Goal: Task Accomplishment & Management: Use online tool/utility

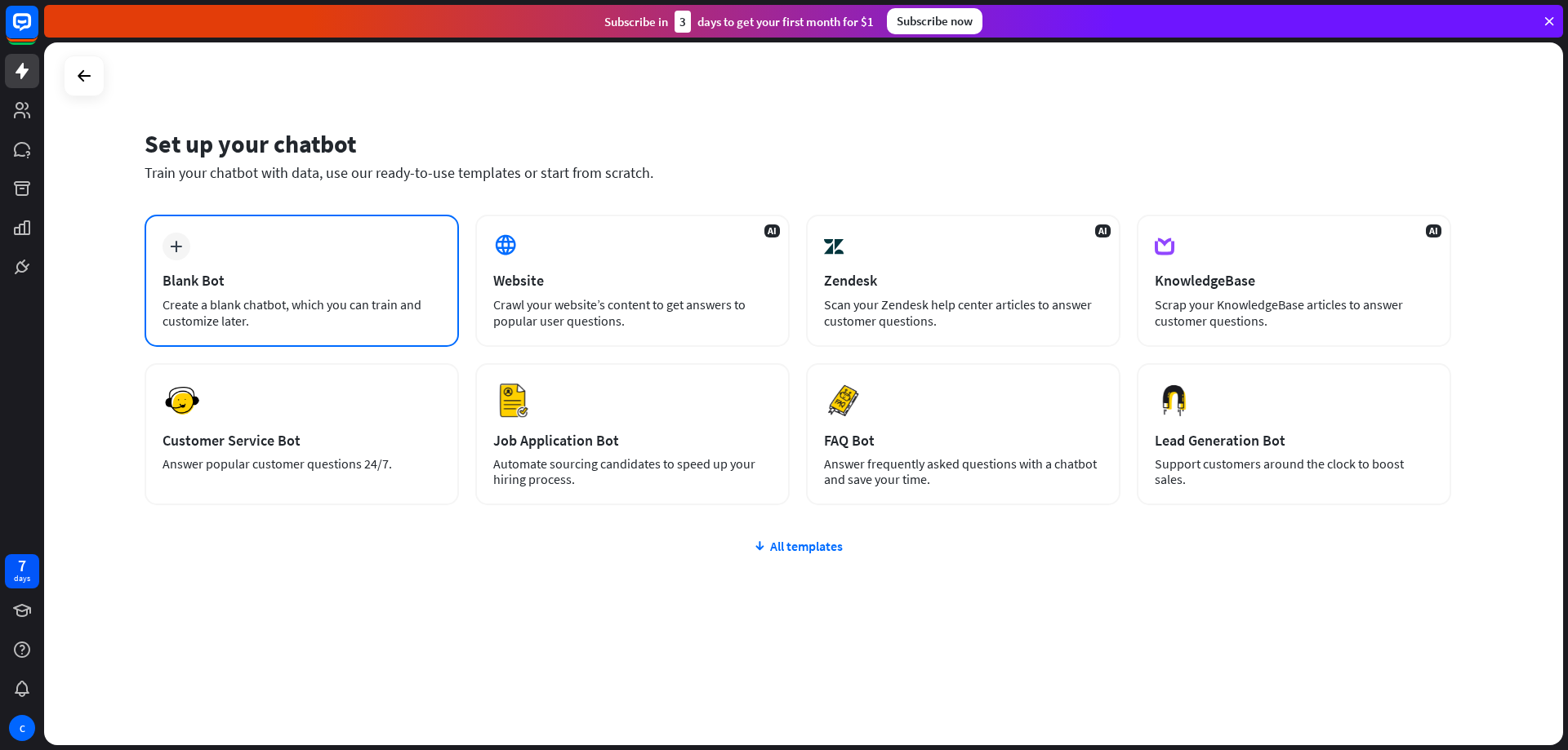
click at [273, 271] on div "Blank Bot" at bounding box center [301, 281] width 278 height 19
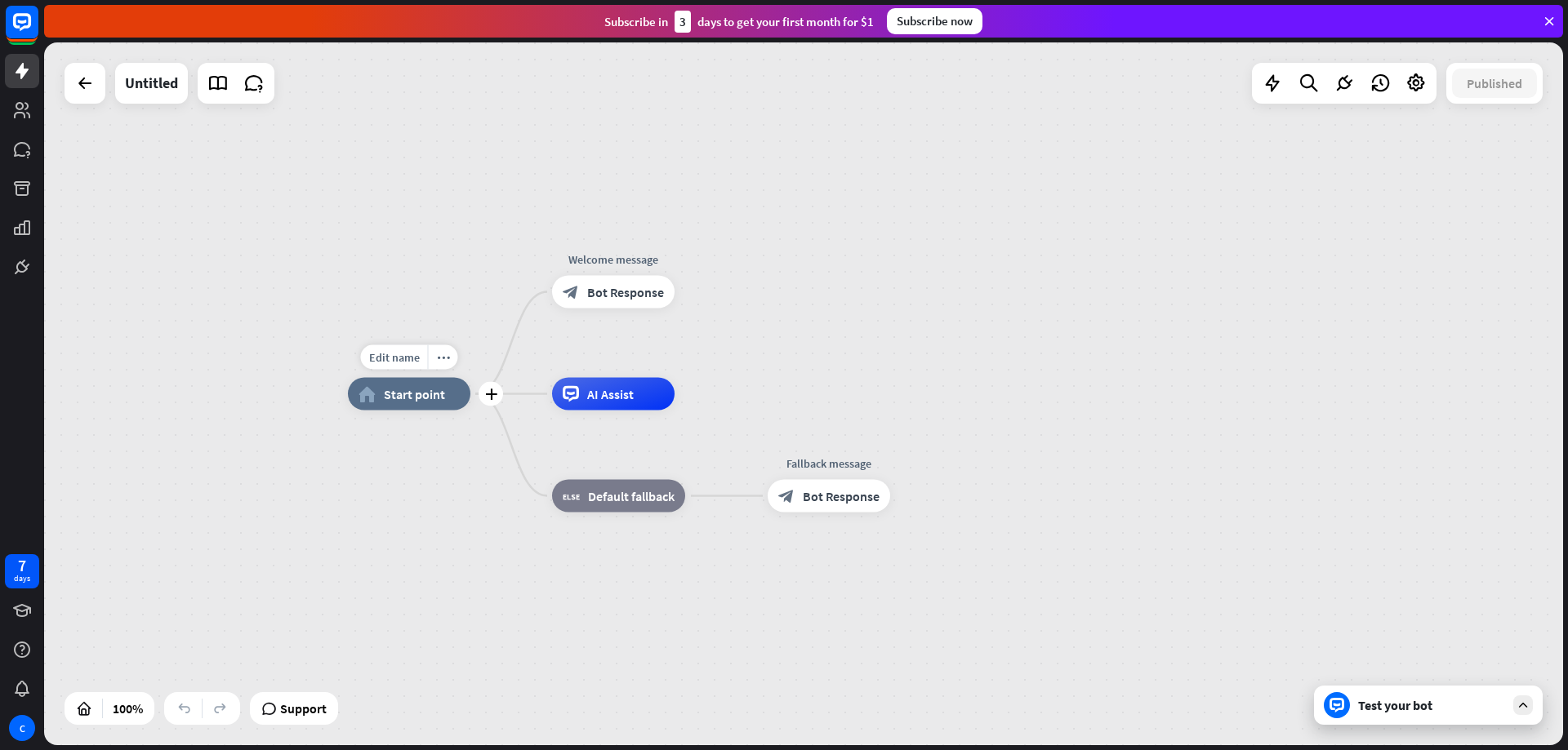
click at [437, 409] on div "home_2 Start point" at bounding box center [410, 394] width 123 height 33
click at [405, 360] on span "Edit name" at bounding box center [394, 357] width 51 height 14
click at [415, 361] on input "text" at bounding box center [409, 359] width 114 height 23
type input "*****"
click at [919, 347] on div "***** home_2 Start point Welcome message block_bot_response Bot Response Edit n…" at bounding box center [803, 393] width 1519 height 703
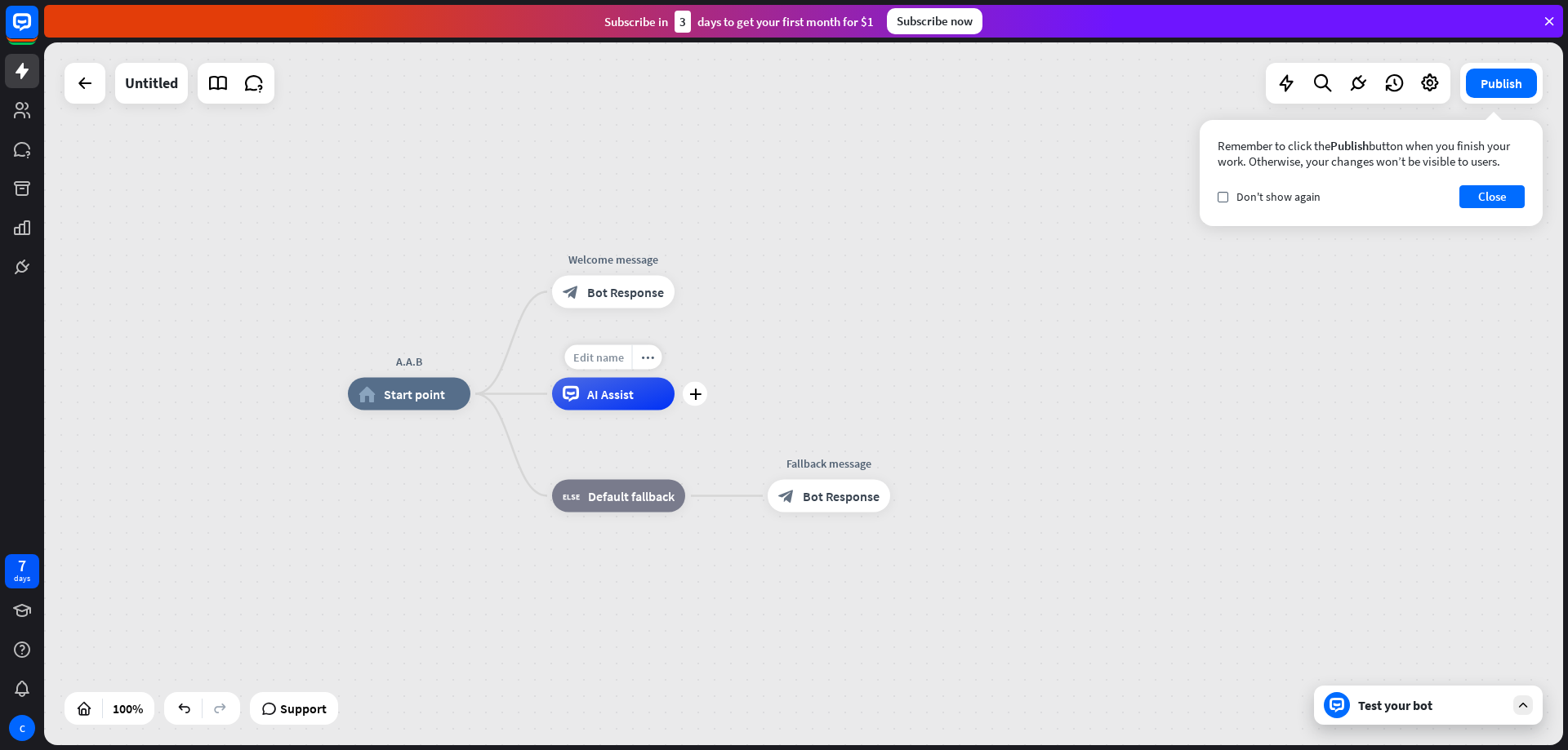
click at [605, 363] on span "Edit name" at bounding box center [599, 357] width 51 height 14
click at [839, 347] on div "A.A.B home_2 Start point Welcome message block_bot_response Bot Response AI Ass…" at bounding box center [803, 393] width 1519 height 703
drag, startPoint x: 1520, startPoint y: 214, endPoint x: 1518, endPoint y: 205, distance: 9.2
click at [1520, 213] on div "Remember to click the Publish button when you finish your work. Otherwise, your…" at bounding box center [1371, 173] width 344 height 106
click at [1516, 202] on button "Close" at bounding box center [1492, 197] width 65 height 23
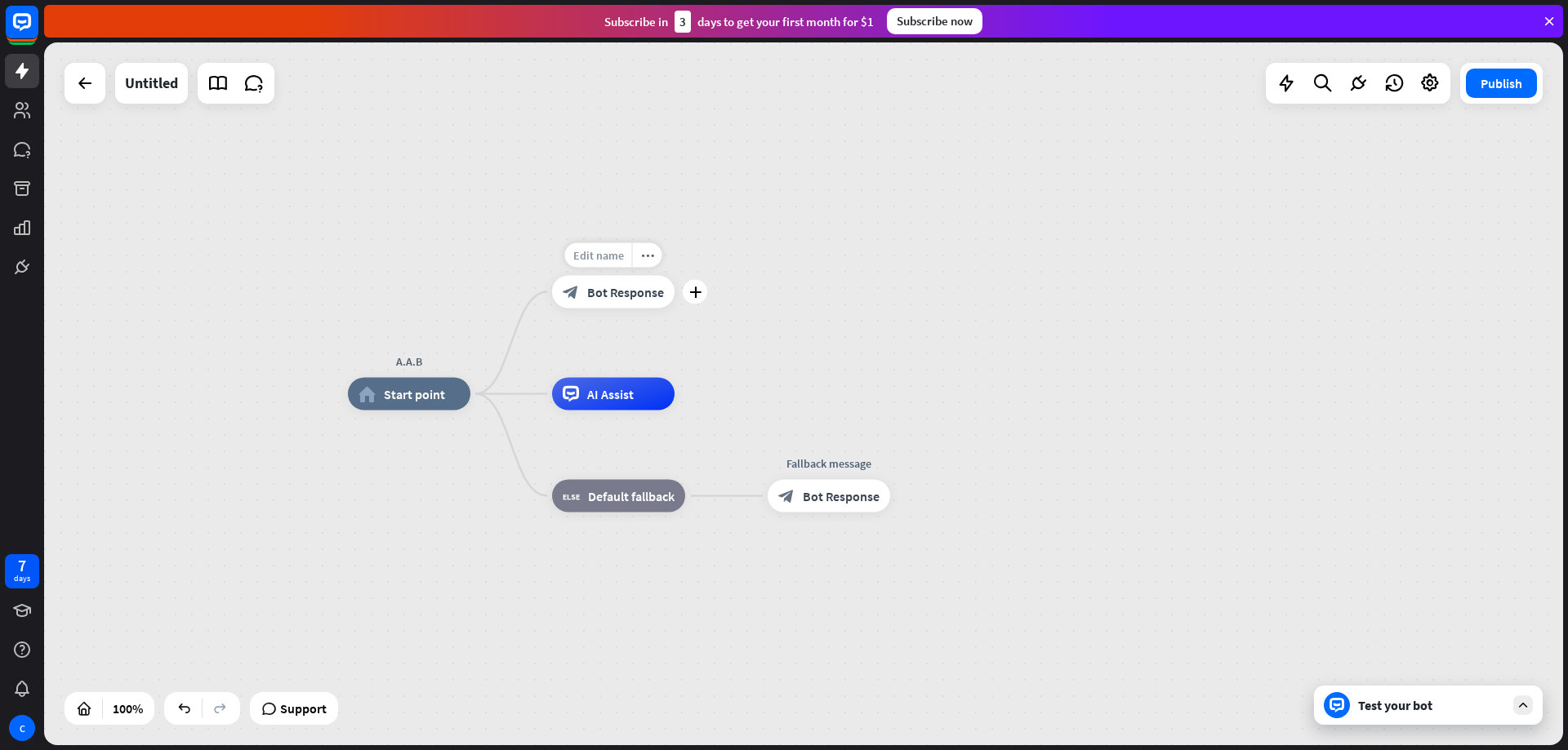
click at [603, 249] on span "Edit name" at bounding box center [599, 255] width 51 height 14
type input "**********"
click at [786, 253] on div "**********" at bounding box center [803, 393] width 1519 height 703
click at [698, 296] on icon "plus" at bounding box center [697, 293] width 12 height 12
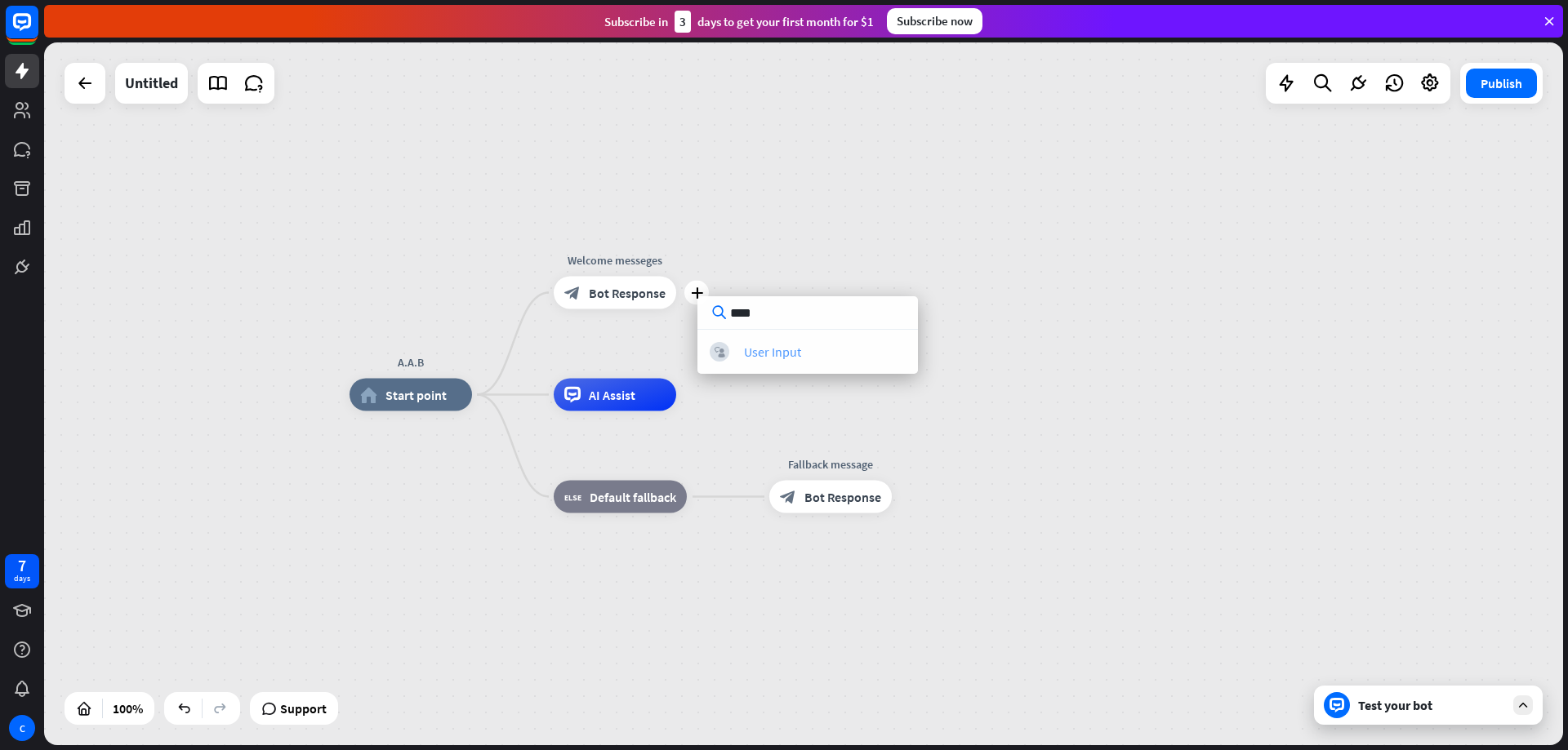
type input "****"
click at [811, 354] on div "block_user_input User Input" at bounding box center [808, 352] width 196 height 19
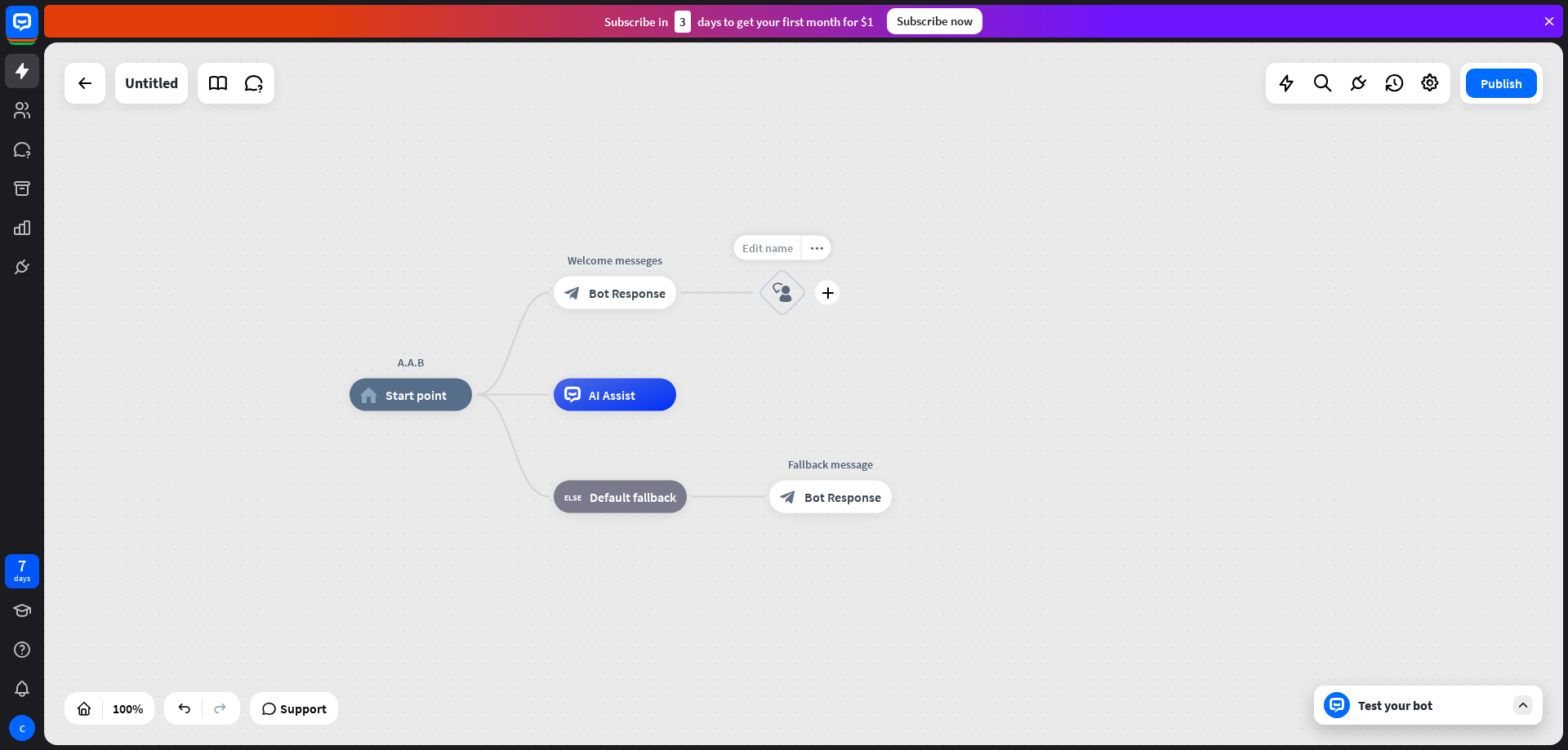
click at [780, 247] on span "Edit name" at bounding box center [768, 247] width 51 height 14
type input "**********"
click at [999, 219] on div "**********" at bounding box center [803, 393] width 1519 height 703
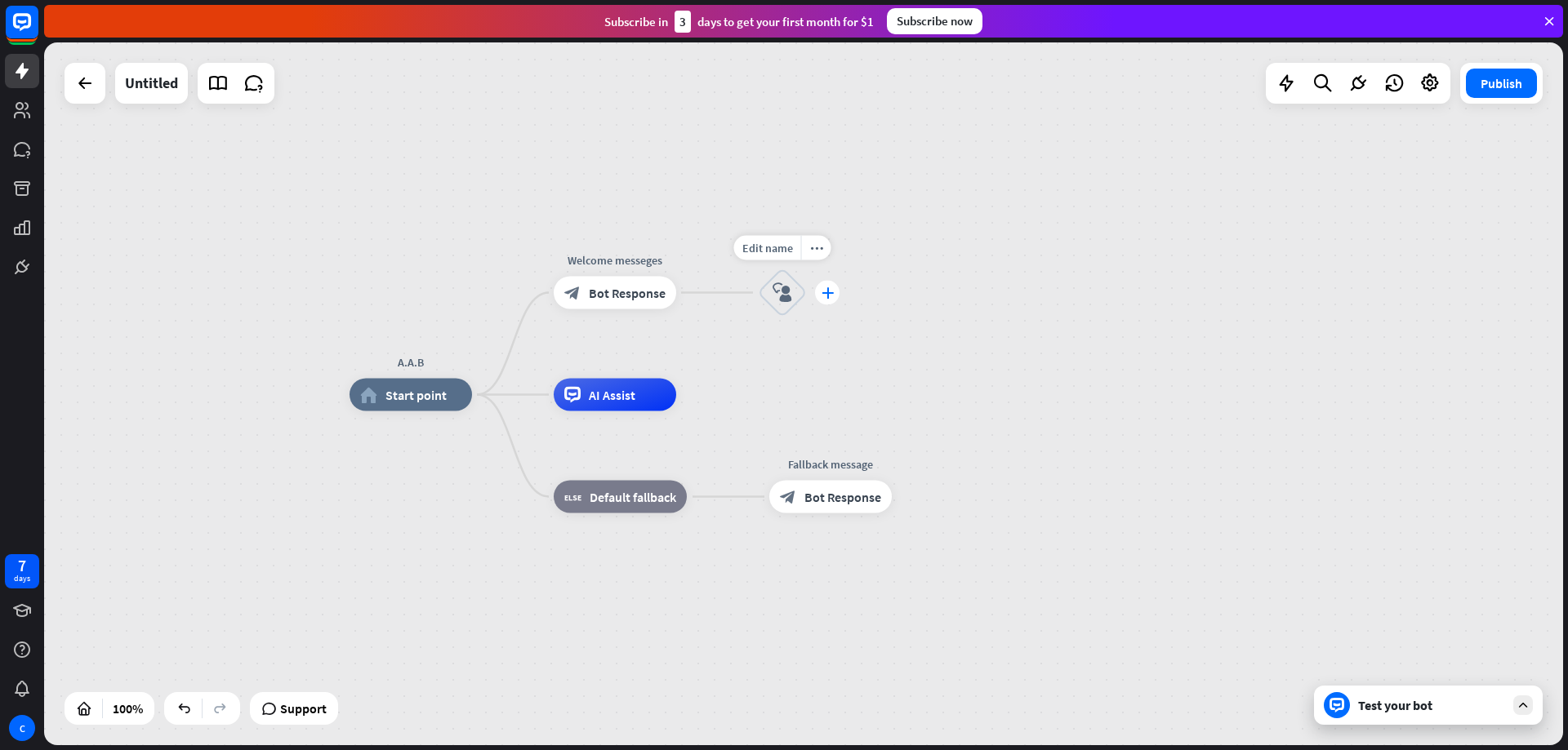
click at [826, 296] on icon "plus" at bounding box center [827, 293] width 12 height 12
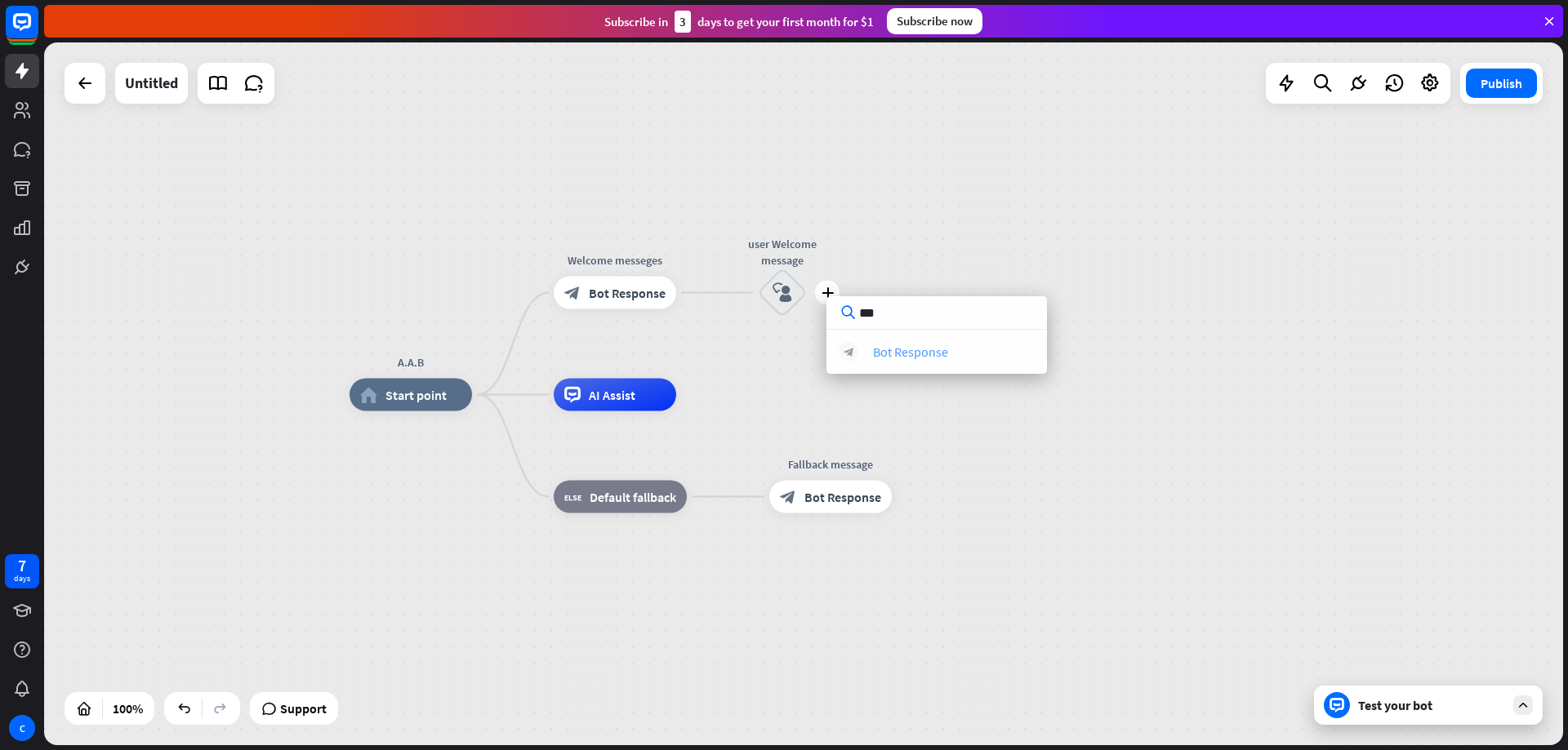
type input "***"
click at [941, 358] on div "Bot Response" at bounding box center [911, 351] width 75 height 16
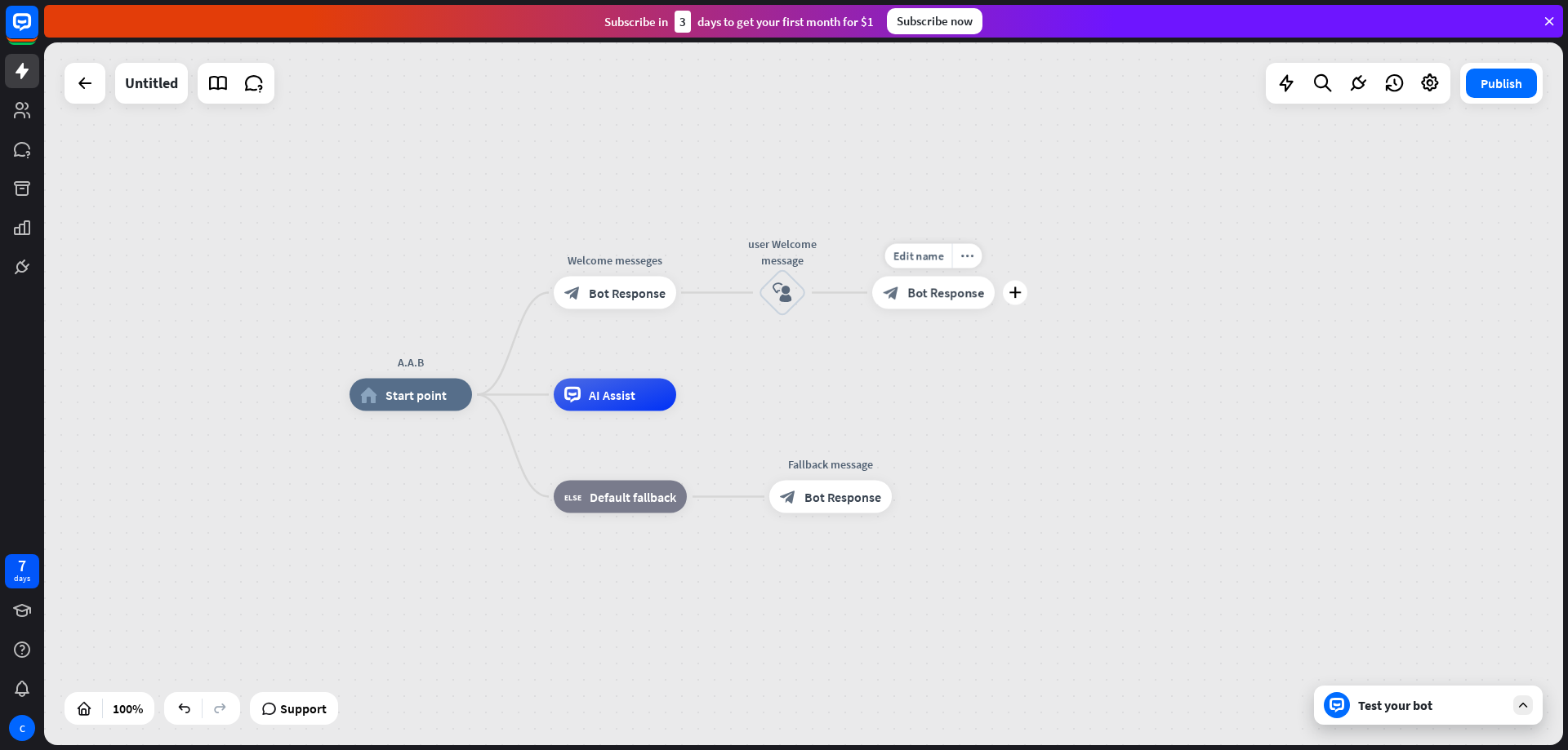
click at [939, 299] on span "Bot Response" at bounding box center [946, 293] width 77 height 16
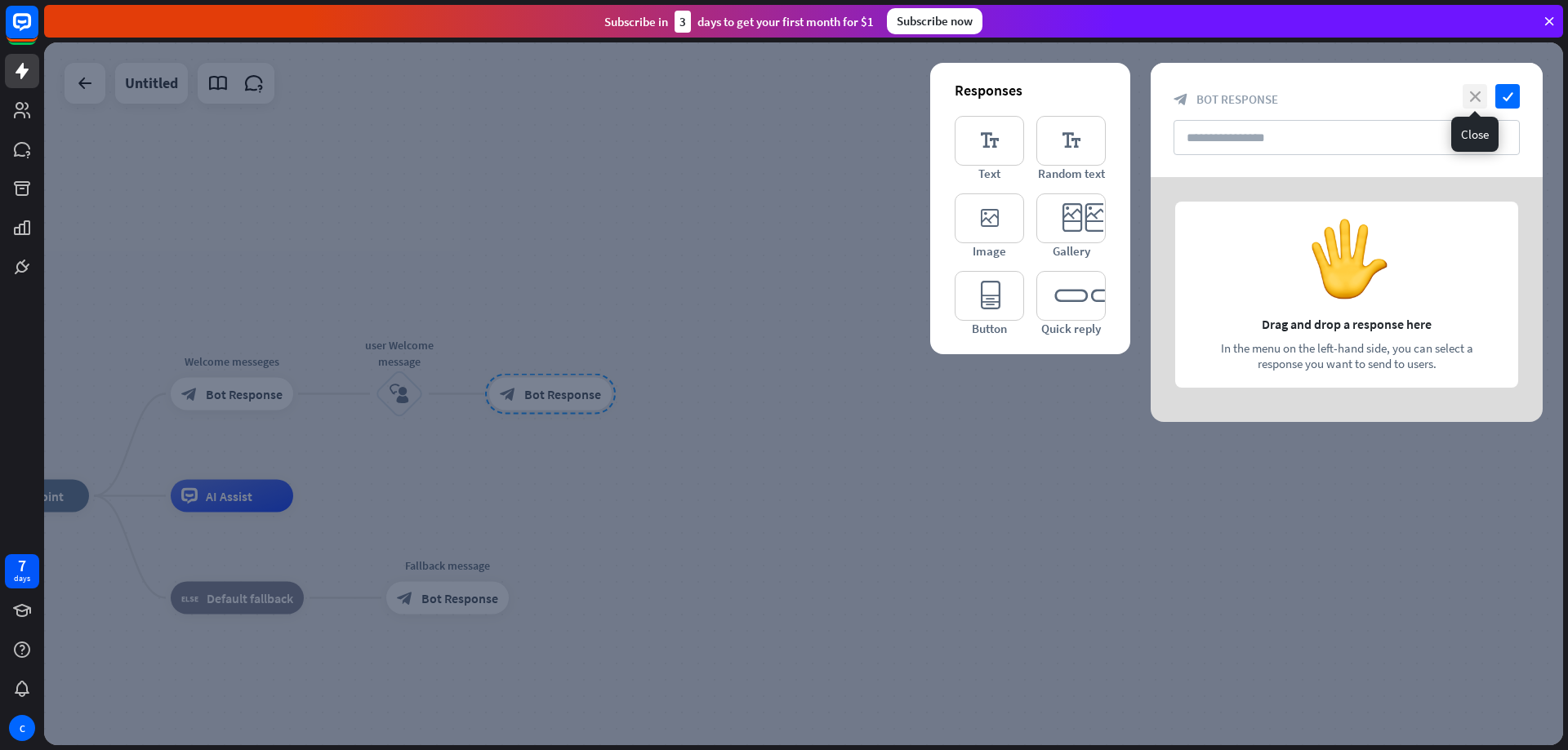
click at [1476, 91] on icon "close" at bounding box center [1476, 97] width 25 height 25
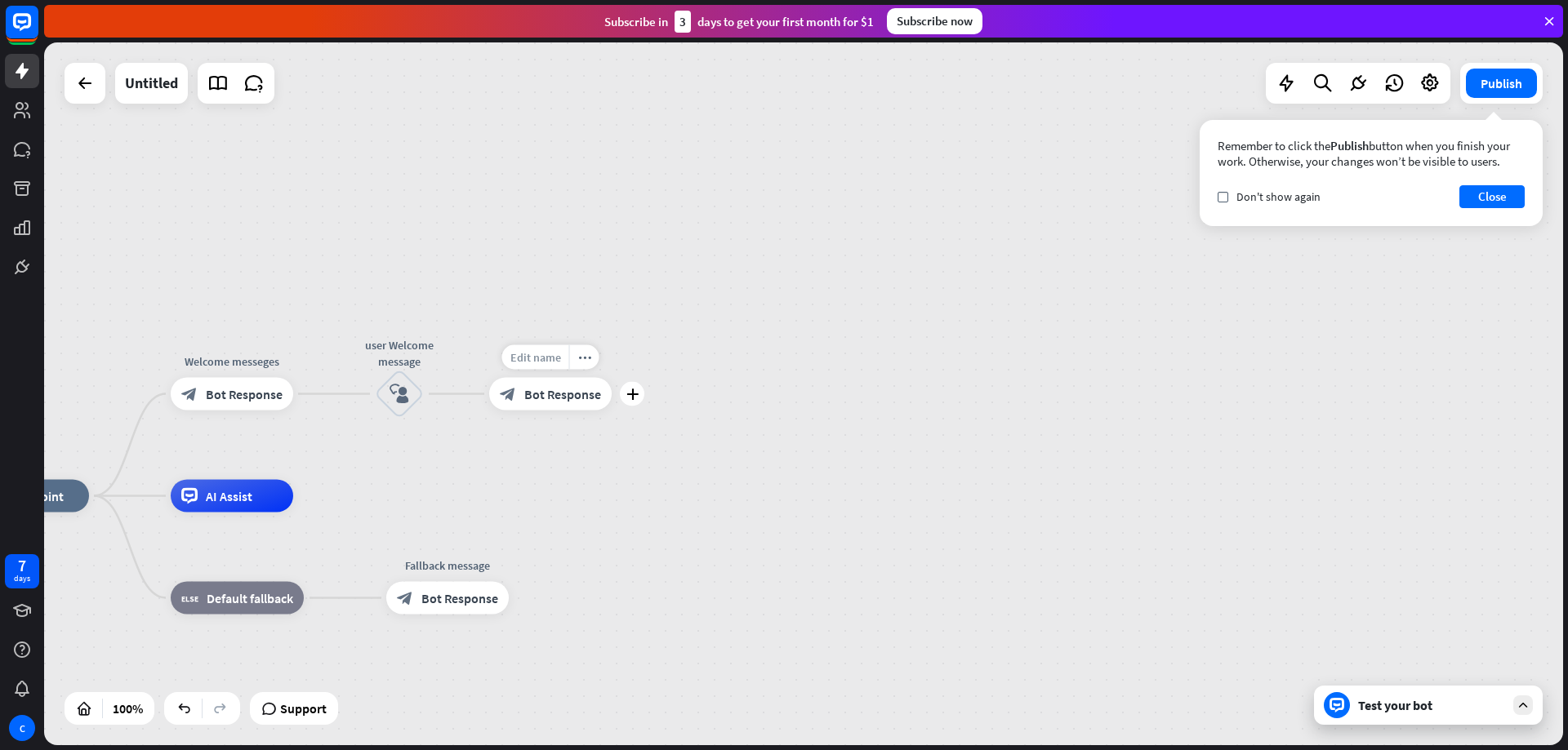
click at [553, 363] on span "Edit name" at bounding box center [535, 357] width 51 height 14
type input "**********"
click at [1066, 368] on div "**********" at bounding box center [803, 393] width 1519 height 703
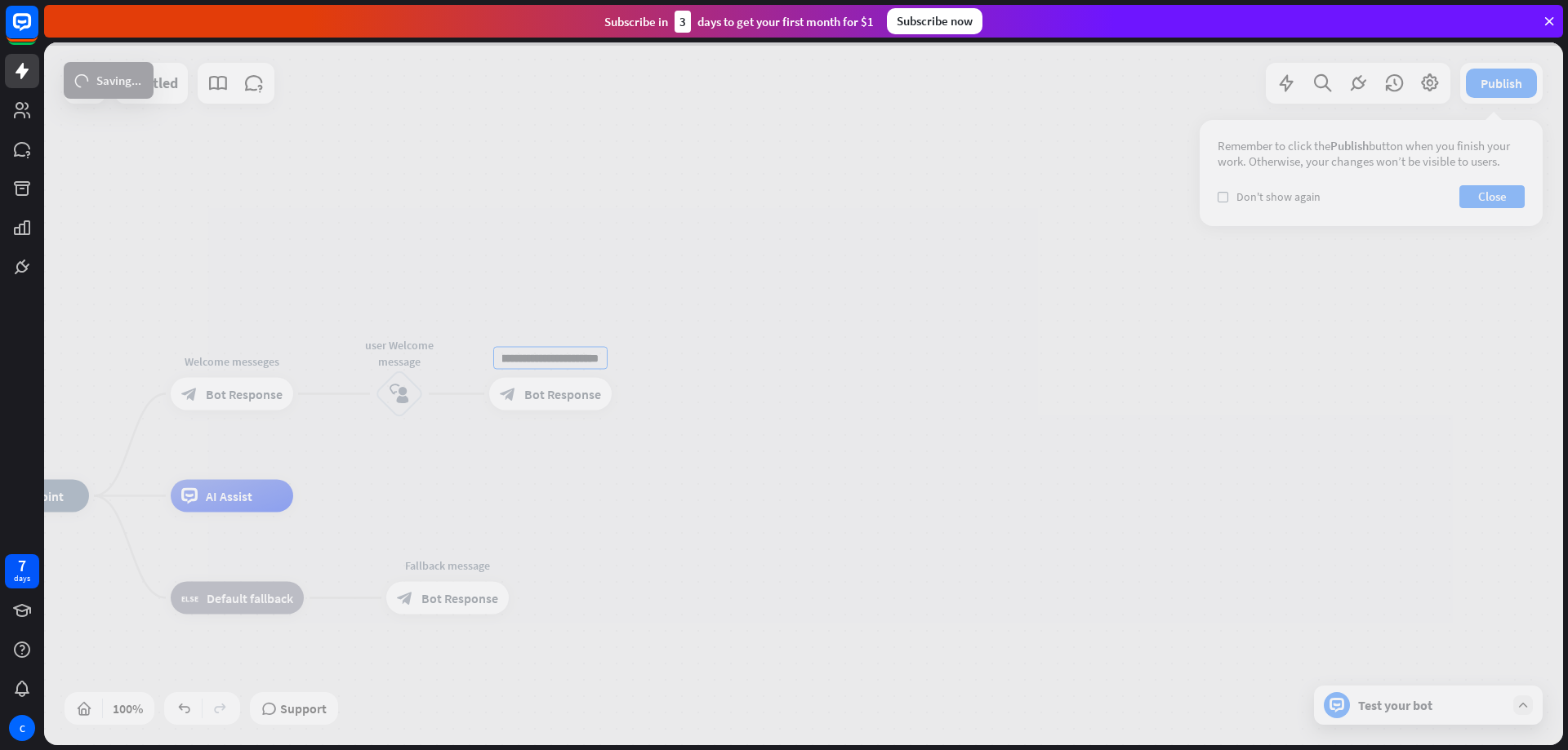
scroll to position [0, 0]
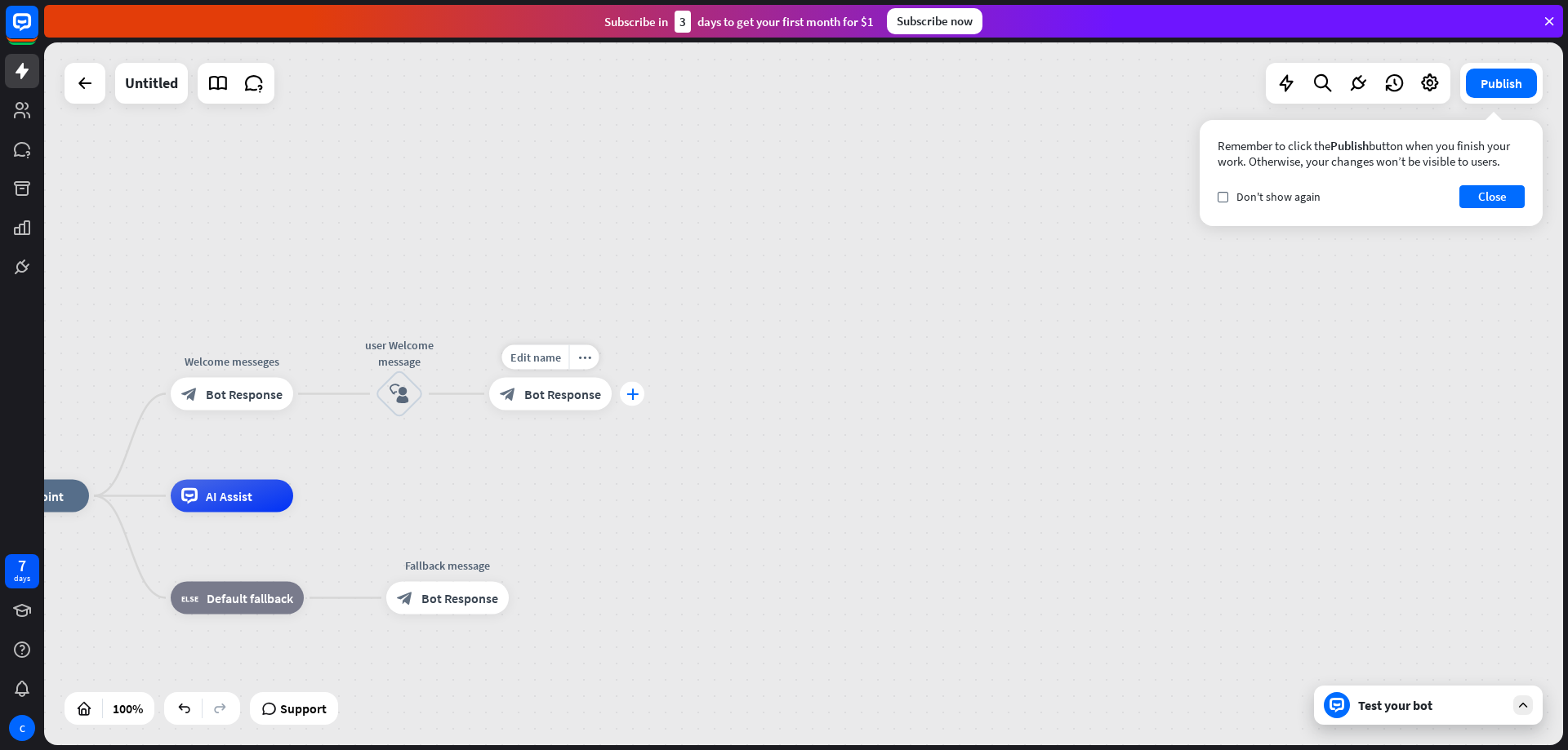
click at [630, 395] on icon "plus" at bounding box center [632, 394] width 12 height 12
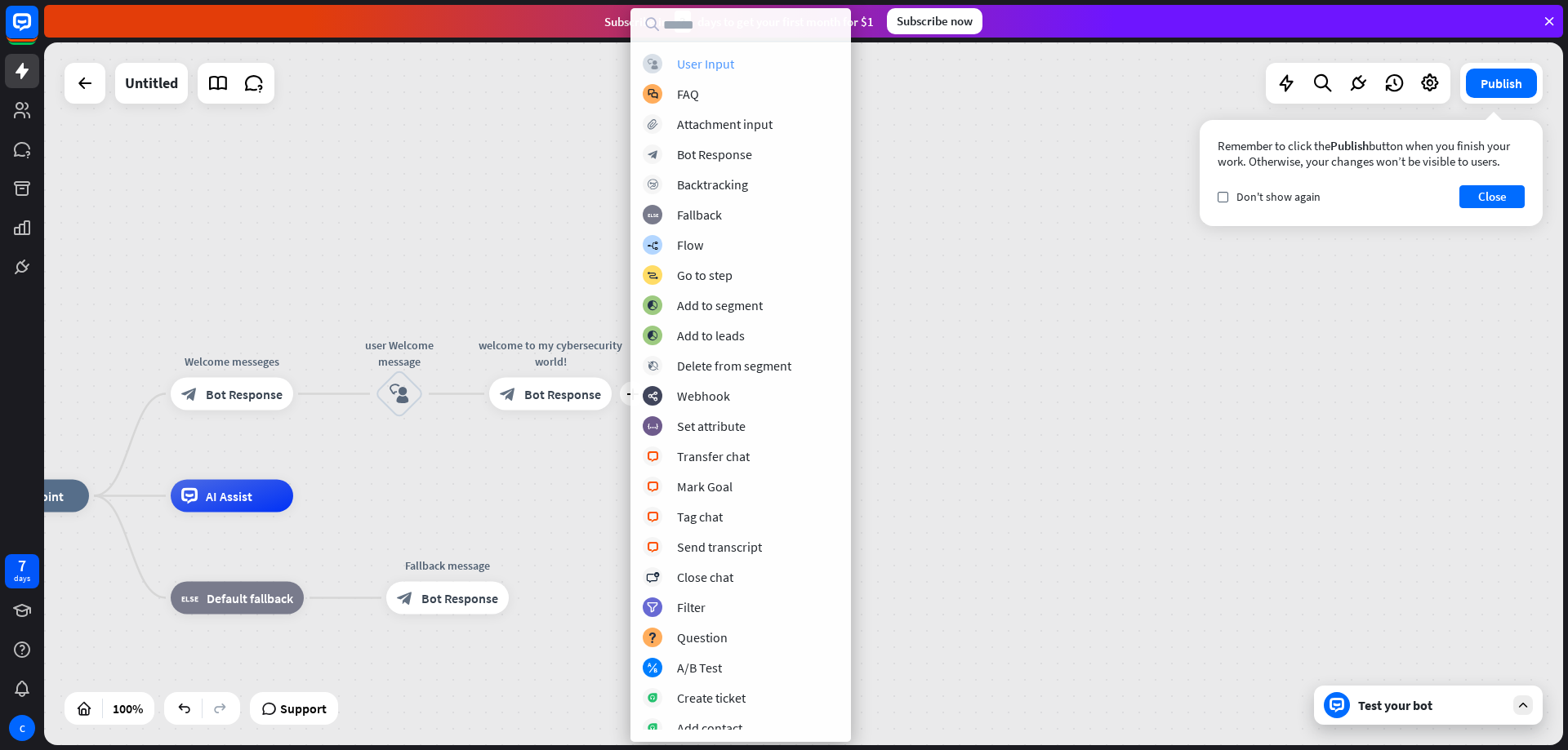
click at [738, 65] on div "block_user_input User Input" at bounding box center [741, 63] width 196 height 19
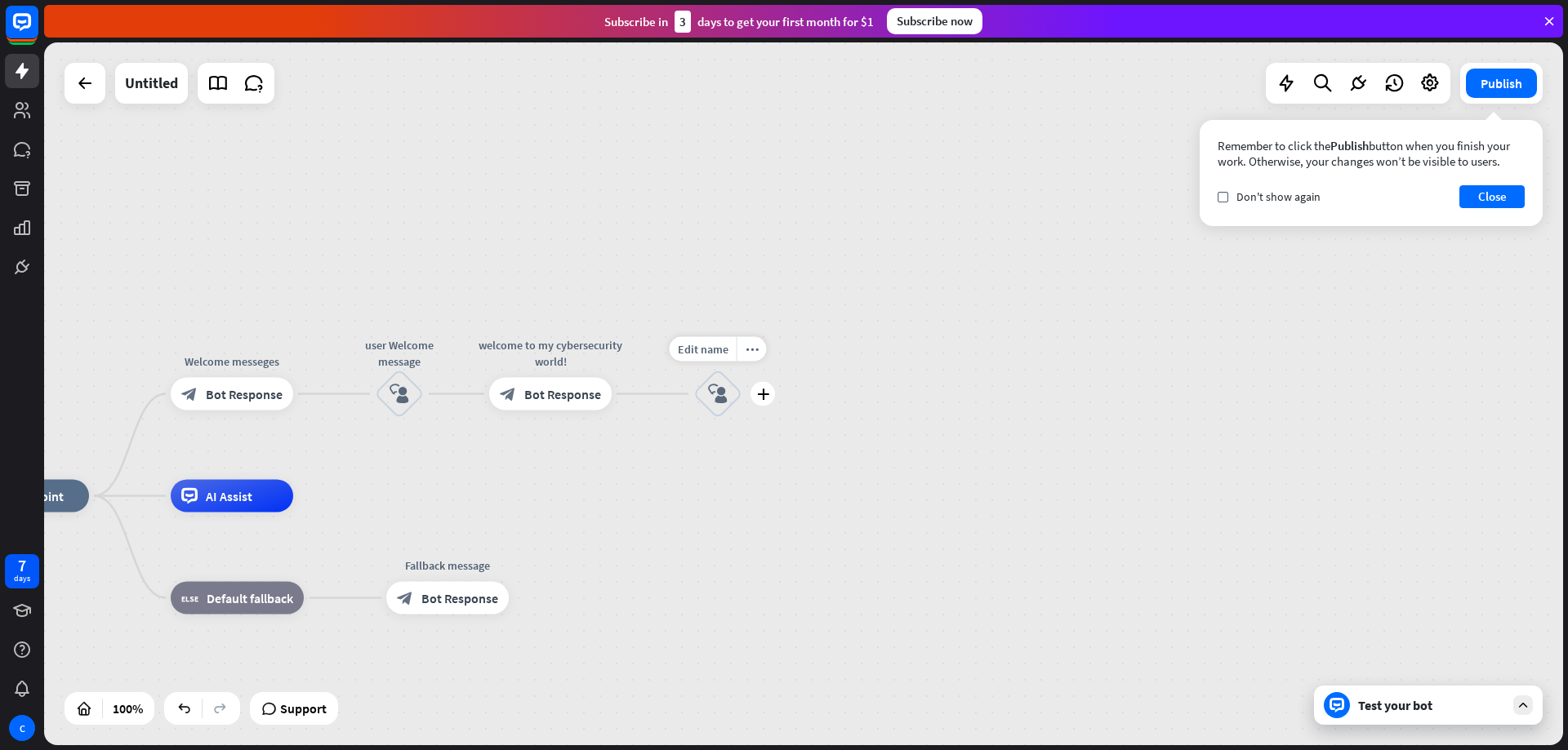
click at [719, 398] on icon "block_user_input" at bounding box center [718, 394] width 19 height 19
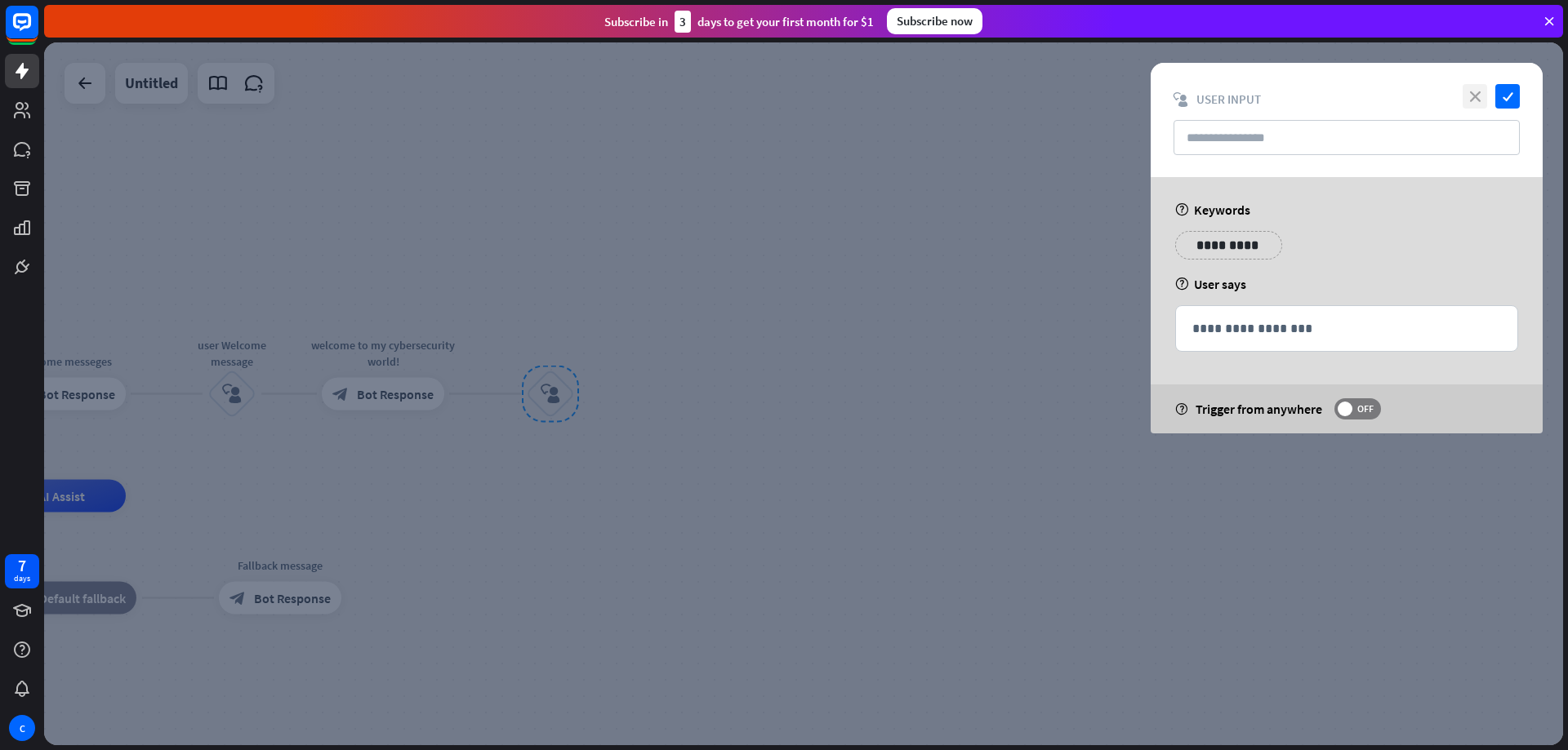
click at [1474, 99] on icon "close" at bounding box center [1476, 97] width 25 height 25
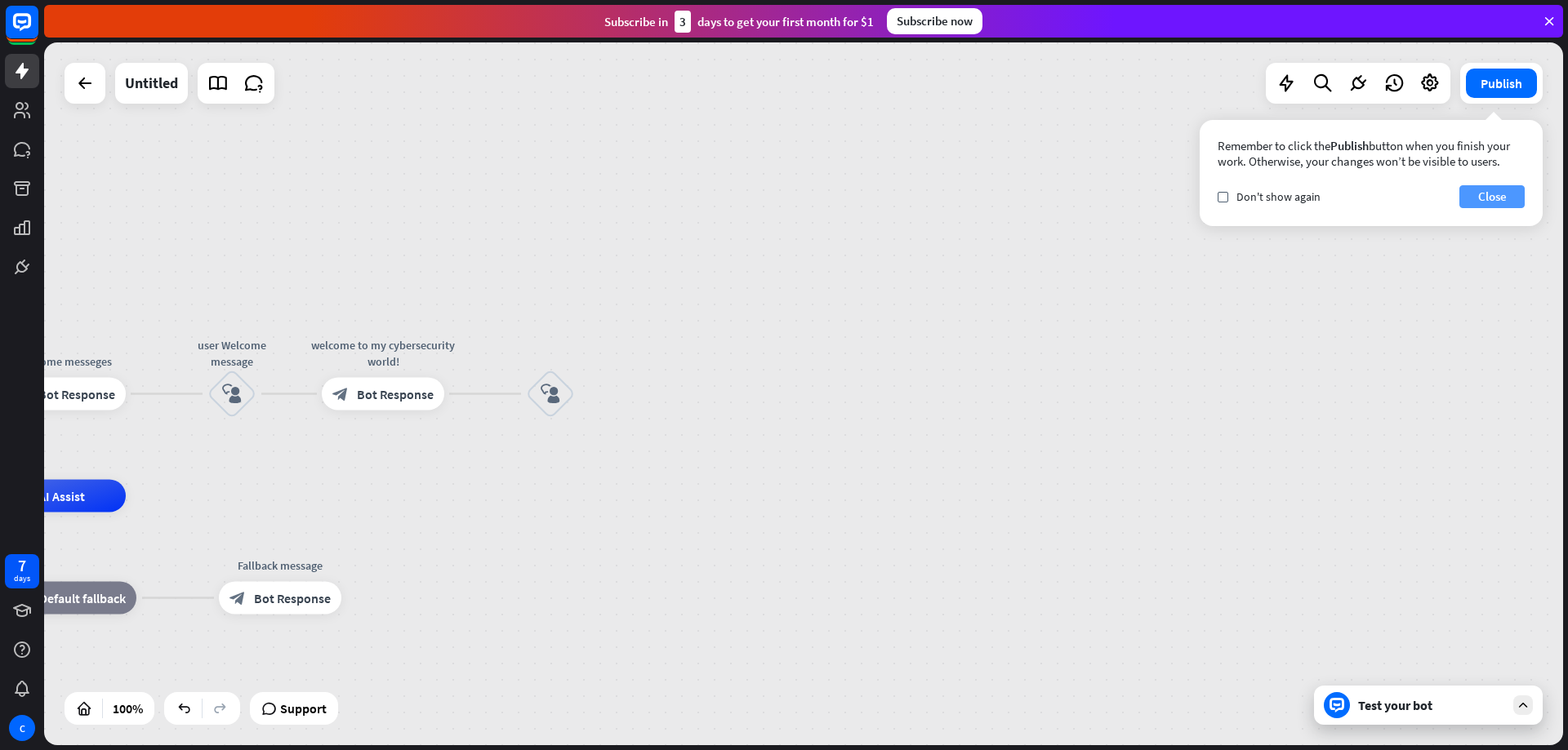
click at [1524, 199] on button "Close" at bounding box center [1492, 197] width 65 height 23
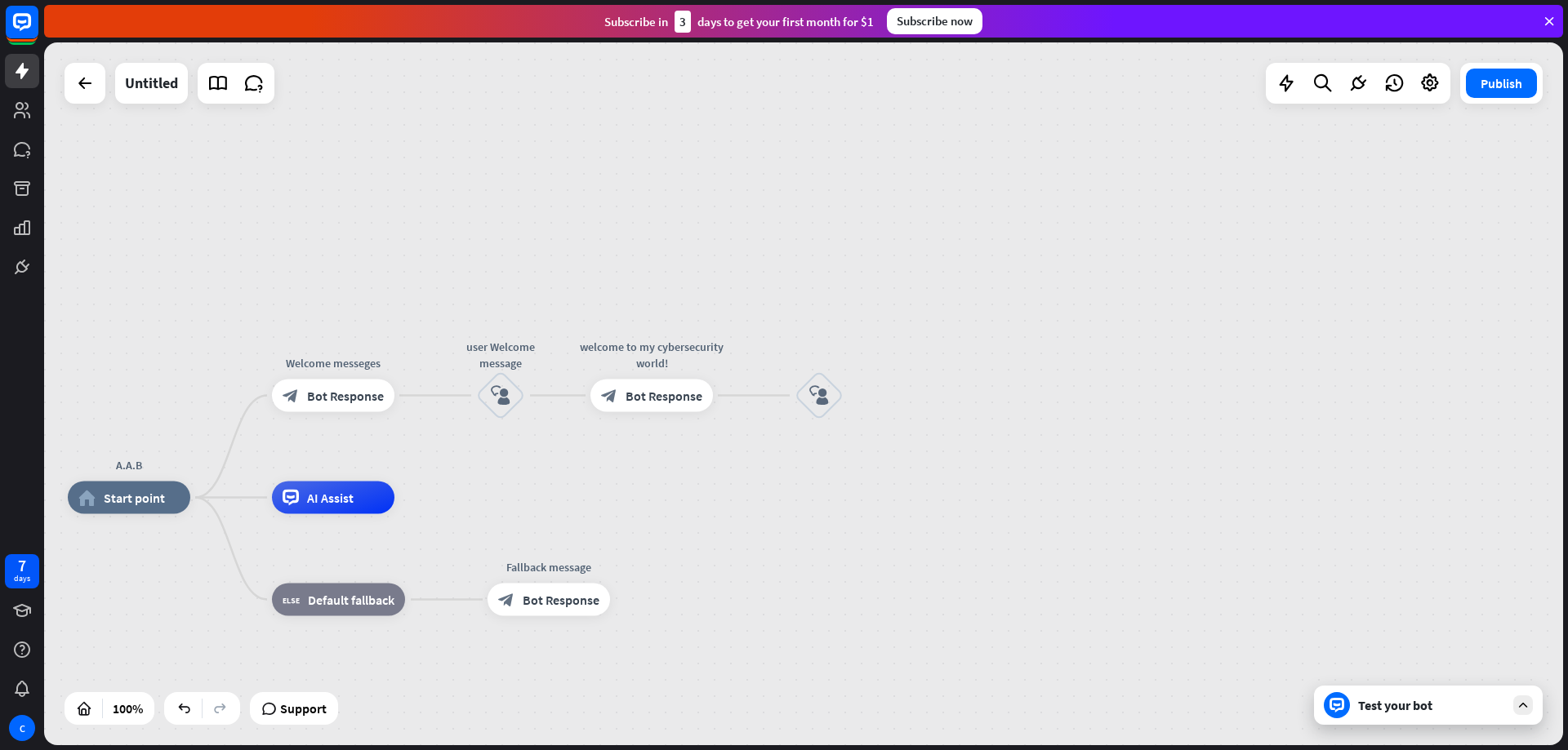
drag, startPoint x: 529, startPoint y: 604, endPoint x: 797, endPoint y: 606, distance: 268.0
click at [654, 412] on div "Edit name more_horiz plus welcome to my cybersecurity world! block_bot_response…" at bounding box center [652, 396] width 123 height 33
click at [663, 411] on div "block_bot_response Bot Response" at bounding box center [652, 396] width 123 height 33
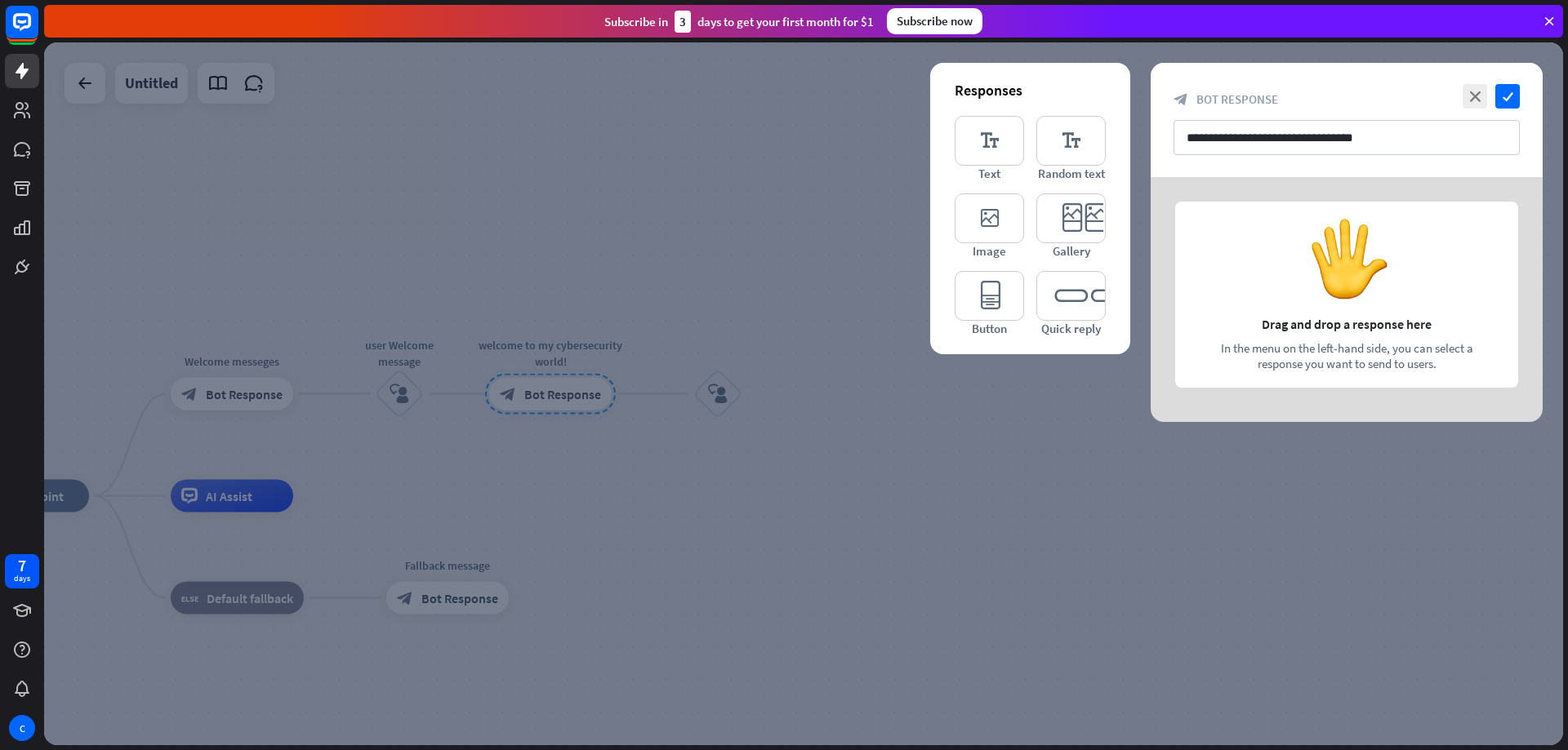
click at [1318, 274] on div at bounding box center [1346, 299] width 392 height 245
click at [992, 156] on icon "editor_text" at bounding box center [989, 141] width 69 height 50
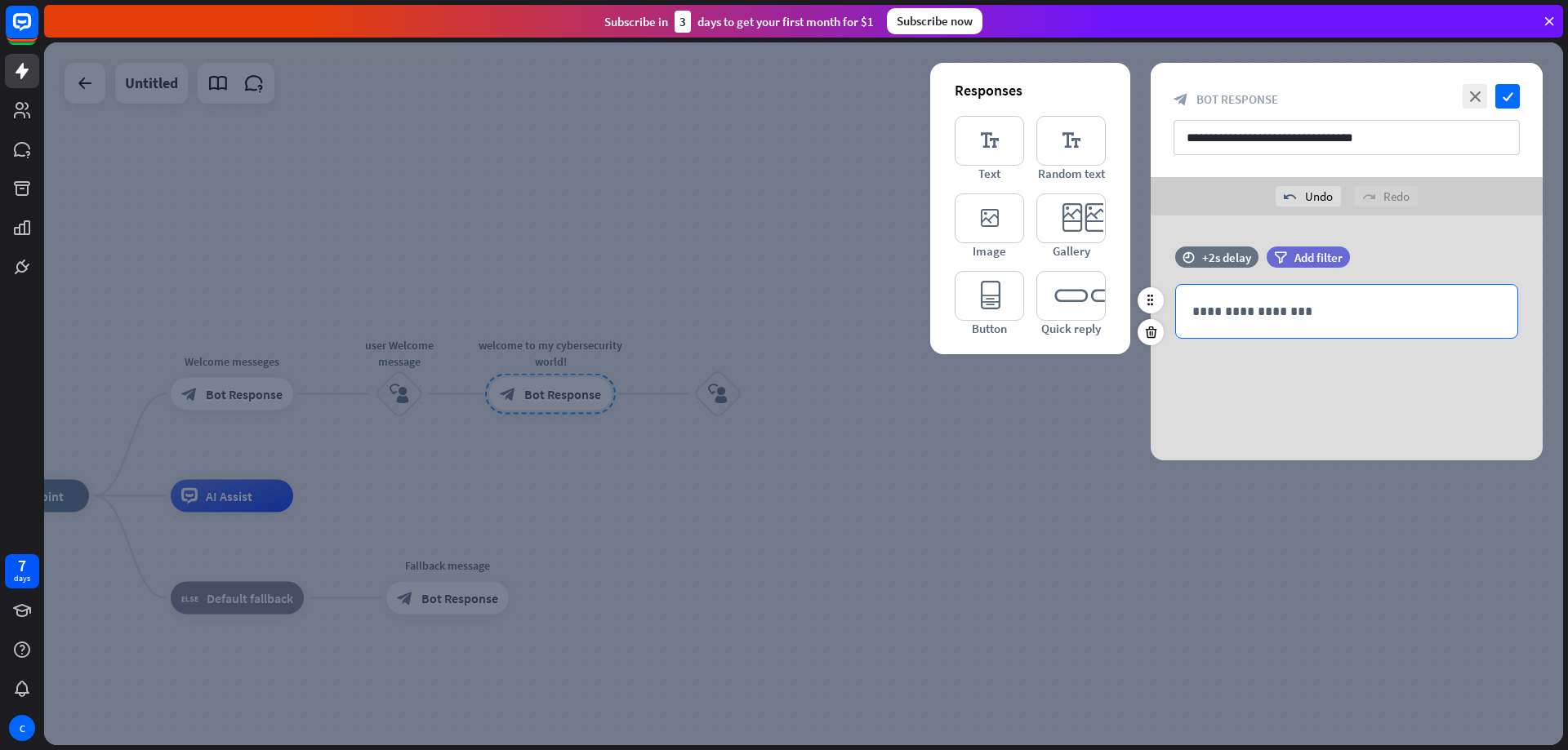
click at [1276, 322] on div "**********" at bounding box center [1347, 311] width 342 height 53
click at [1194, 539] on div at bounding box center [803, 393] width 1519 height 703
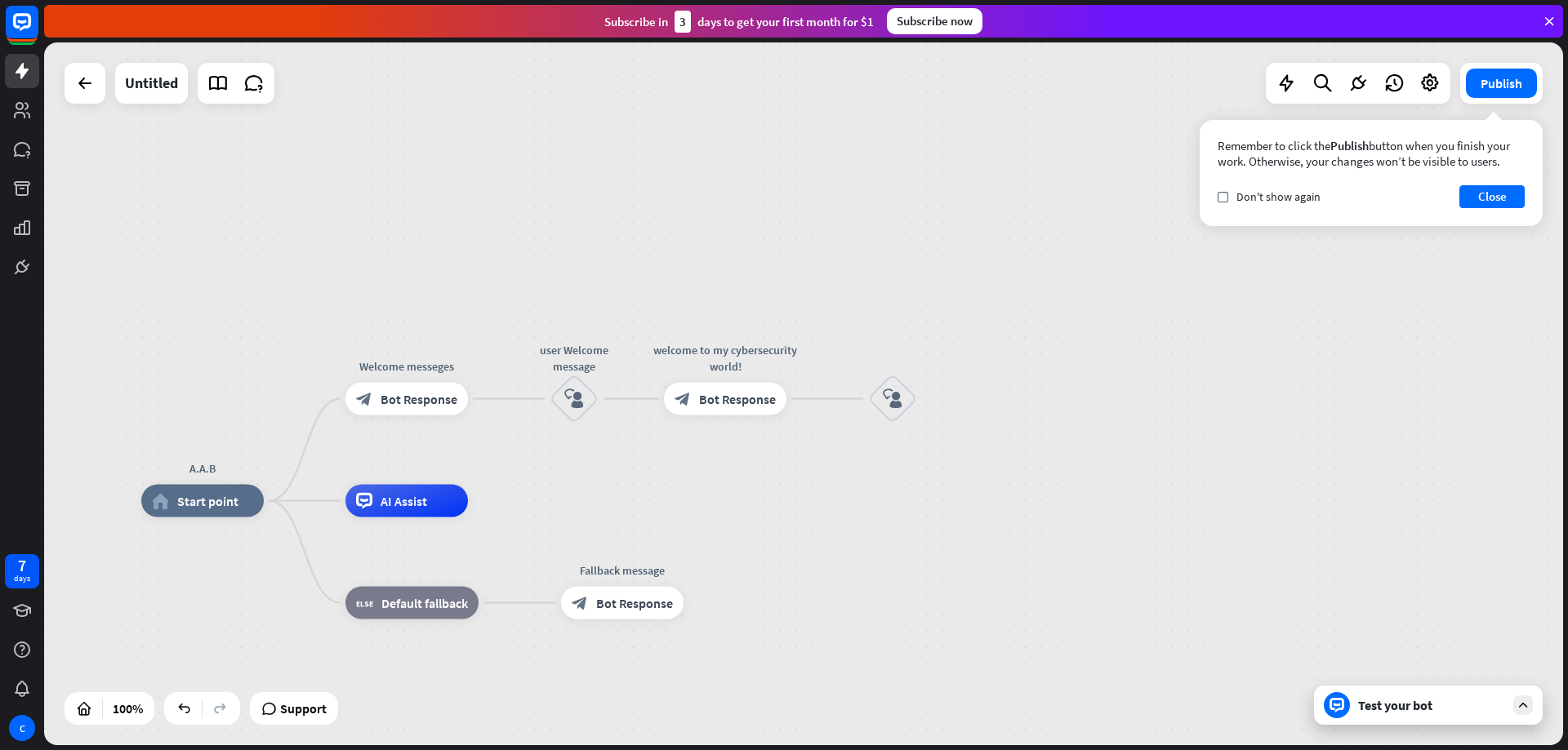
drag, startPoint x: 944, startPoint y: 505, endPoint x: 1010, endPoint y: 506, distance: 66.0
click at [704, 398] on span "Bot Response" at bounding box center [738, 399] width 77 height 16
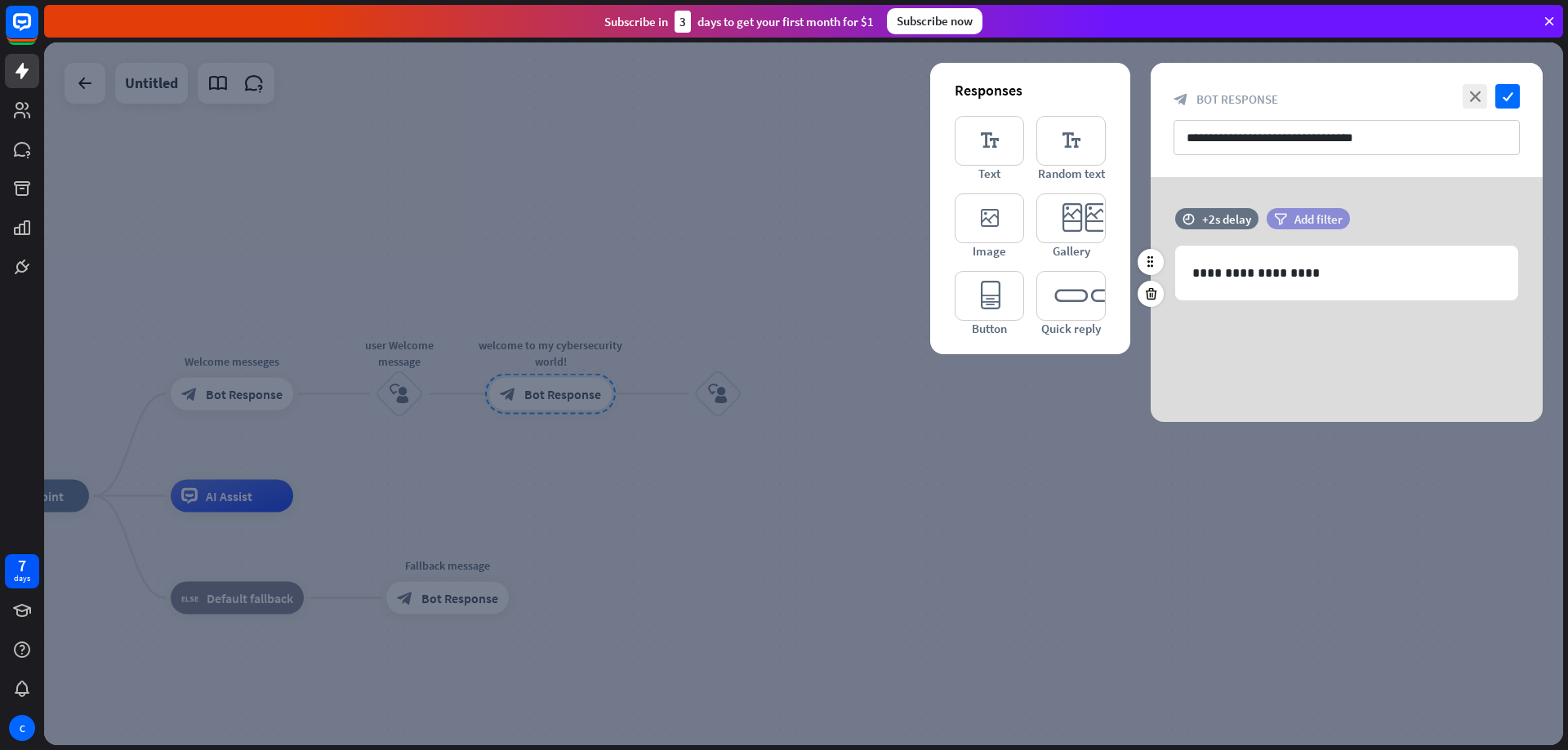
click at [1304, 222] on span "Add filter" at bounding box center [1319, 219] width 48 height 15
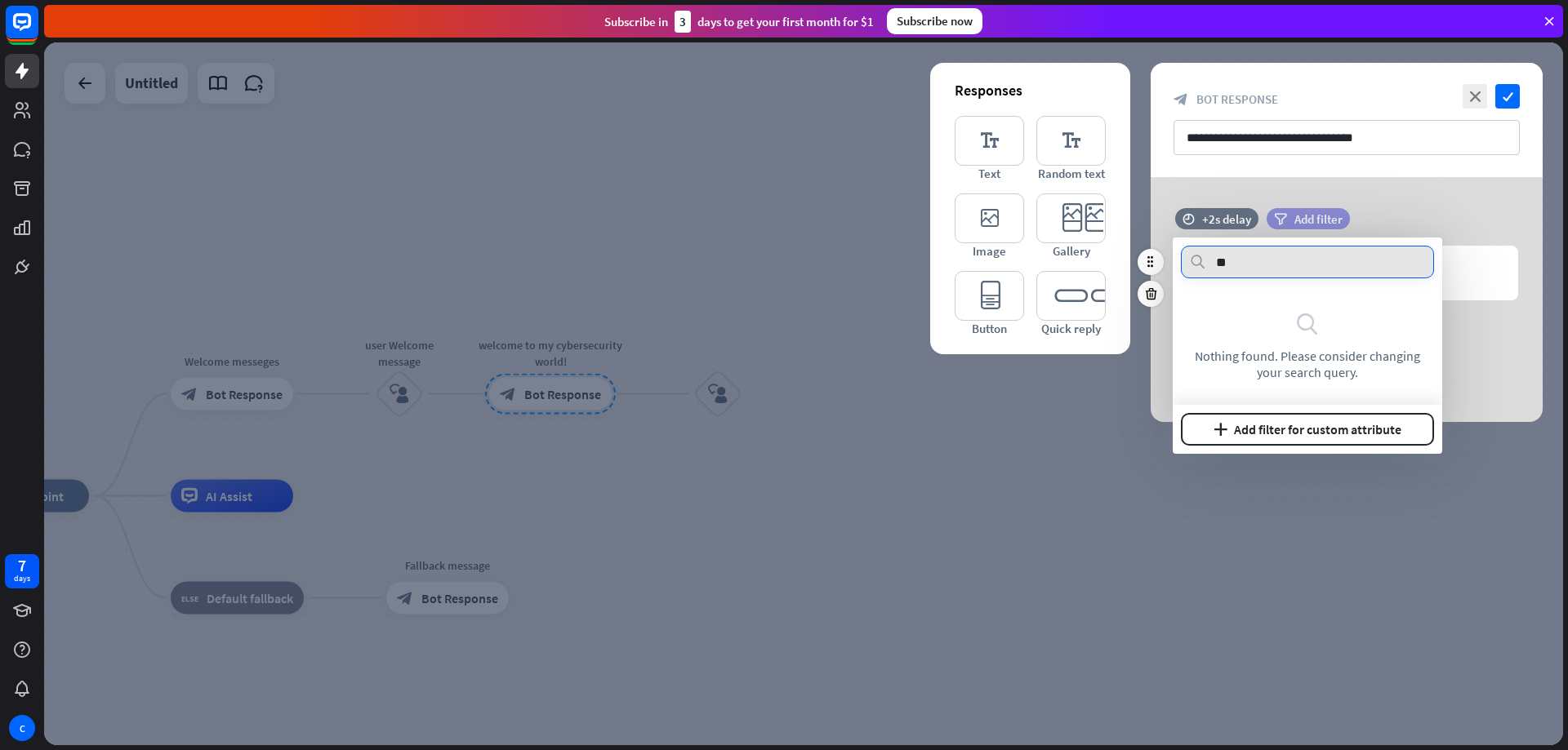
type input "*"
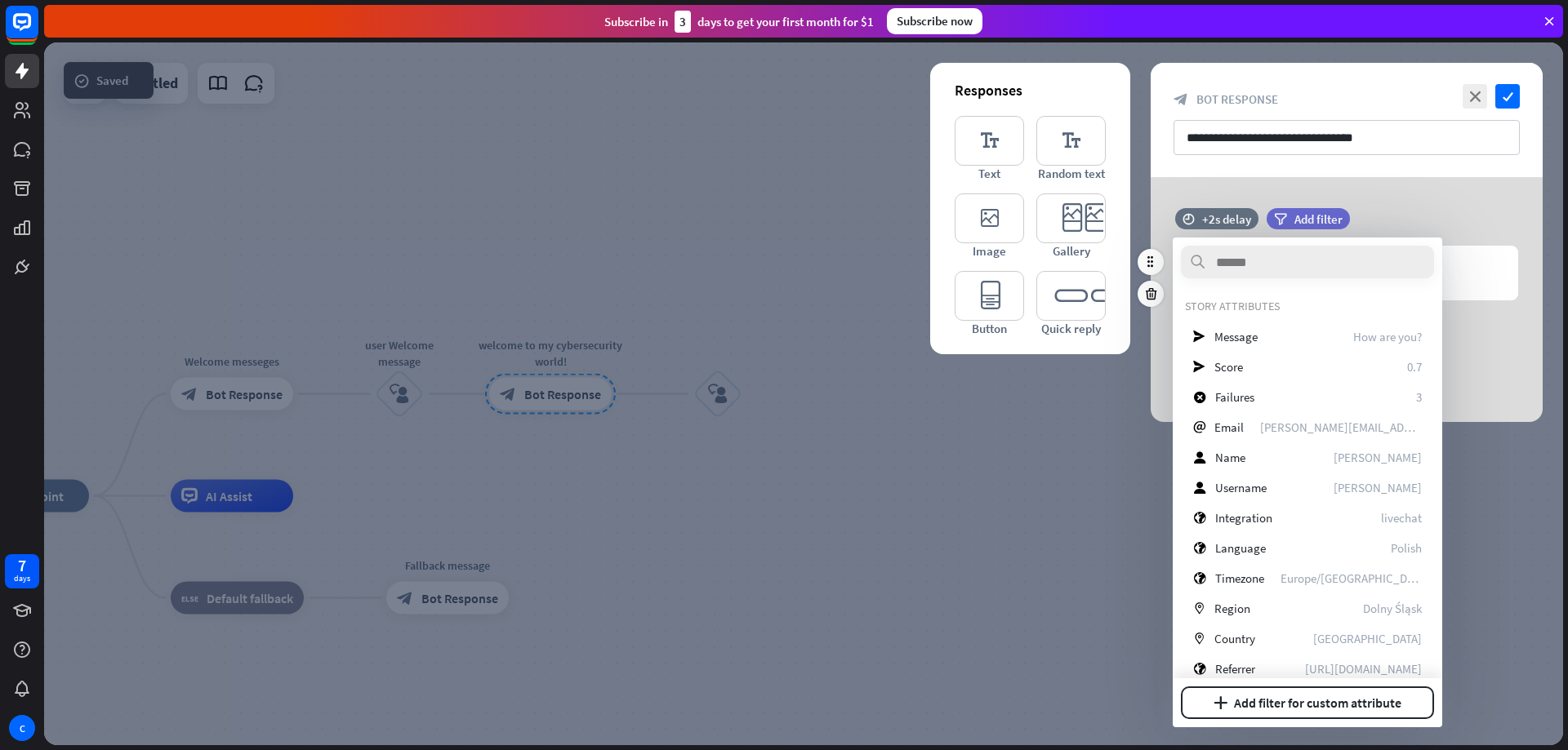
click at [1382, 211] on div "filter Add filter" at bounding box center [1349, 219] width 165 height 21
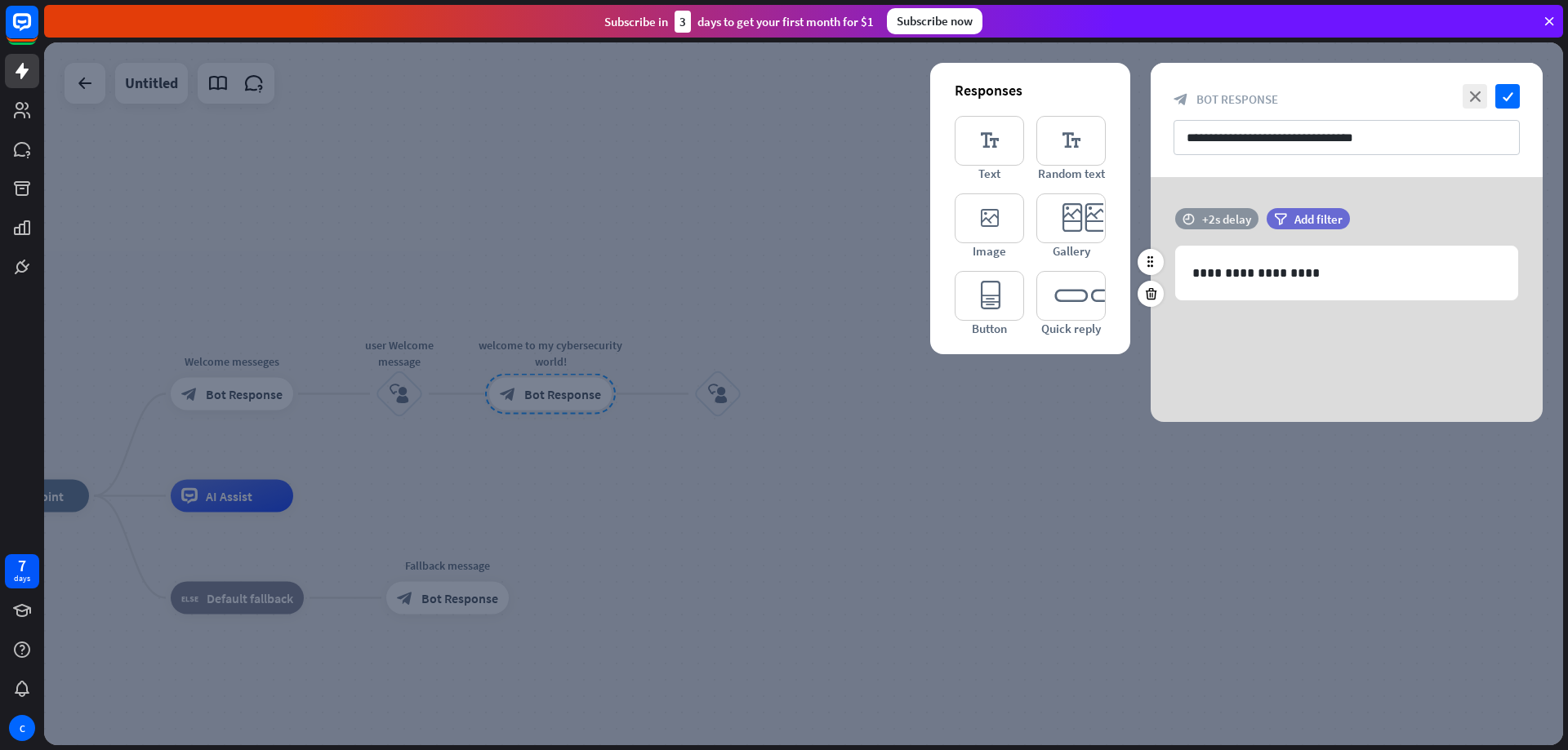
click at [1196, 216] on div "time +2s delay" at bounding box center [1217, 219] width 83 height 21
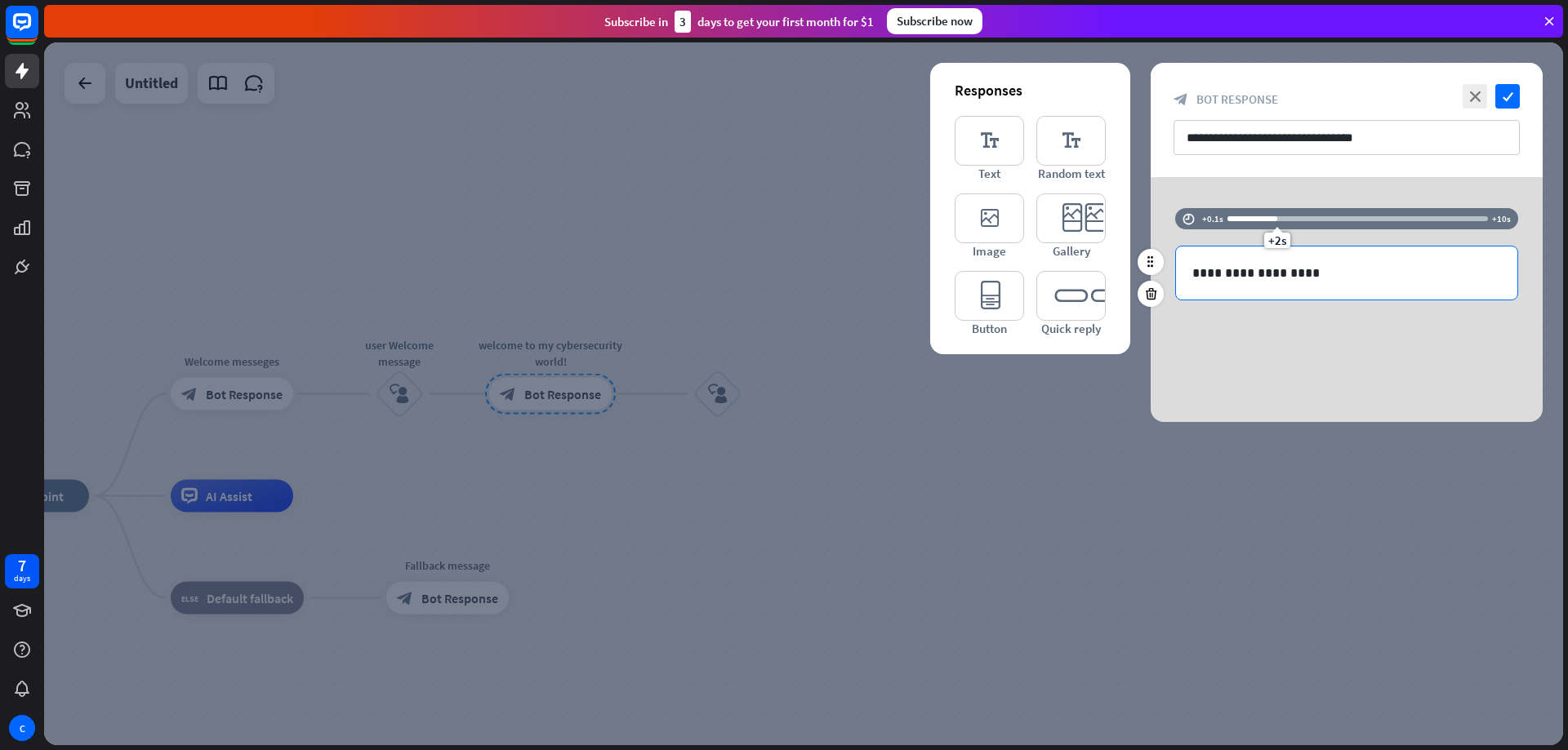
click at [1337, 246] on div "**********" at bounding box center [1347, 272] width 344 height 55
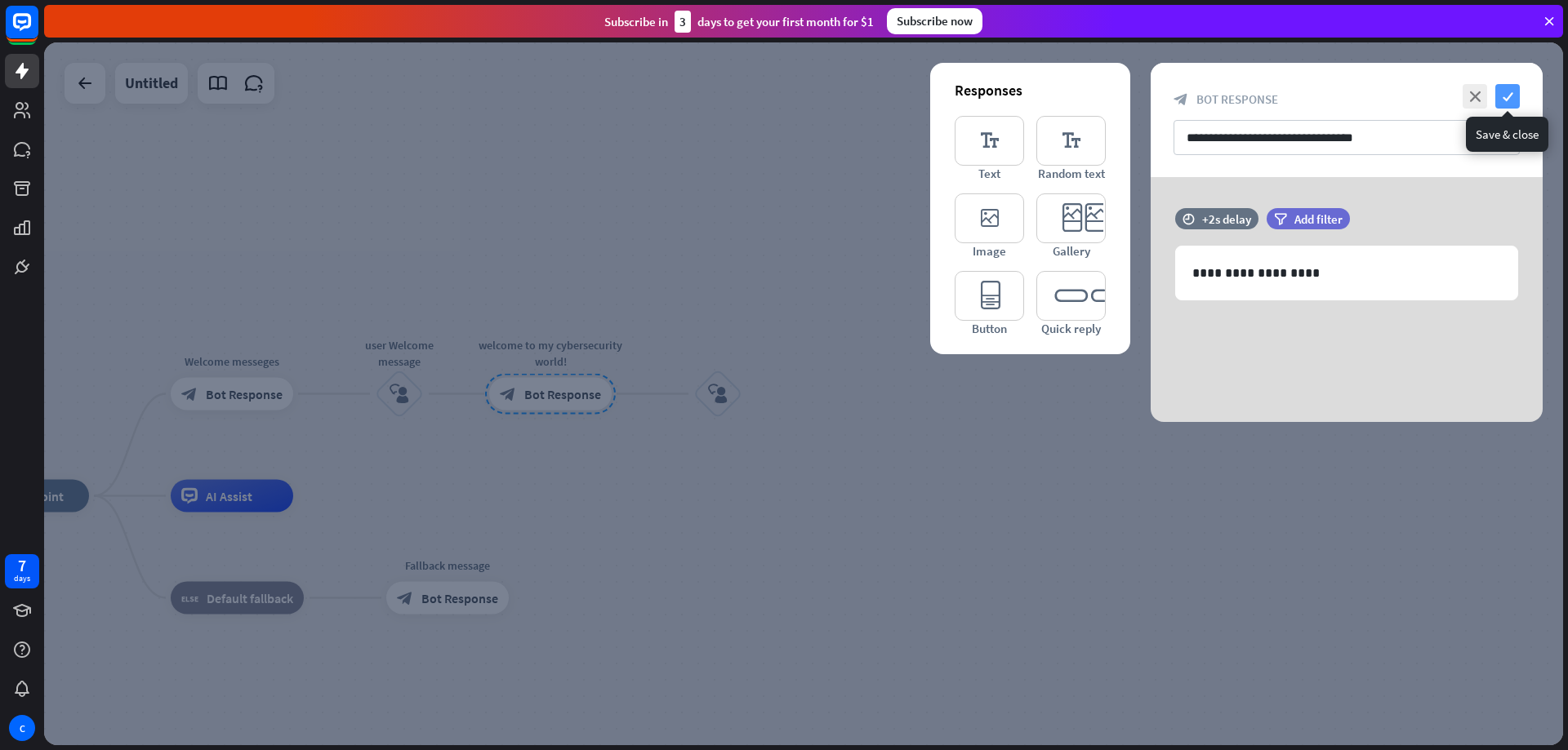
click at [1515, 102] on icon "check" at bounding box center [1509, 97] width 25 height 25
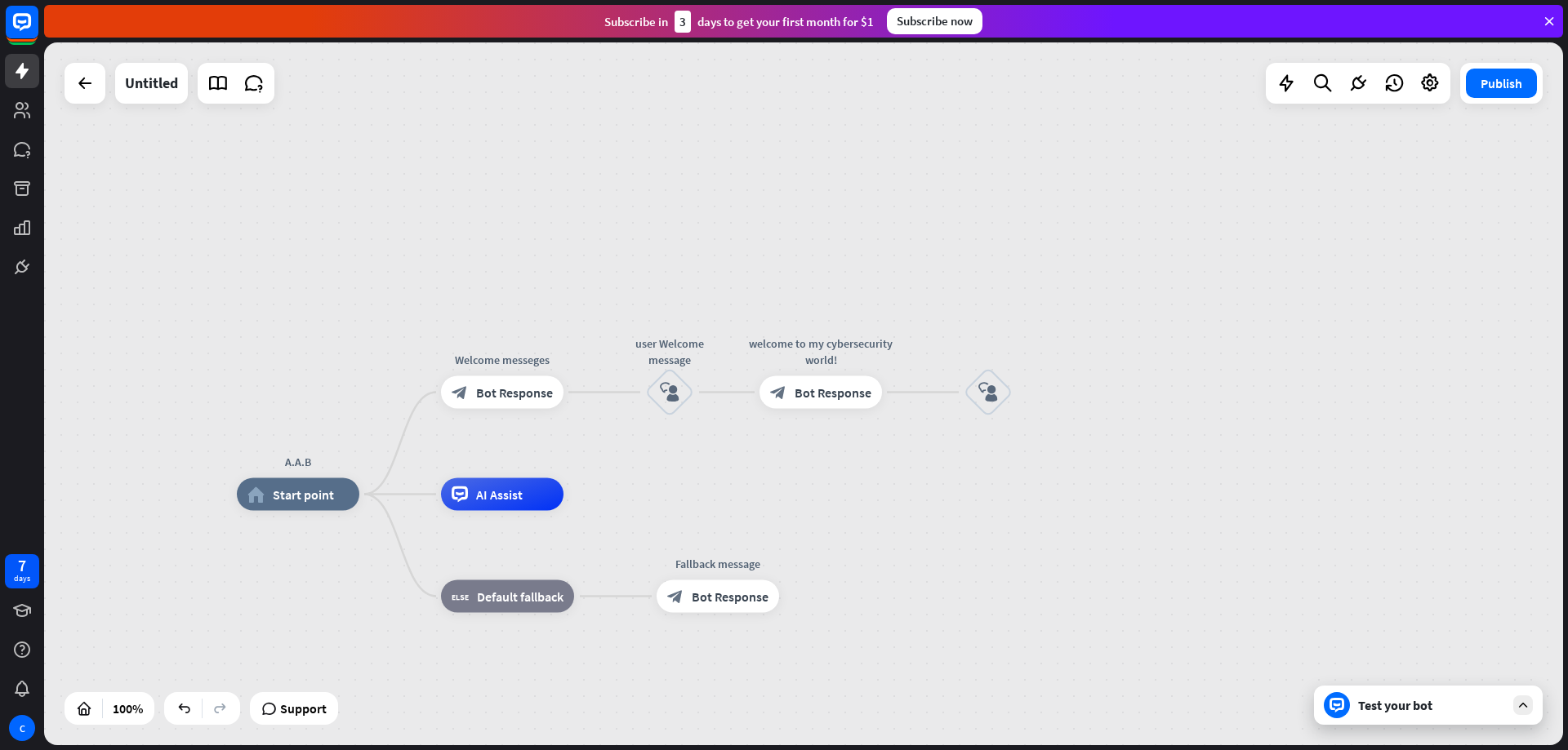
drag, startPoint x: 511, startPoint y: 506, endPoint x: 712, endPoint y: 509, distance: 201.0
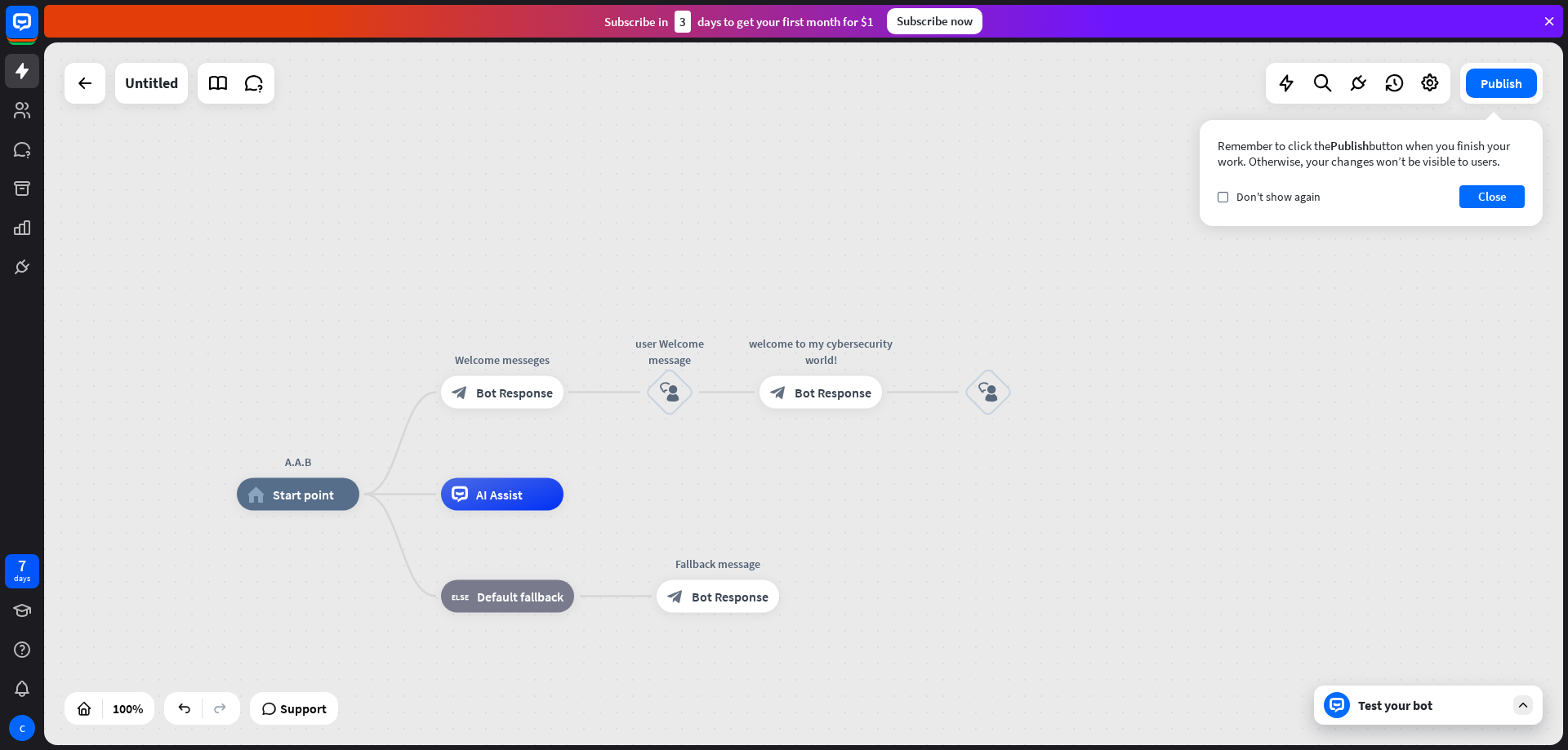
click at [1509, 211] on div "Remember to click the Publish button when you finish your work. Otherwise, your…" at bounding box center [1371, 173] width 344 height 106
click at [1505, 200] on button "Close" at bounding box center [1492, 197] width 65 height 23
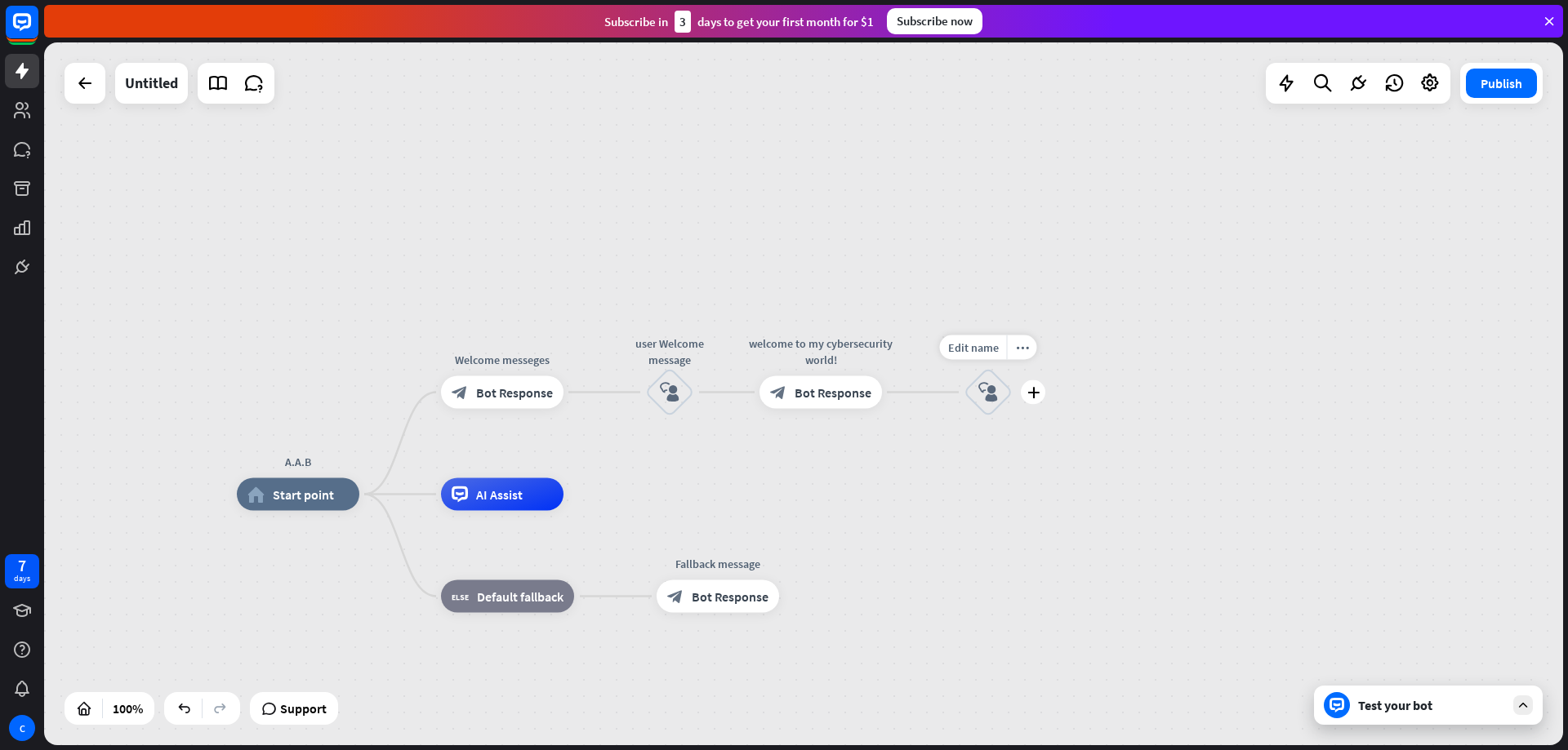
click at [981, 388] on icon "block_user_input" at bounding box center [988, 392] width 19 height 19
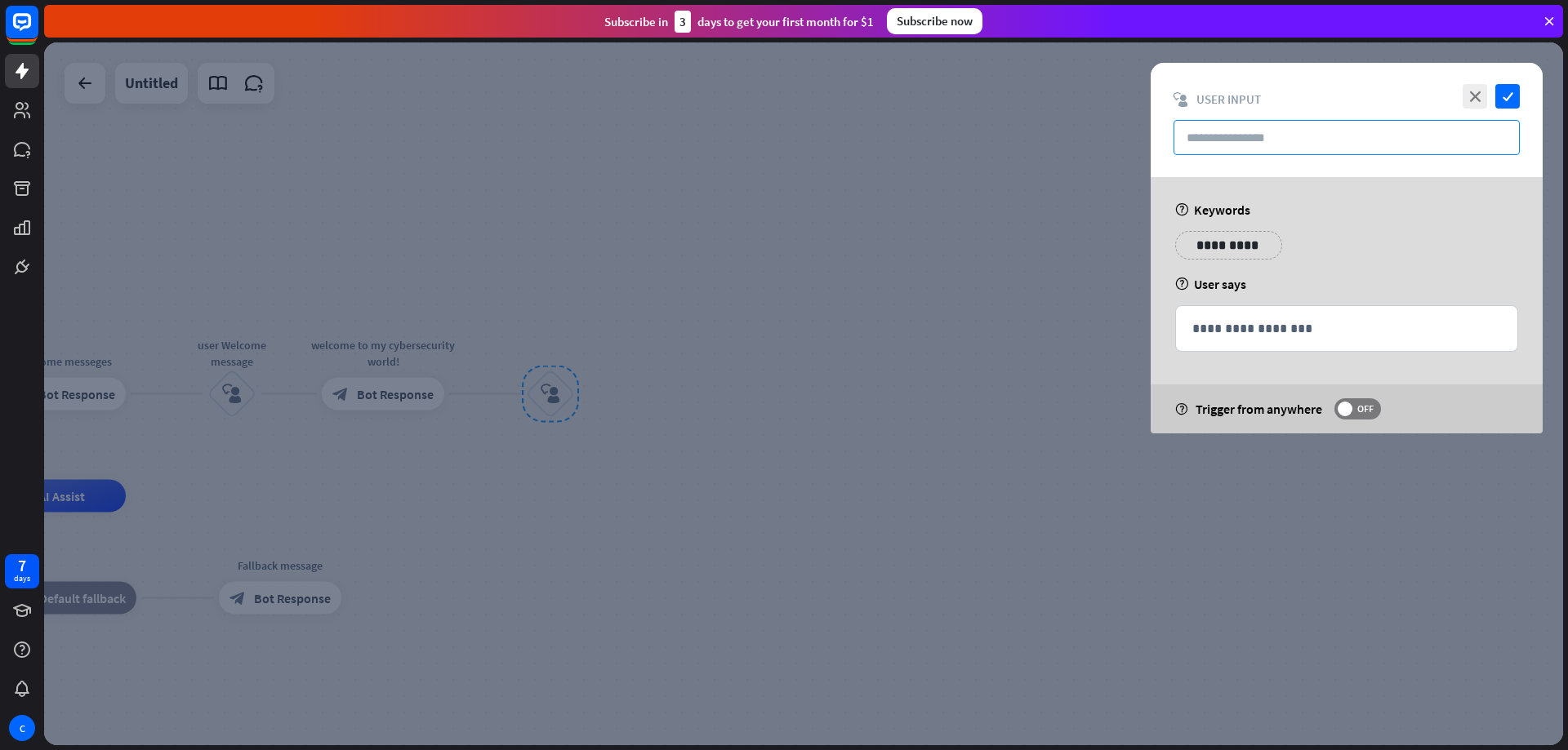
click at [1229, 144] on input "text" at bounding box center [1346, 137] width 346 height 35
click at [1394, 574] on div at bounding box center [803, 393] width 1519 height 703
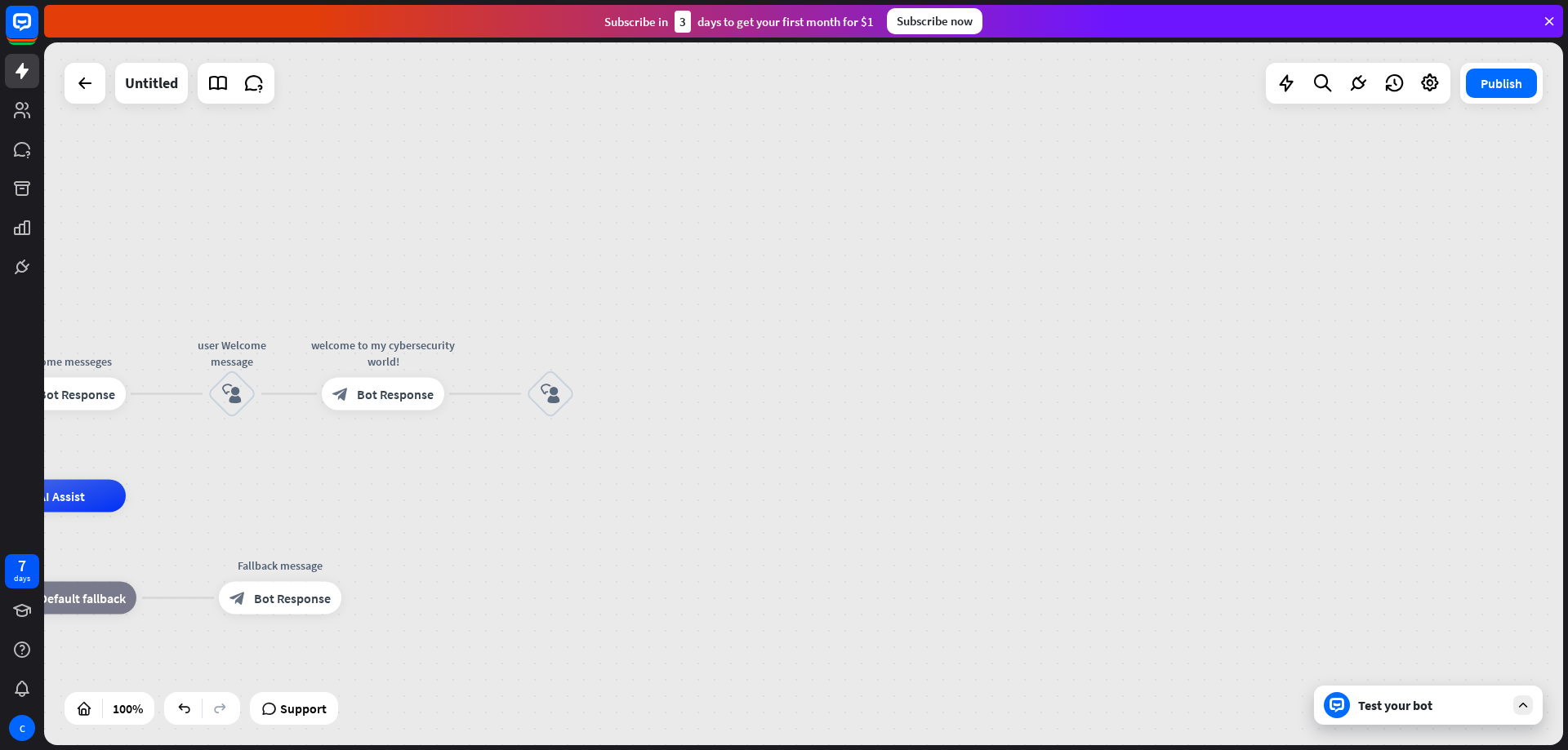
drag, startPoint x: 310, startPoint y: 461, endPoint x: 519, endPoint y: 474, distance: 209.4
click at [519, 474] on div "A.A.B home_2 Start point Welcome messeges block_bot_response Bot Response Edit …" at bounding box center [803, 393] width 1519 height 703
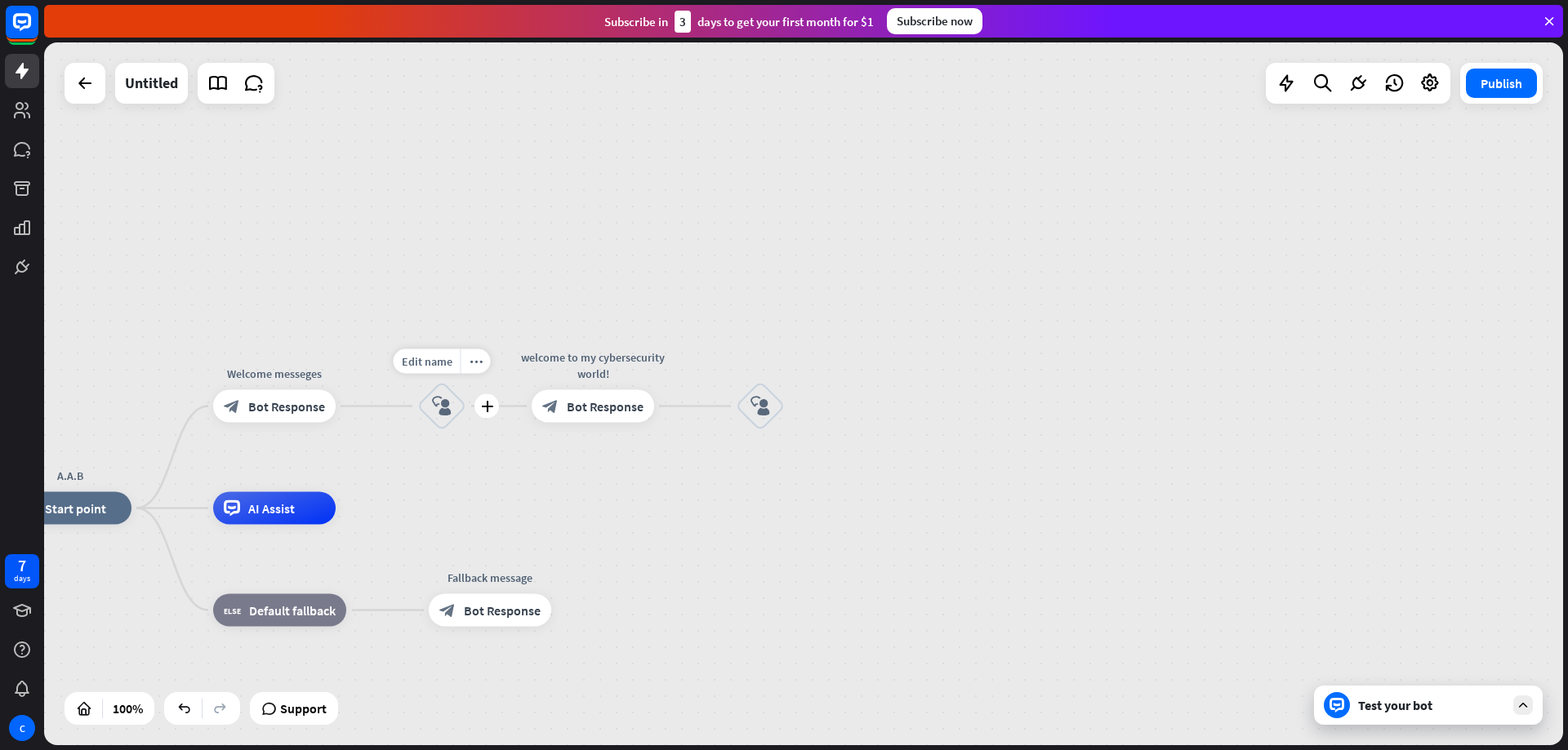
click at [461, 425] on div "block_user_input" at bounding box center [441, 406] width 49 height 49
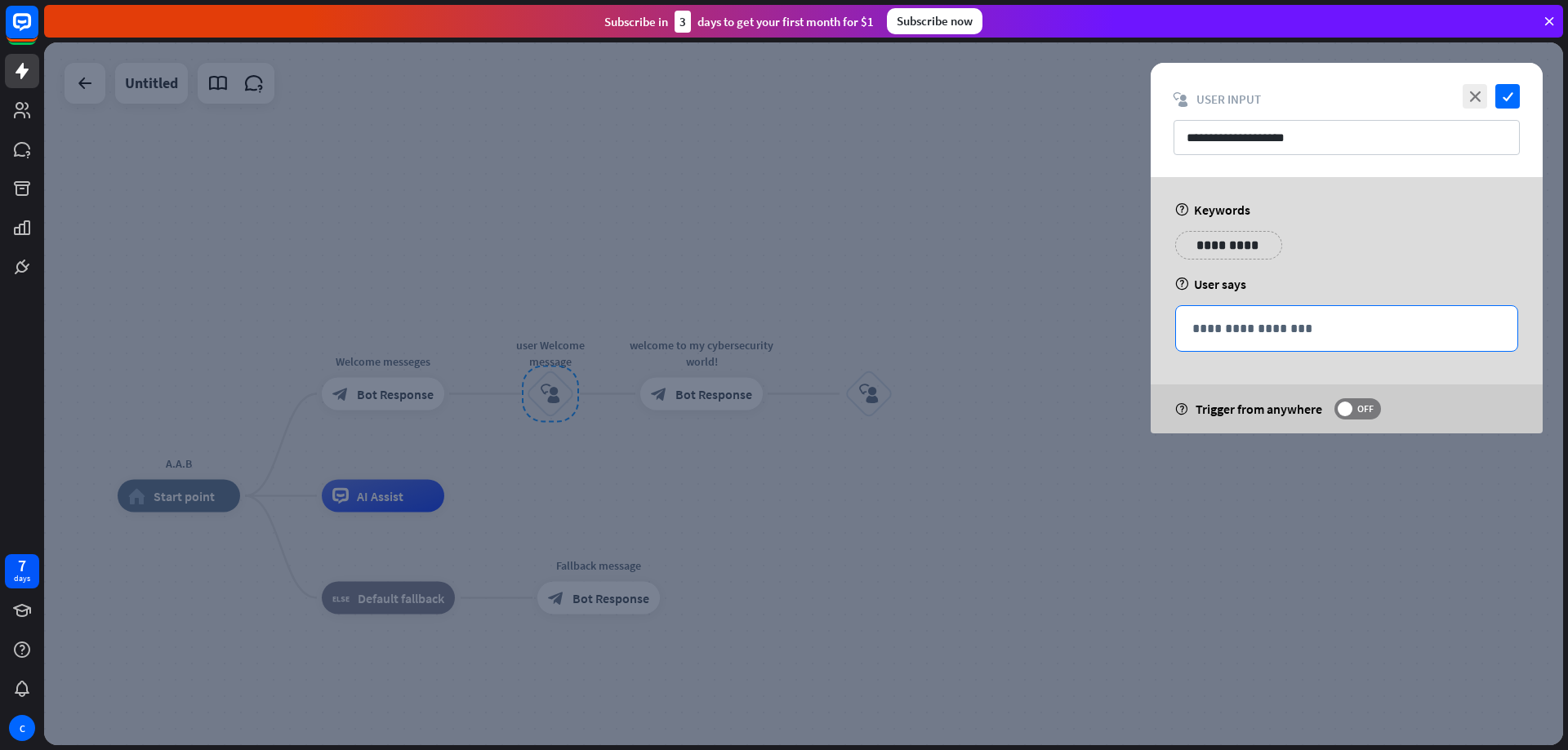
click at [1248, 327] on p "**********" at bounding box center [1347, 328] width 309 height 20
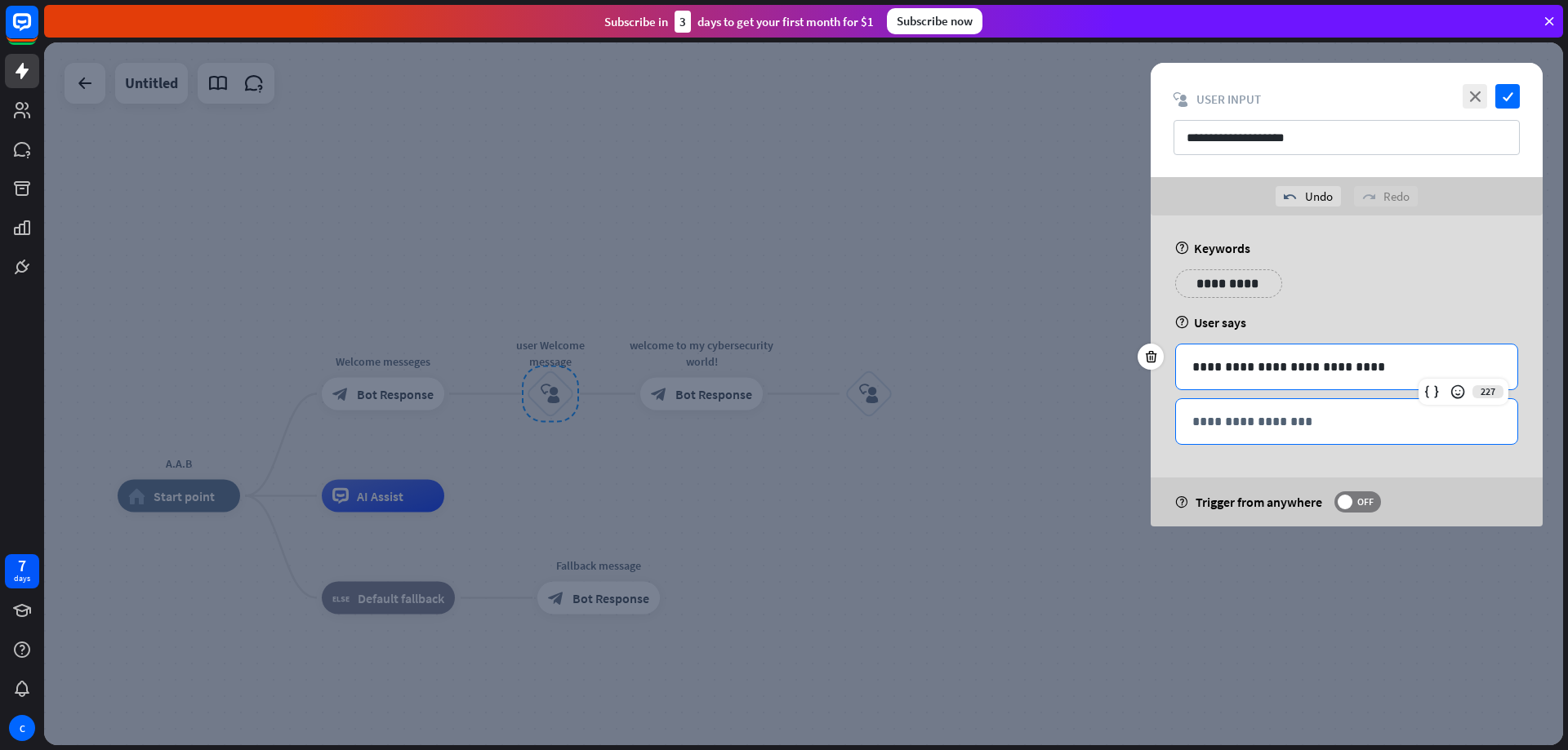
click at [1290, 426] on p "**********" at bounding box center [1347, 421] width 309 height 20
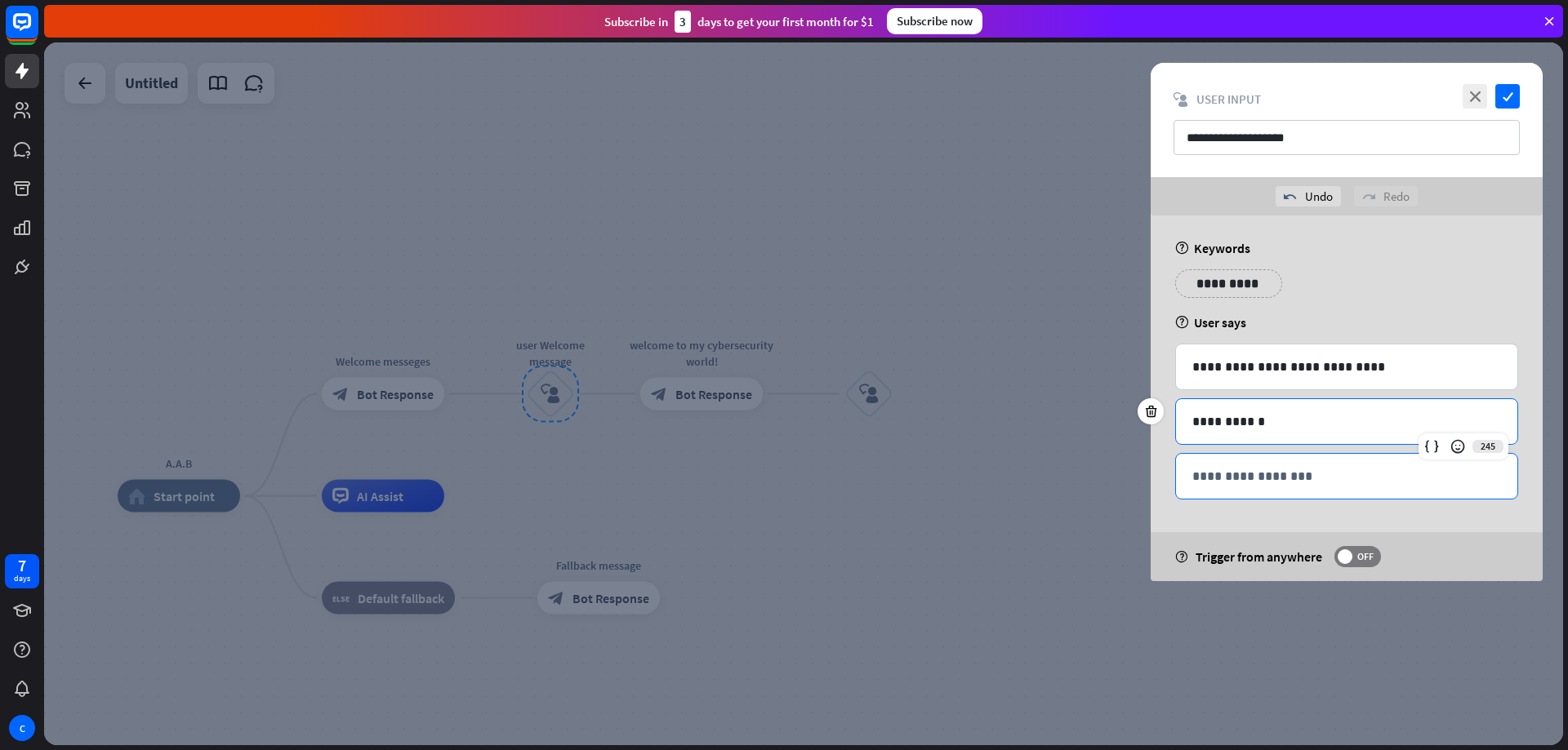
click at [1282, 465] on div "**********" at bounding box center [1347, 476] width 342 height 45
click at [1276, 419] on p "**********" at bounding box center [1347, 421] width 309 height 20
click at [1271, 476] on p "**********" at bounding box center [1347, 476] width 309 height 20
click at [1474, 263] on div "**********" at bounding box center [1346, 398] width 392 height 365
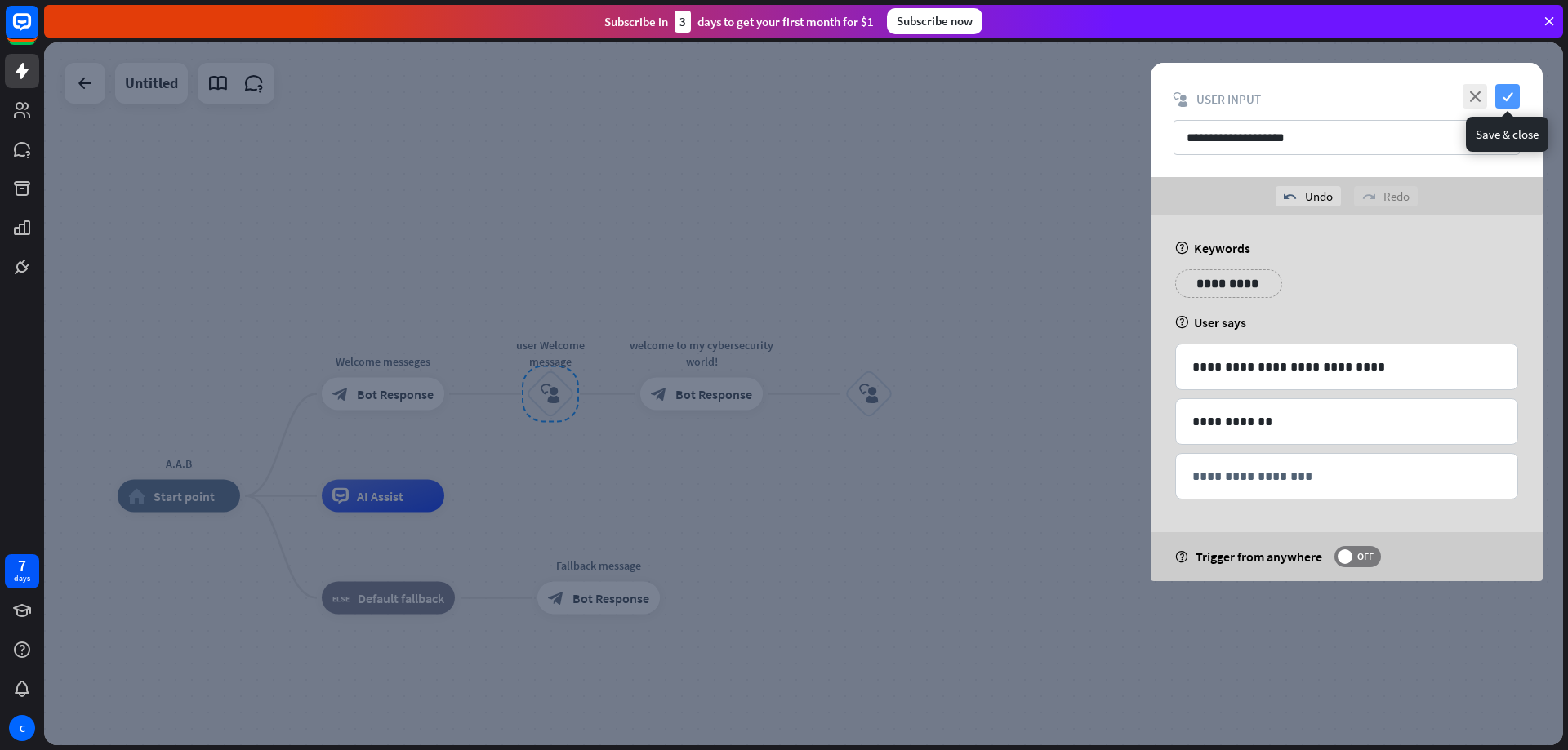
click at [1510, 96] on icon "check" at bounding box center [1509, 97] width 25 height 25
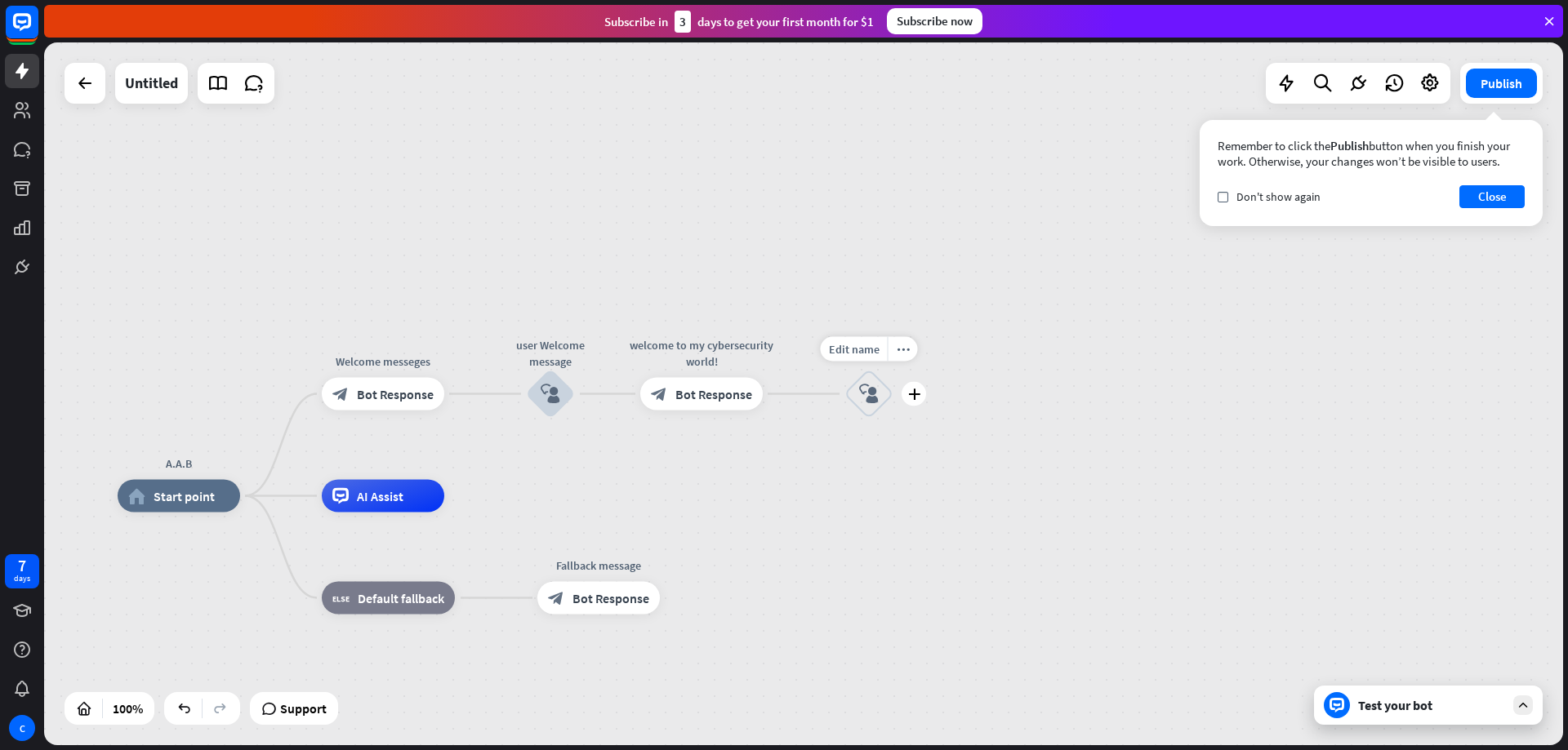
click at [868, 399] on icon "block_user_input" at bounding box center [868, 394] width 19 height 19
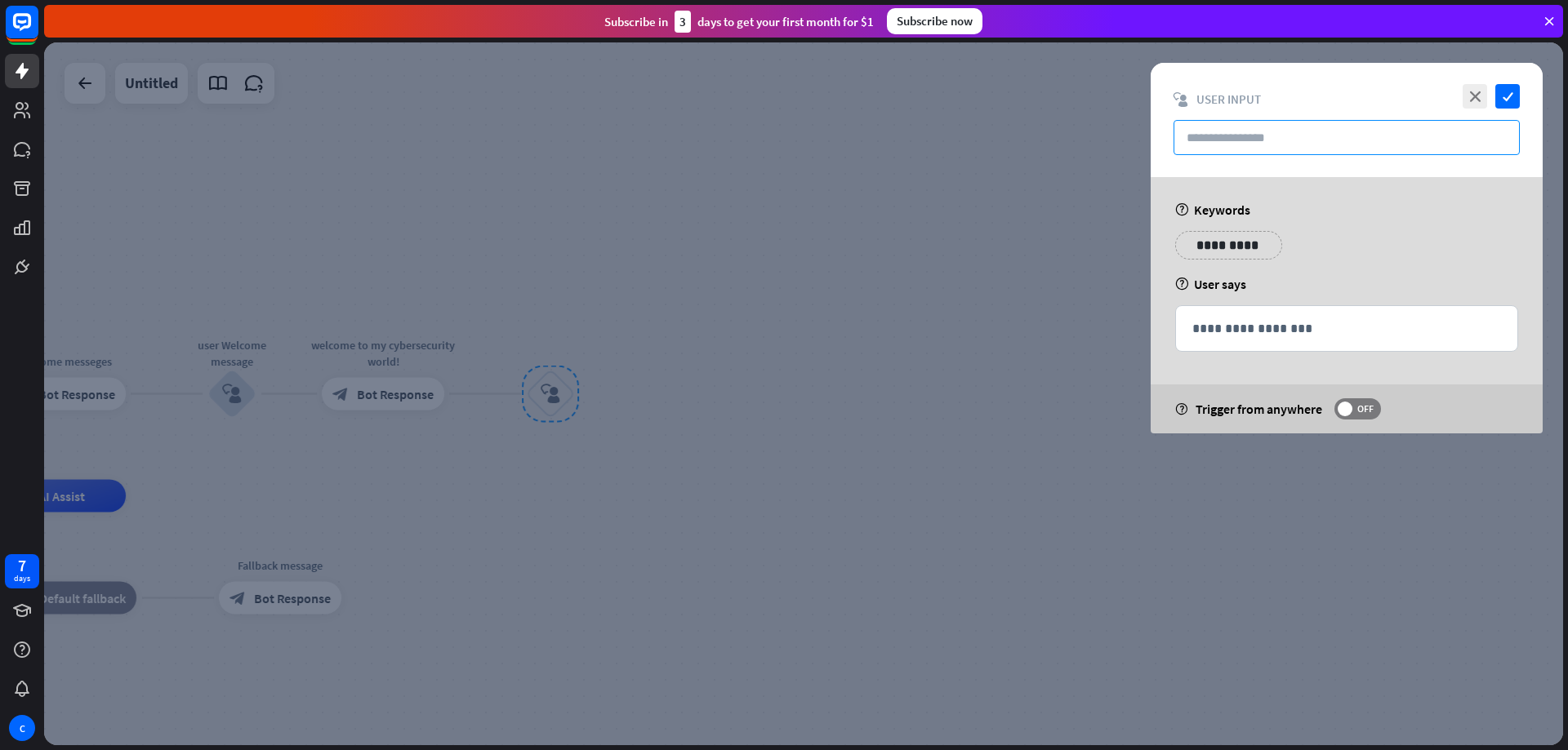
click at [1293, 141] on input "text" at bounding box center [1346, 137] width 346 height 35
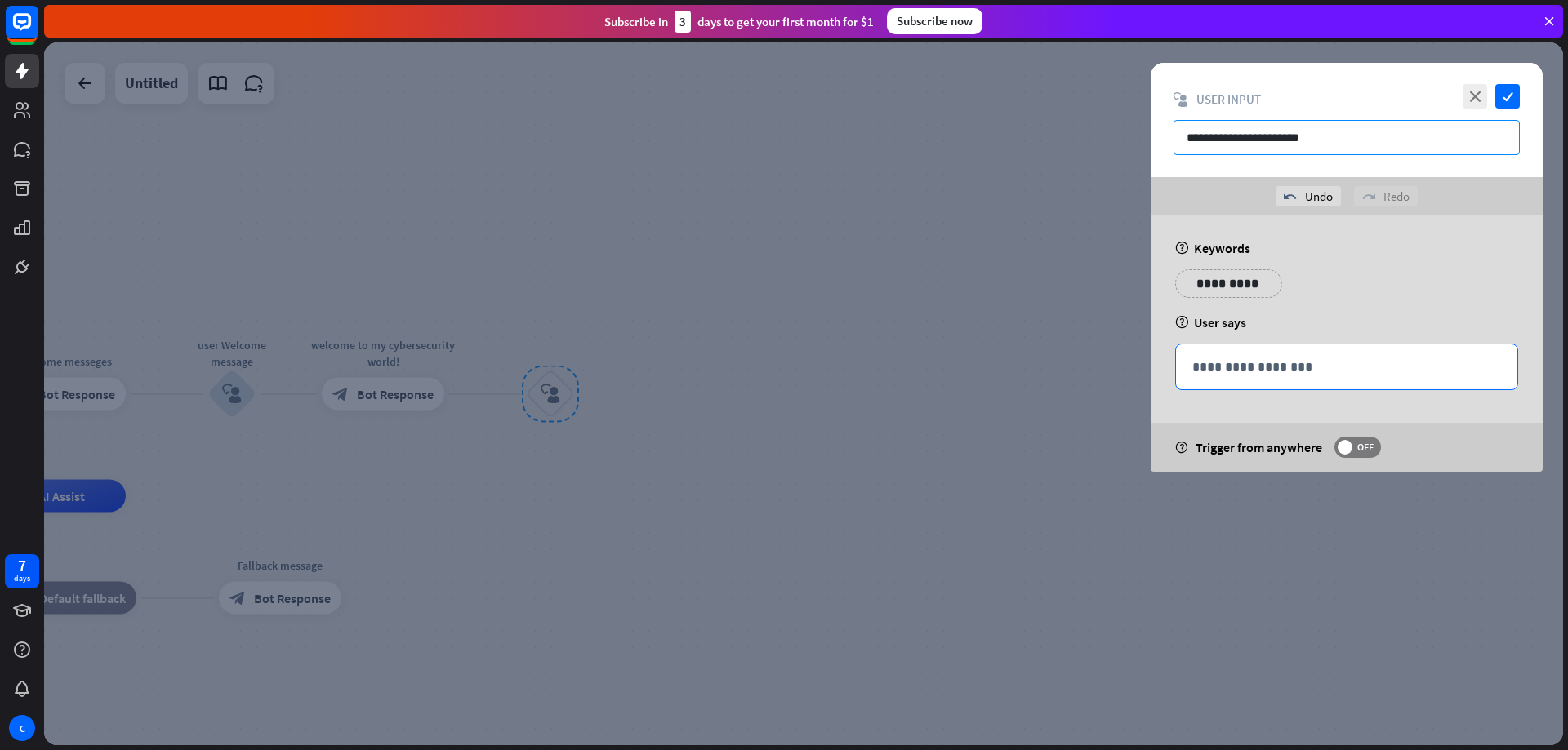
type input "**********"
click at [1295, 370] on p "**********" at bounding box center [1347, 366] width 309 height 20
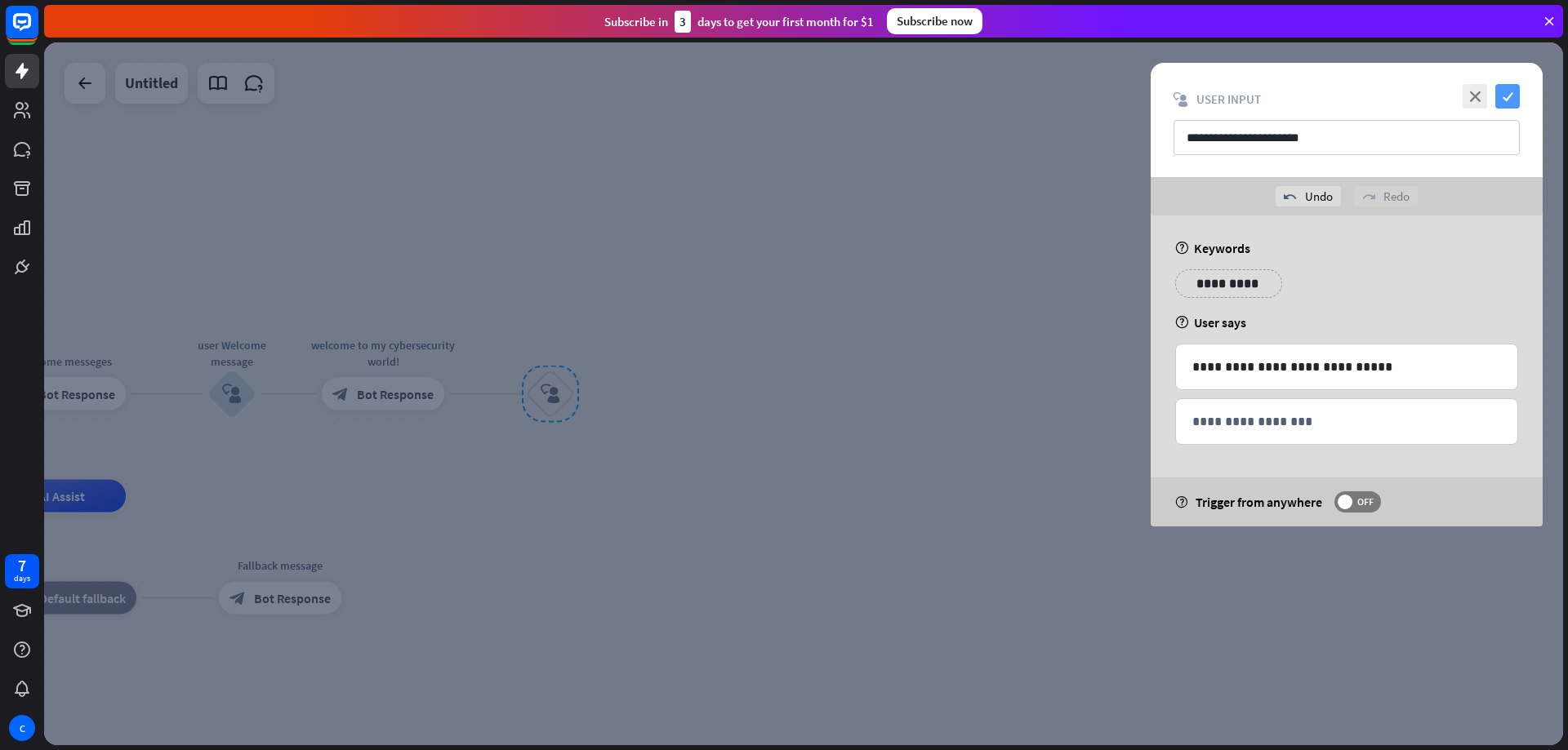
click at [1504, 95] on icon "check" at bounding box center [1509, 97] width 25 height 25
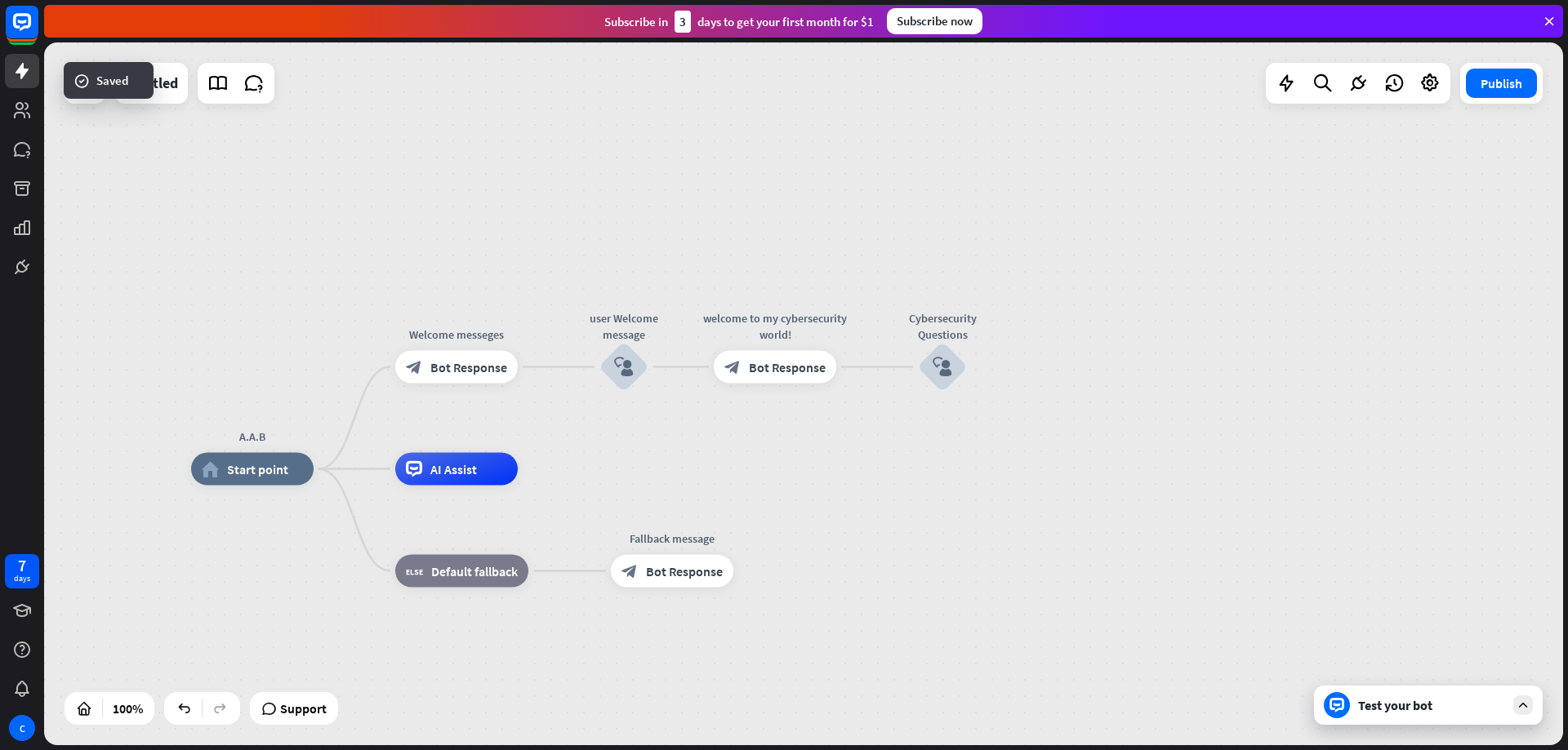
drag, startPoint x: 519, startPoint y: 606, endPoint x: 791, endPoint y: 574, distance: 273.9
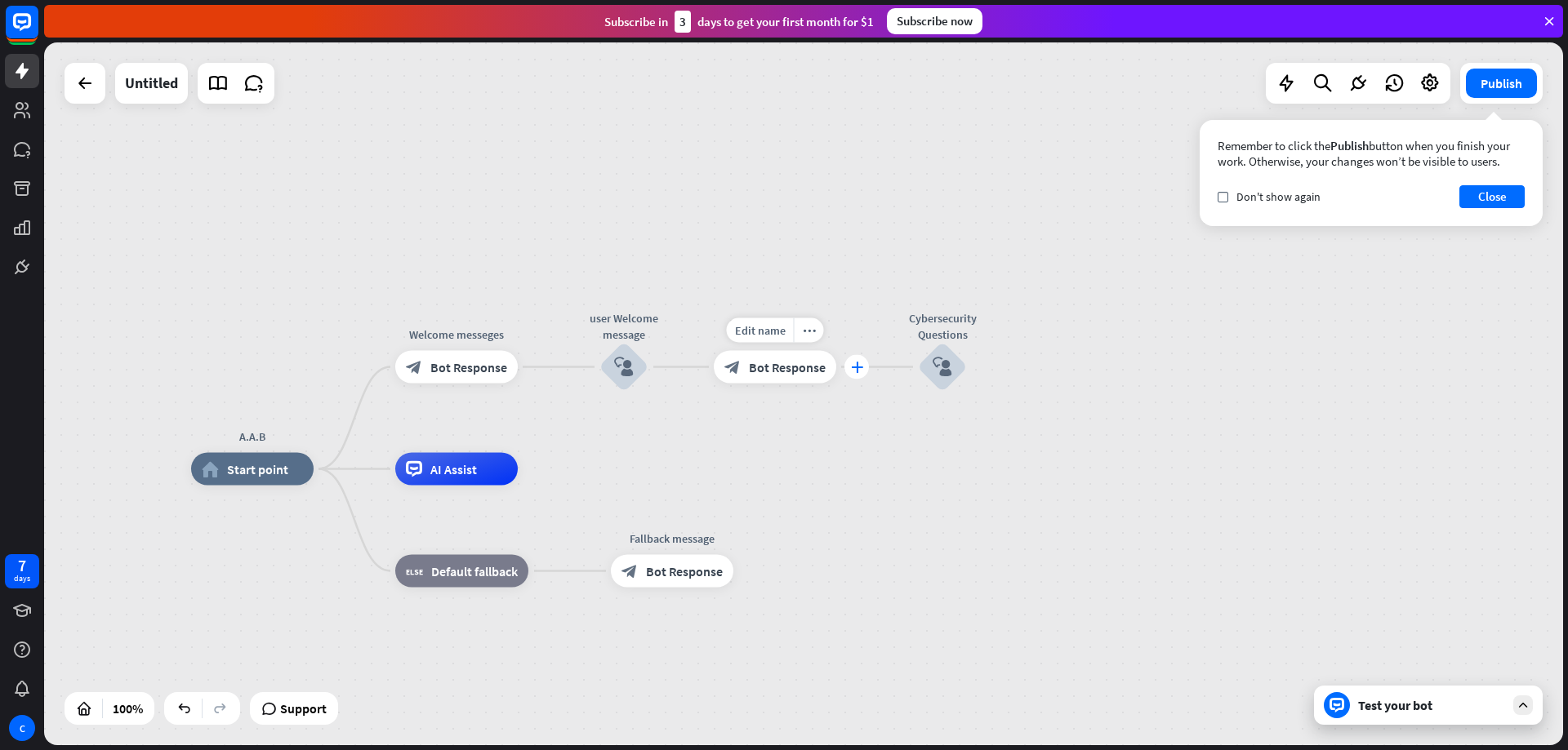
click at [860, 376] on div "plus" at bounding box center [857, 367] width 25 height 25
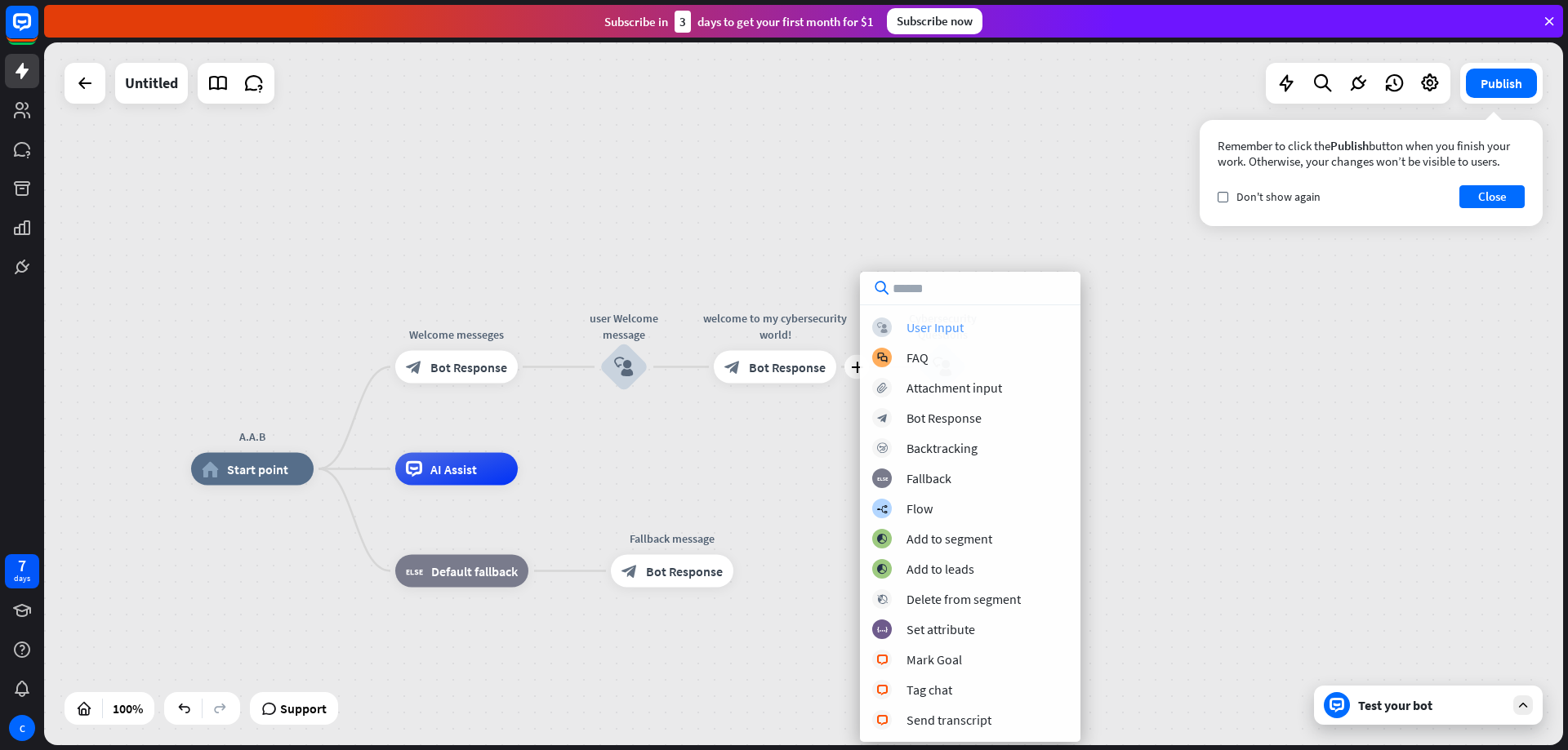
click at [936, 335] on div "User Input" at bounding box center [936, 327] width 58 height 16
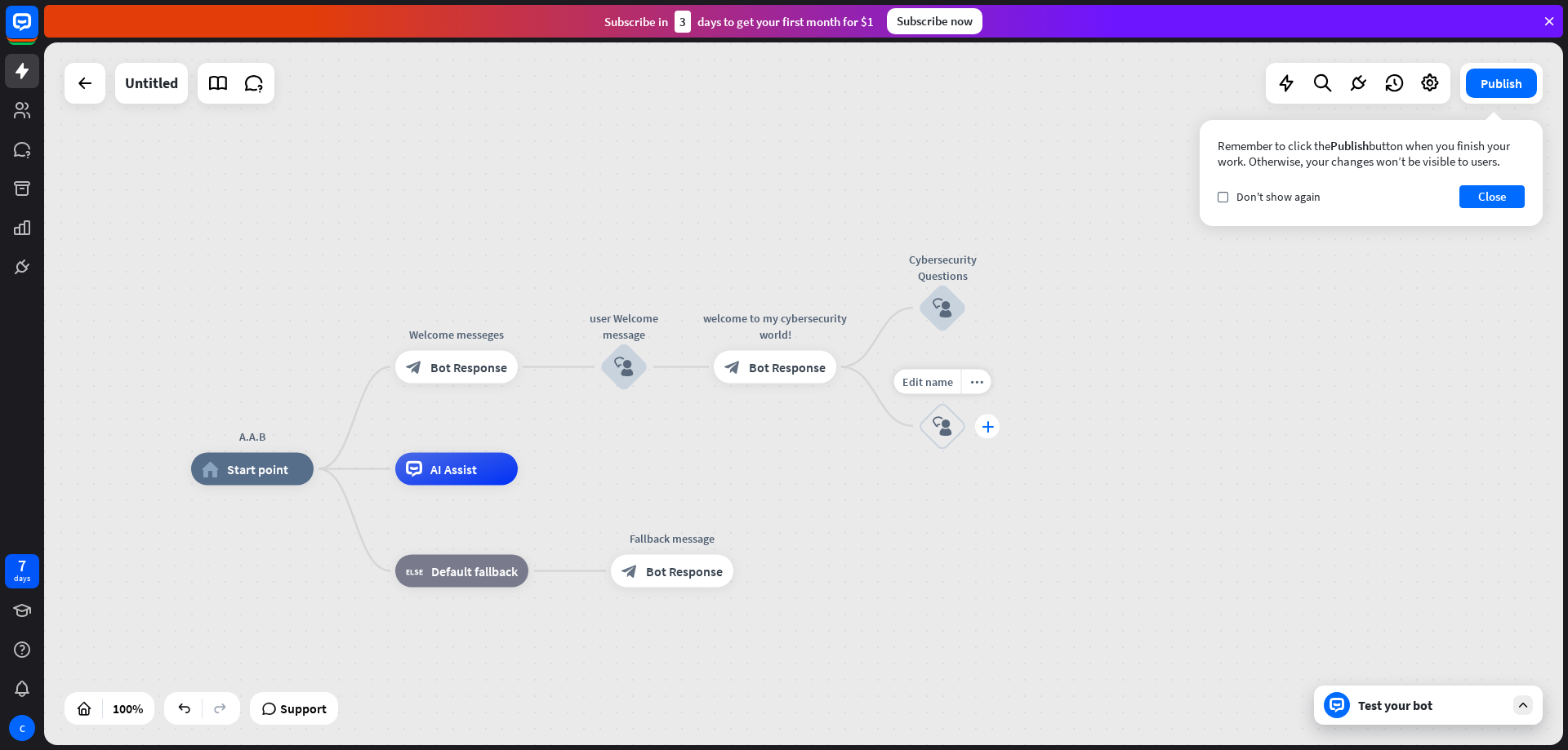
click at [995, 432] on div "plus" at bounding box center [987, 427] width 25 height 25
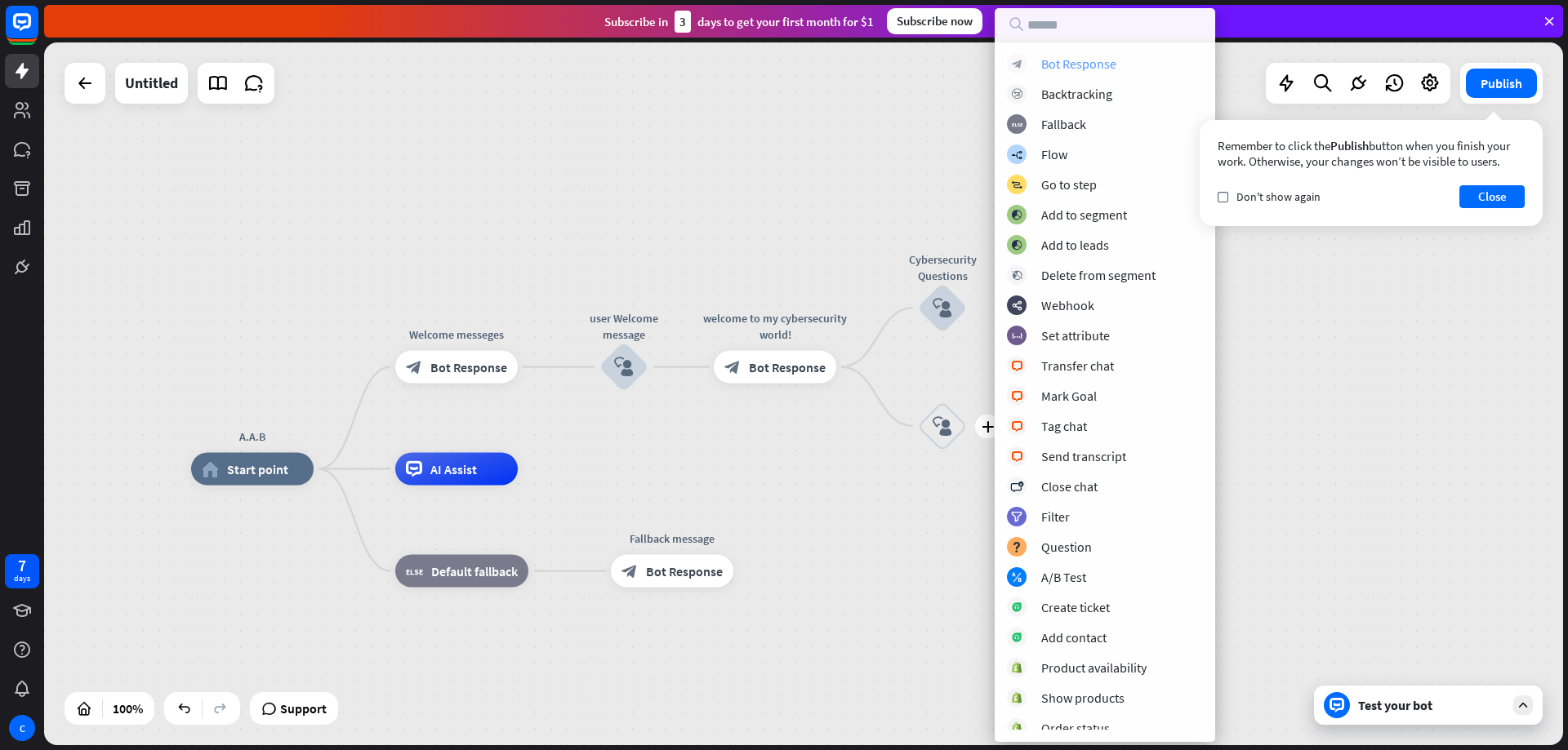
click at [1117, 54] on div "block_bot_response Bot Response" at bounding box center [1105, 63] width 196 height 19
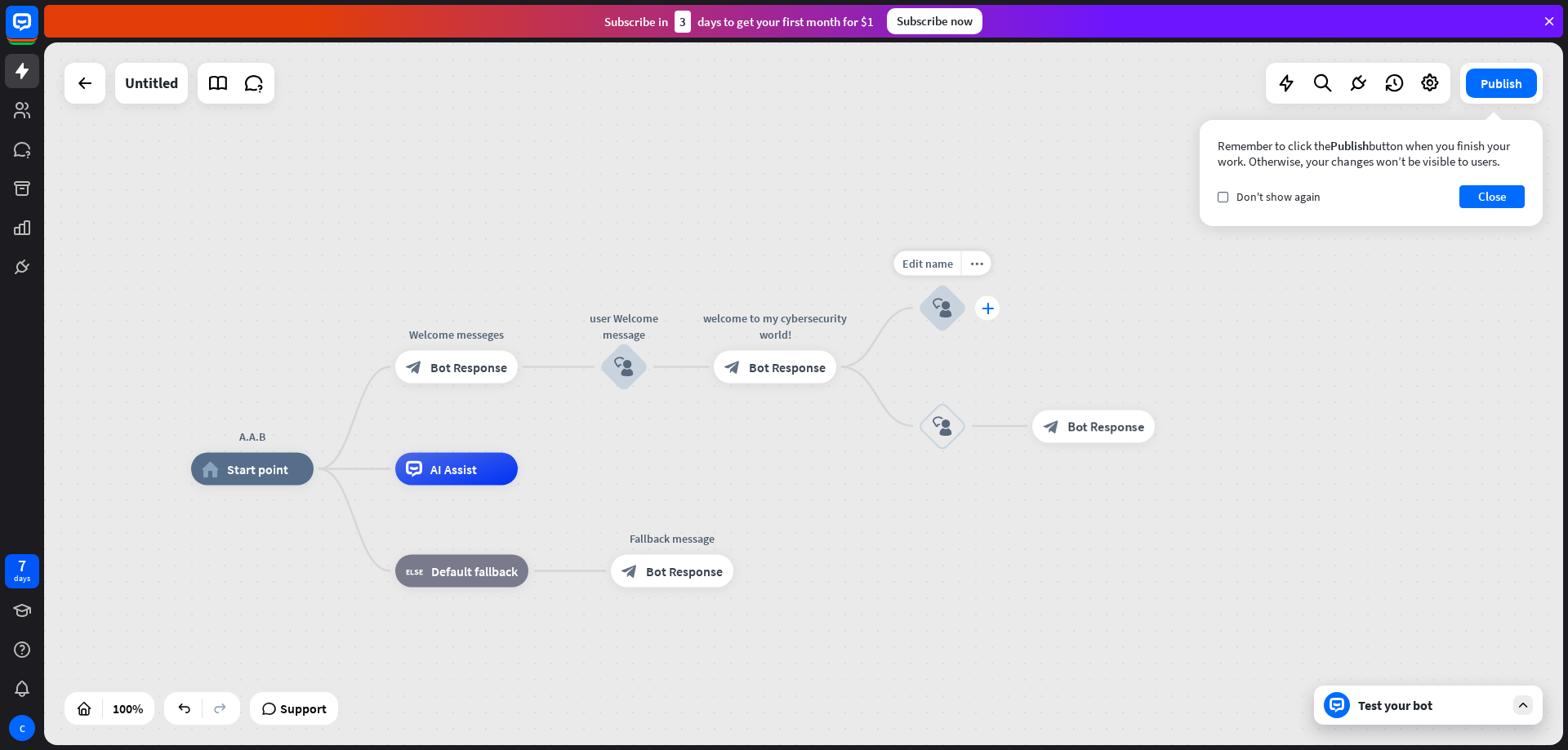
click at [986, 313] on icon "plus" at bounding box center [987, 308] width 12 height 12
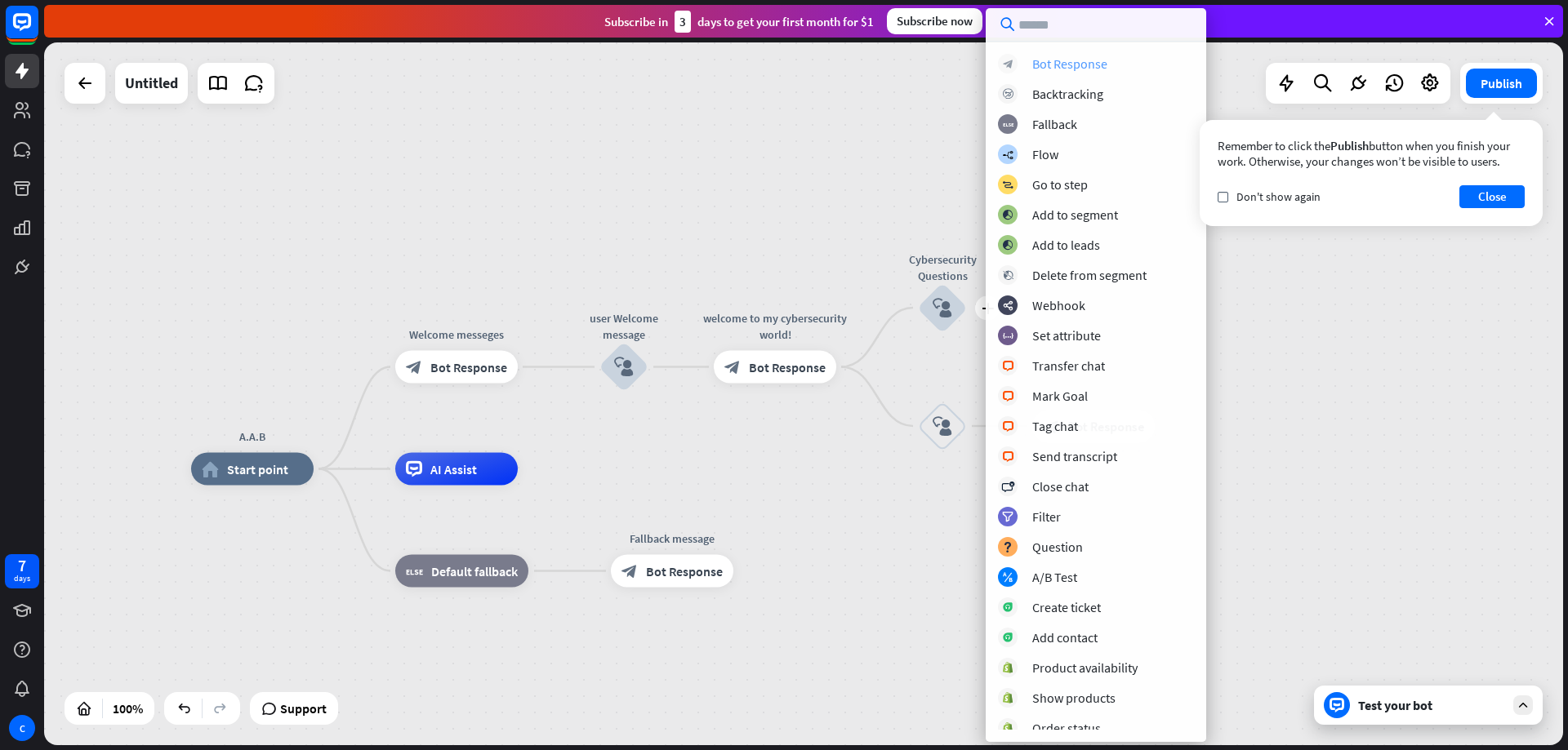
click at [1079, 66] on div "Bot Response" at bounding box center [1070, 63] width 75 height 16
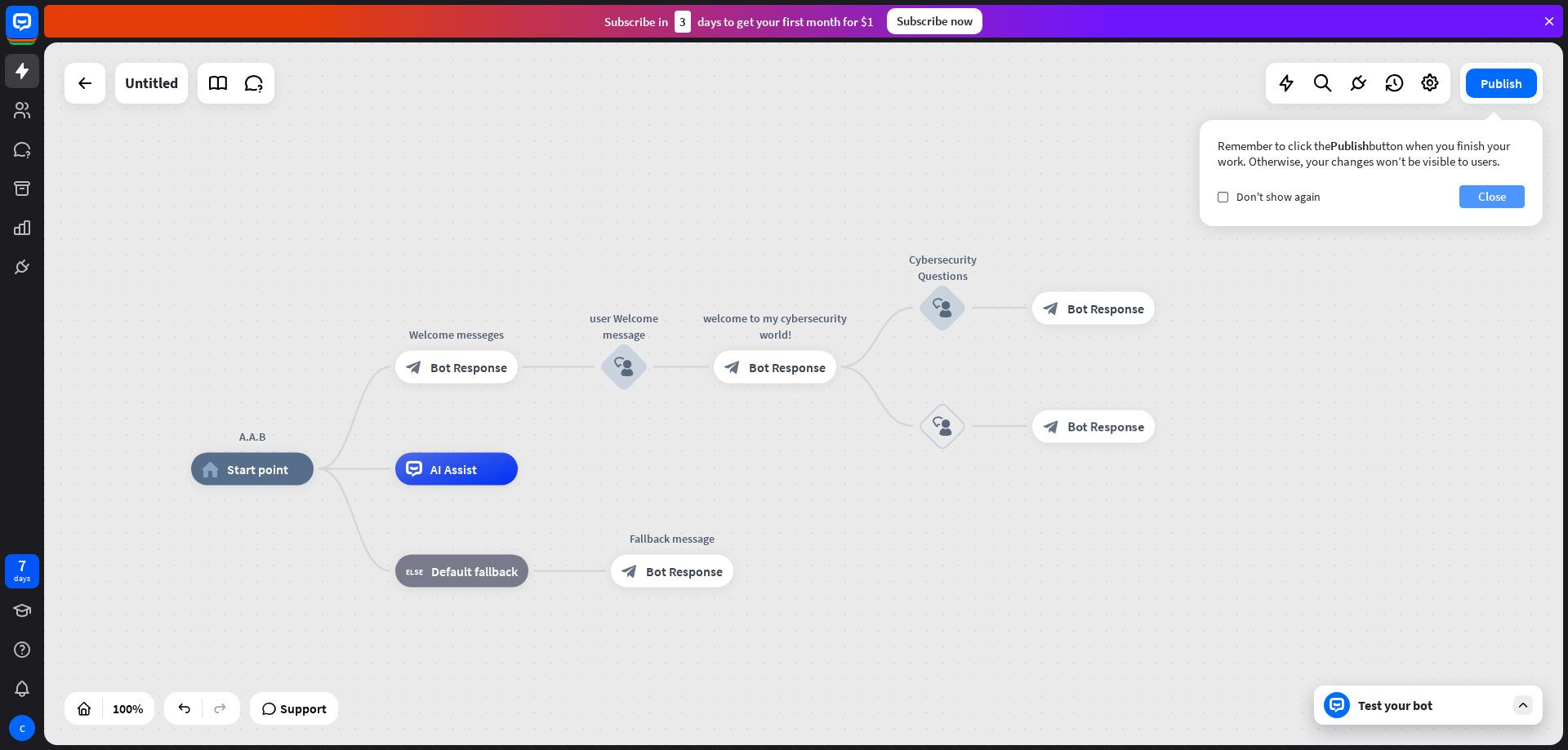
click at [1481, 200] on button "Close" at bounding box center [1492, 197] width 65 height 23
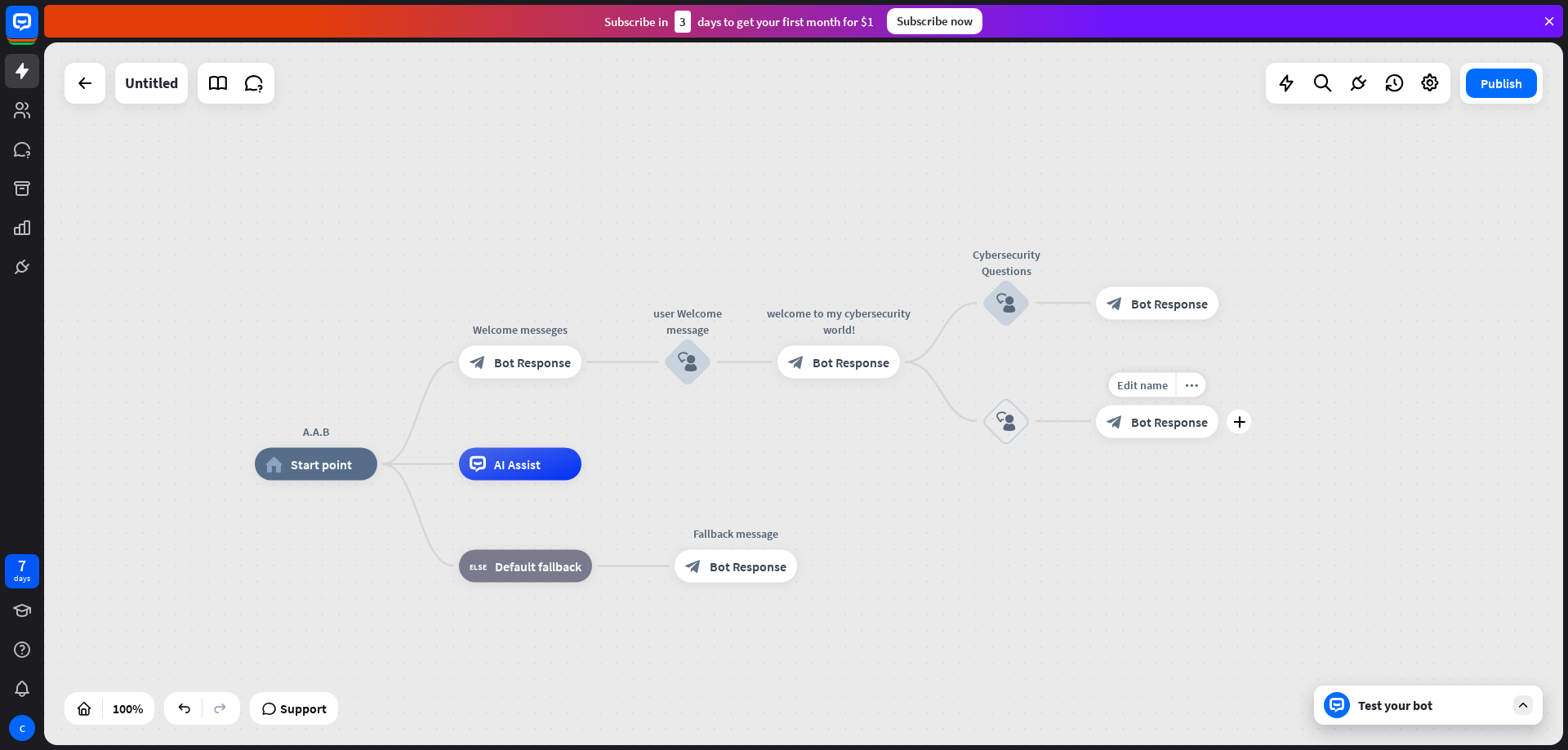
drag, startPoint x: 1184, startPoint y: 384, endPoint x: 1248, endPoint y: 379, distance: 64.2
click at [1219, 405] on div "Edit name more_horiz plus block_bot_response Bot Response" at bounding box center [1157, 421] width 123 height 33
drag, startPoint x: 1171, startPoint y: 316, endPoint x: 1176, endPoint y: 309, distance: 8.6
click at [1176, 309] on div "block_bot_response Bot Response" at bounding box center [1157, 303] width 123 height 33
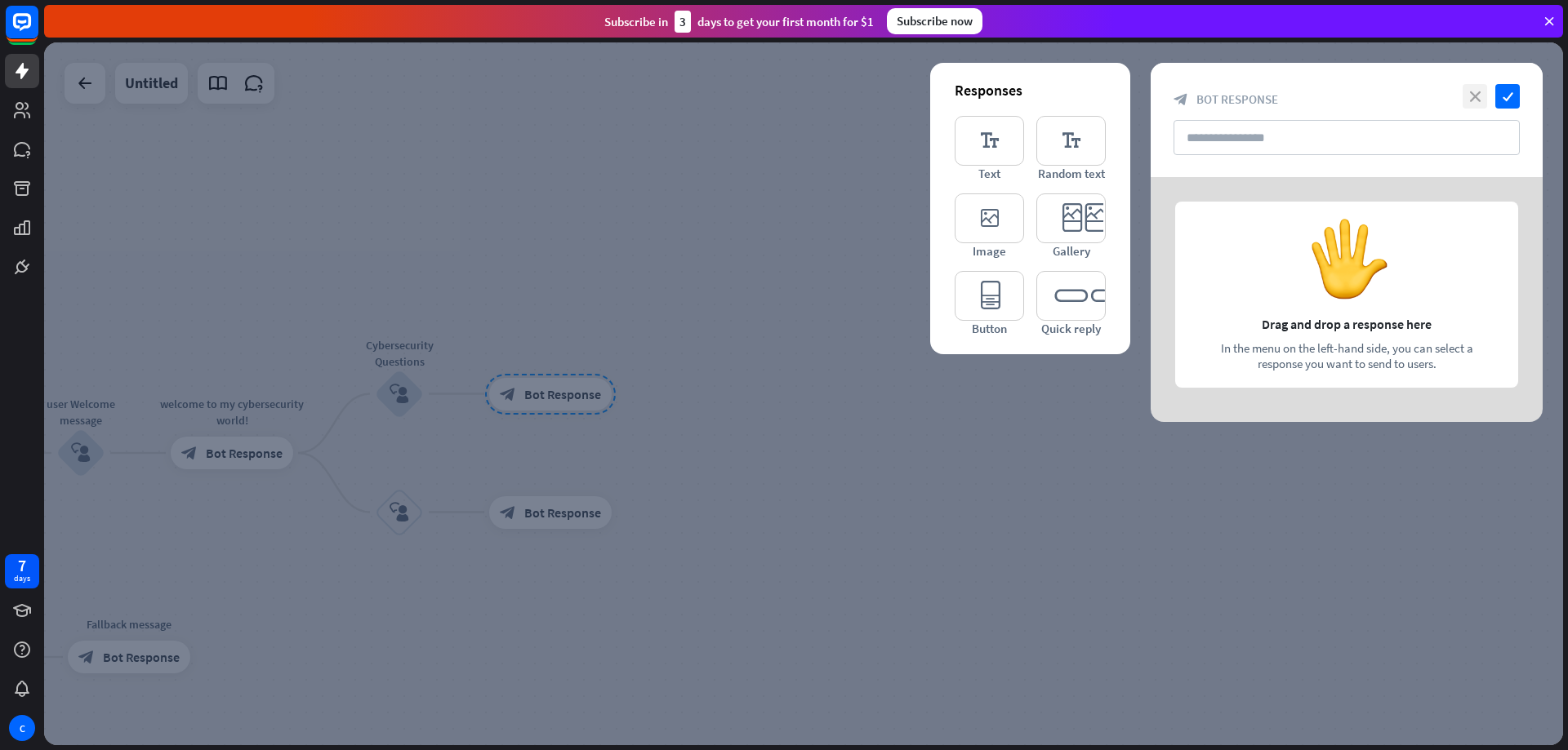
click at [1475, 99] on icon "close" at bounding box center [1476, 97] width 25 height 25
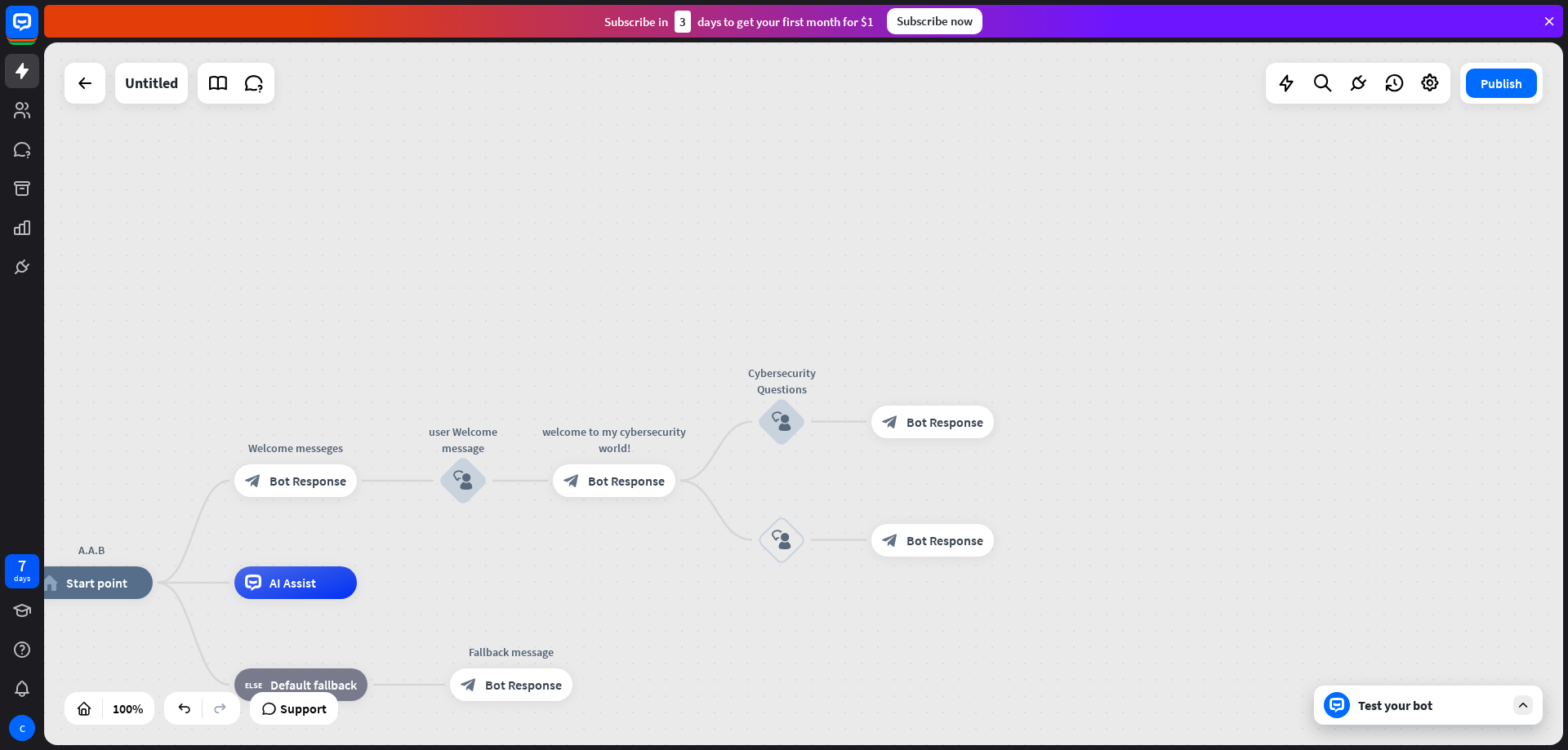
drag, startPoint x: 985, startPoint y: 312, endPoint x: 1366, endPoint y: 340, distance: 382.0
click at [1366, 340] on div "A.A.B home_2 Start point Welcome messeges block_bot_response Bot Response user …" at bounding box center [803, 393] width 1519 height 703
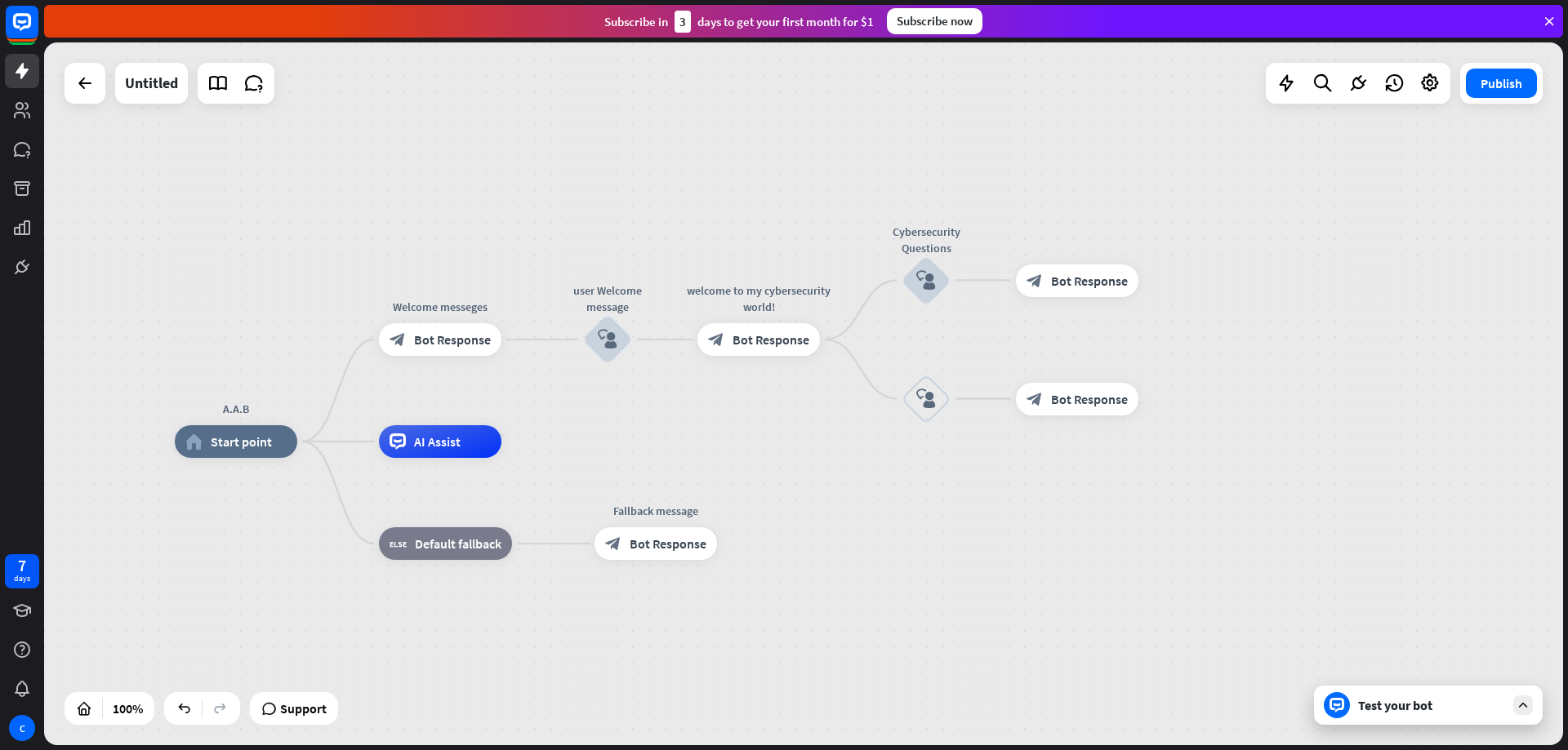
drag, startPoint x: 1212, startPoint y: 334, endPoint x: 1357, endPoint y: 193, distance: 202.3
click at [1357, 193] on div "A.A.B home_2 Start point Welcome messeges block_bot_response Bot Response user …" at bounding box center [803, 393] width 1519 height 703
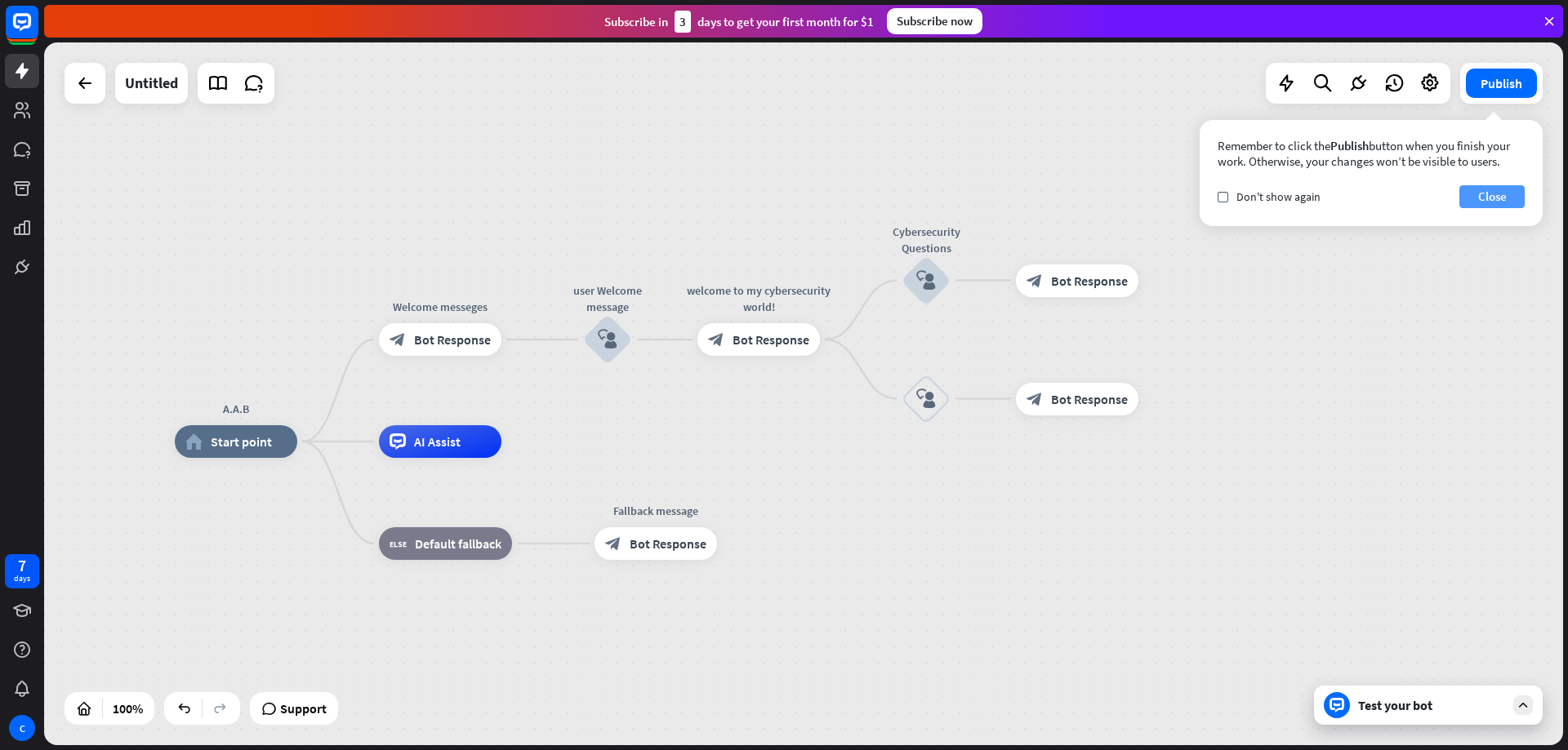
click at [1485, 204] on button "Close" at bounding box center [1492, 197] width 65 height 23
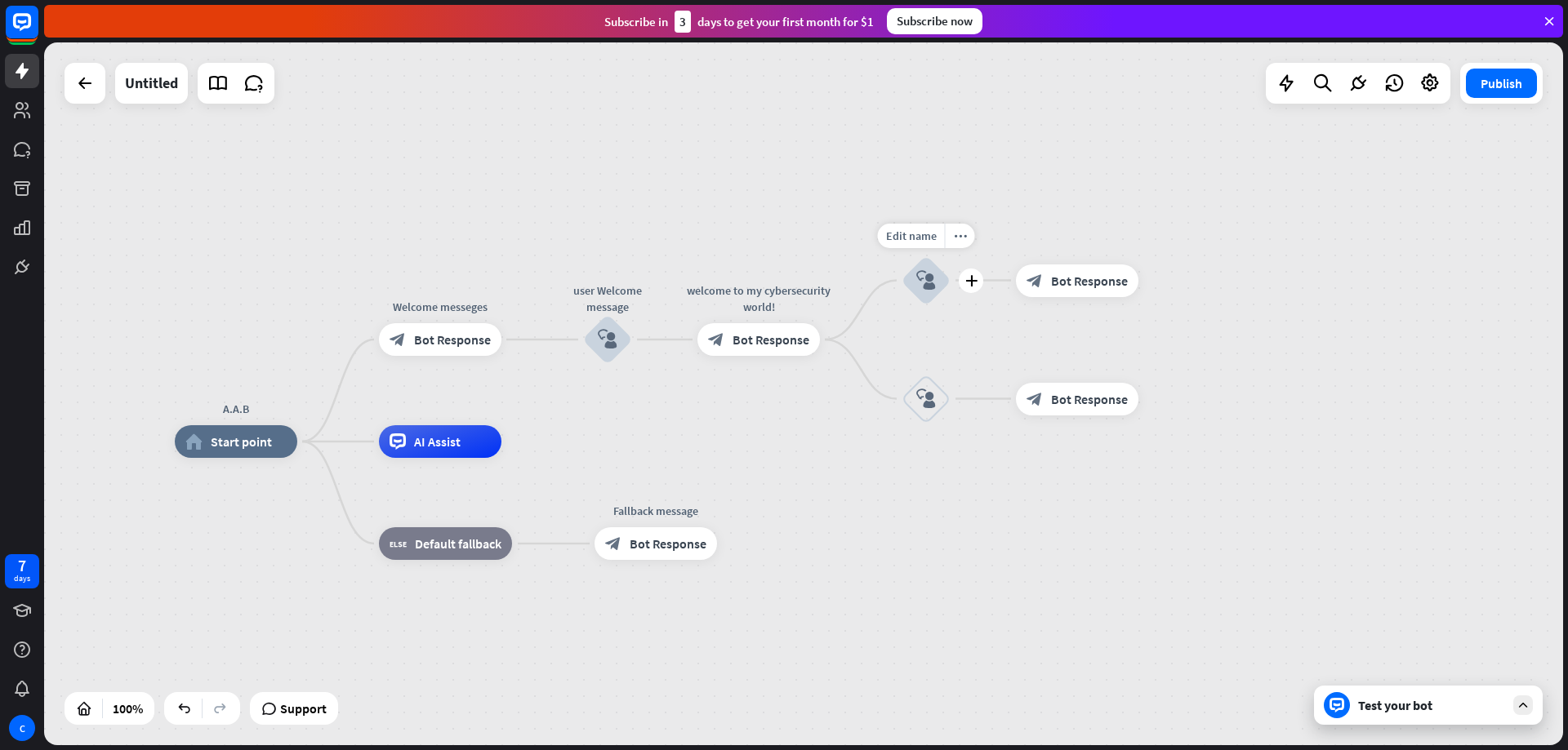
click at [929, 281] on icon "block_user_input" at bounding box center [926, 281] width 19 height 19
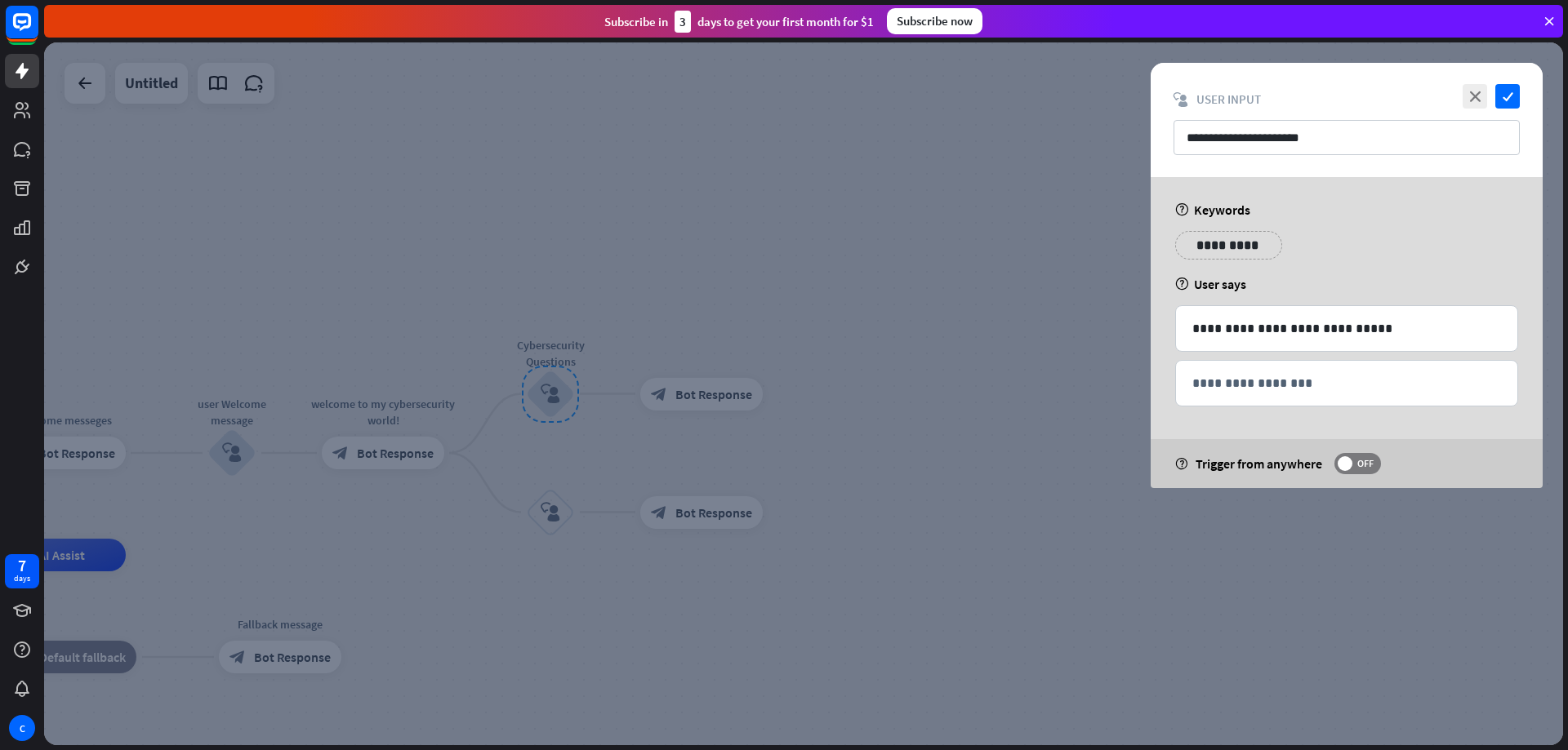
click at [1067, 432] on div at bounding box center [803, 393] width 1519 height 703
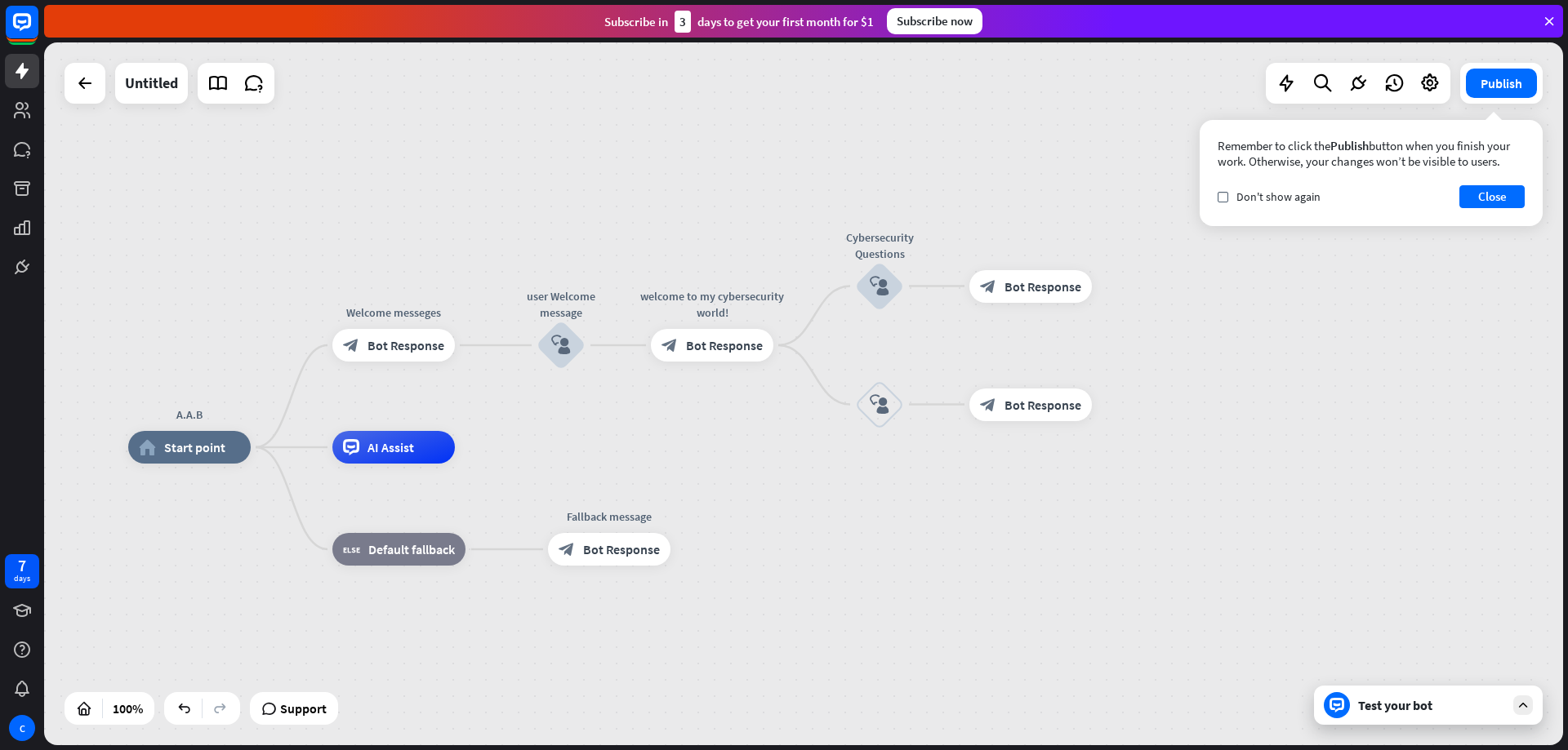
drag, startPoint x: 783, startPoint y: 452, endPoint x: 1106, endPoint y: 343, distance: 340.9
click at [1106, 343] on div "A.A.B home_2 Start point Welcome messeges block_bot_response Bot Response user …" at bounding box center [803, 393] width 1519 height 703
click at [1488, 184] on div "Remember to click the Publish button when you finish your work. Otherwise, your…" at bounding box center [1371, 173] width 344 height 106
click at [1487, 204] on button "Close" at bounding box center [1492, 197] width 65 height 23
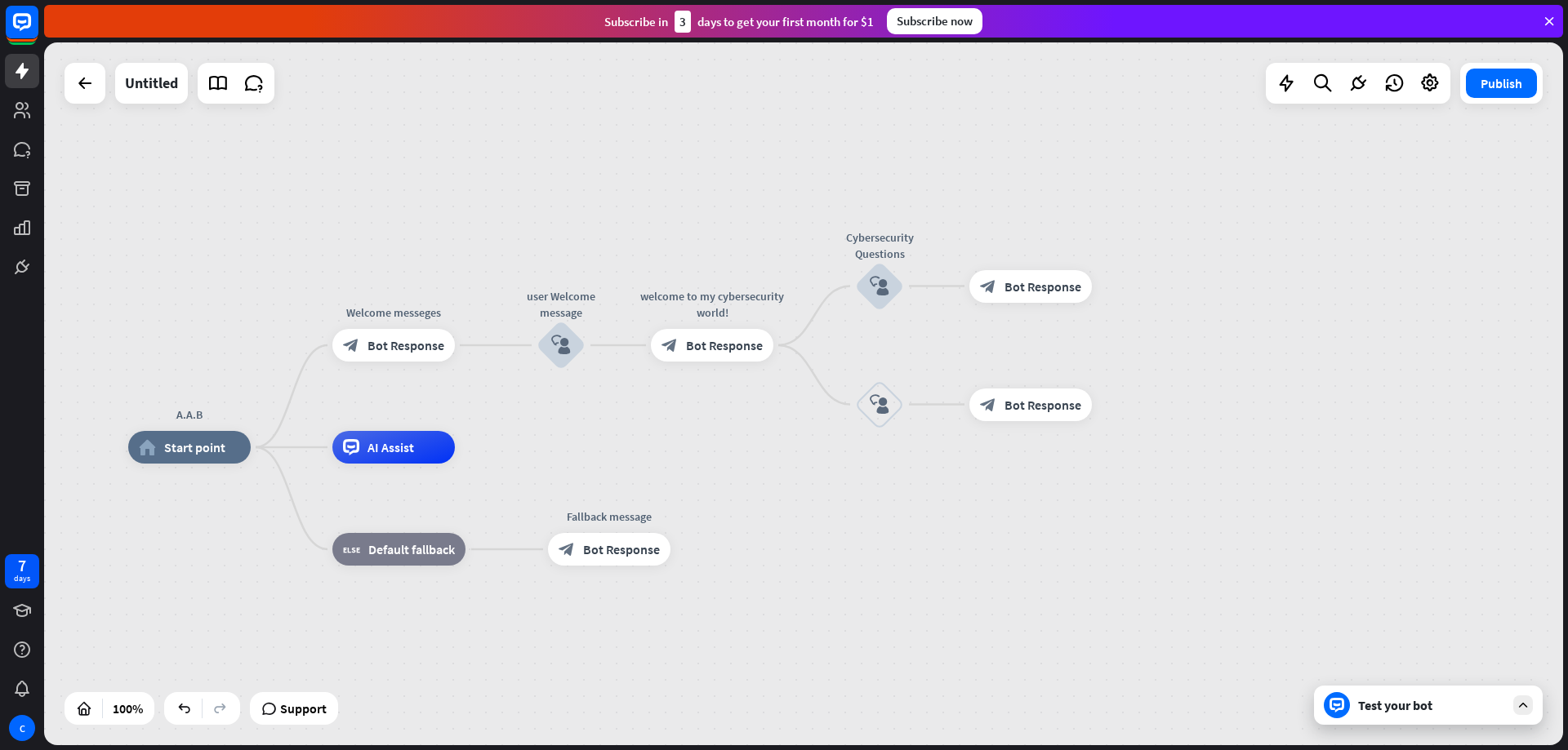
click at [1403, 709] on div "Test your bot" at bounding box center [1432, 705] width 147 height 16
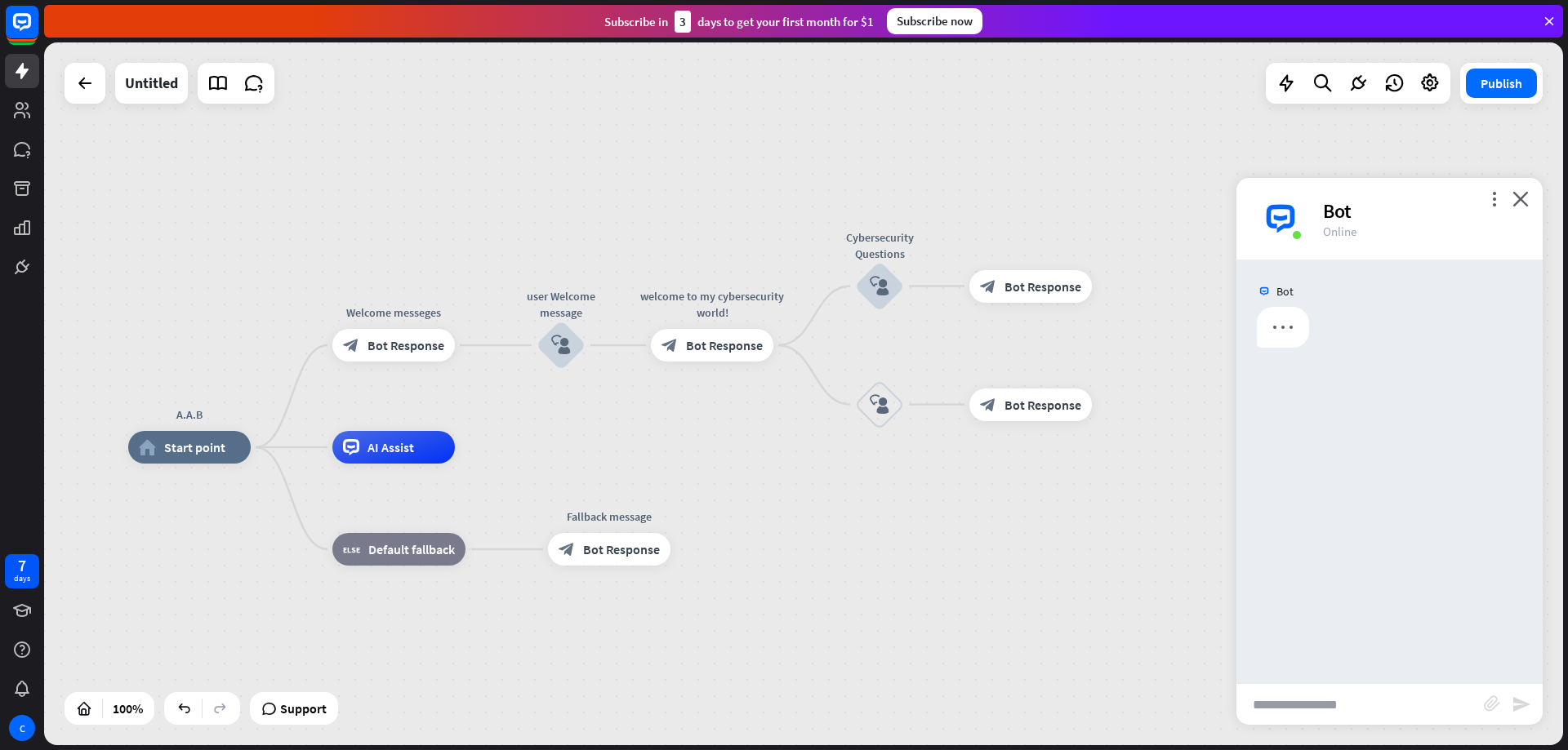
click at [1287, 713] on input "text" at bounding box center [1361, 704] width 248 height 41
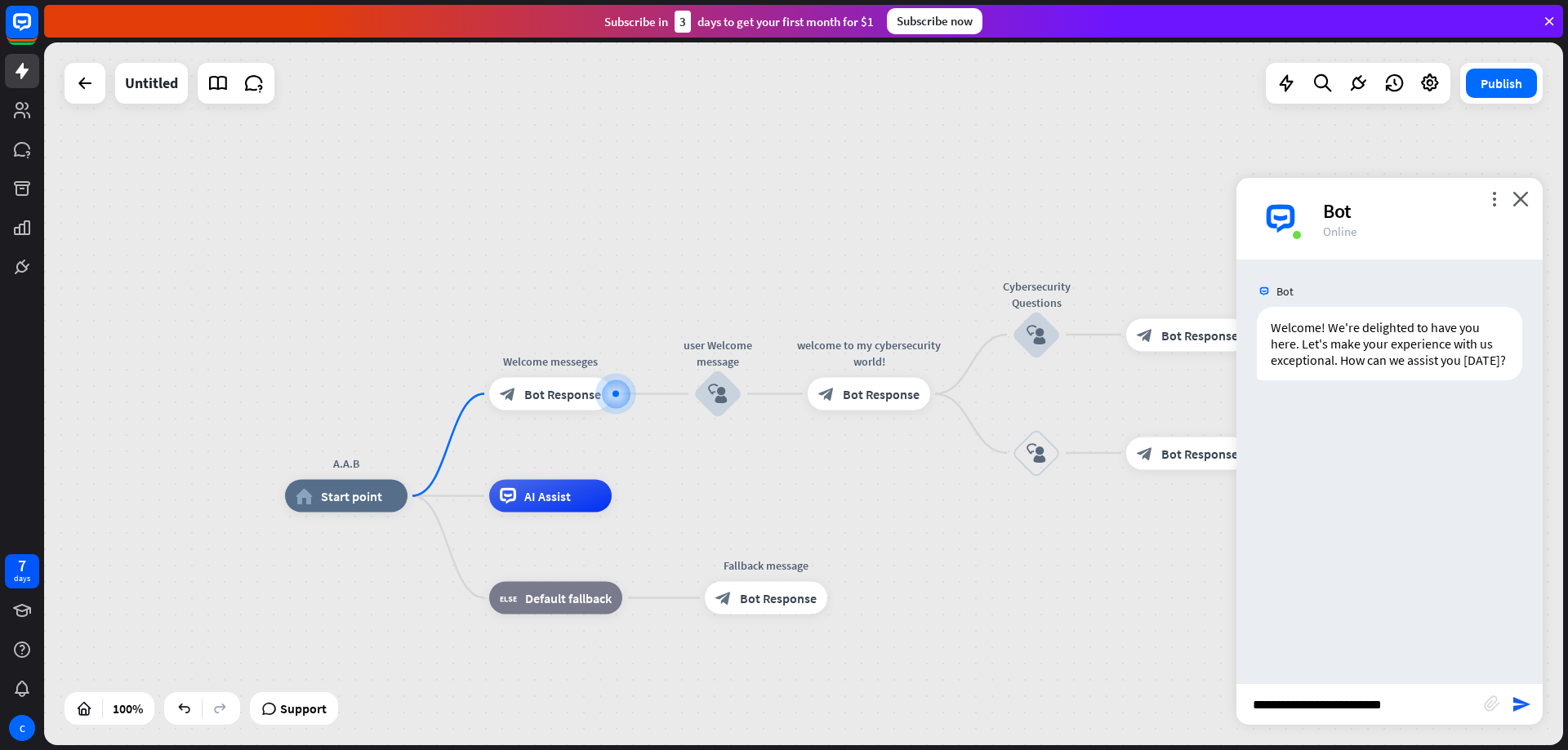
type input "**********"
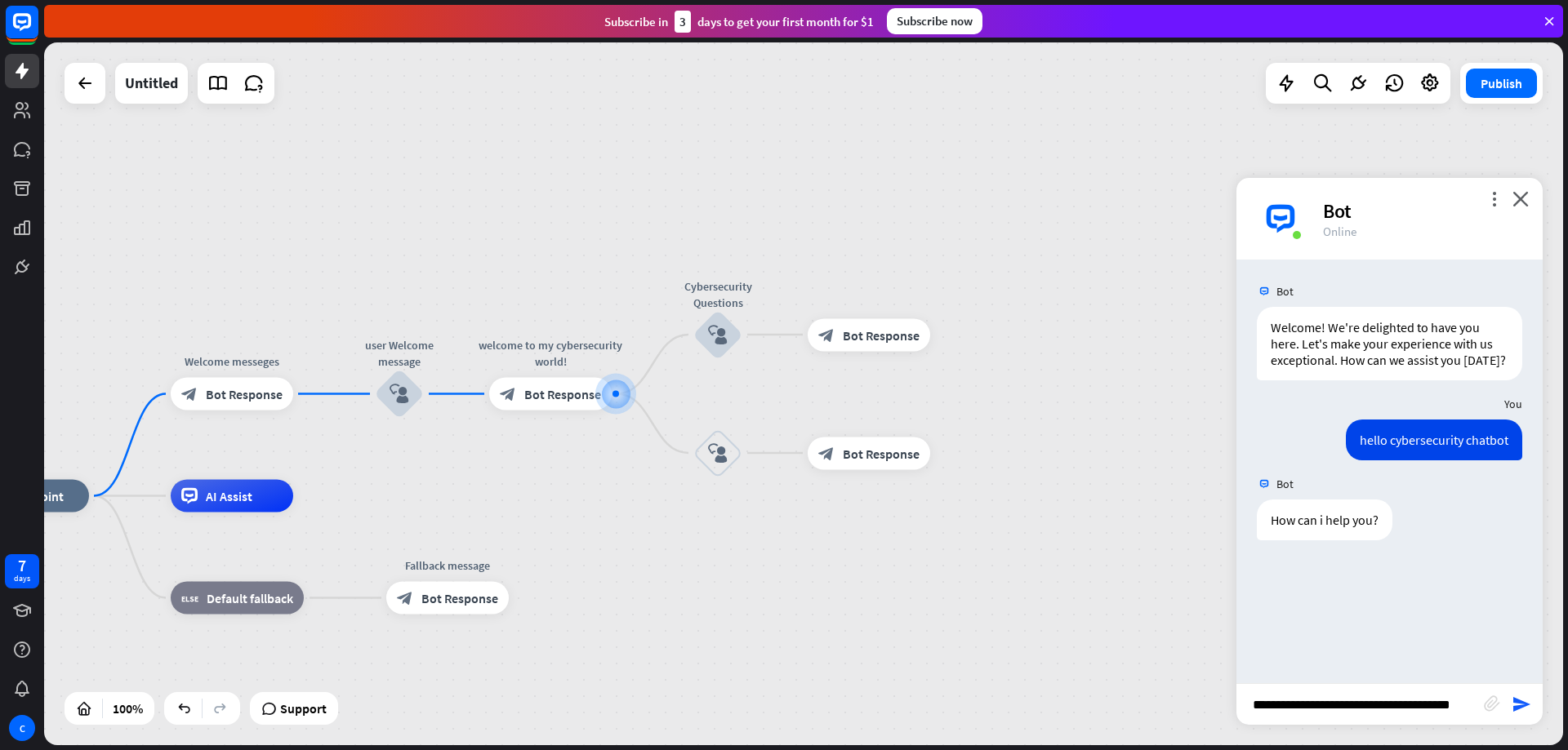
scroll to position [0, 10]
type input "**********"
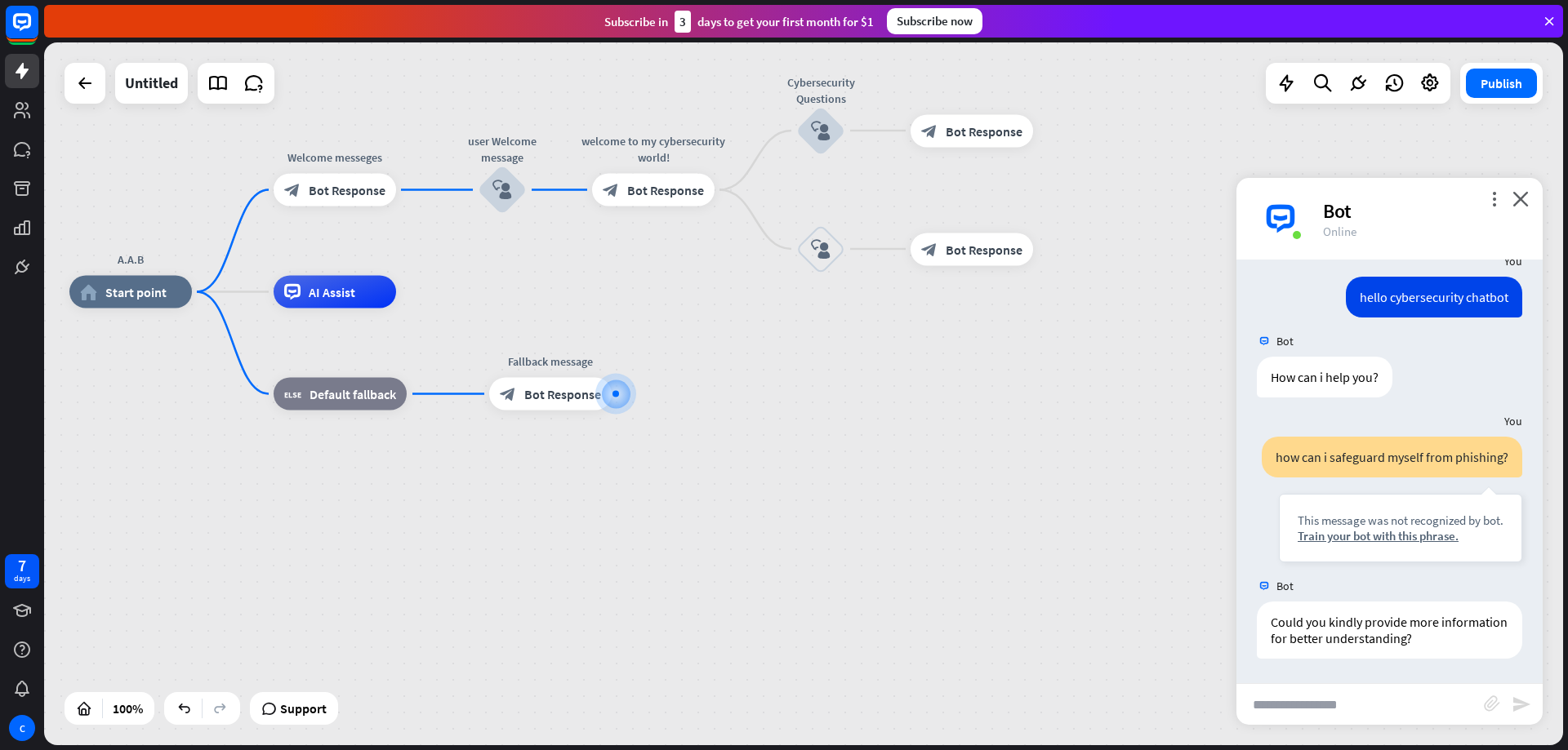
scroll to position [176, 0]
click at [566, 397] on span "Bot Response" at bounding box center [562, 394] width 77 height 16
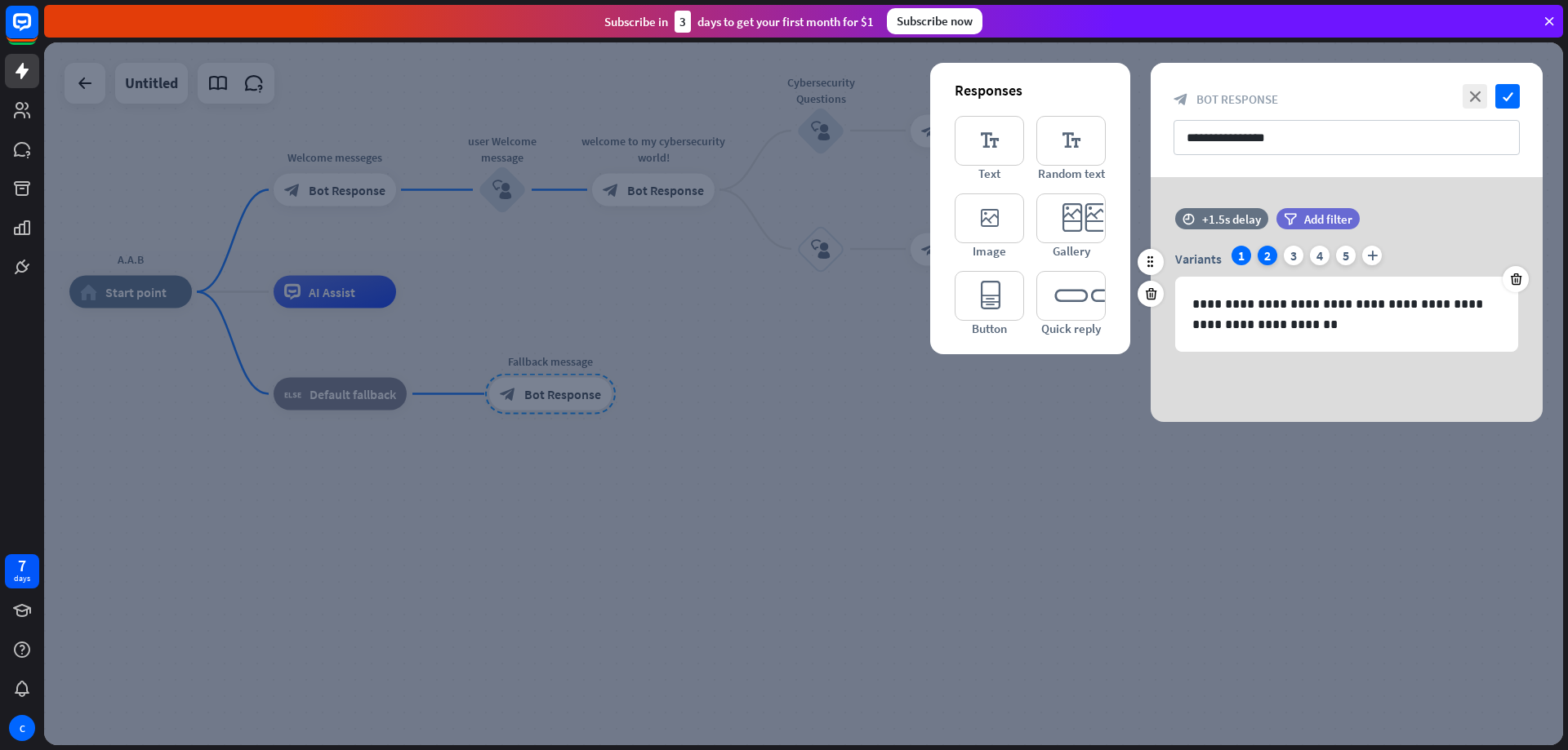
click at [1268, 264] on div "2" at bounding box center [1268, 255] width 19 height 19
click at [1244, 258] on div "1" at bounding box center [1242, 255] width 19 height 19
click at [1034, 594] on div at bounding box center [803, 393] width 1519 height 703
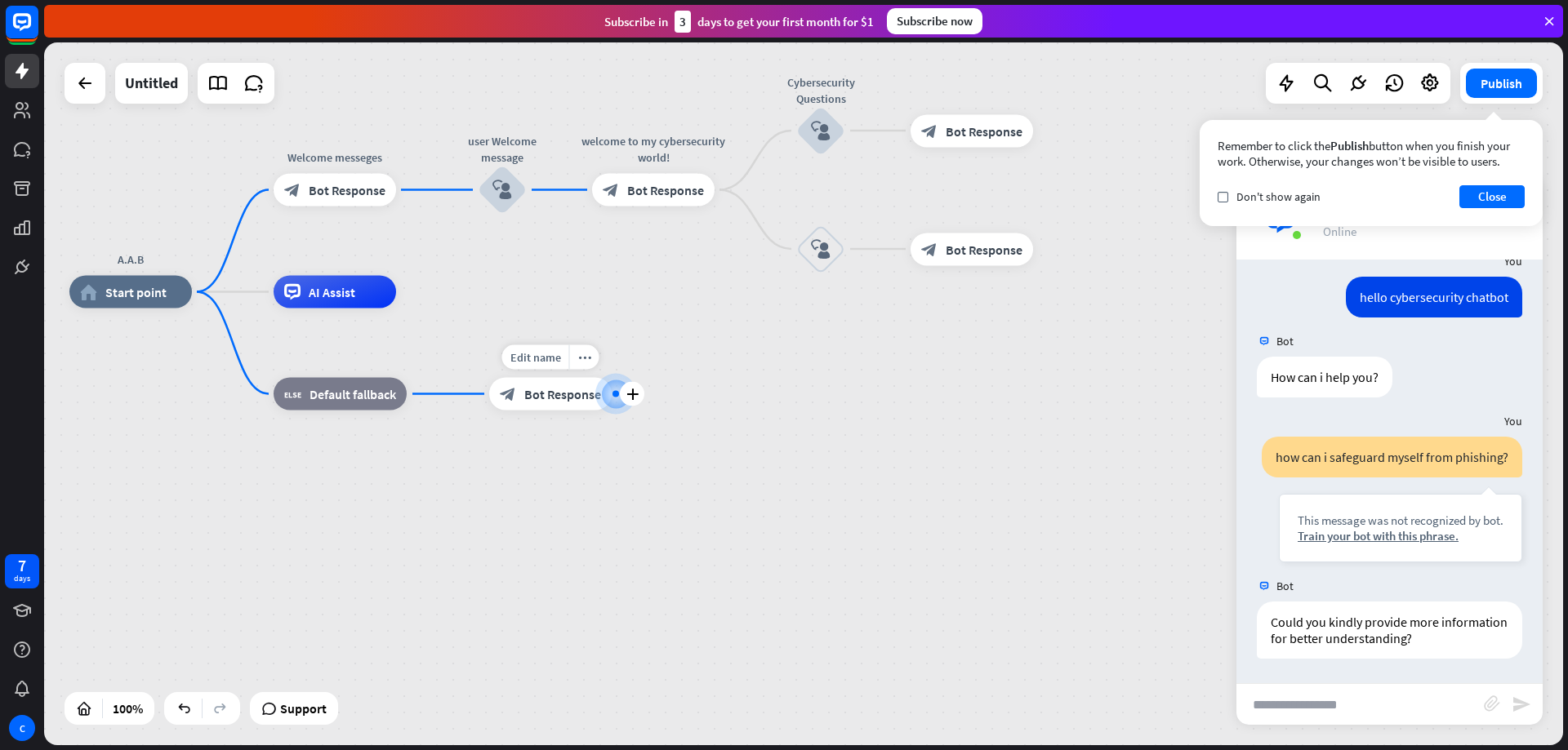
click at [542, 403] on div "block_bot_response Bot Response" at bounding box center [551, 394] width 123 height 33
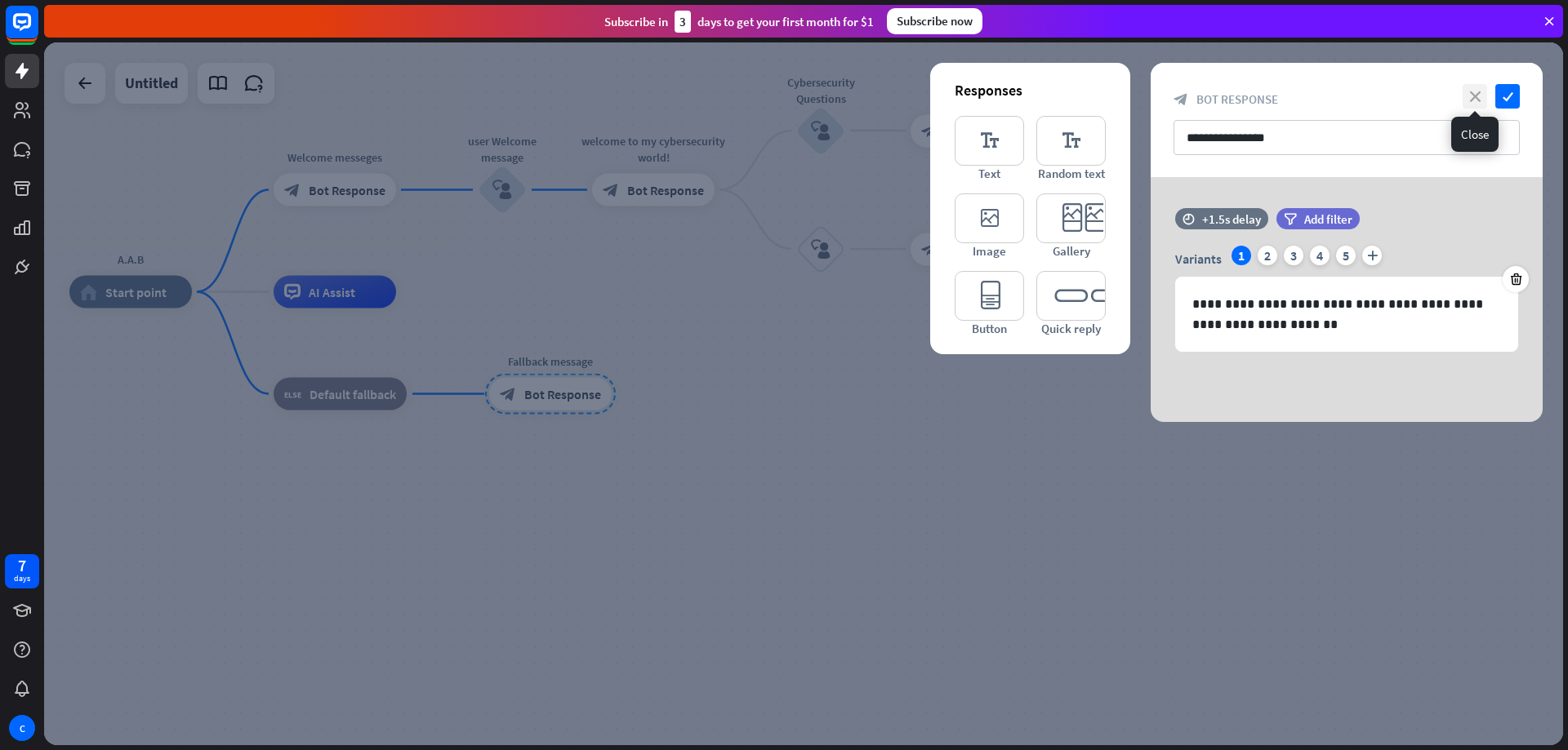
click at [1472, 96] on icon "close" at bounding box center [1476, 97] width 25 height 25
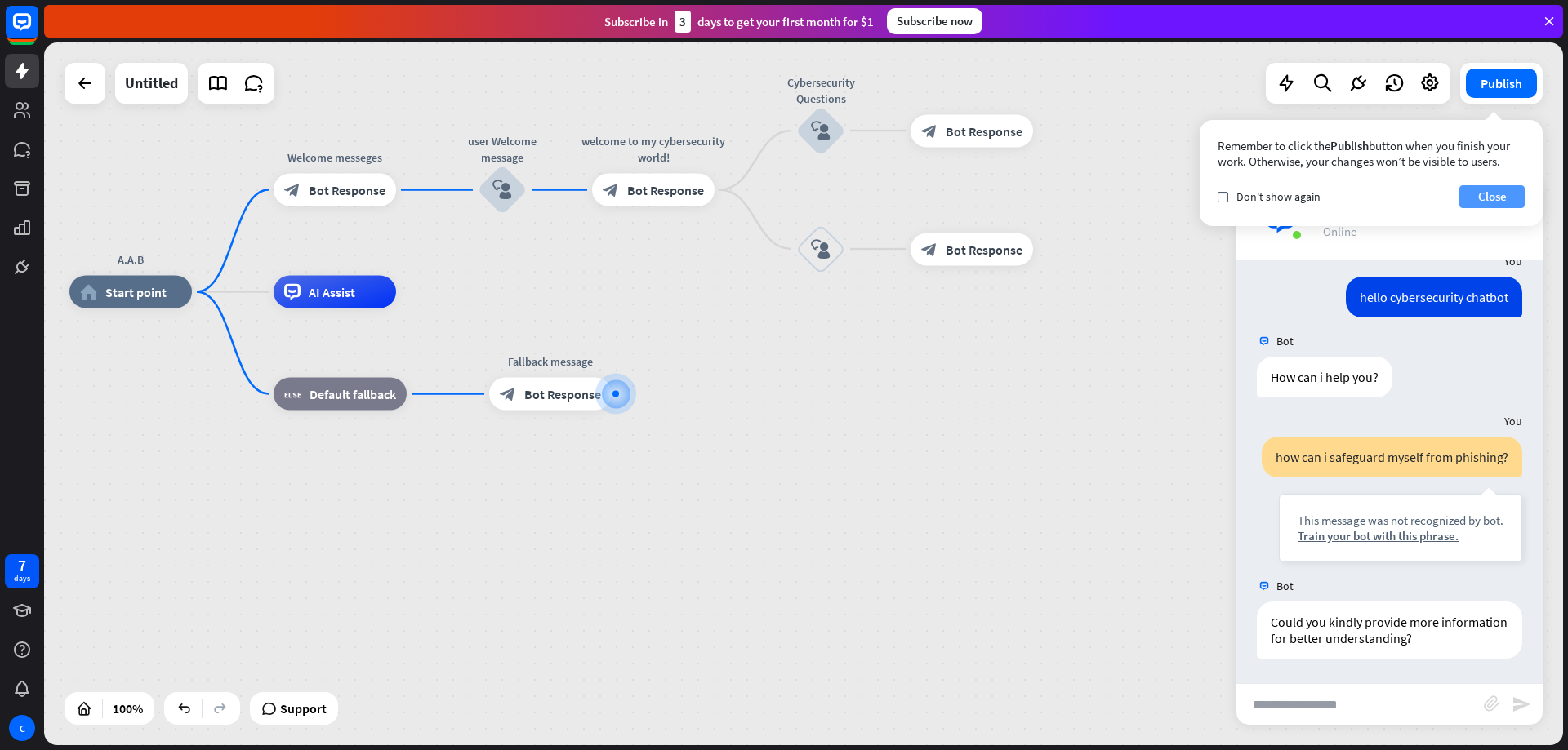
click at [1485, 185] on button "Close" at bounding box center [1492, 197] width 65 height 23
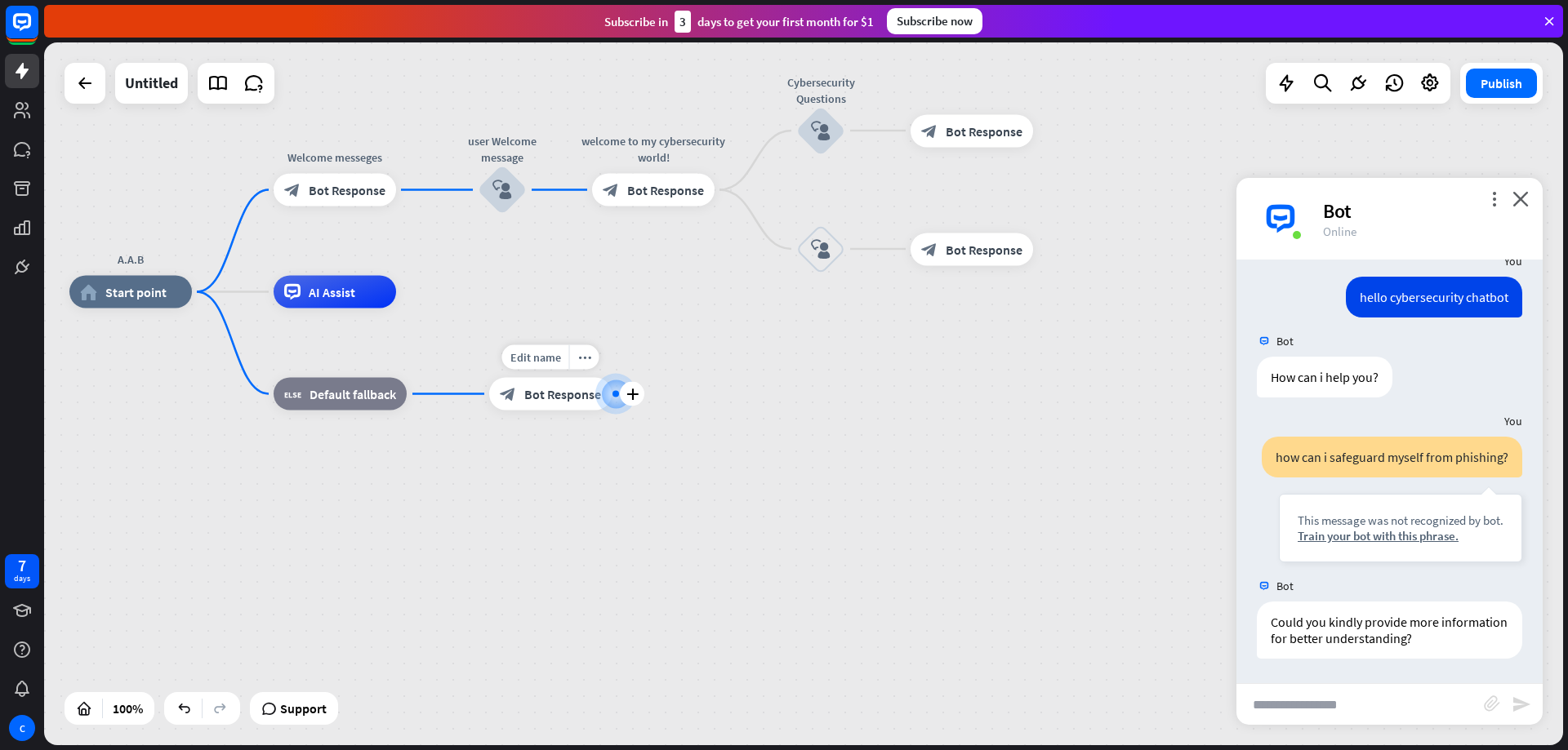
click at [594, 404] on div "block_bot_response Bot Response" at bounding box center [551, 394] width 123 height 33
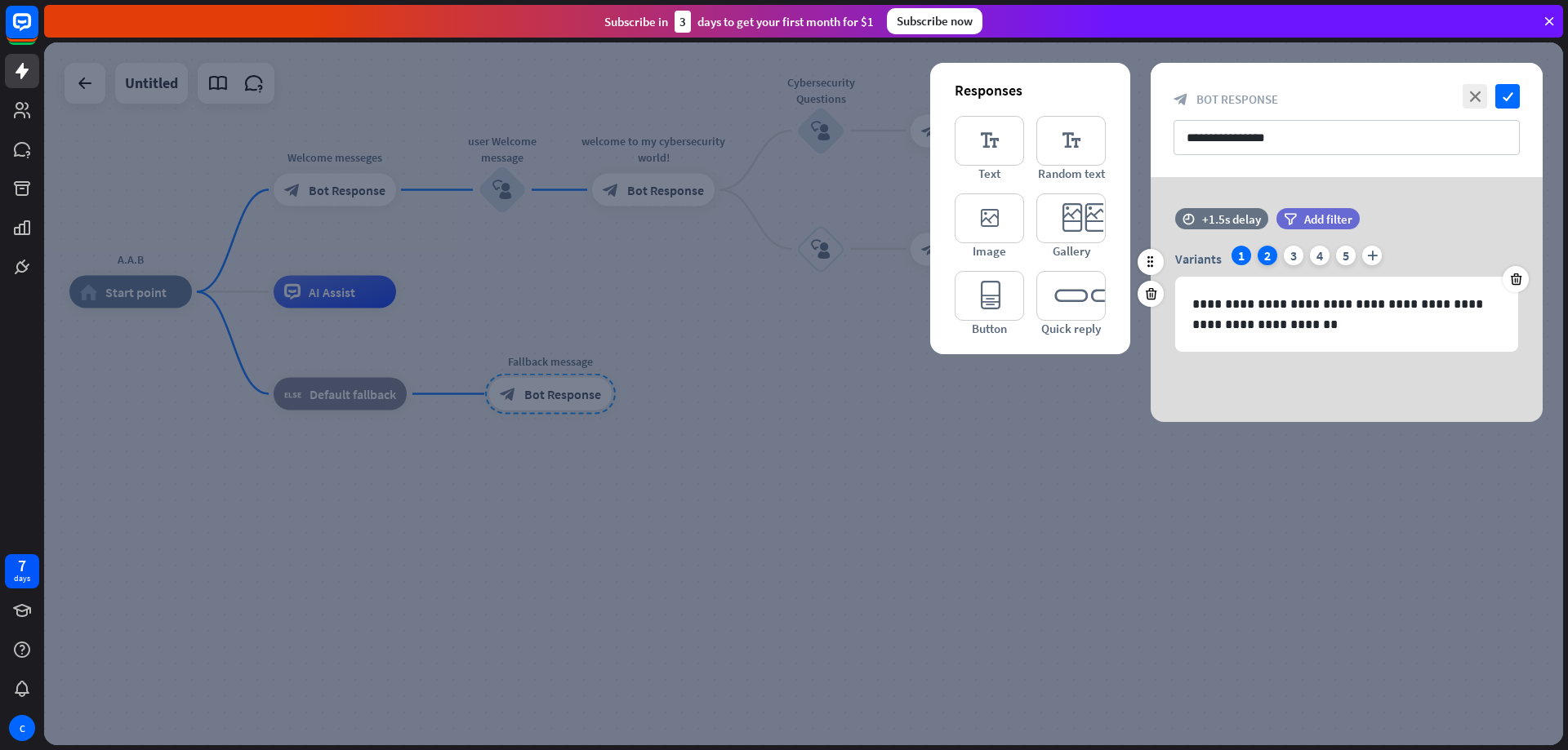
click at [1261, 263] on div "2" at bounding box center [1268, 255] width 19 height 19
click at [1291, 260] on div "3" at bounding box center [1294, 255] width 19 height 19
click at [1341, 260] on div "5" at bounding box center [1346, 255] width 19 height 19
click at [1325, 259] on div "4" at bounding box center [1319, 255] width 19 height 19
click at [1233, 256] on div "1" at bounding box center [1242, 255] width 19 height 19
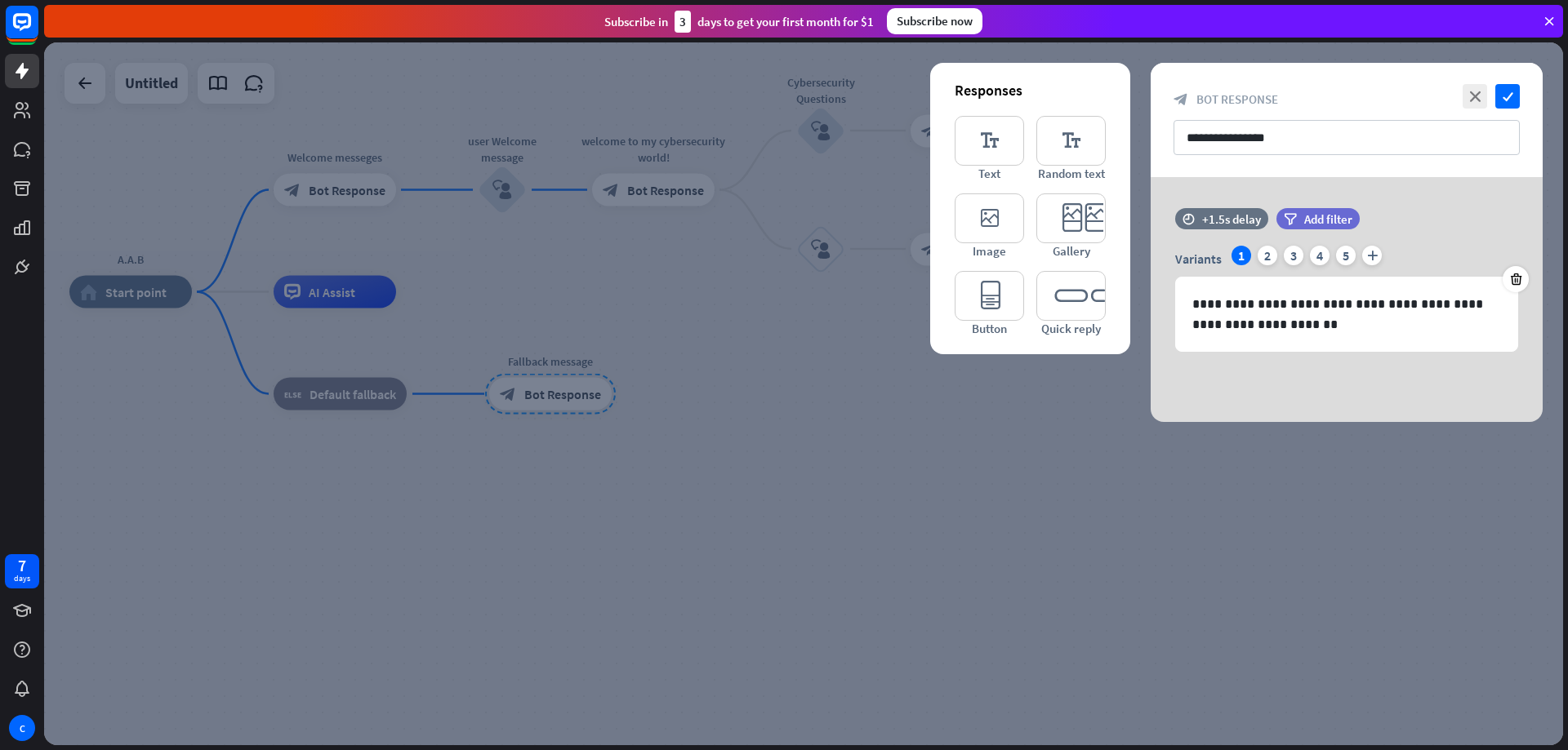
click at [744, 552] on div at bounding box center [803, 393] width 1519 height 703
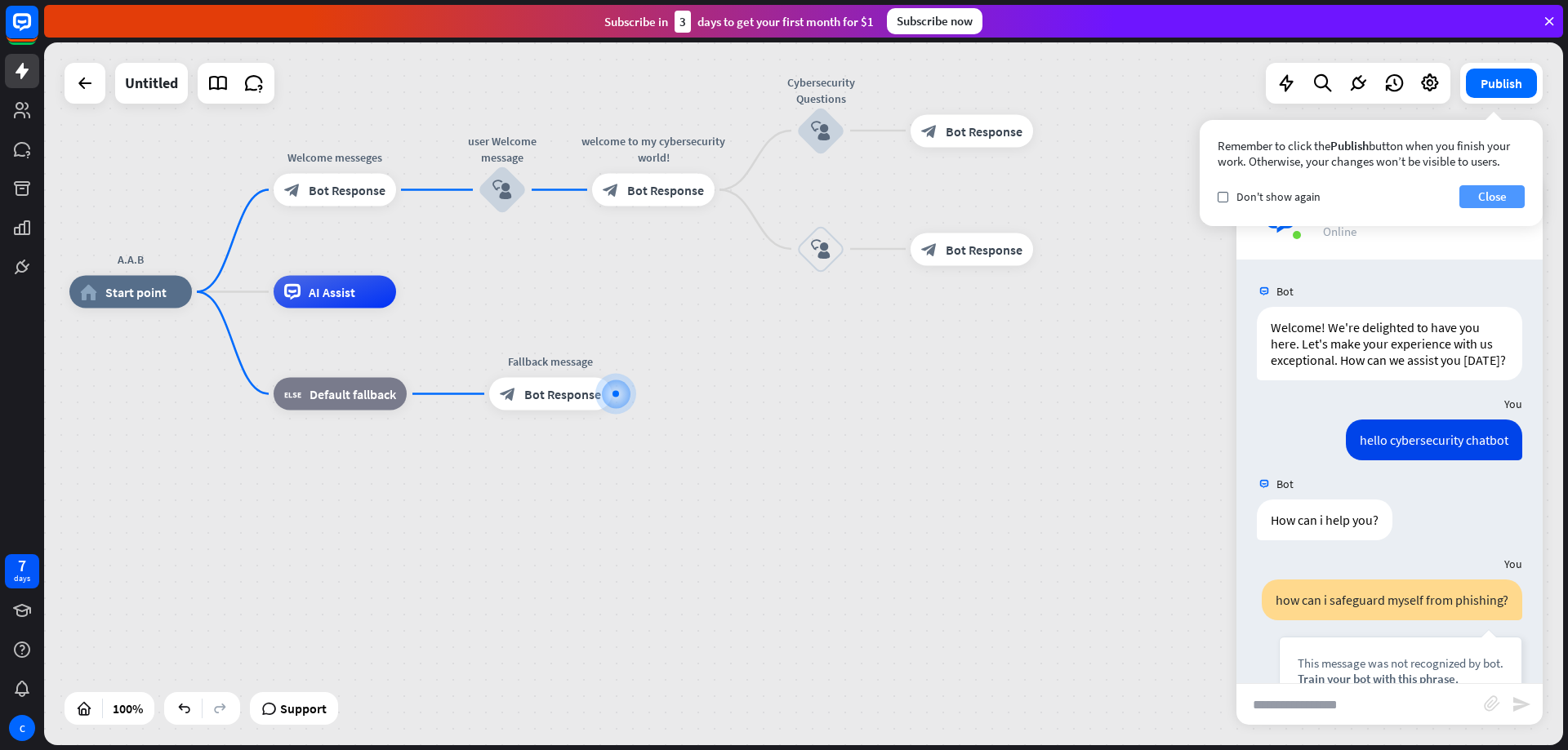
click at [1485, 195] on button "Close" at bounding box center [1492, 197] width 65 height 23
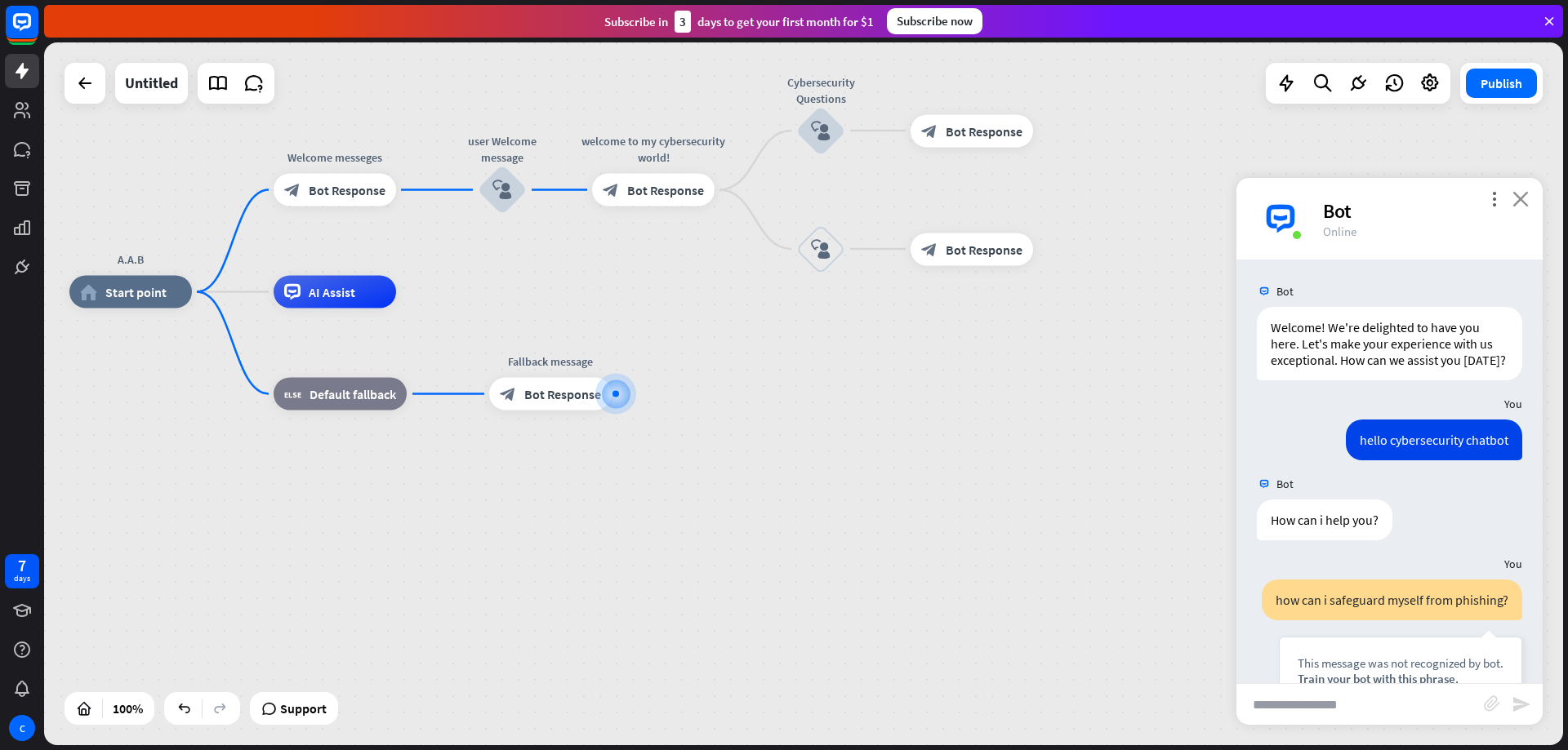
click at [1524, 199] on icon "close" at bounding box center [1520, 199] width 16 height 15
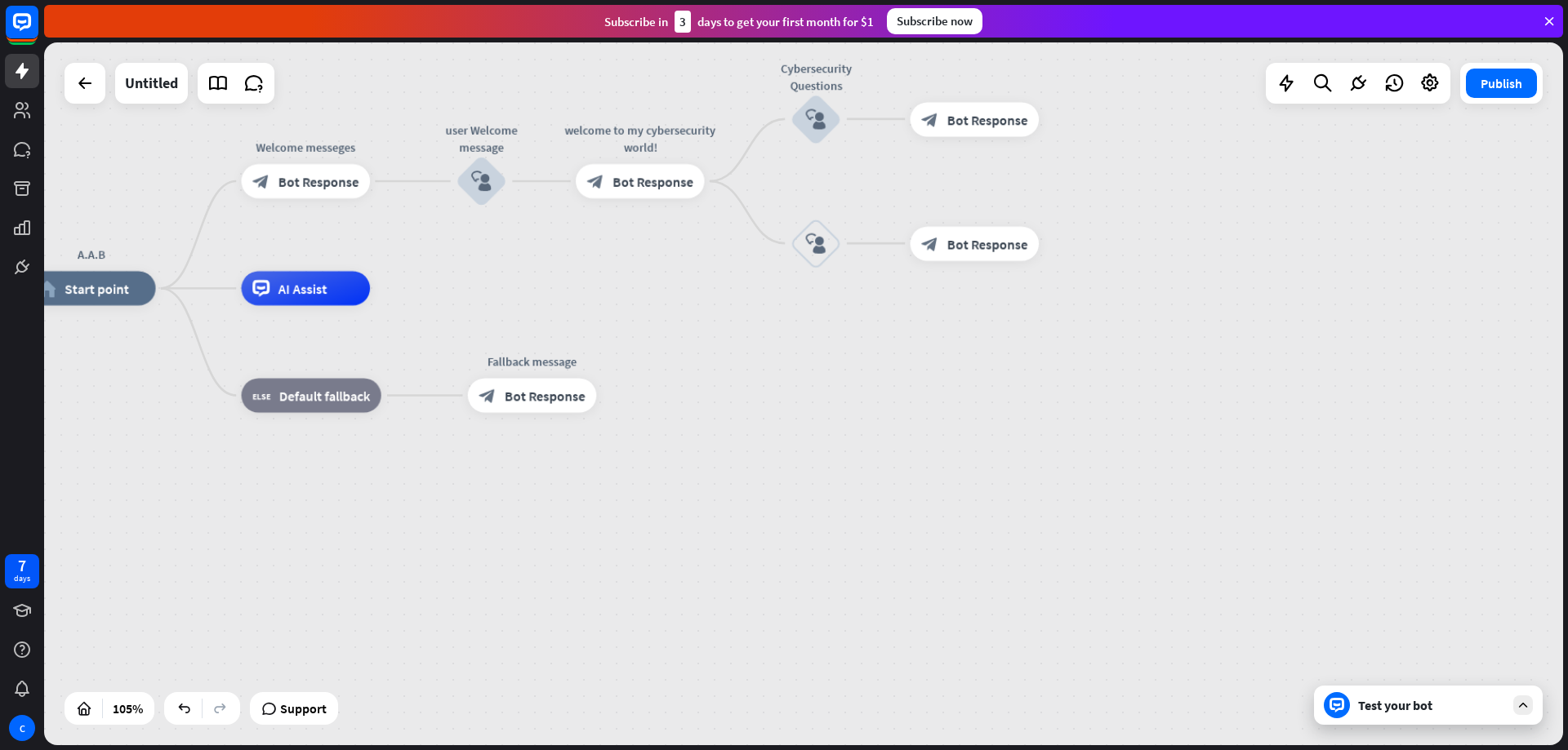
click at [1353, 710] on div "Test your bot" at bounding box center [1429, 705] width 228 height 39
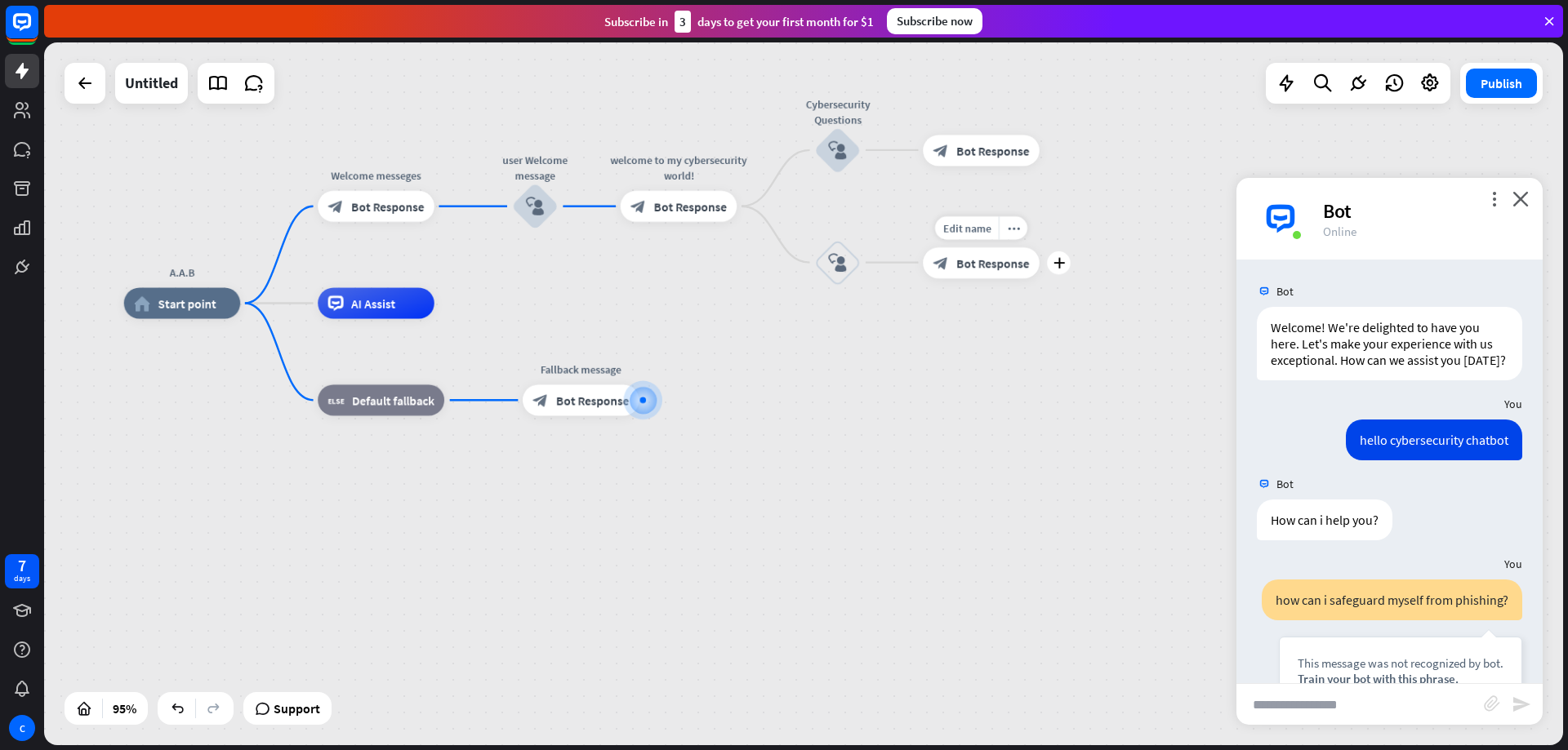
click at [974, 257] on span "Bot Response" at bounding box center [993, 263] width 73 height 15
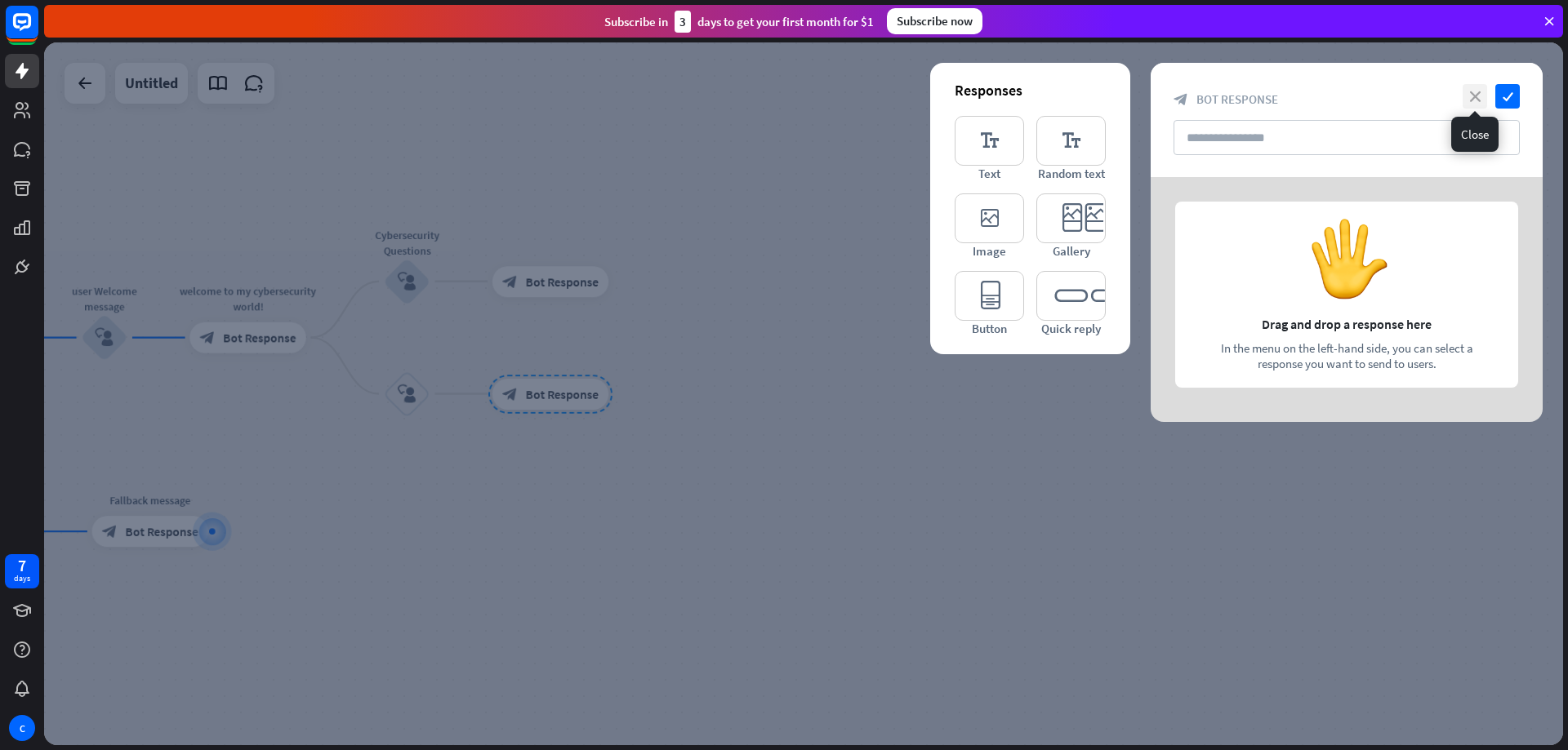
click at [1479, 97] on icon "close" at bounding box center [1476, 97] width 25 height 25
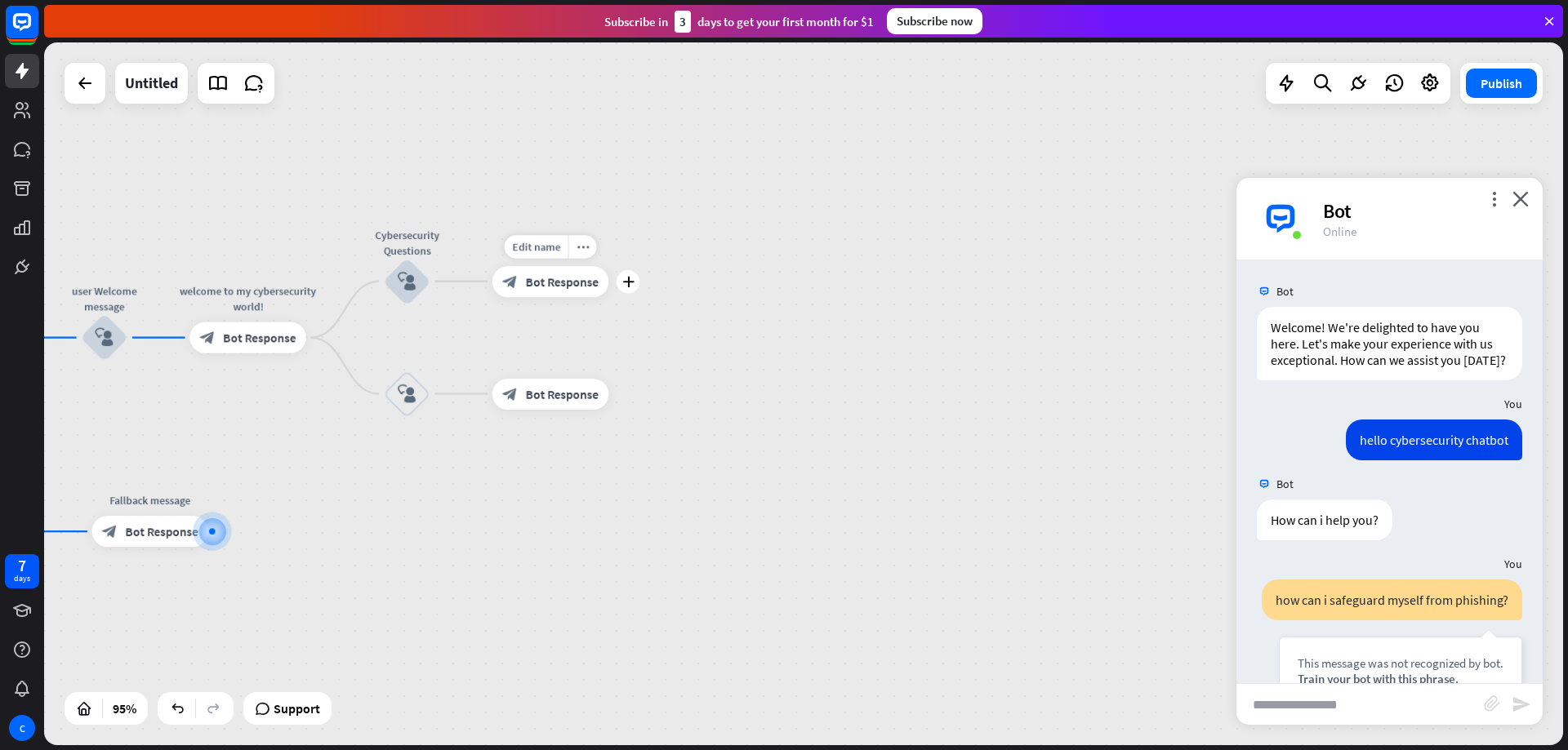
click at [559, 297] on div "Edit name more_horiz plus block_bot_response Bot Response" at bounding box center [551, 281] width 117 height 31
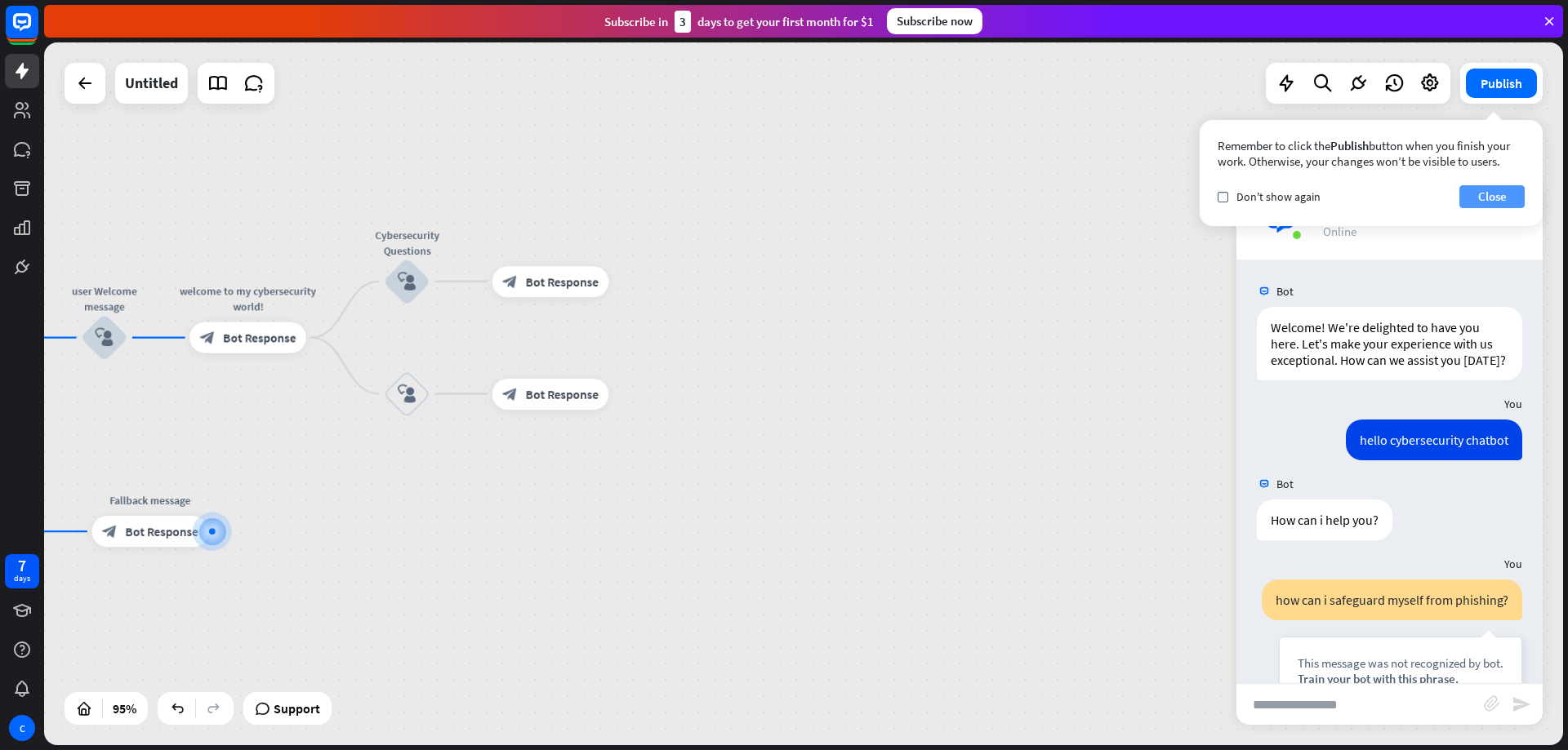
click at [1512, 200] on button "Close" at bounding box center [1492, 197] width 65 height 23
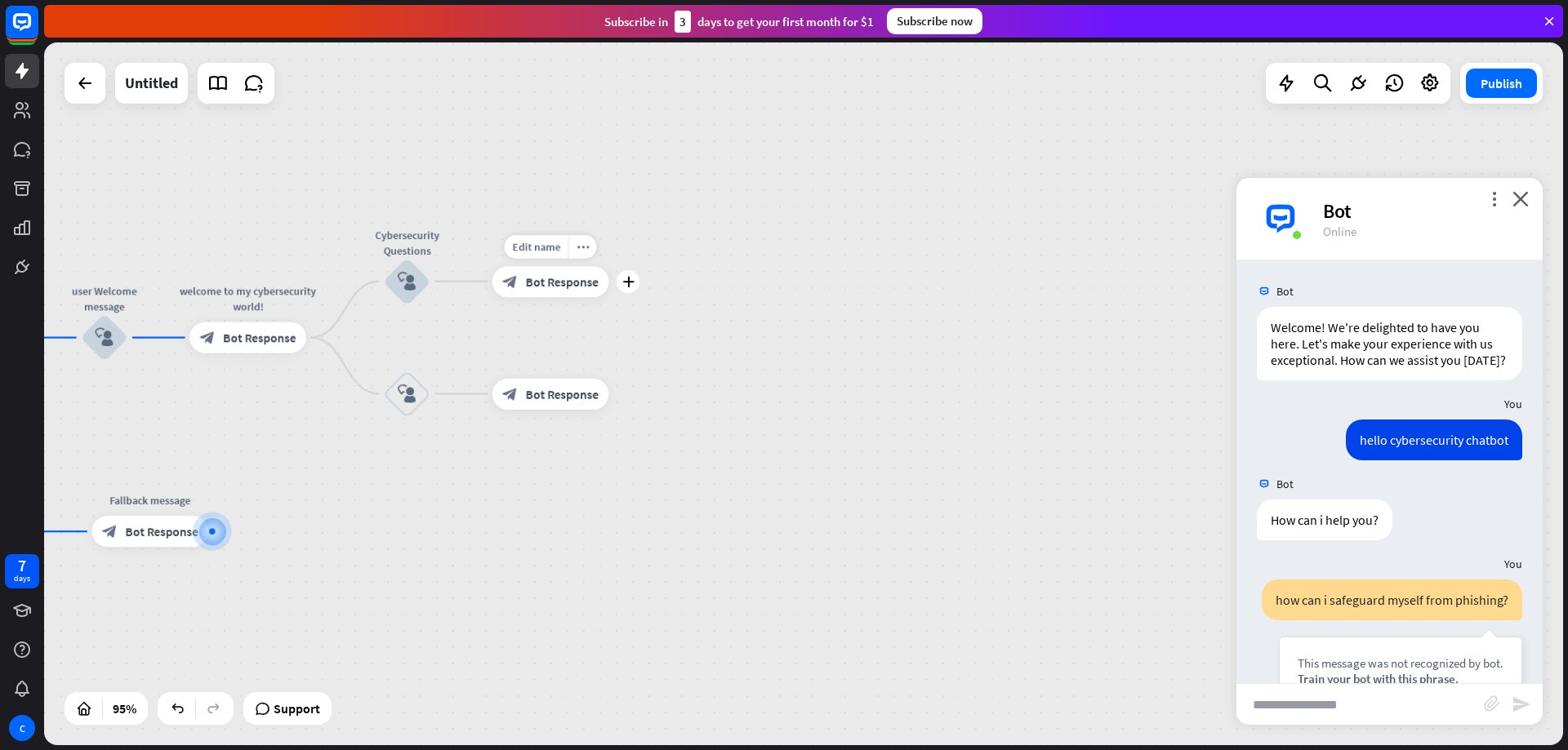
click at [512, 276] on icon "block_bot_response" at bounding box center [510, 281] width 15 height 15
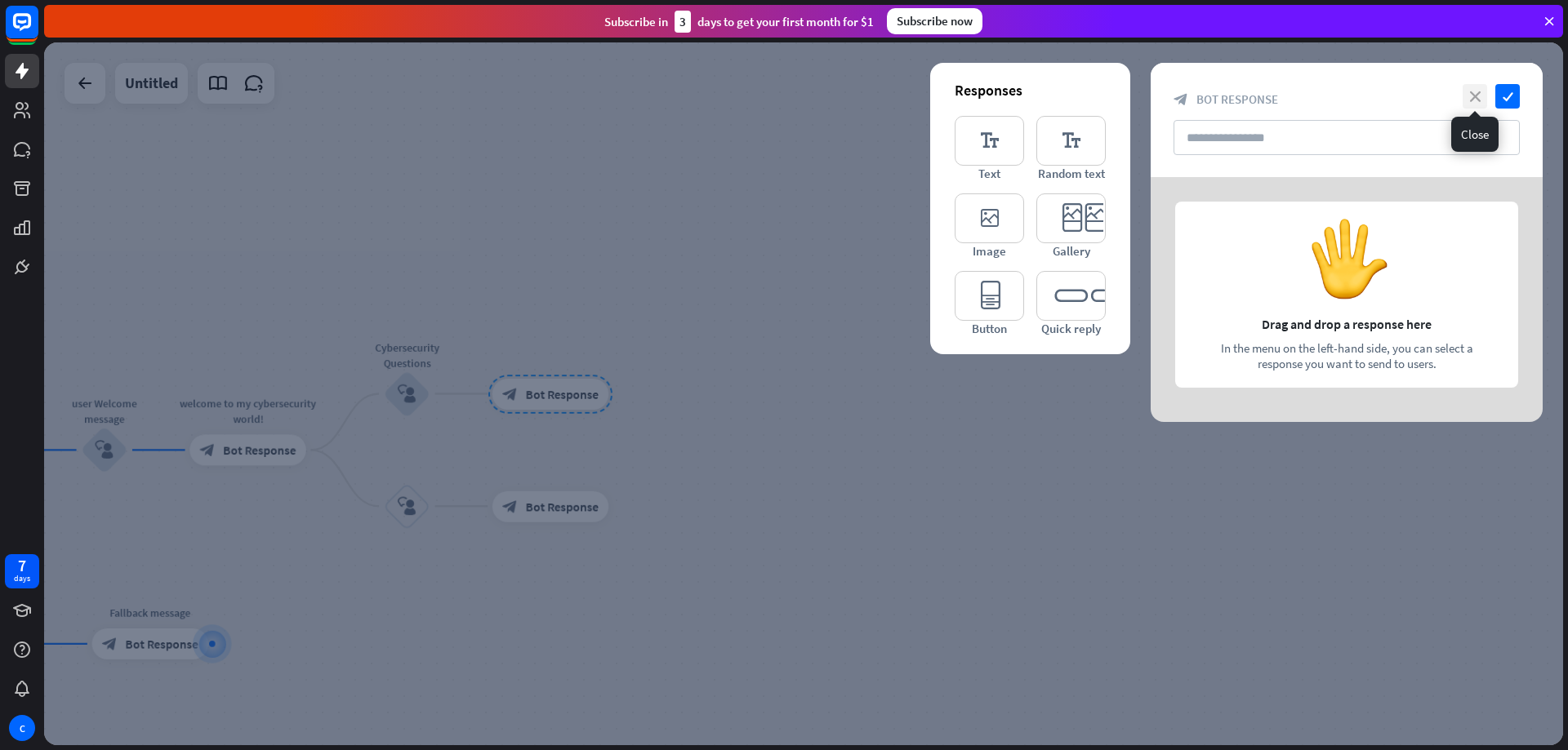
click at [1468, 97] on icon "close" at bounding box center [1476, 97] width 25 height 25
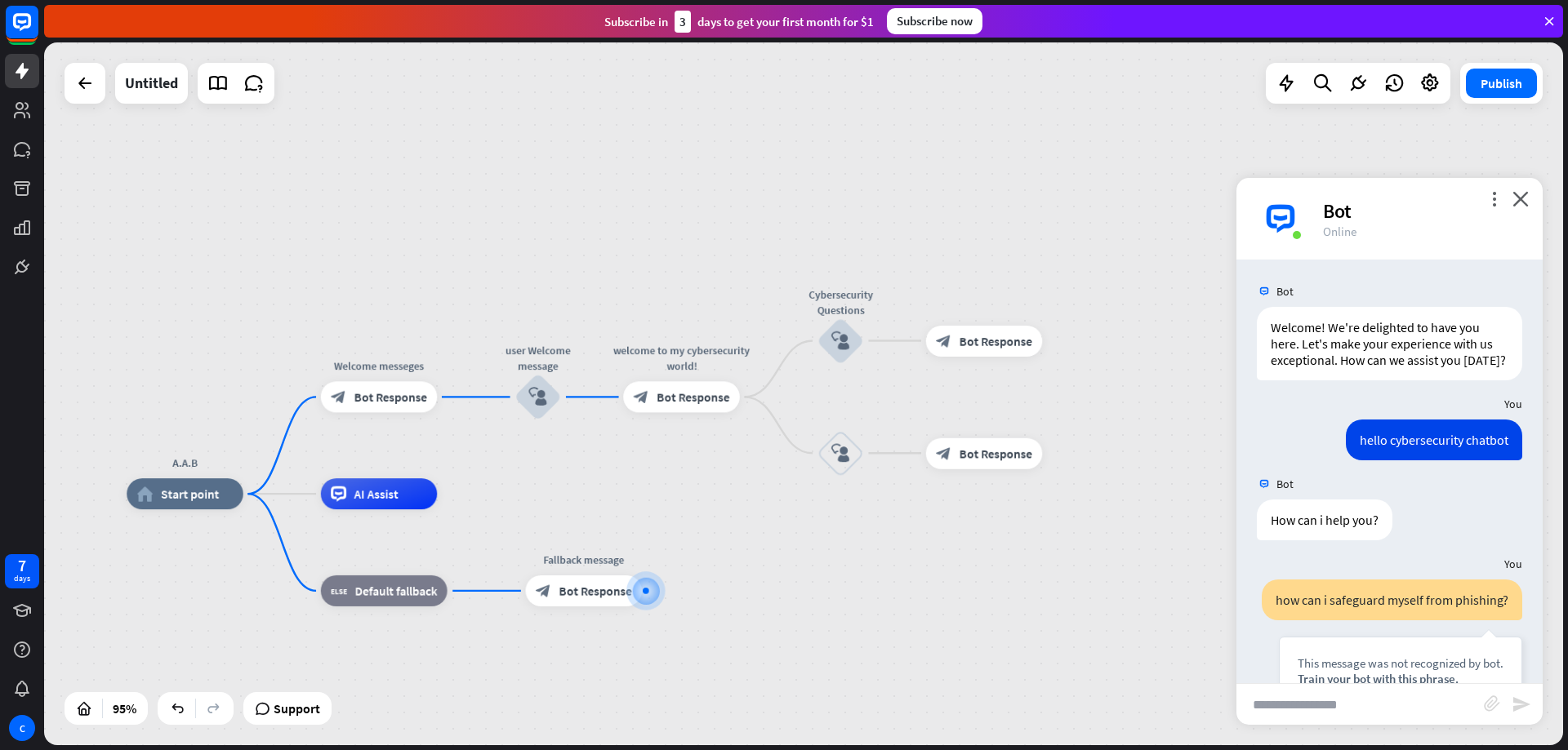
drag, startPoint x: 713, startPoint y: 251, endPoint x: 1144, endPoint y: 171, distance: 438.4
click at [1145, 173] on div "A.A.B home_2 Start point Welcome messeges block_bot_response Bot Response user …" at bounding box center [803, 393] width 1519 height 703
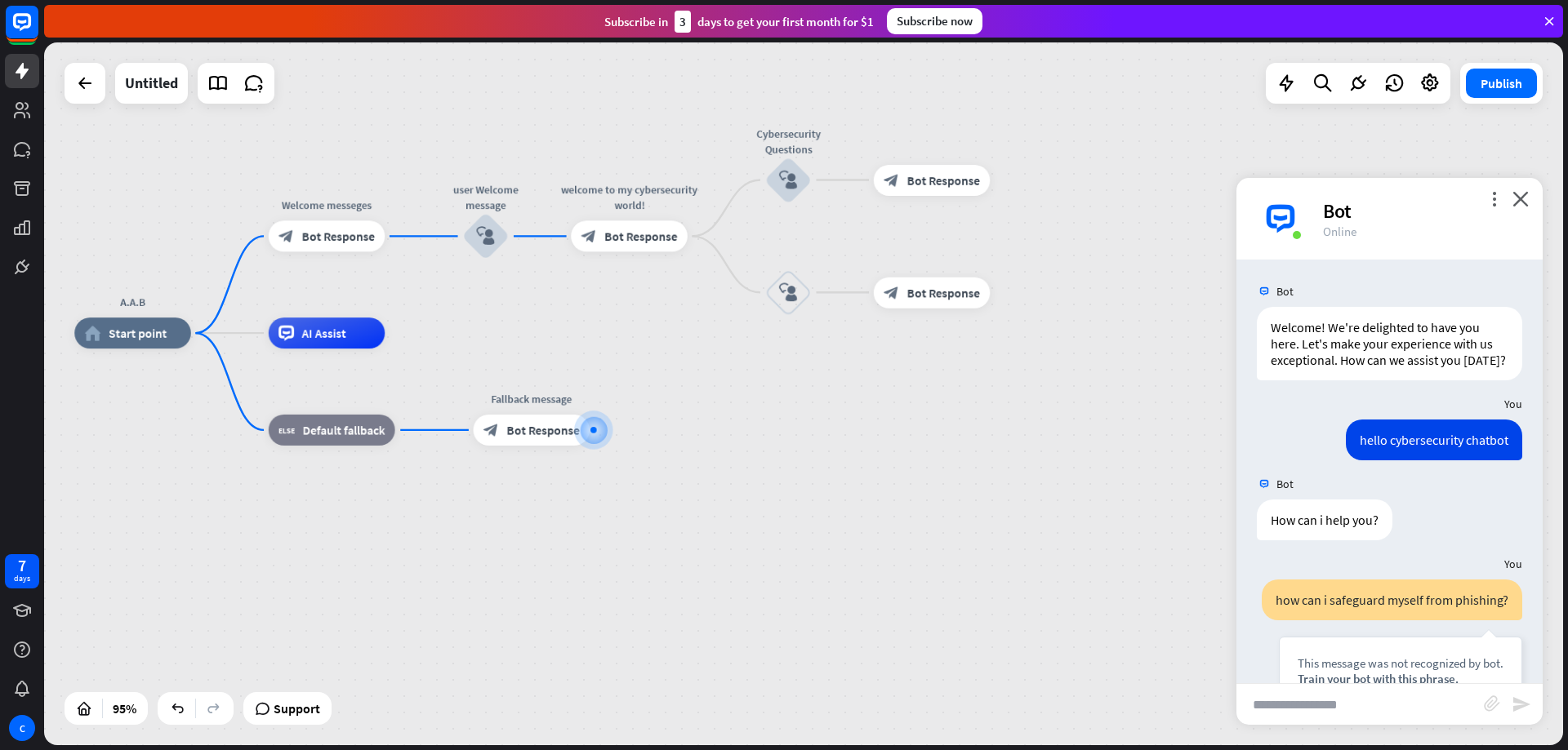
click at [1034, 173] on div "A.A.B home_2 Start point Welcome messeges block_bot_response Bot Response user …" at bounding box center [803, 393] width 1519 height 703
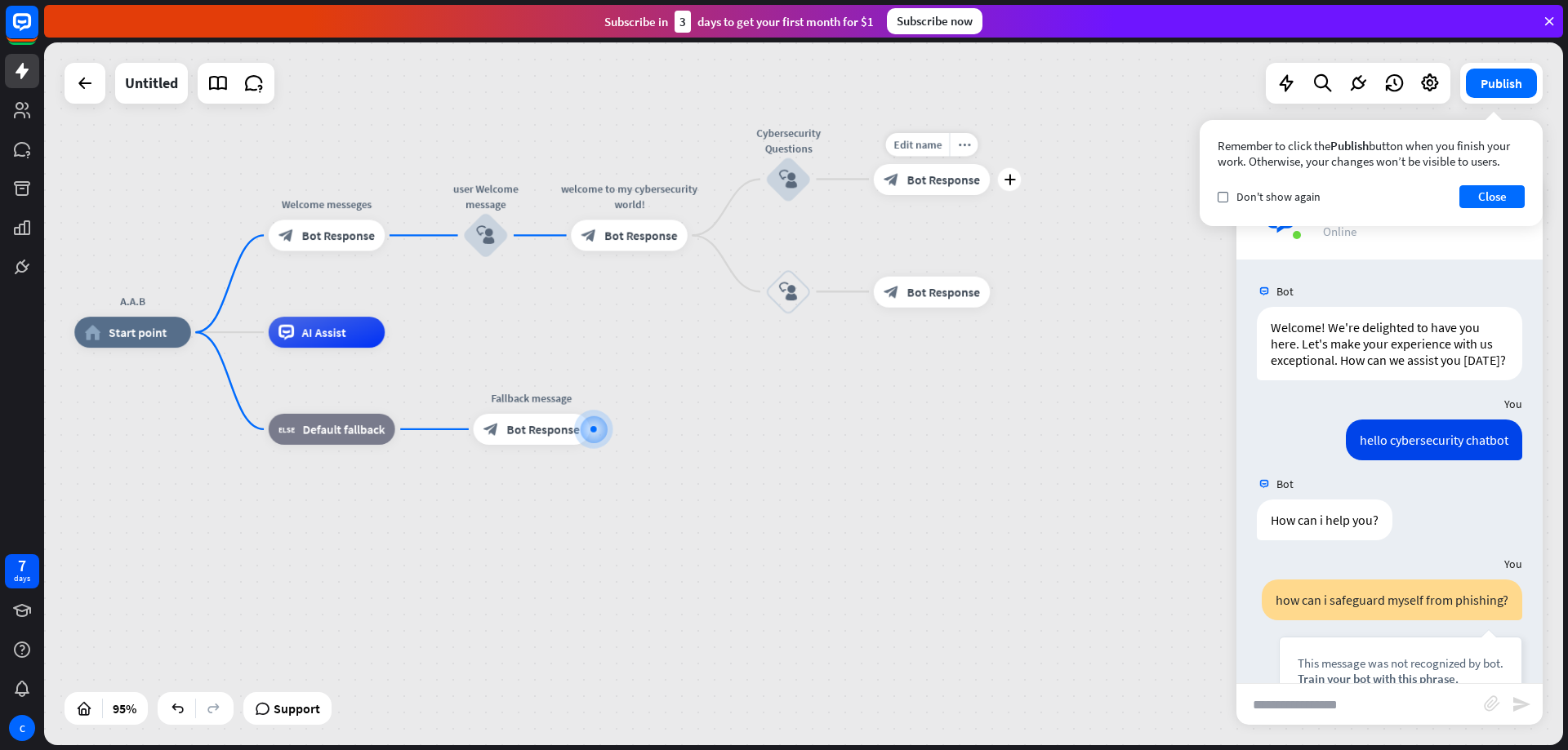
click at [940, 184] on span "Bot Response" at bounding box center [944, 179] width 73 height 15
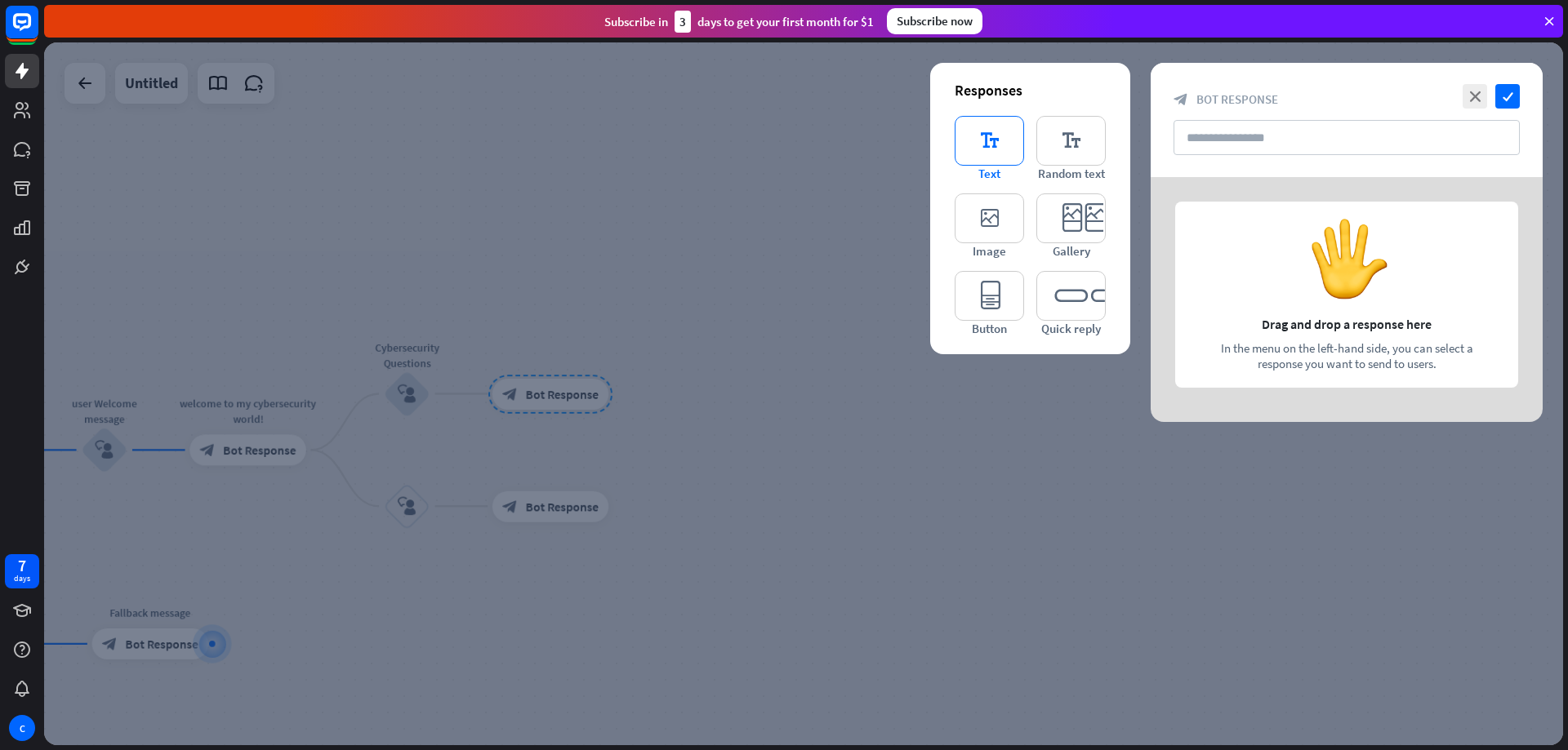
click at [1016, 140] on icon "editor_text" at bounding box center [989, 141] width 69 height 50
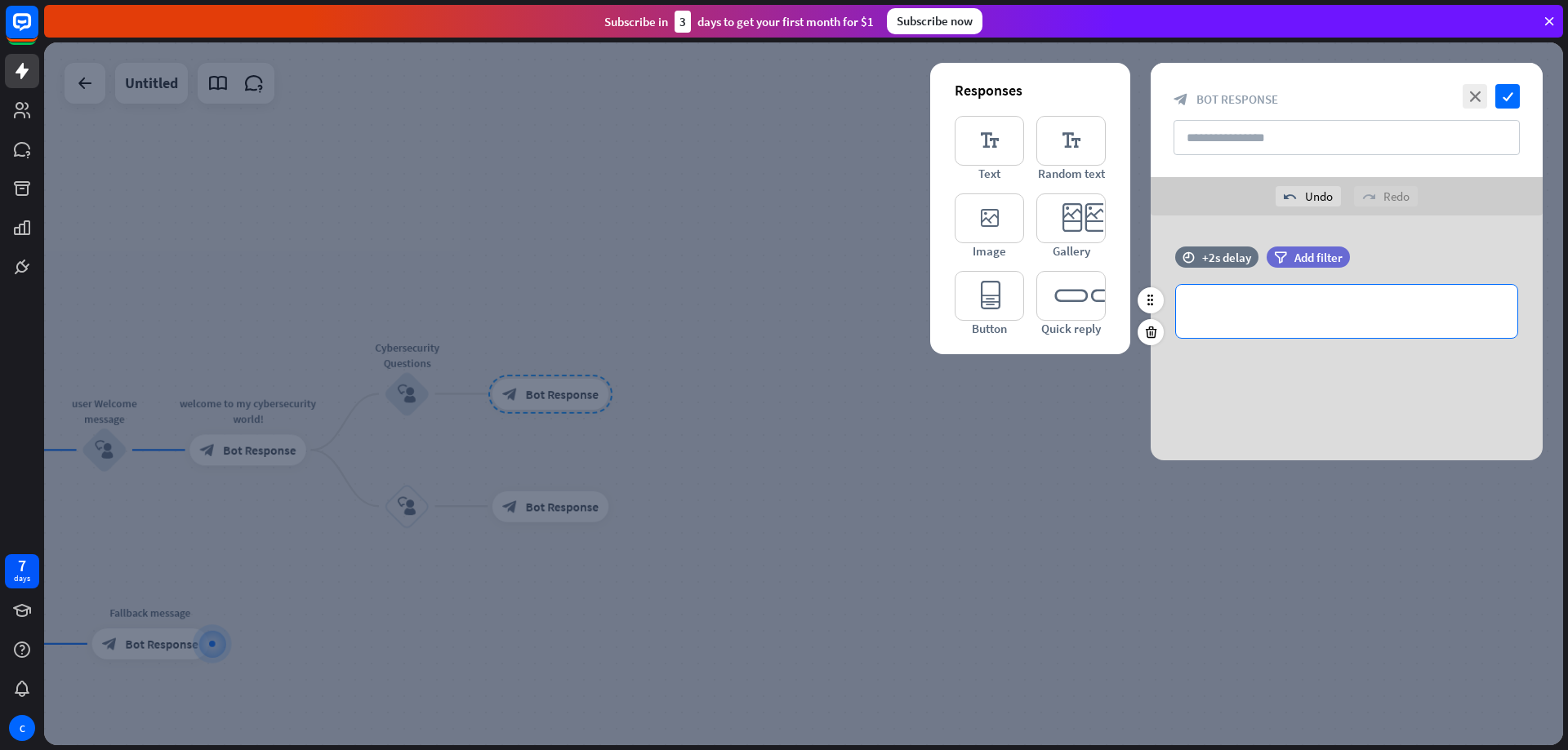
click at [1260, 317] on p "**********" at bounding box center [1347, 311] width 309 height 20
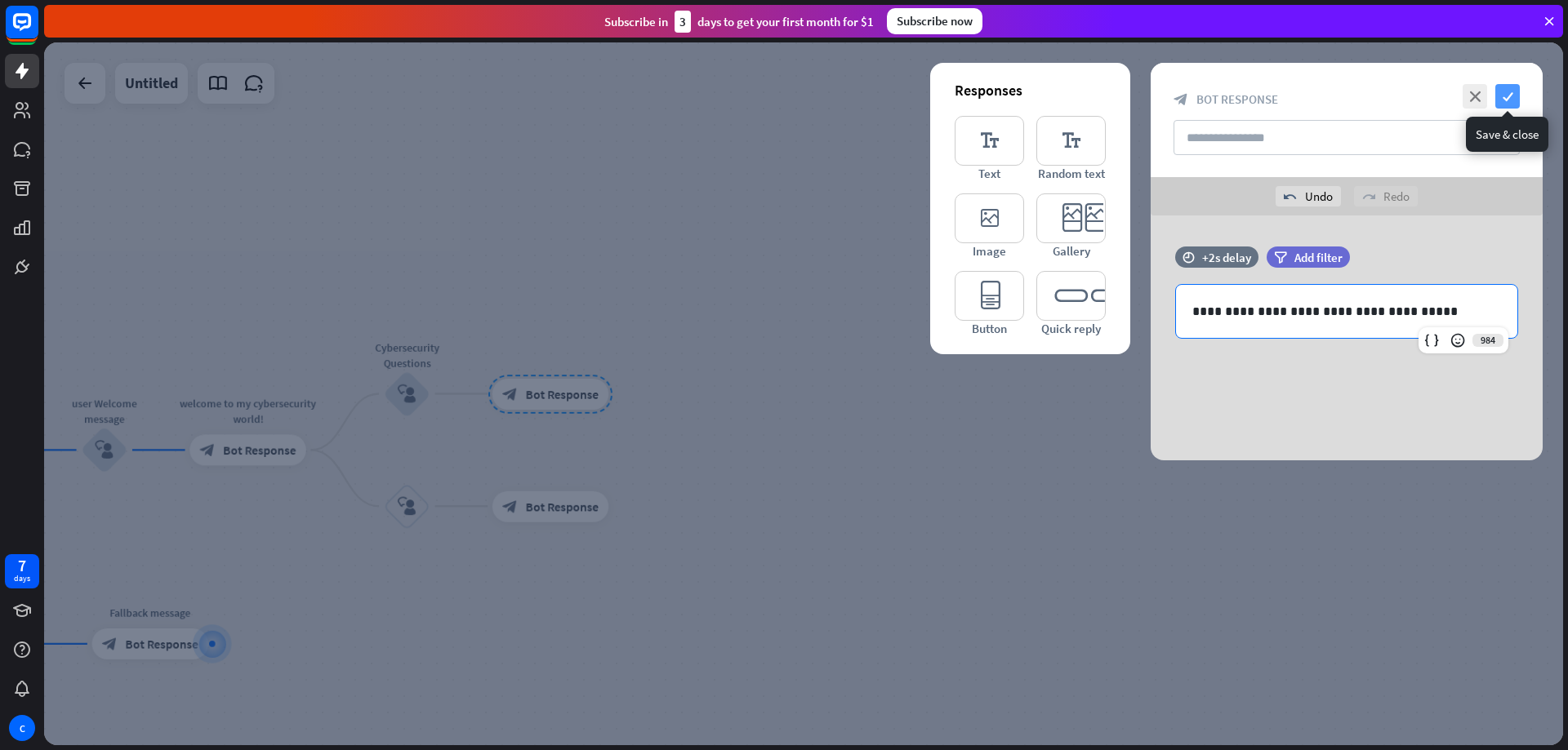
click at [1499, 101] on icon "check" at bounding box center [1509, 97] width 25 height 25
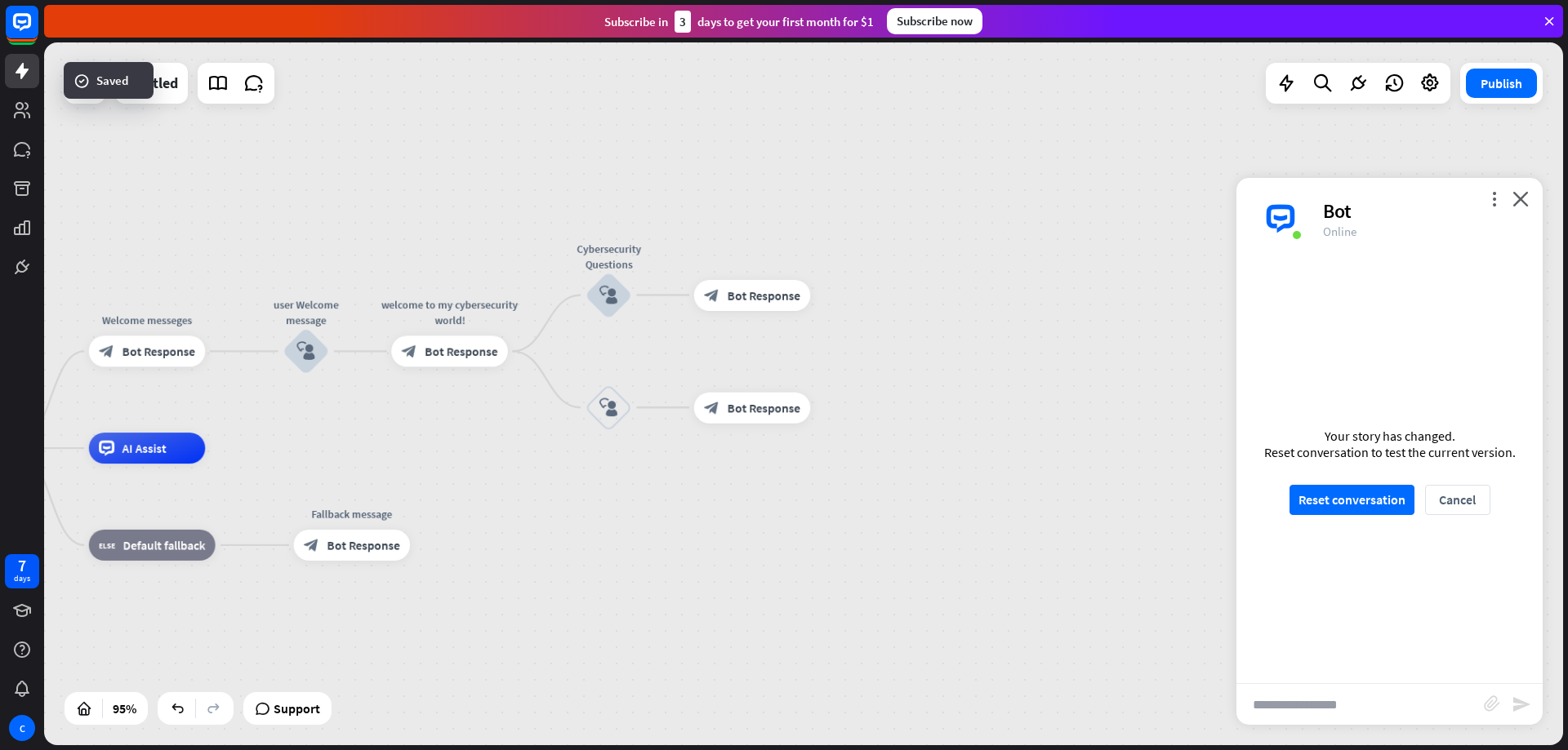
drag, startPoint x: 1027, startPoint y: 312, endPoint x: 1041, endPoint y: 299, distance: 19.1
click at [1041, 299] on div "A.A.B home_2 Start point Welcome messeges block_bot_response Bot Response user …" at bounding box center [803, 393] width 1519 height 703
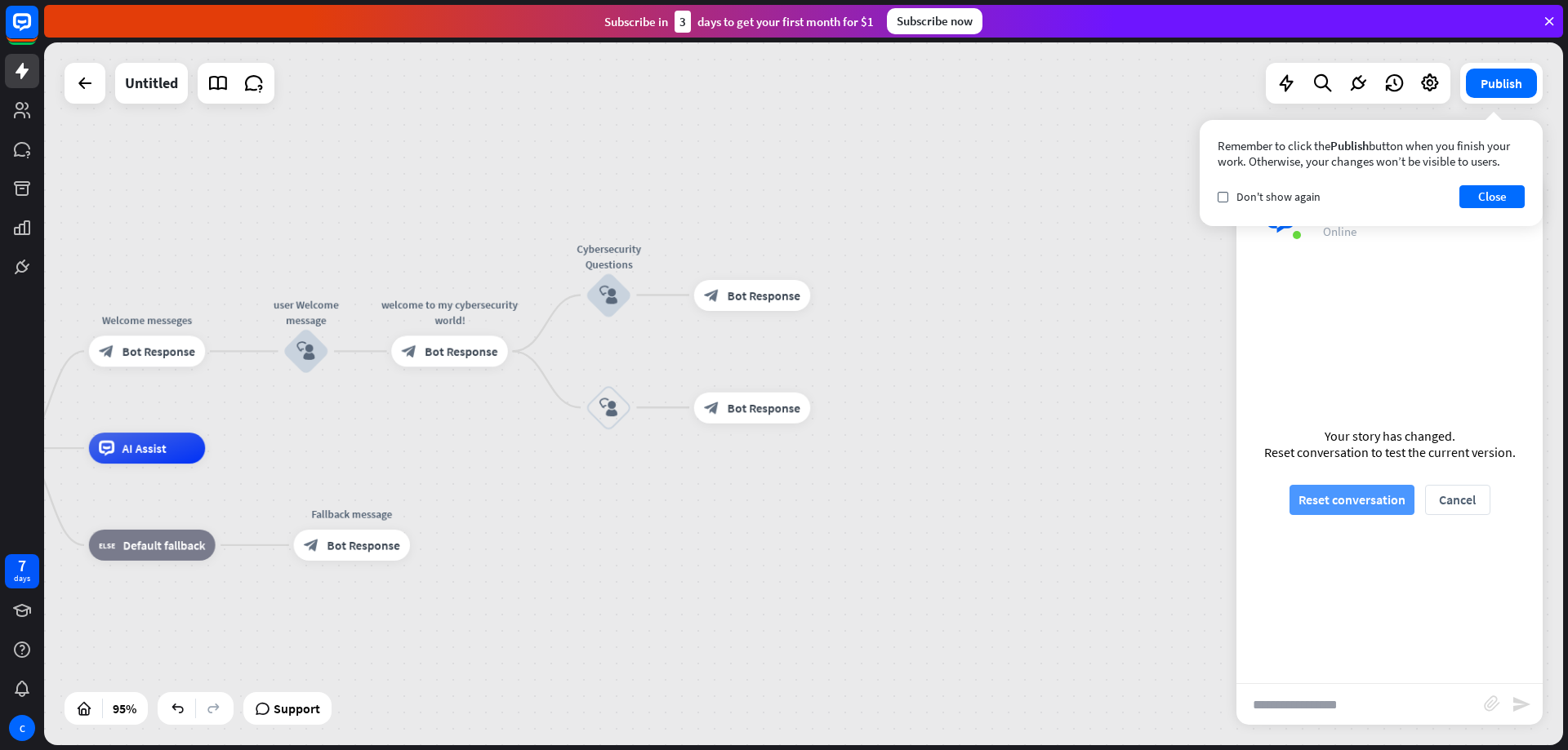
click at [1320, 505] on button "Reset conversation" at bounding box center [1352, 500] width 125 height 30
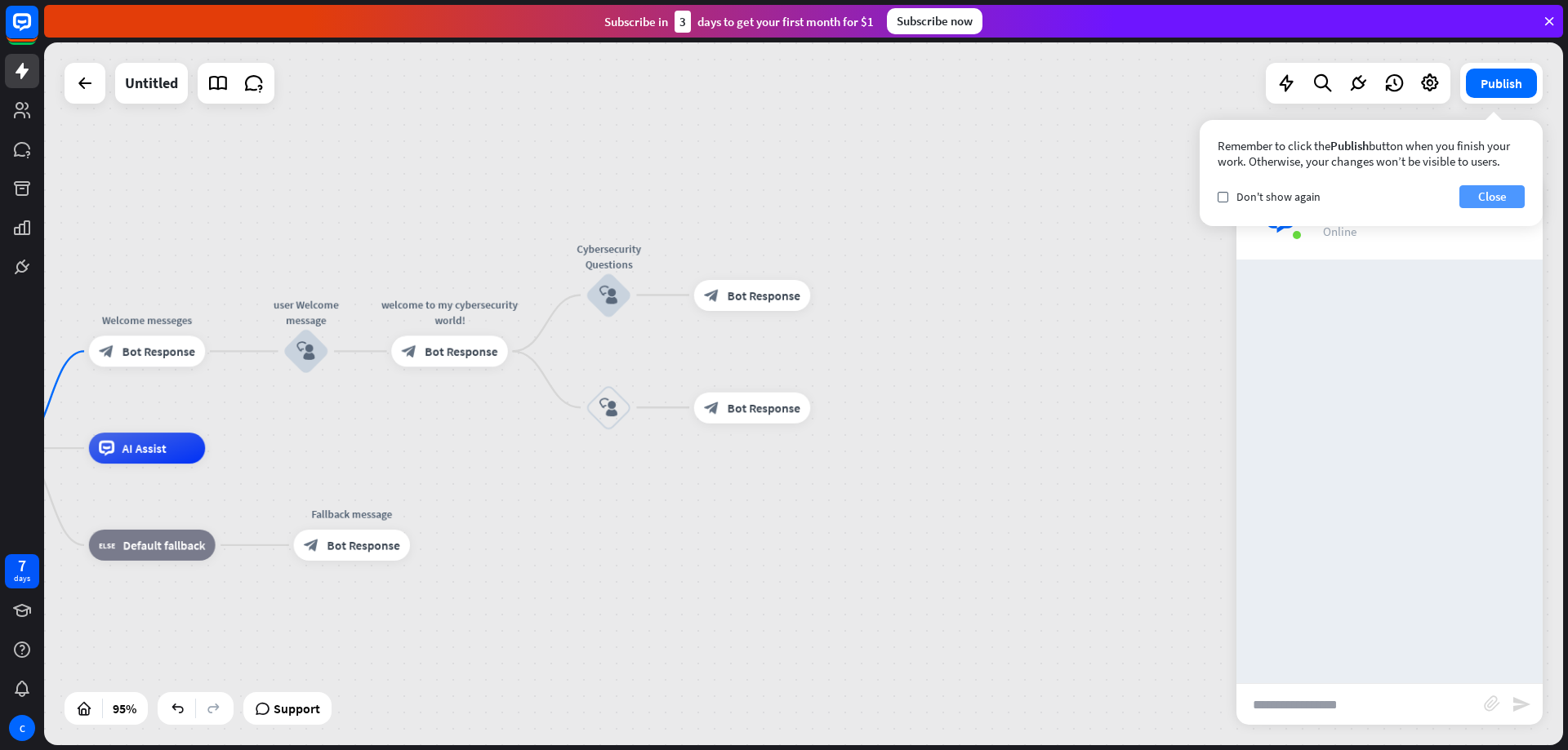
click at [1482, 189] on button "Close" at bounding box center [1492, 197] width 65 height 23
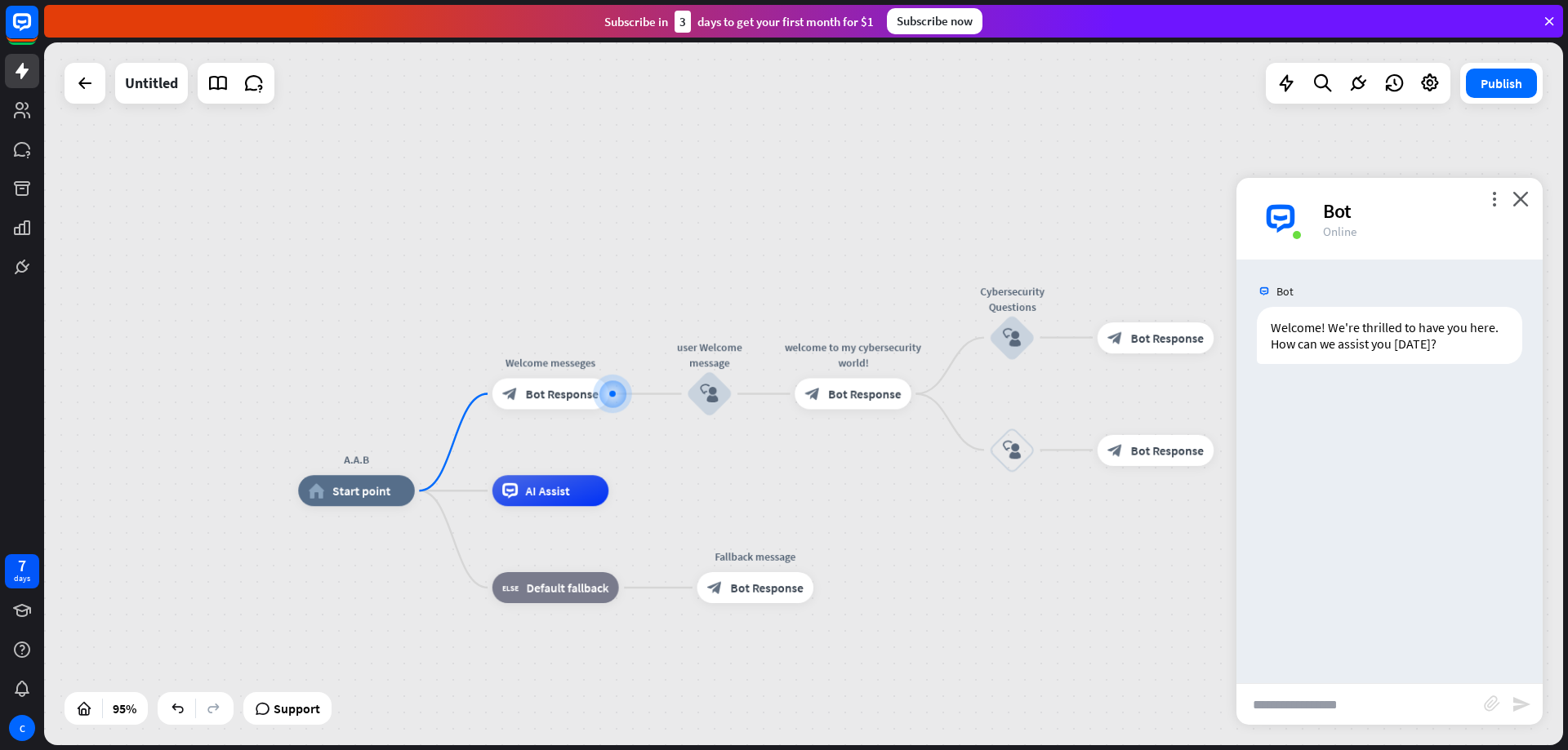
click at [1273, 713] on input "text" at bounding box center [1361, 704] width 248 height 41
type input "**********"
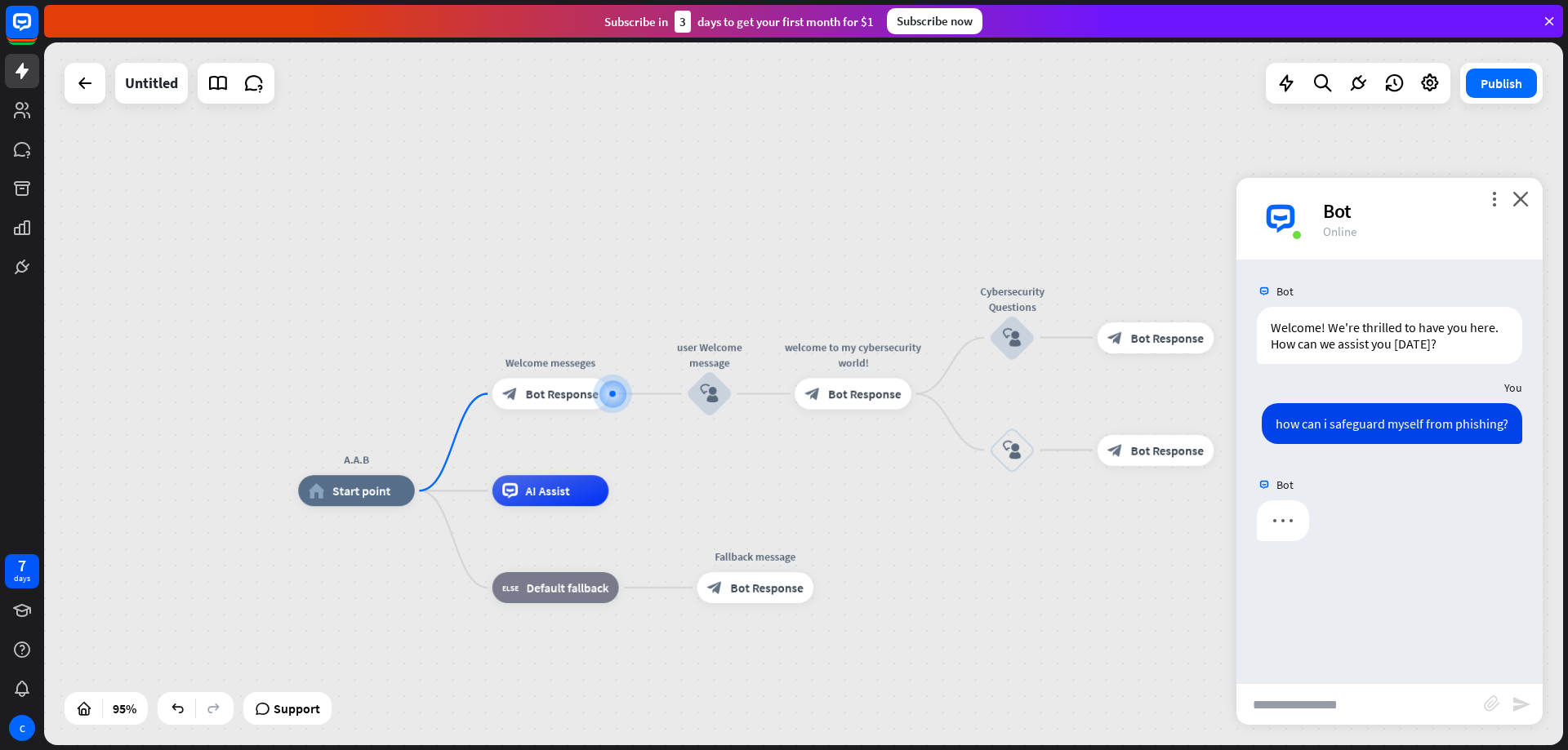
scroll to position [0, 0]
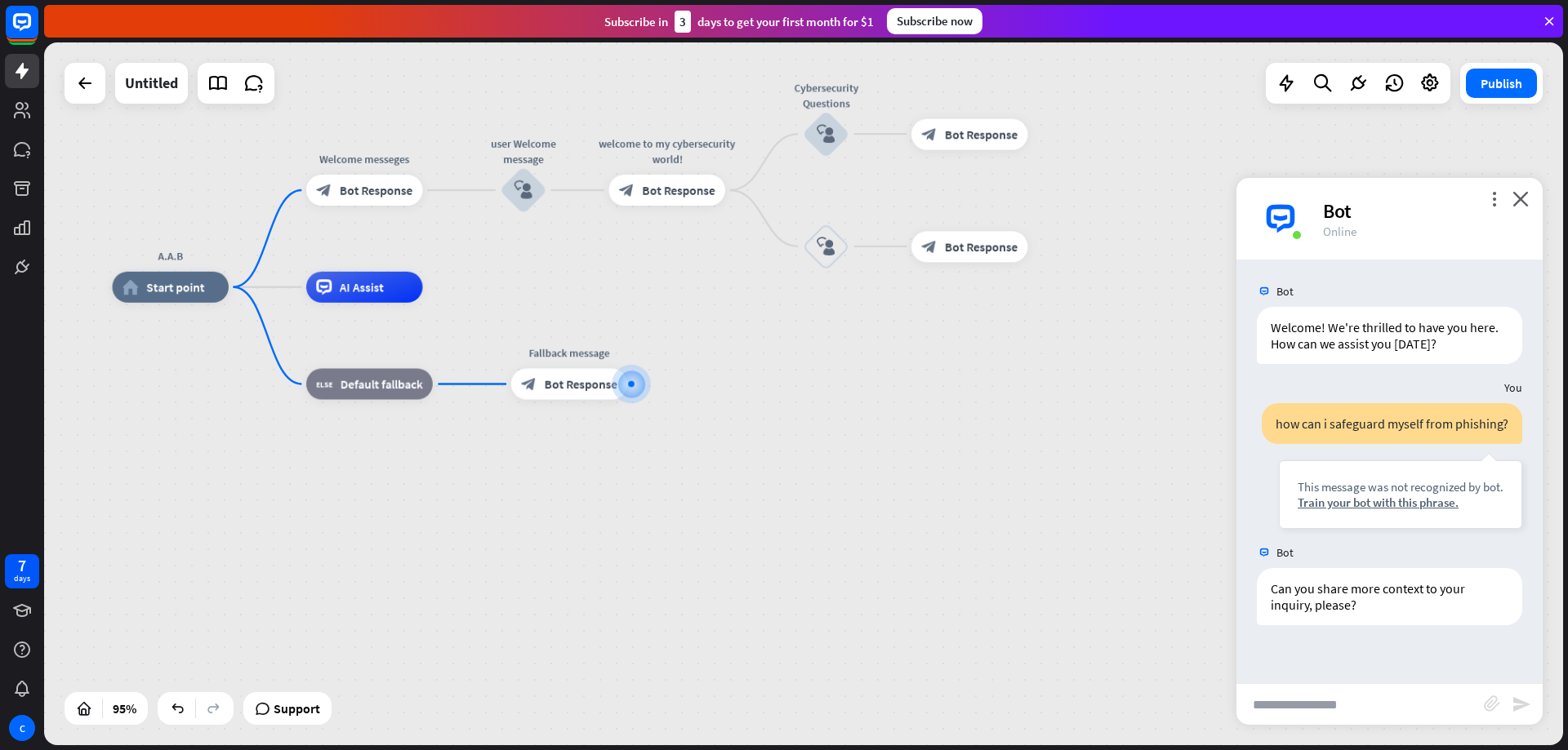
drag, startPoint x: 835, startPoint y: 555, endPoint x: 1025, endPoint y: 519, distance: 193.4
click at [1025, 519] on div "A.A.B home_2 Start point Welcome messeges block_bot_response Bot Response user …" at bounding box center [834, 621] width 1443 height 668
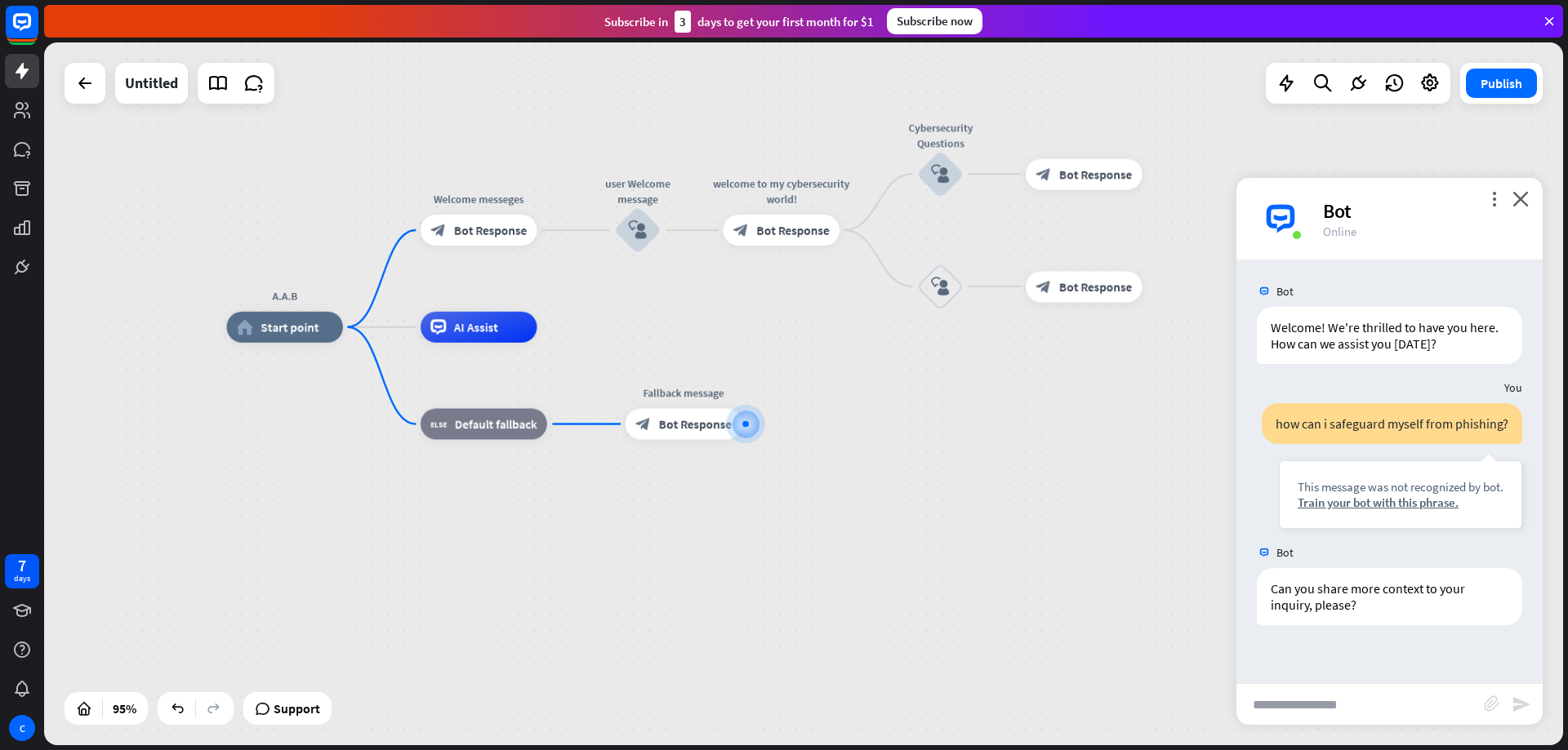
drag, startPoint x: 785, startPoint y: 221, endPoint x: 709, endPoint y: 296, distance: 106.8
click at [709, 296] on div "A.A.B home_2 Start point Welcome messeges block_bot_response Bot Response user …" at bounding box center [803, 393] width 1519 height 703
click at [645, 237] on icon "block_user_input" at bounding box center [638, 231] width 19 height 19
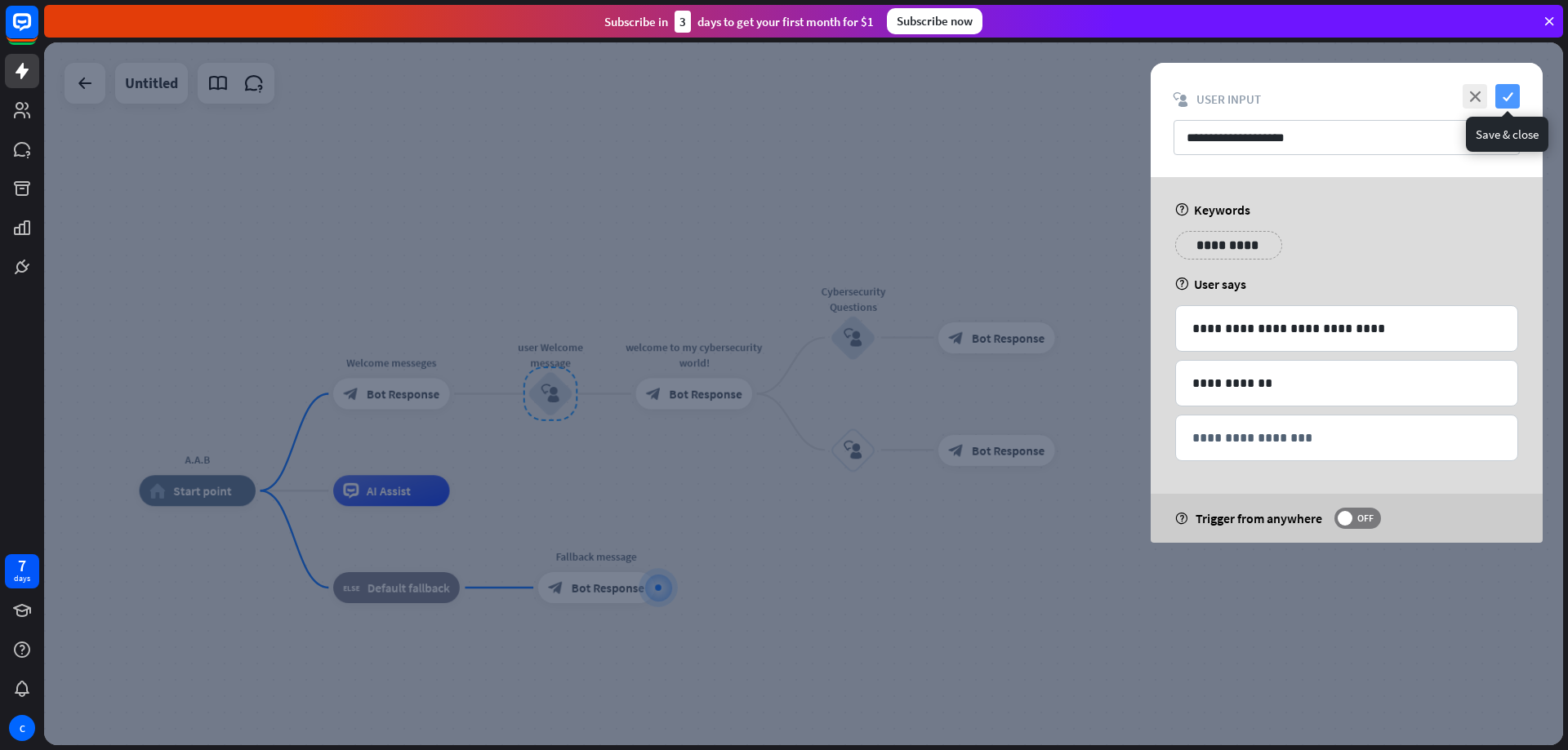
click at [1509, 105] on icon "check" at bounding box center [1509, 97] width 25 height 25
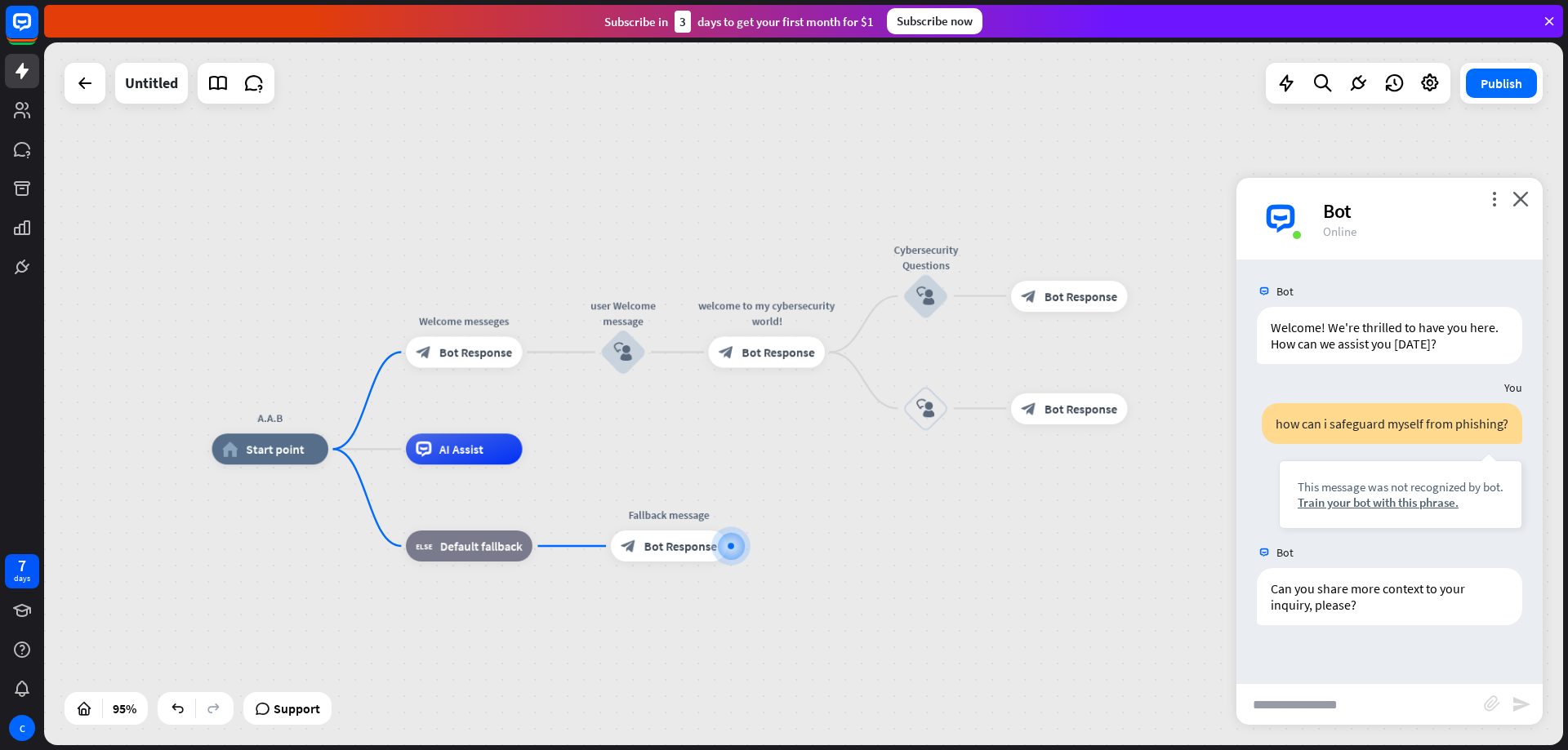
drag, startPoint x: 941, startPoint y: 585, endPoint x: 1013, endPoint y: 544, distance: 82.9
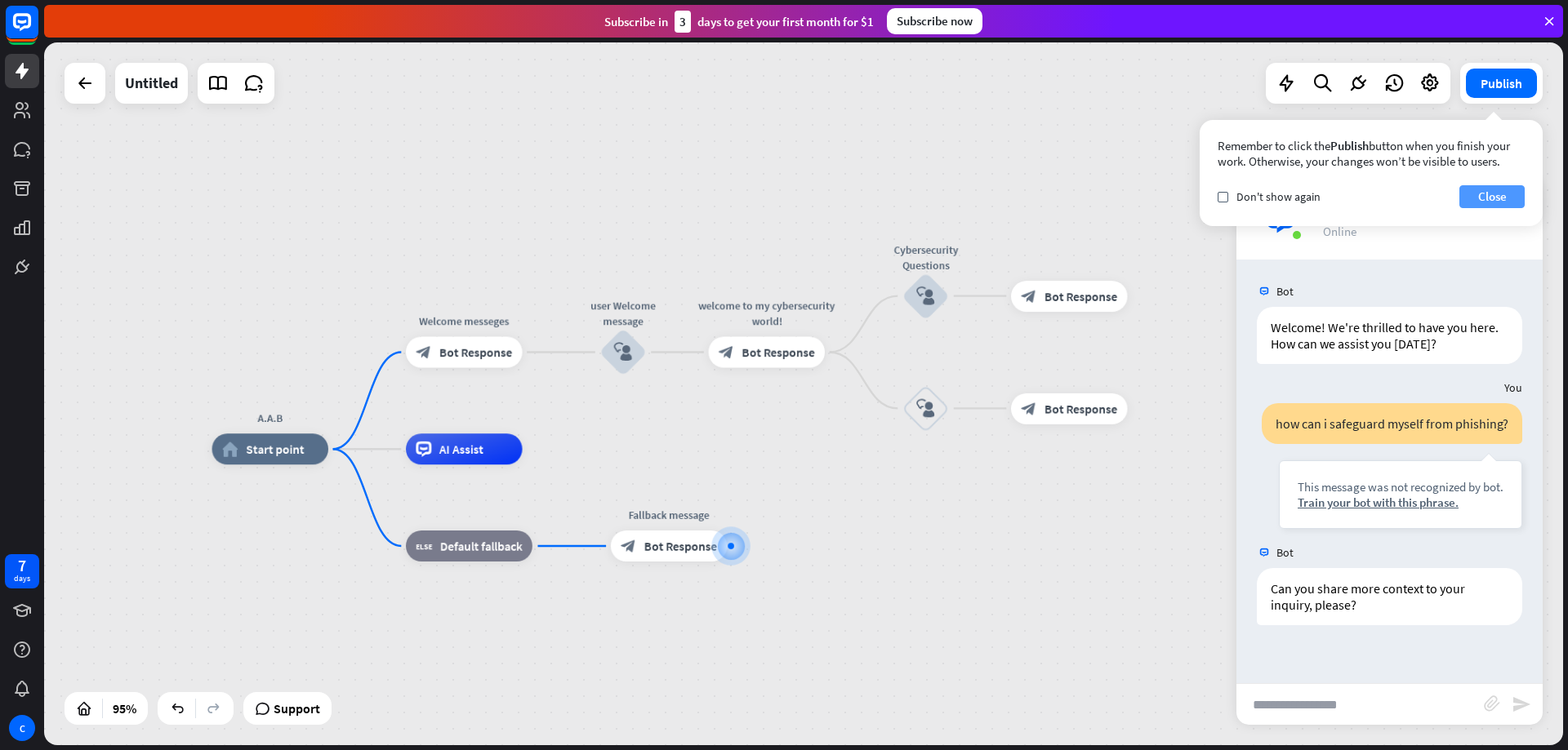
click at [1482, 196] on button "Close" at bounding box center [1492, 197] width 65 height 23
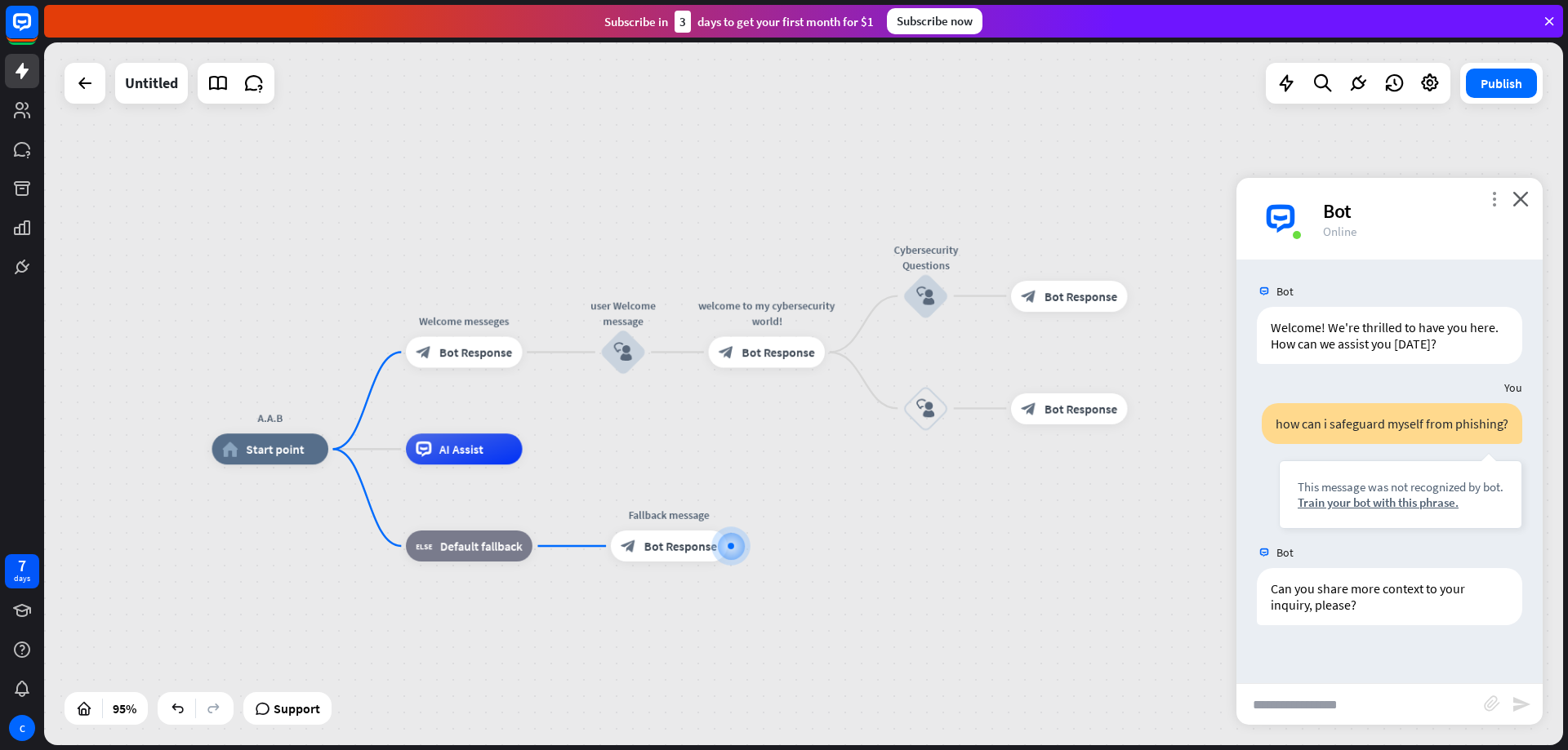
click at [1495, 195] on icon "more_vert" at bounding box center [1494, 199] width 15 height 15
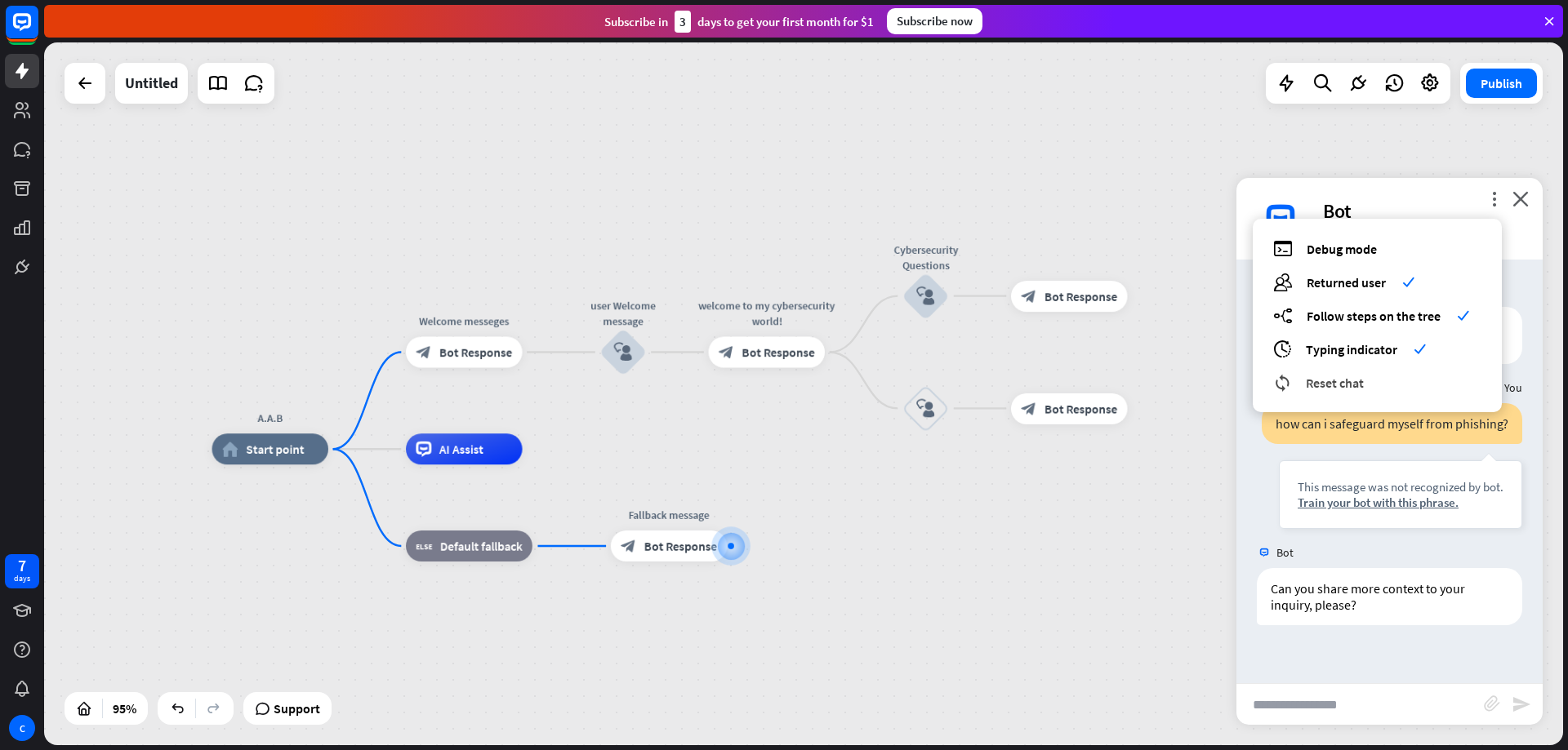
click at [1358, 375] on span "Reset chat" at bounding box center [1335, 383] width 58 height 16
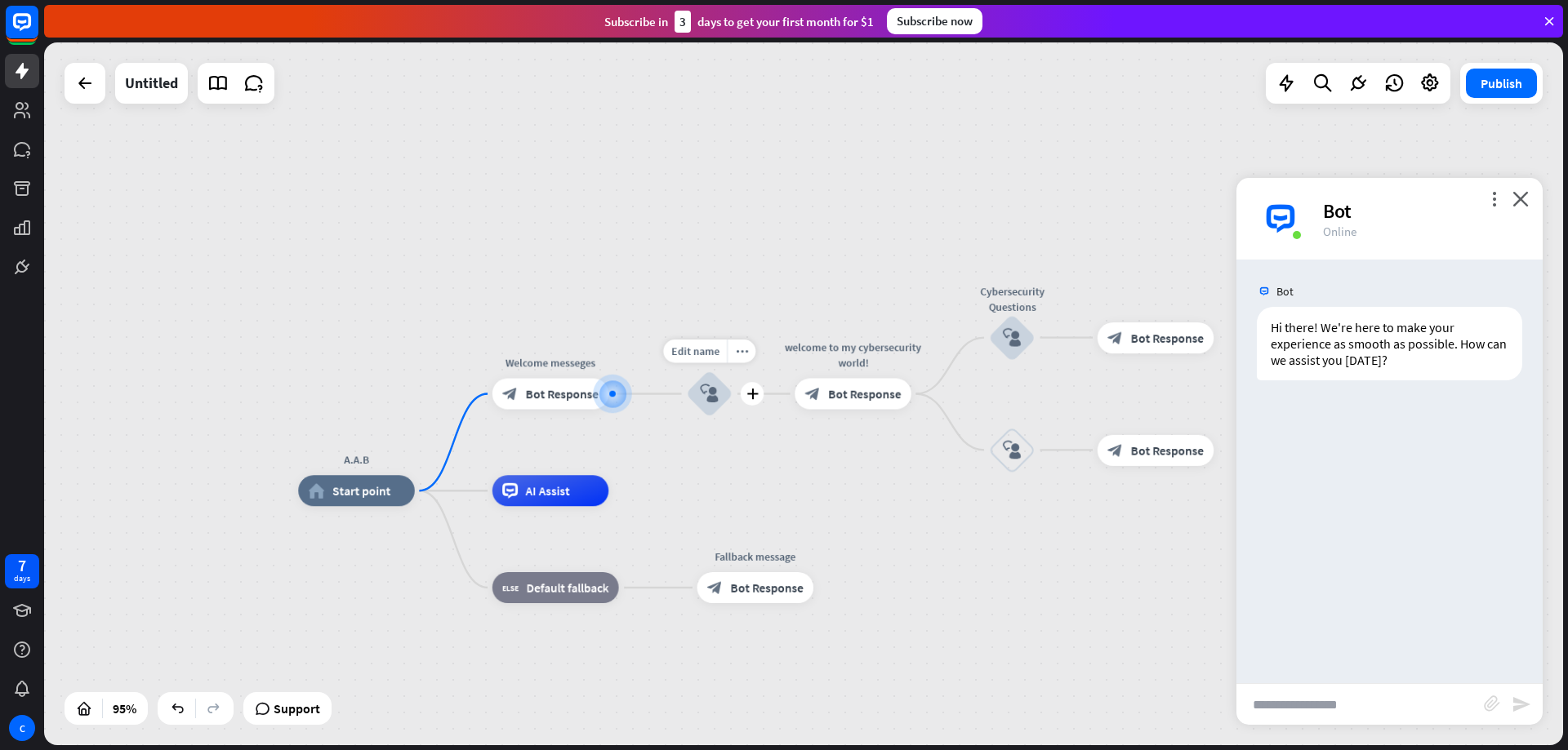
click at [704, 403] on icon "block_user_input" at bounding box center [709, 394] width 19 height 19
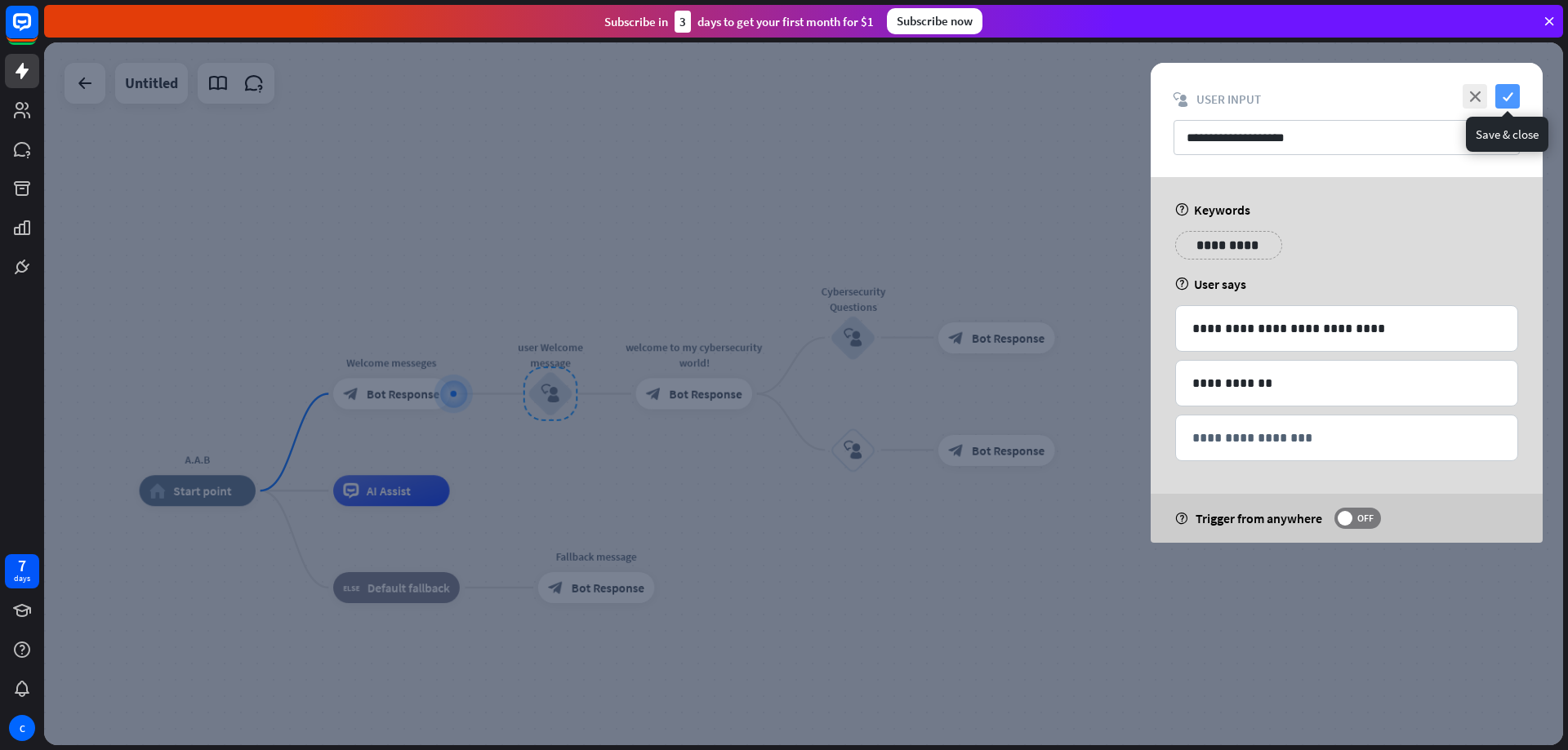
click at [1508, 101] on icon "check" at bounding box center [1509, 97] width 25 height 25
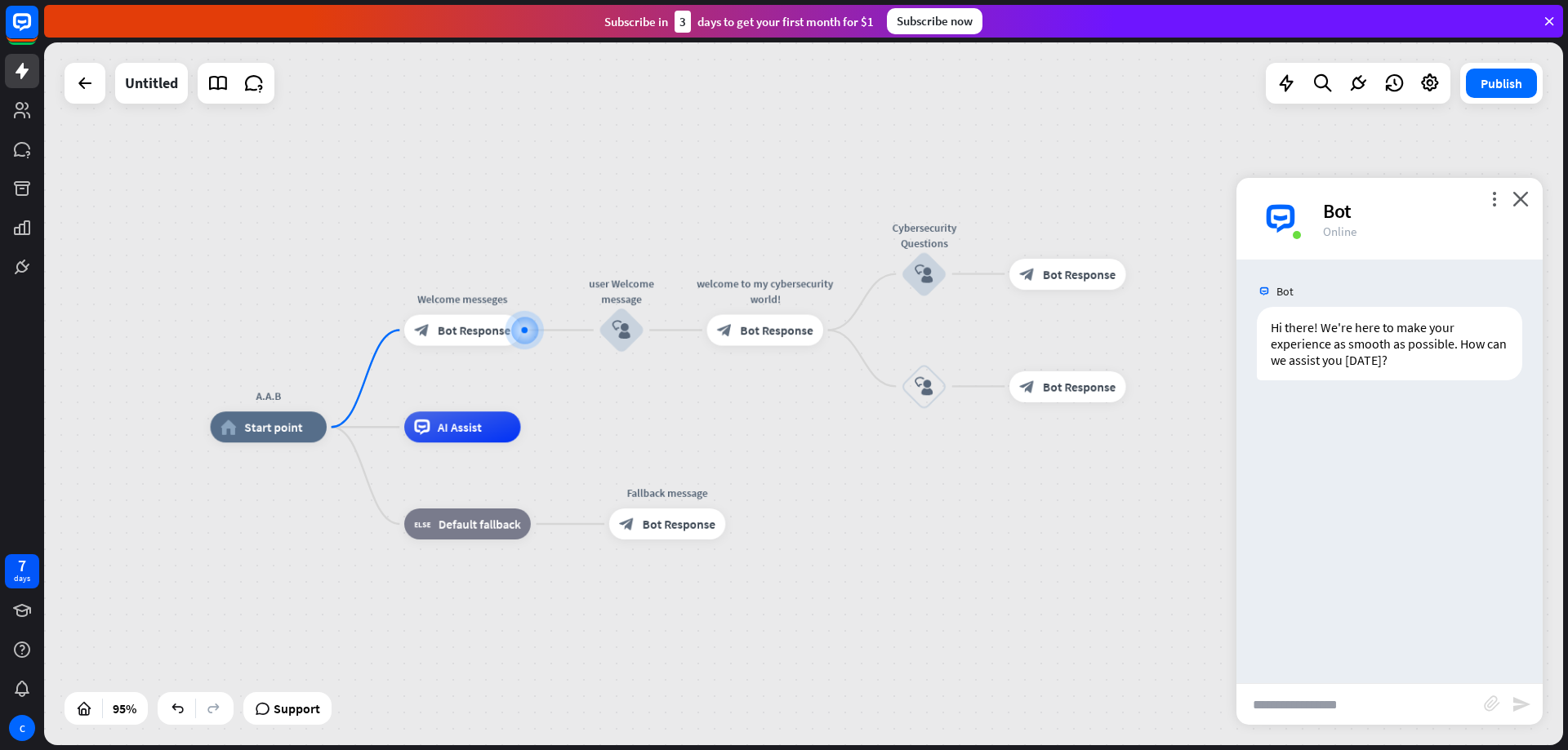
drag, startPoint x: 917, startPoint y: 562, endPoint x: 887, endPoint y: 551, distance: 32.0
click at [887, 551] on div "A.A.B home_2 Start point Welcome messeges block_bot_response Bot Response user …" at bounding box center [933, 761] width 1443 height 668
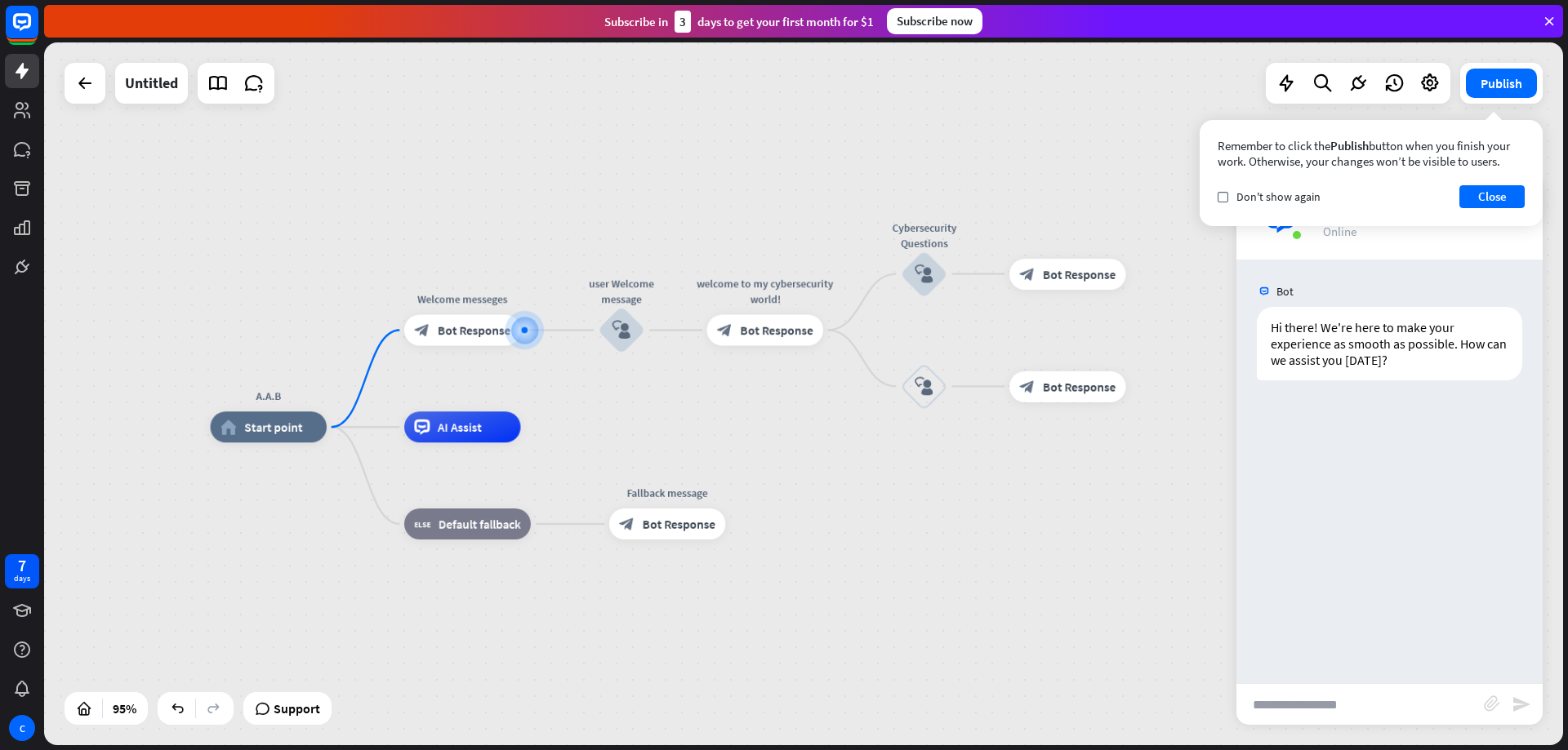
click at [1320, 716] on input "text" at bounding box center [1361, 704] width 248 height 41
type input "**********"
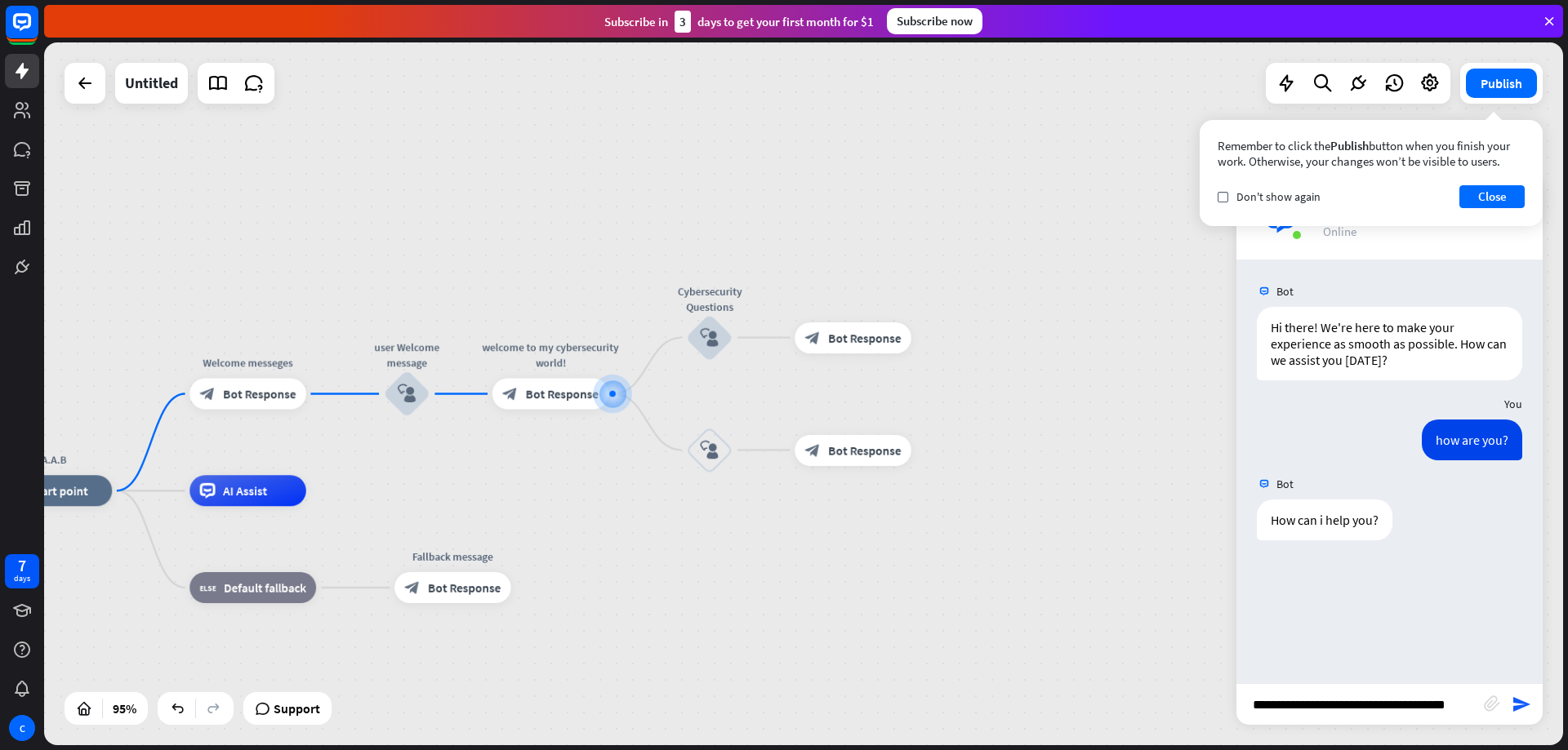
type input "**********"
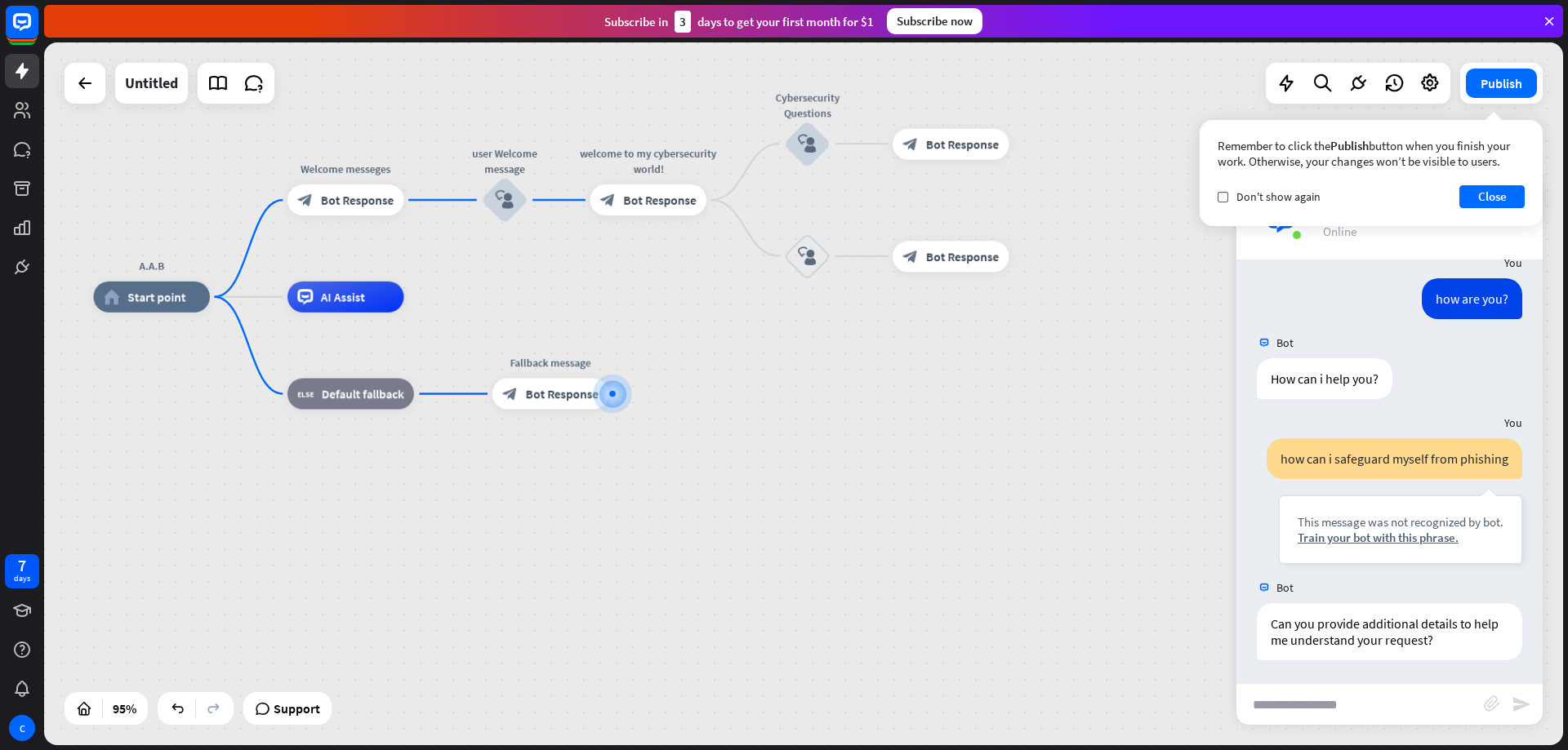
scroll to position [143, 0]
click at [1477, 190] on button "Close" at bounding box center [1492, 197] width 65 height 23
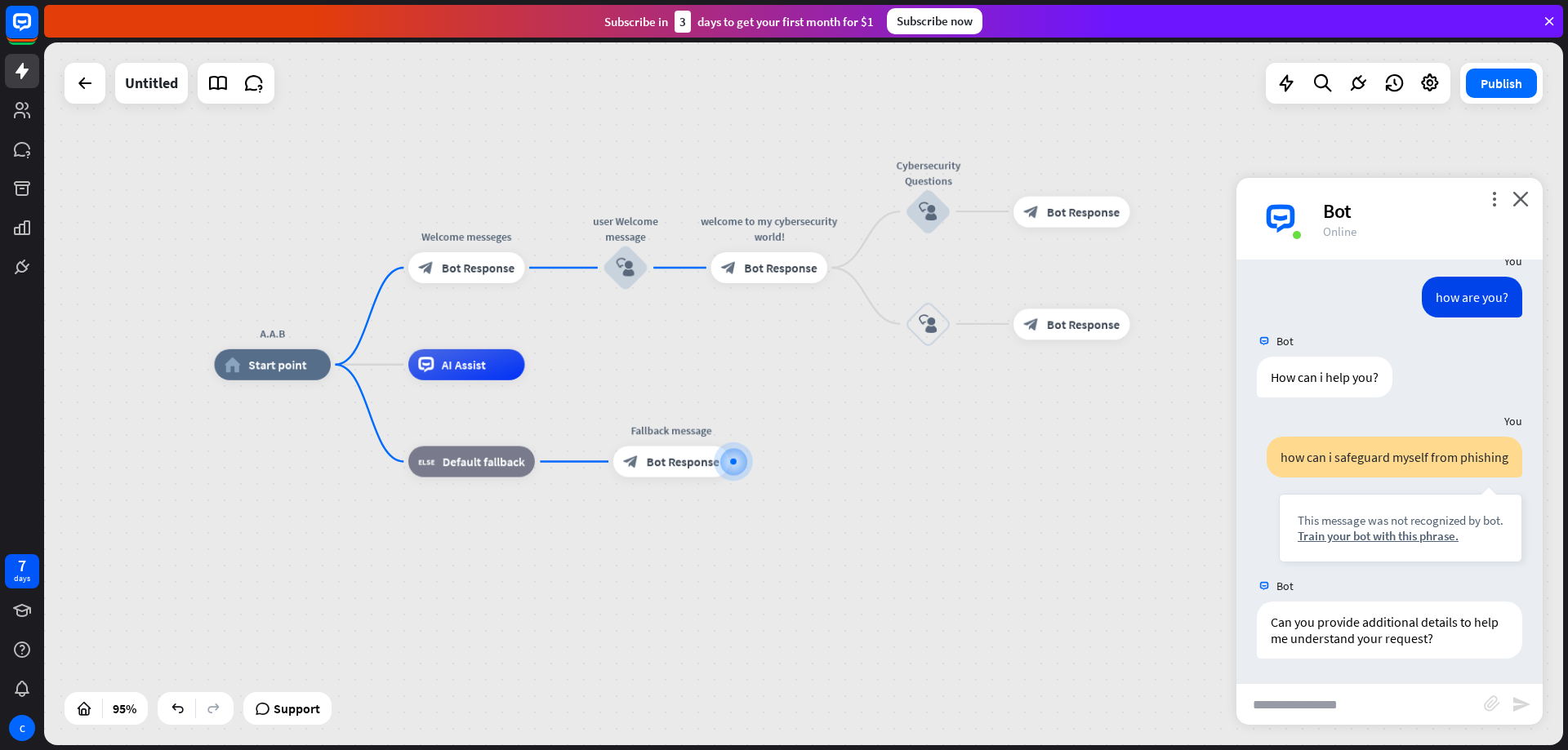
drag, startPoint x: 1101, startPoint y: 512, endPoint x: 959, endPoint y: 531, distance: 143.3
click at [959, 531] on div "A.A.B home_2 Start point Welcome messeges block_bot_response Bot Response user …" at bounding box center [936, 698] width 1443 height 668
drag, startPoint x: 347, startPoint y: 496, endPoint x: 315, endPoint y: 445, distance: 60.2
click at [323, 463] on div "A.A.B home_2 Start point Welcome messeges block_bot_response Bot Response user …" at bounding box center [936, 698] width 1443 height 668
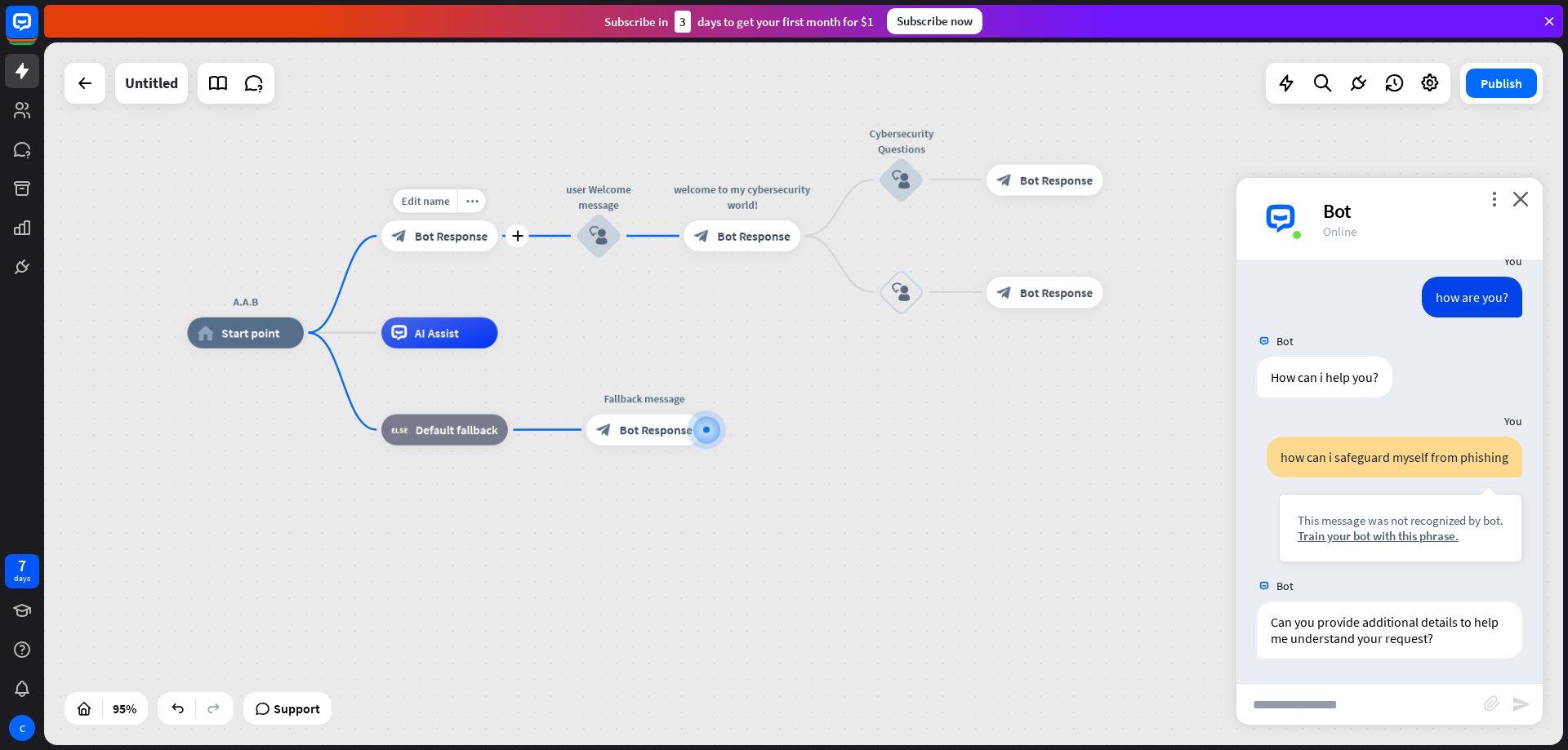
click at [470, 241] on span "Bot Response" at bounding box center [451, 236] width 73 height 15
click at [470, 241] on div at bounding box center [803, 393] width 1519 height 703
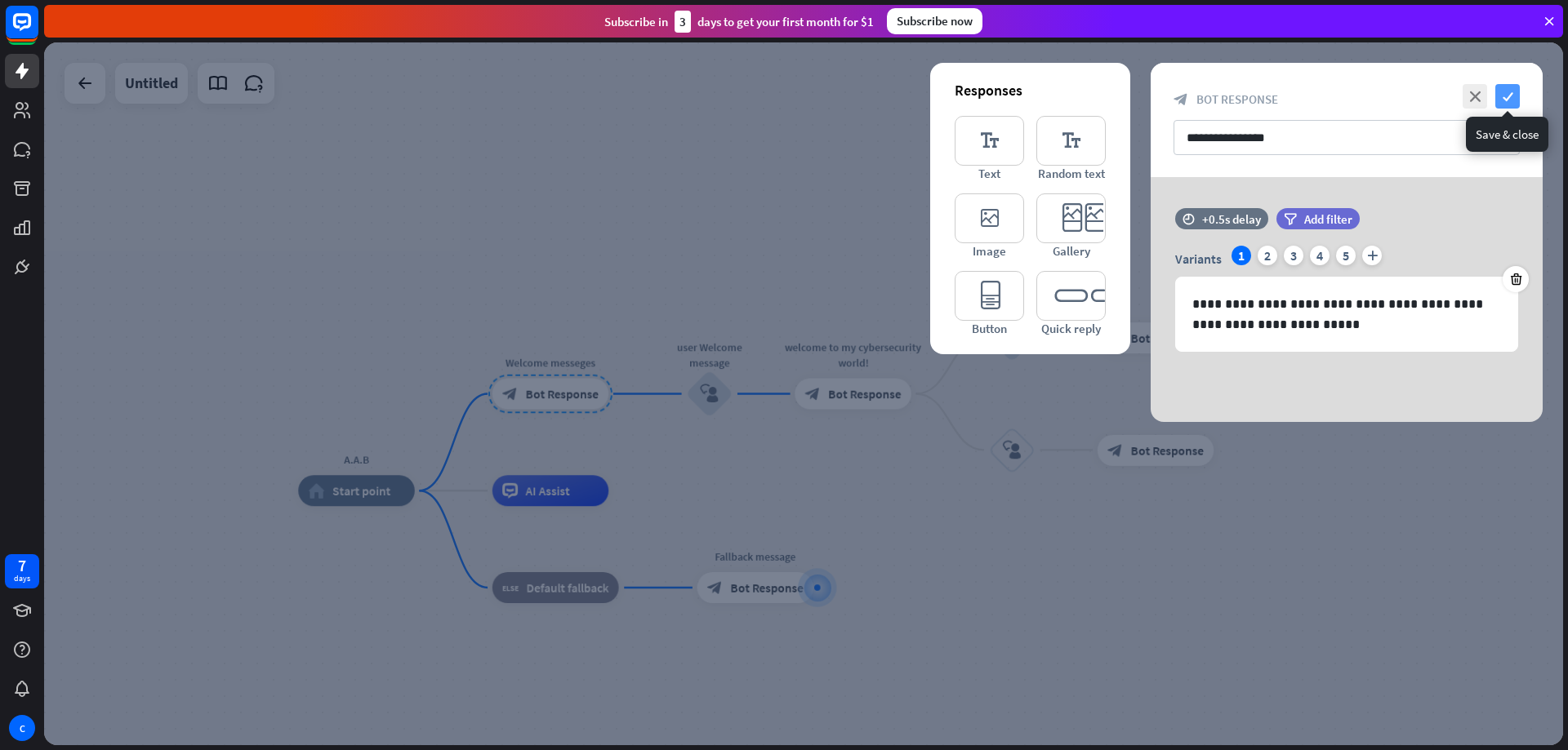
click at [1507, 96] on icon "check" at bounding box center [1509, 97] width 25 height 25
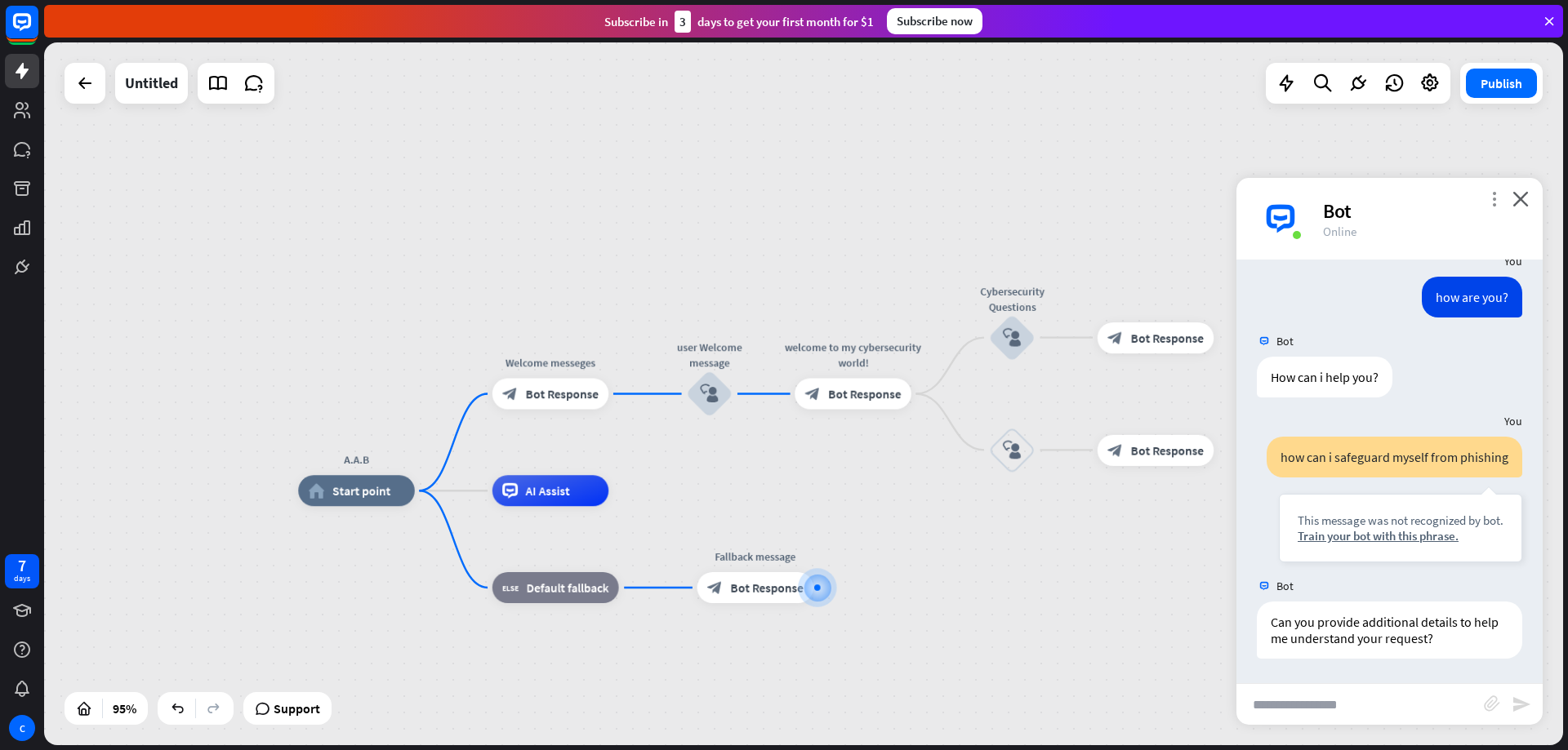
click at [1488, 196] on icon "more_vert" at bounding box center [1494, 199] width 15 height 15
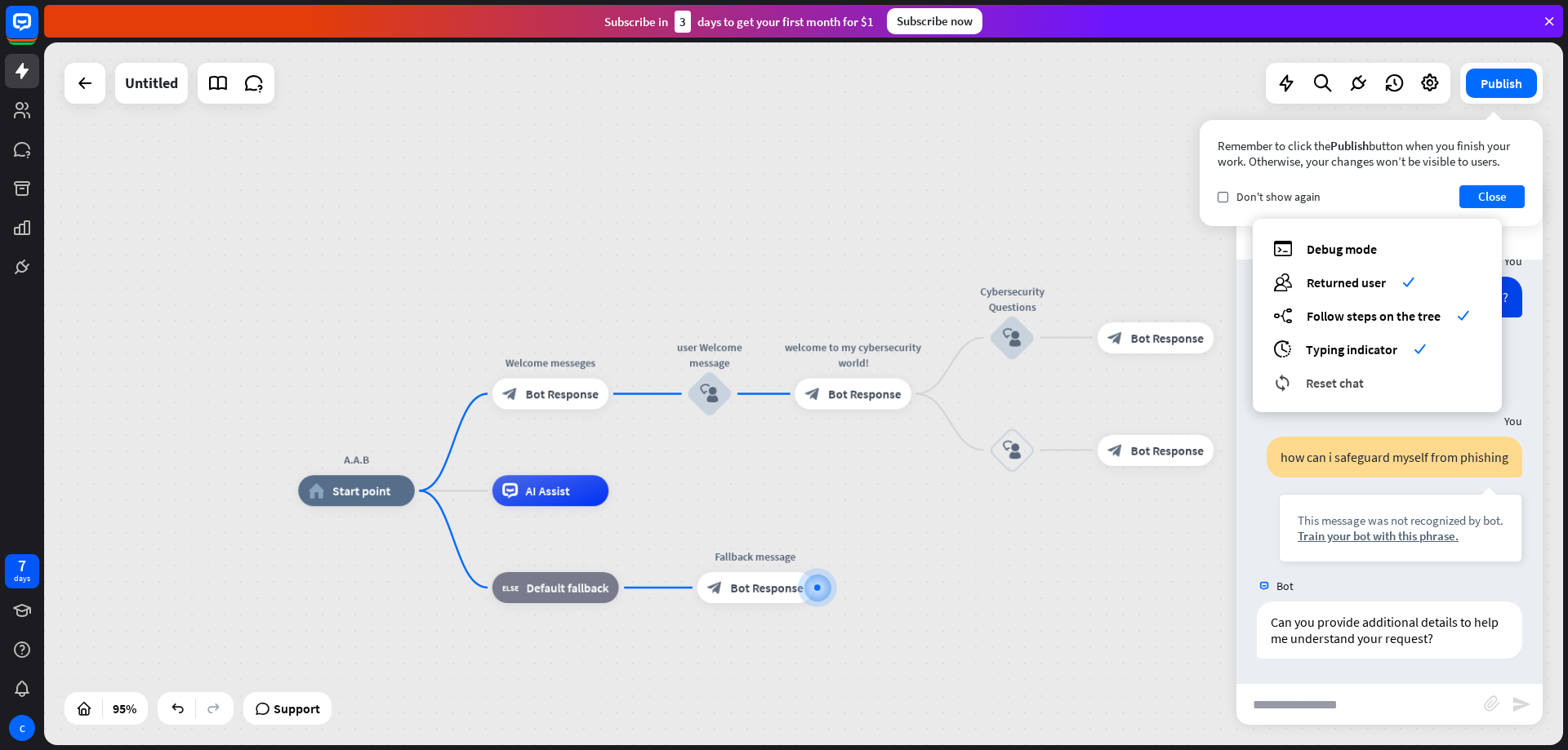
click at [1331, 385] on span "Reset chat" at bounding box center [1335, 383] width 58 height 16
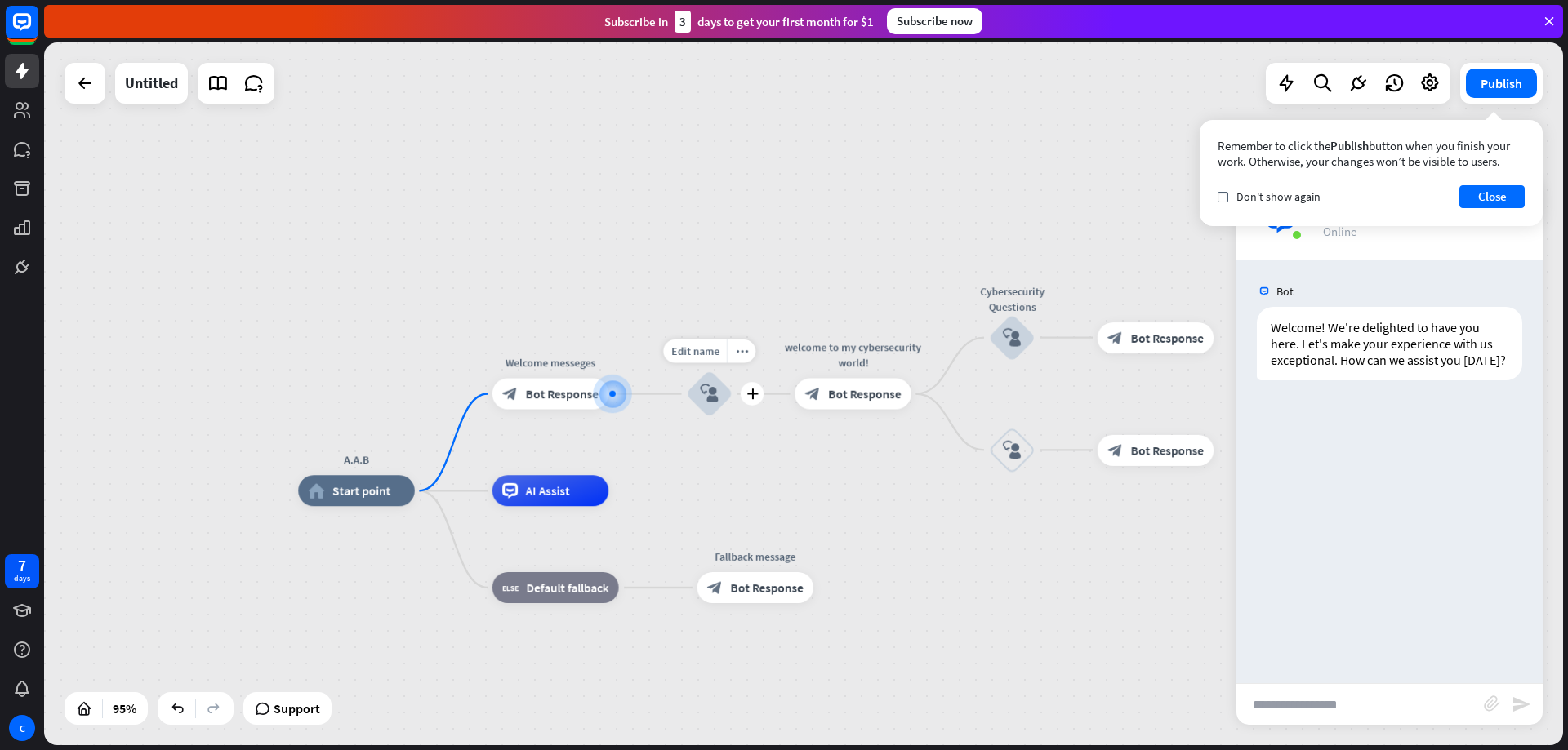
click at [702, 397] on icon "block_user_input" at bounding box center [709, 394] width 19 height 19
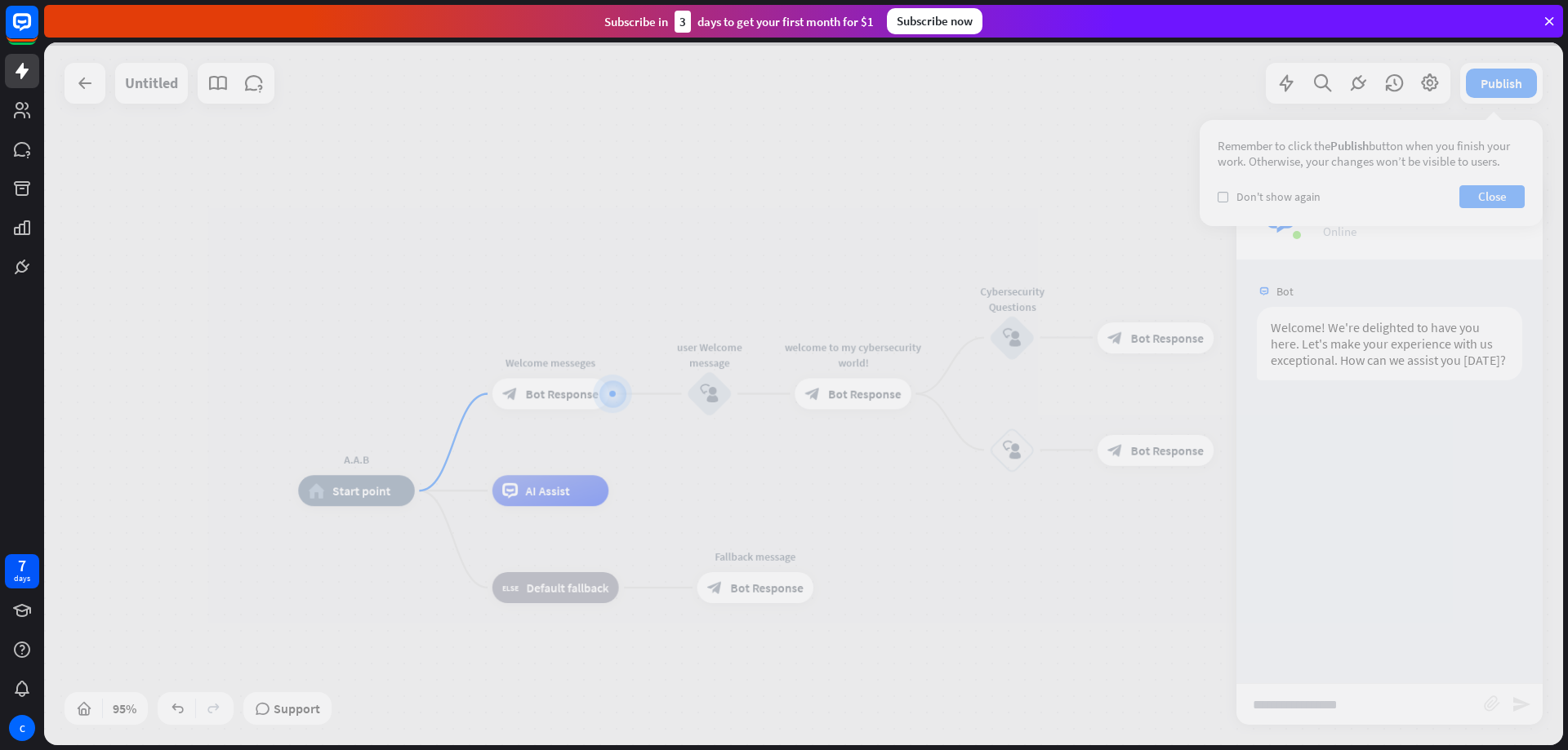
click at [702, 397] on div at bounding box center [803, 393] width 1519 height 703
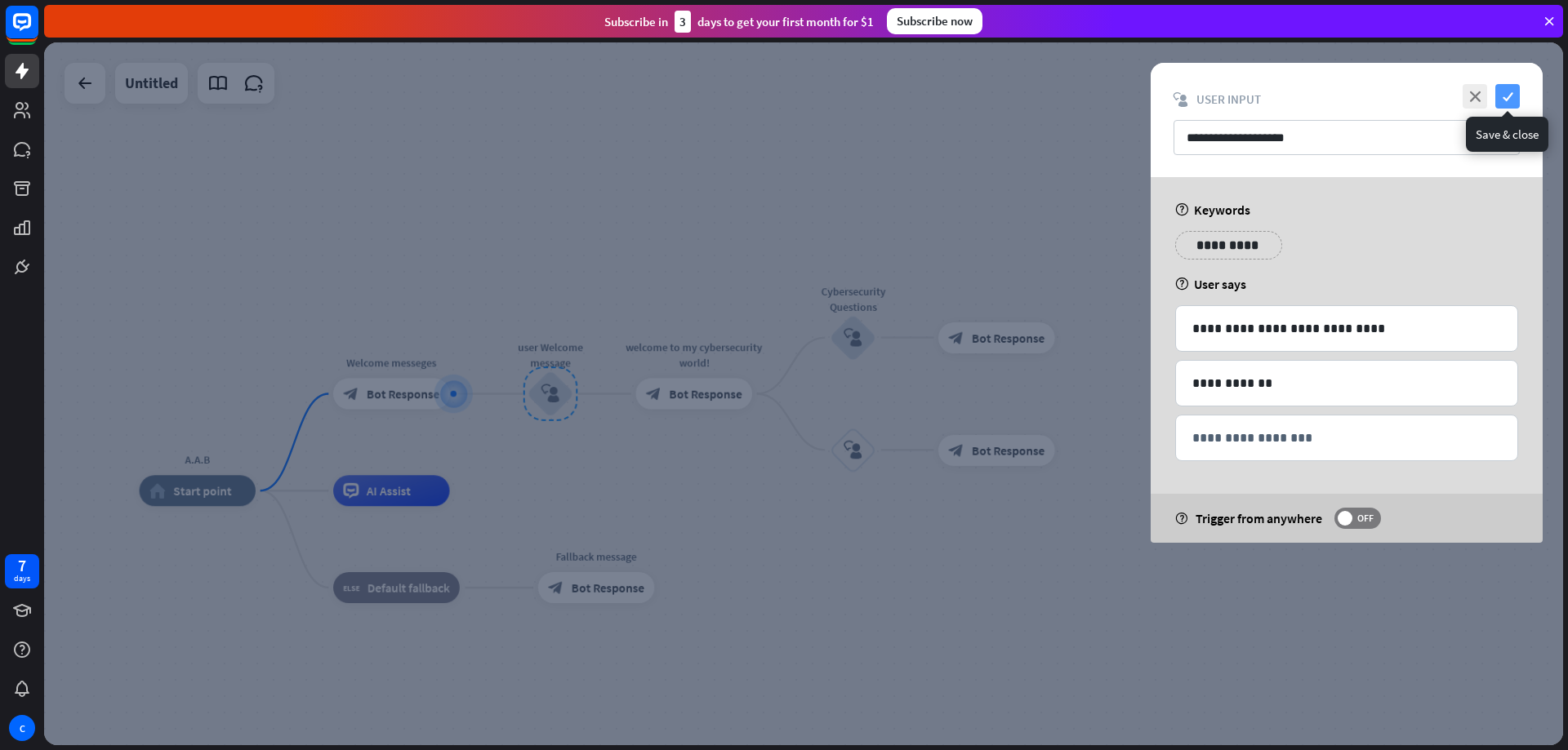
click at [1498, 99] on icon "check" at bounding box center [1509, 97] width 25 height 25
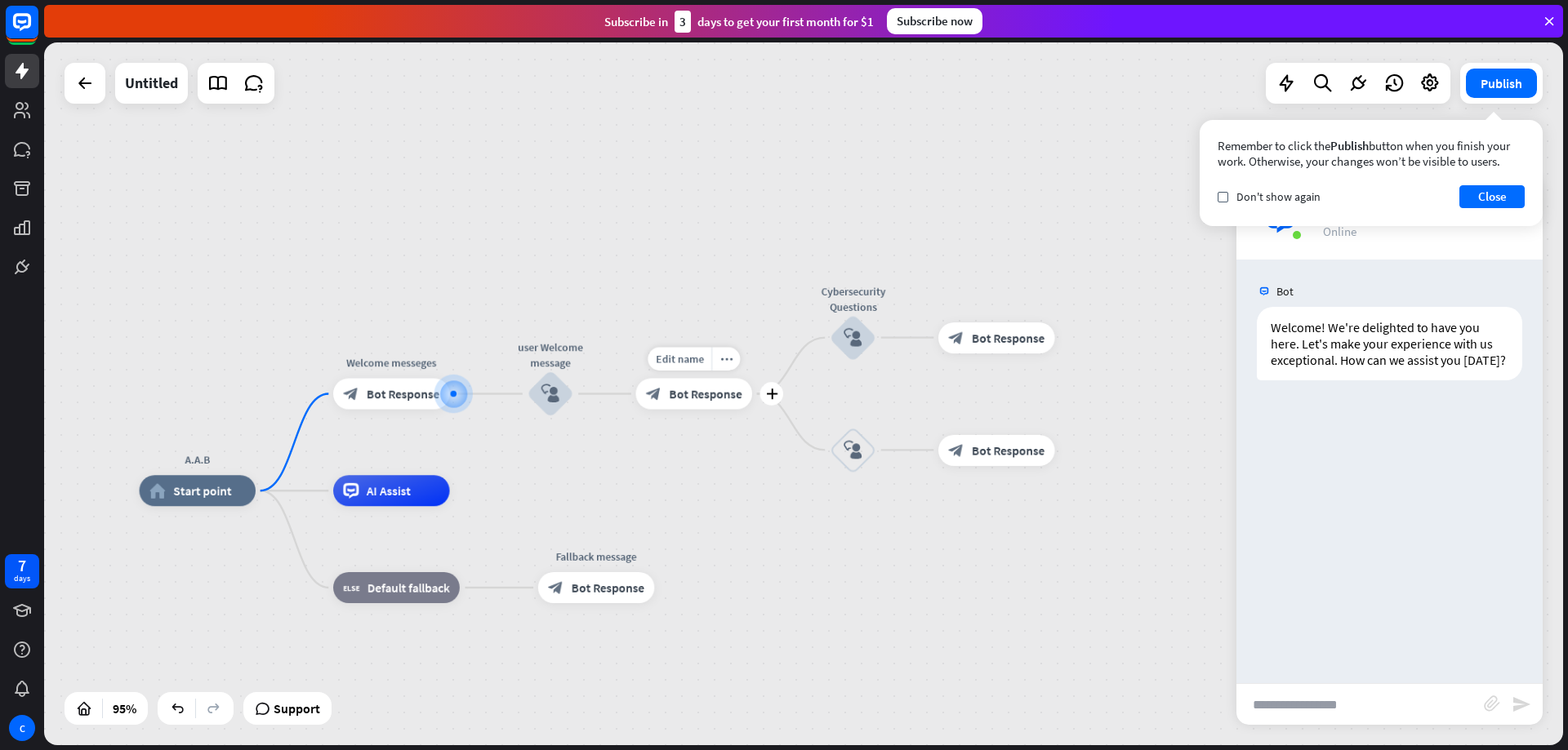
click at [661, 394] on icon "block_bot_response" at bounding box center [653, 394] width 15 height 15
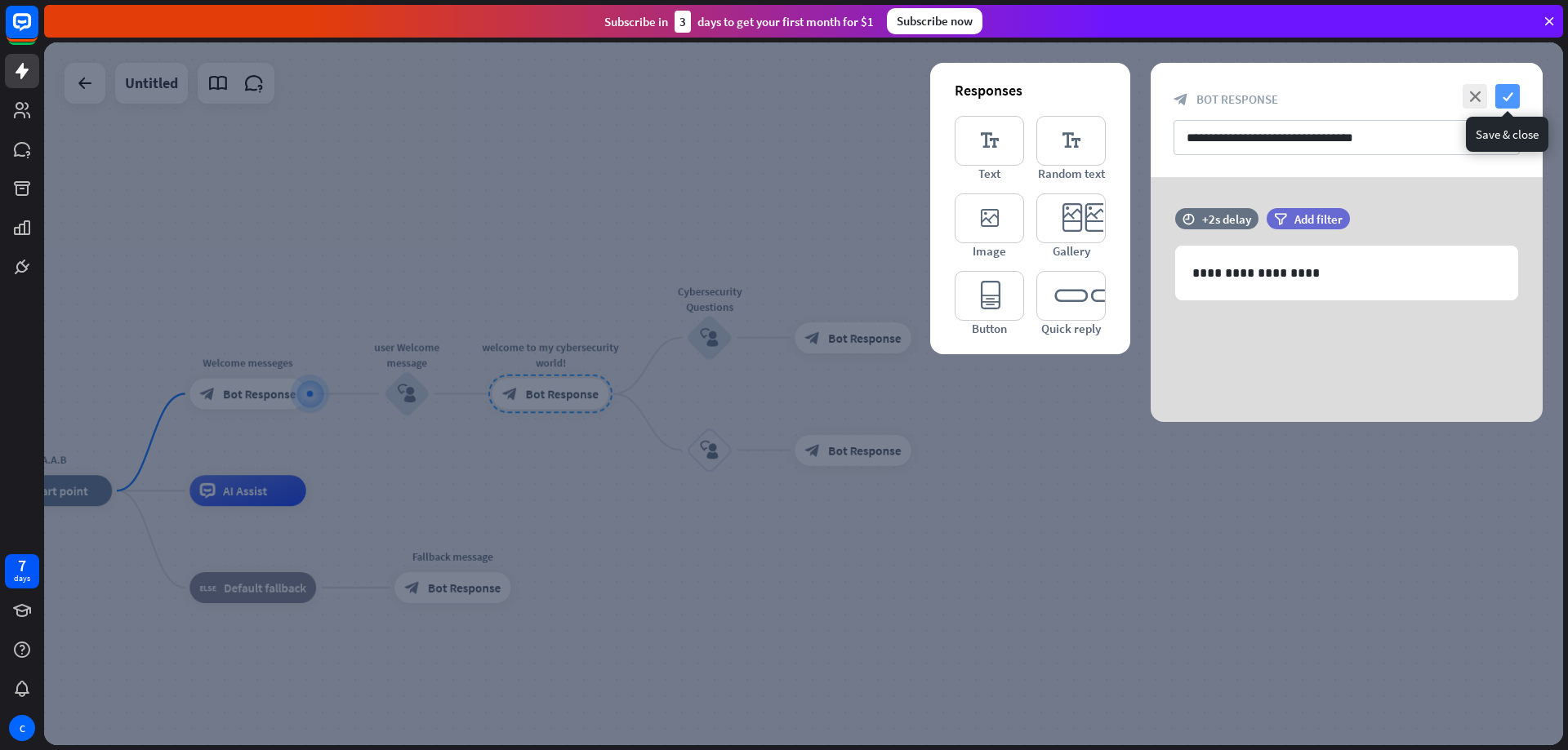
click at [1513, 99] on icon "check" at bounding box center [1509, 97] width 25 height 25
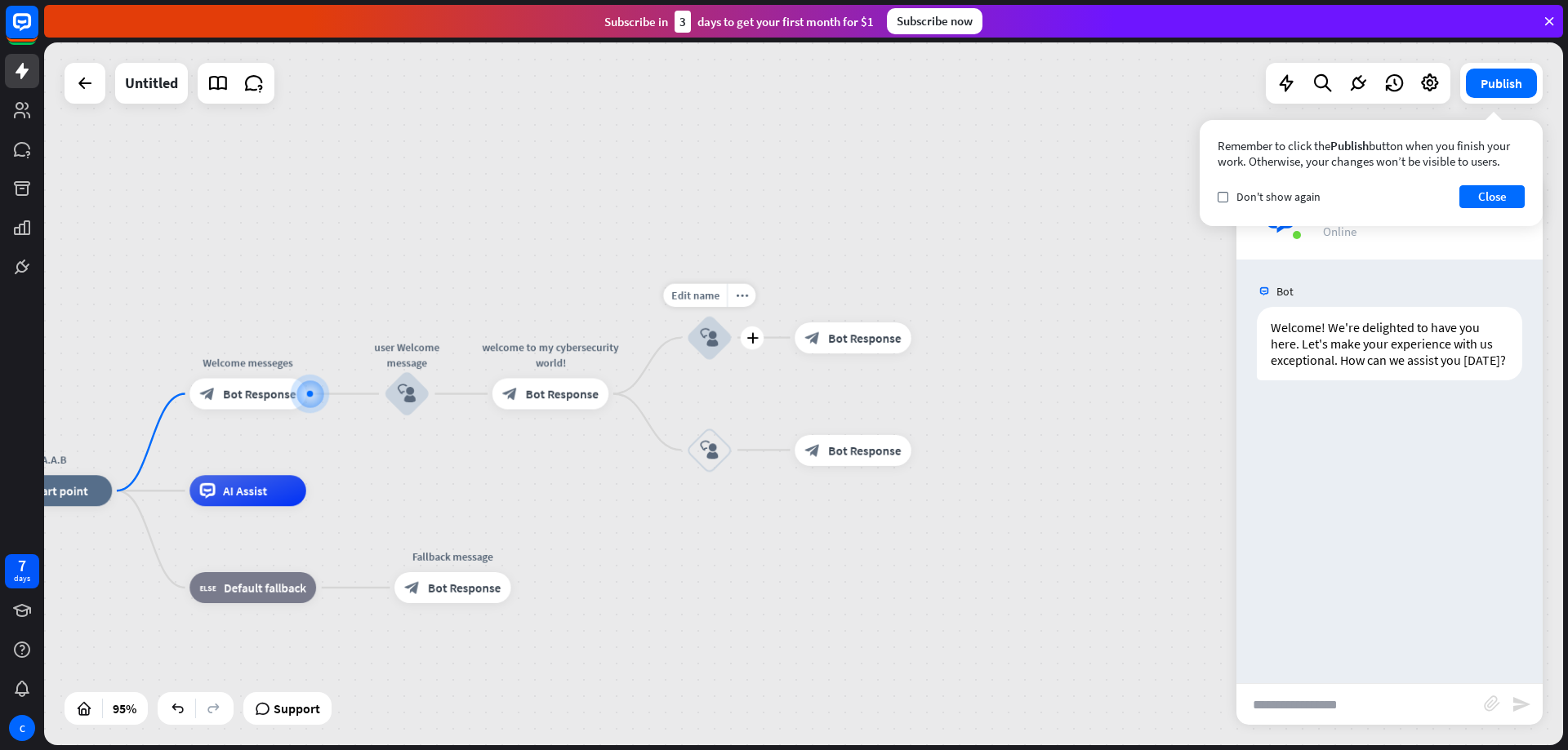
click at [701, 342] on icon "block_user_input" at bounding box center [709, 338] width 19 height 19
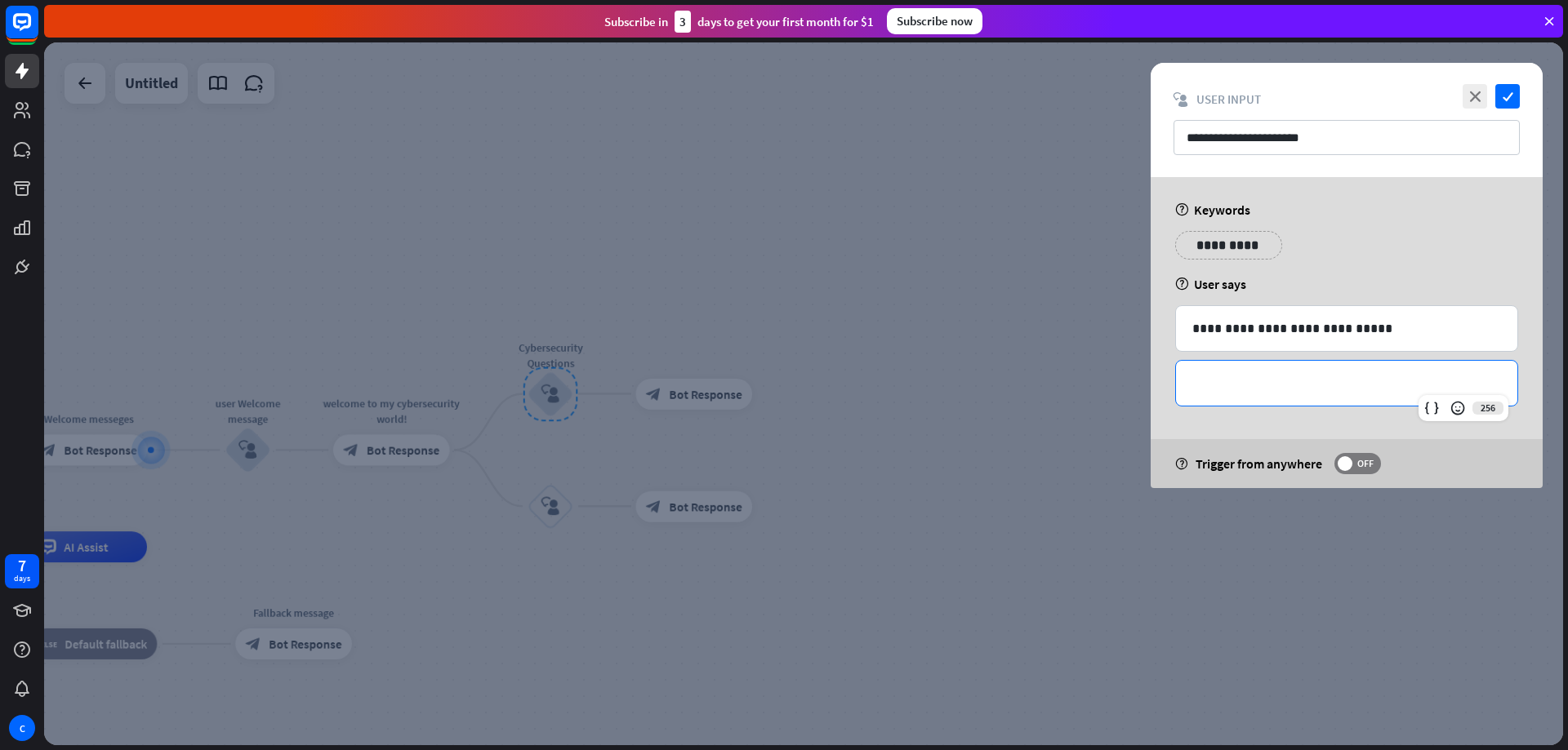
click at [1342, 390] on p "**********" at bounding box center [1347, 383] width 309 height 20
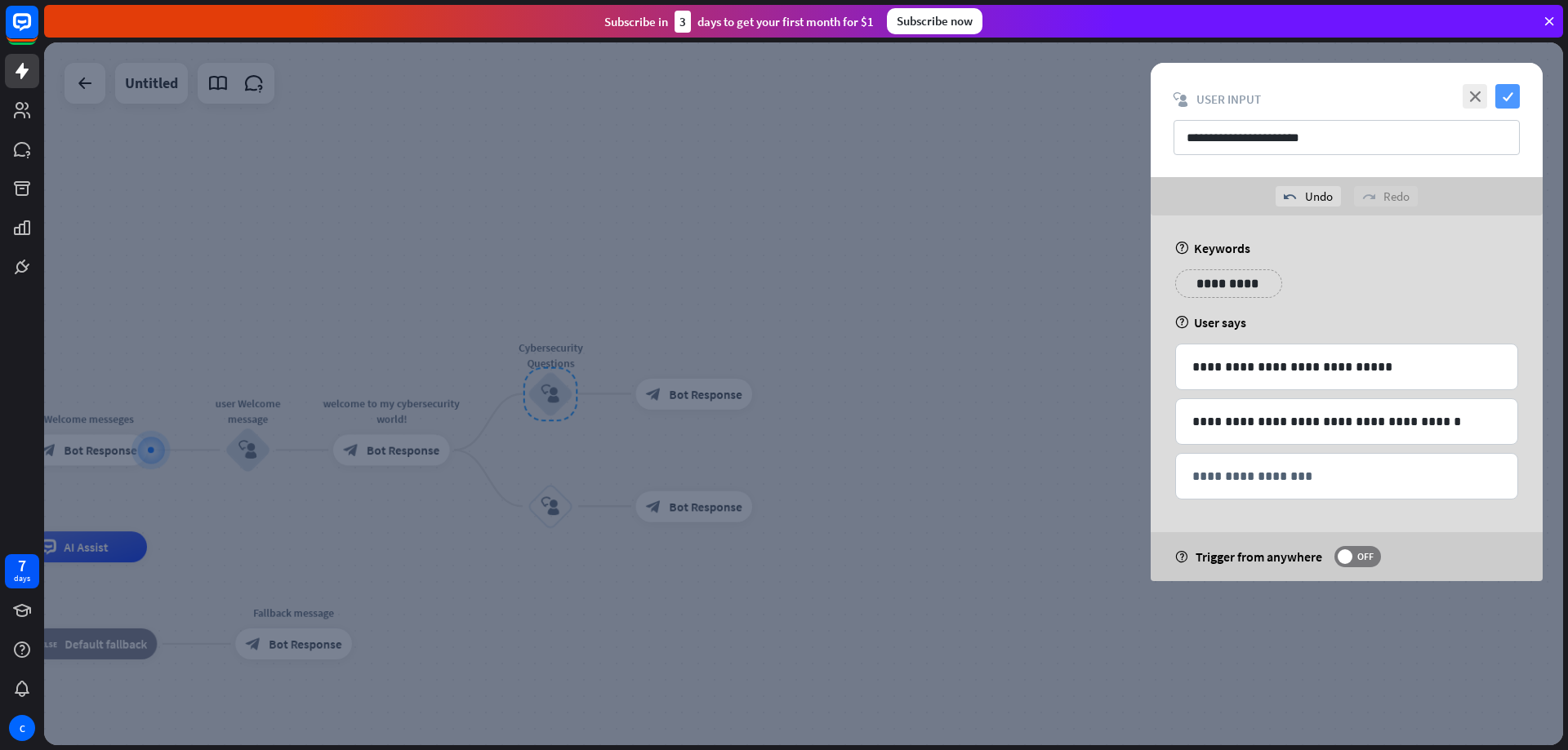
click at [1509, 94] on icon "check" at bounding box center [1509, 97] width 25 height 25
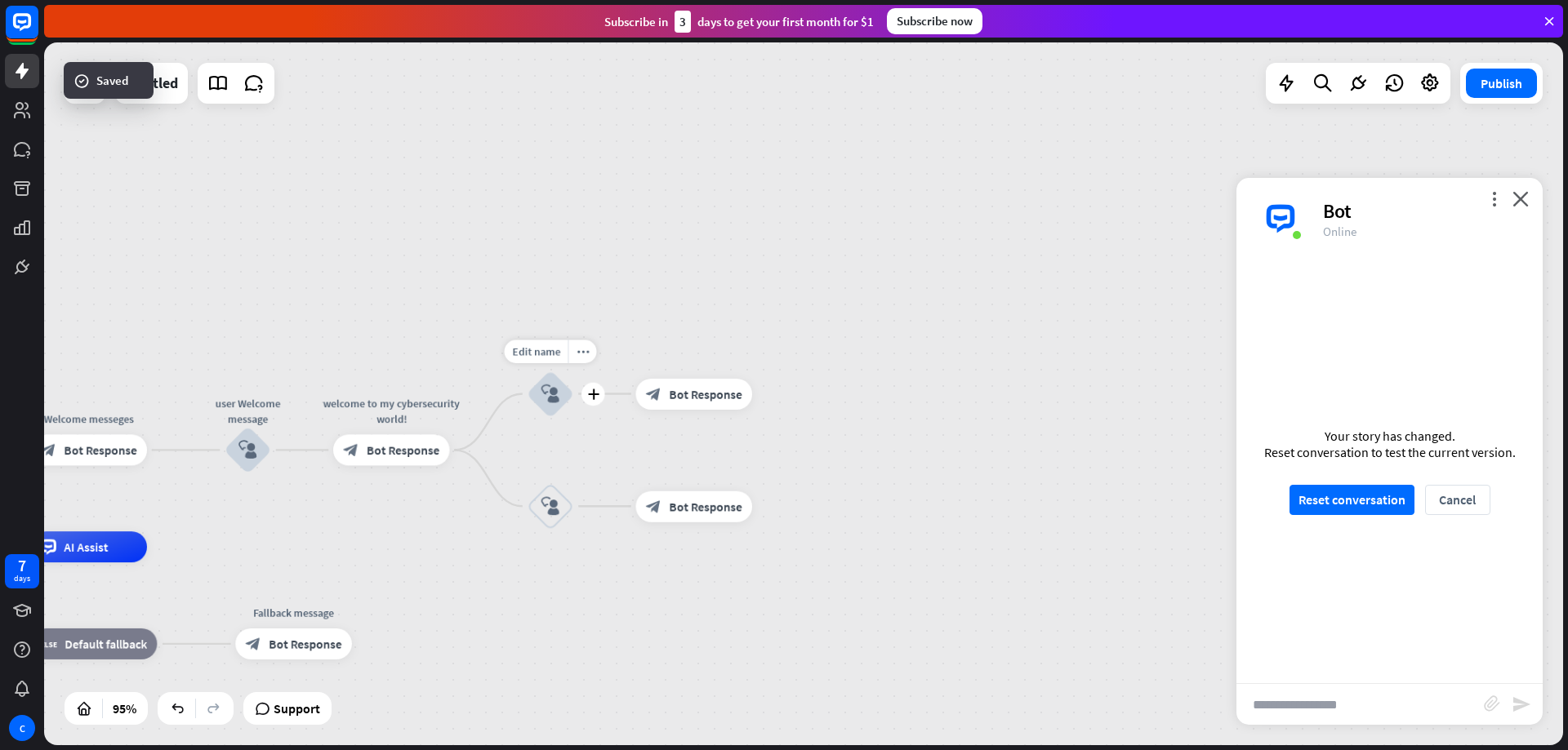
click at [564, 400] on div "block_user_input" at bounding box center [551, 393] width 47 height 47
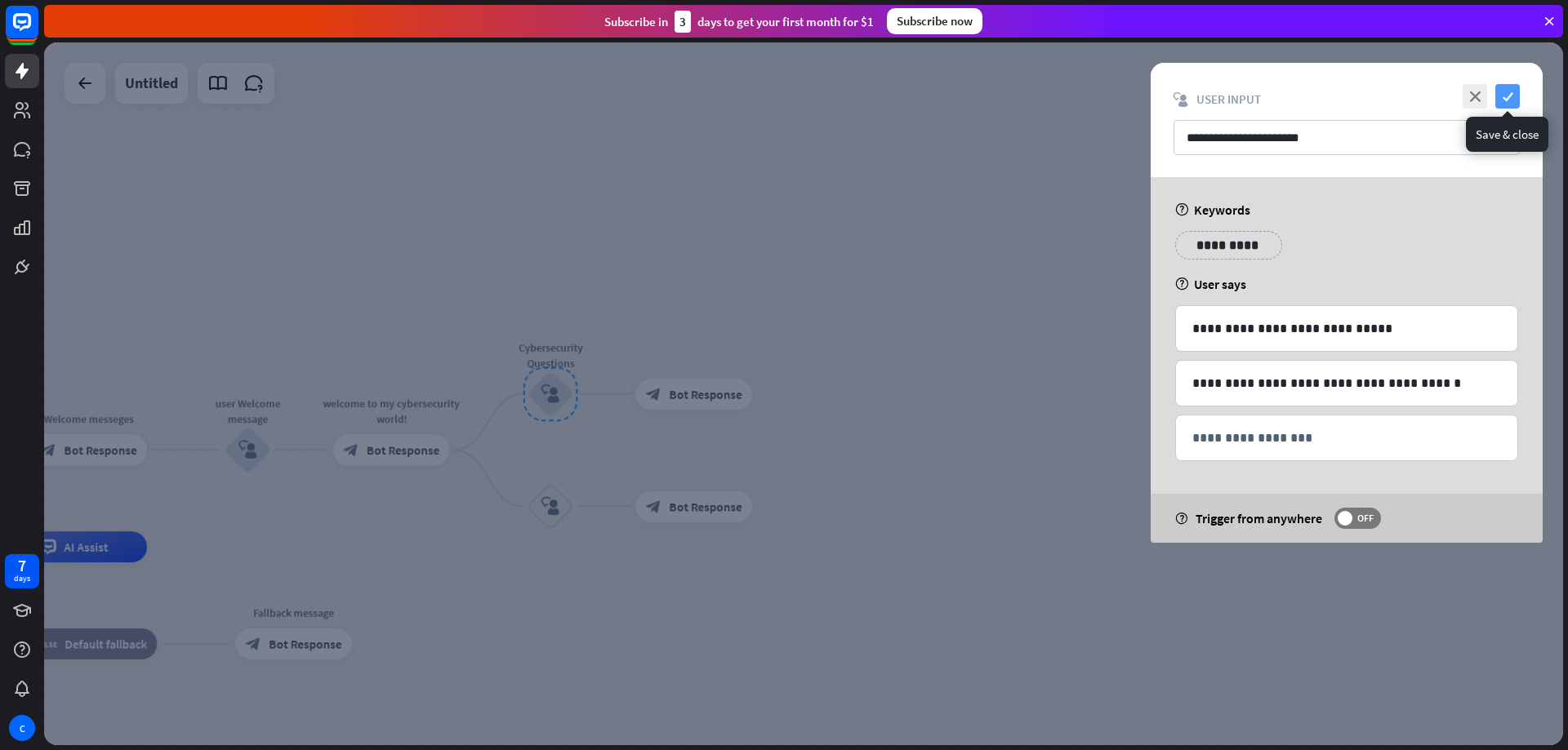
click at [1517, 90] on icon "check" at bounding box center [1509, 97] width 25 height 25
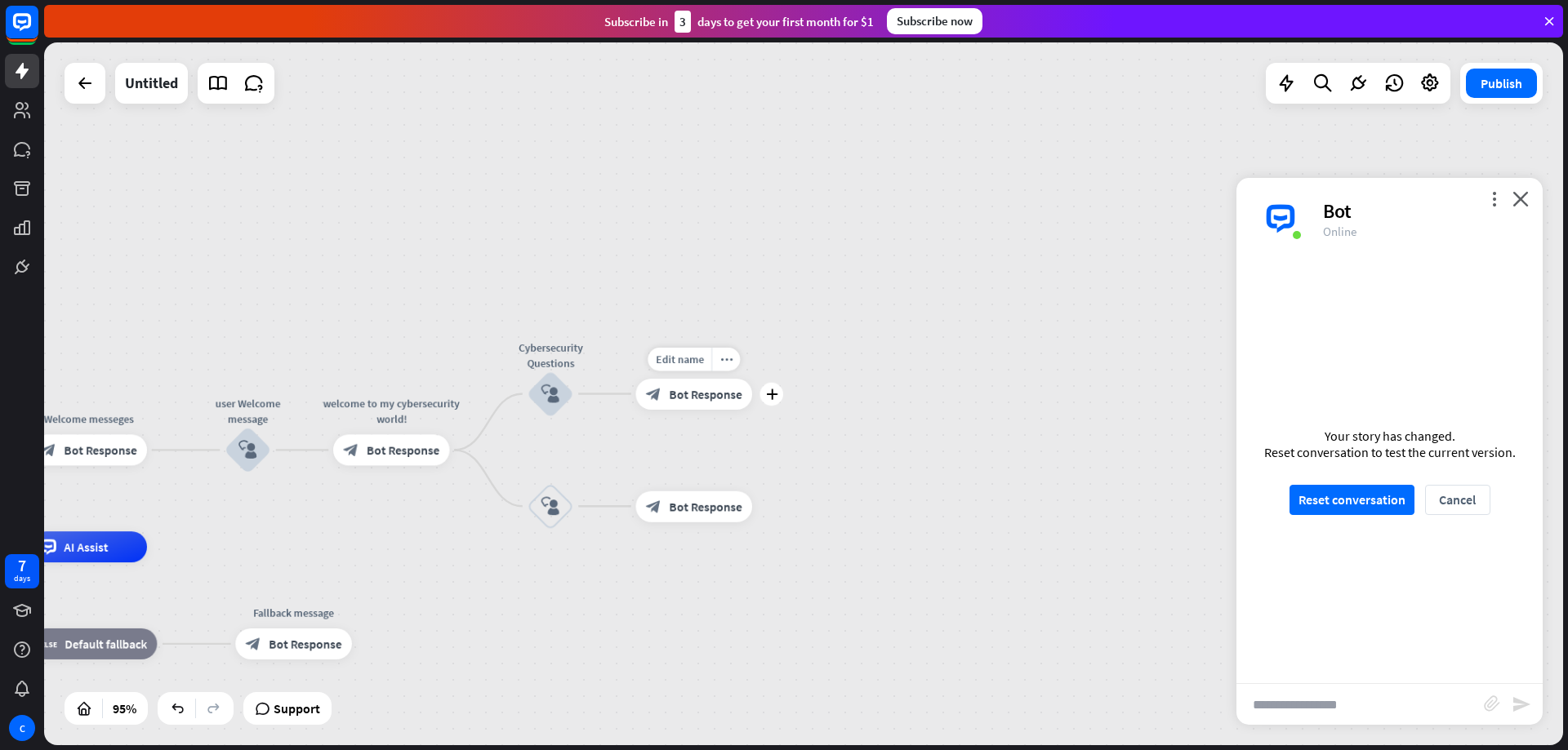
click at [669, 400] on span "Bot Response" at bounding box center [705, 394] width 73 height 15
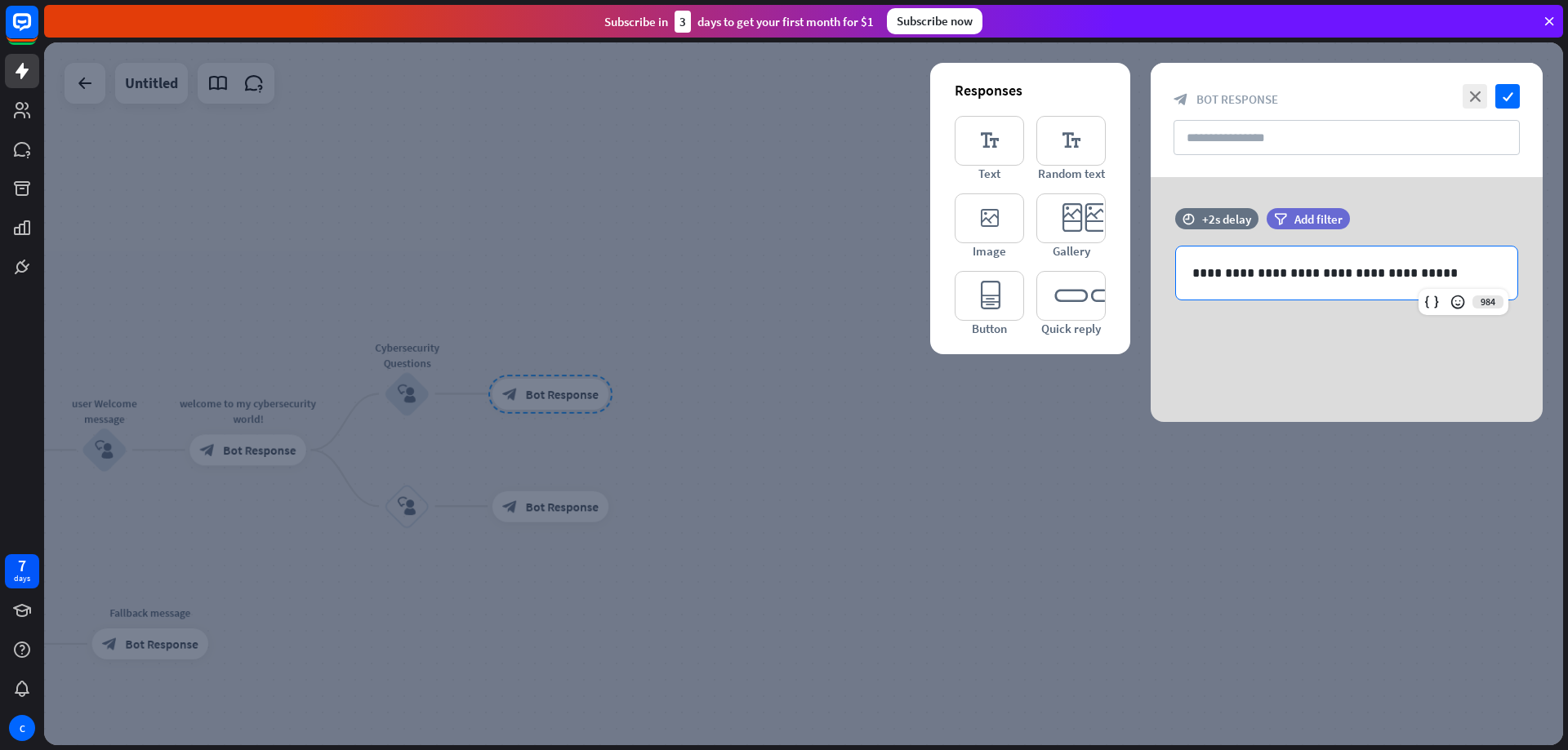
drag, startPoint x: 1452, startPoint y: 275, endPoint x: 929, endPoint y: 408, distance: 539.6
click at [929, 408] on div "**********" at bounding box center [803, 393] width 1519 height 703
drag, startPoint x: 1436, startPoint y: 272, endPoint x: 1107, endPoint y: 277, distance: 329.0
click at [1151, 277] on div "**********" at bounding box center [1346, 299] width 392 height 245
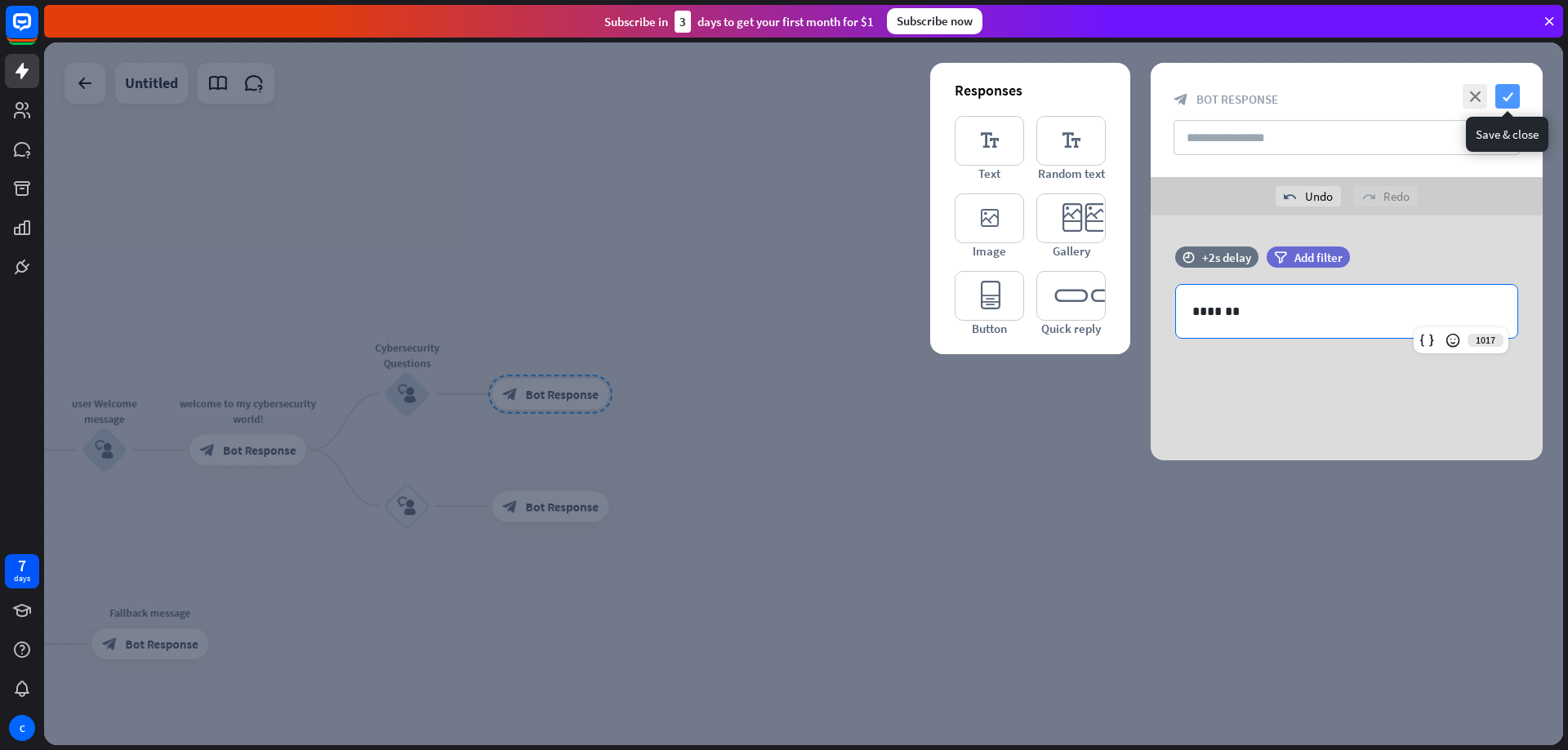
click at [1504, 98] on icon "check" at bounding box center [1509, 97] width 25 height 25
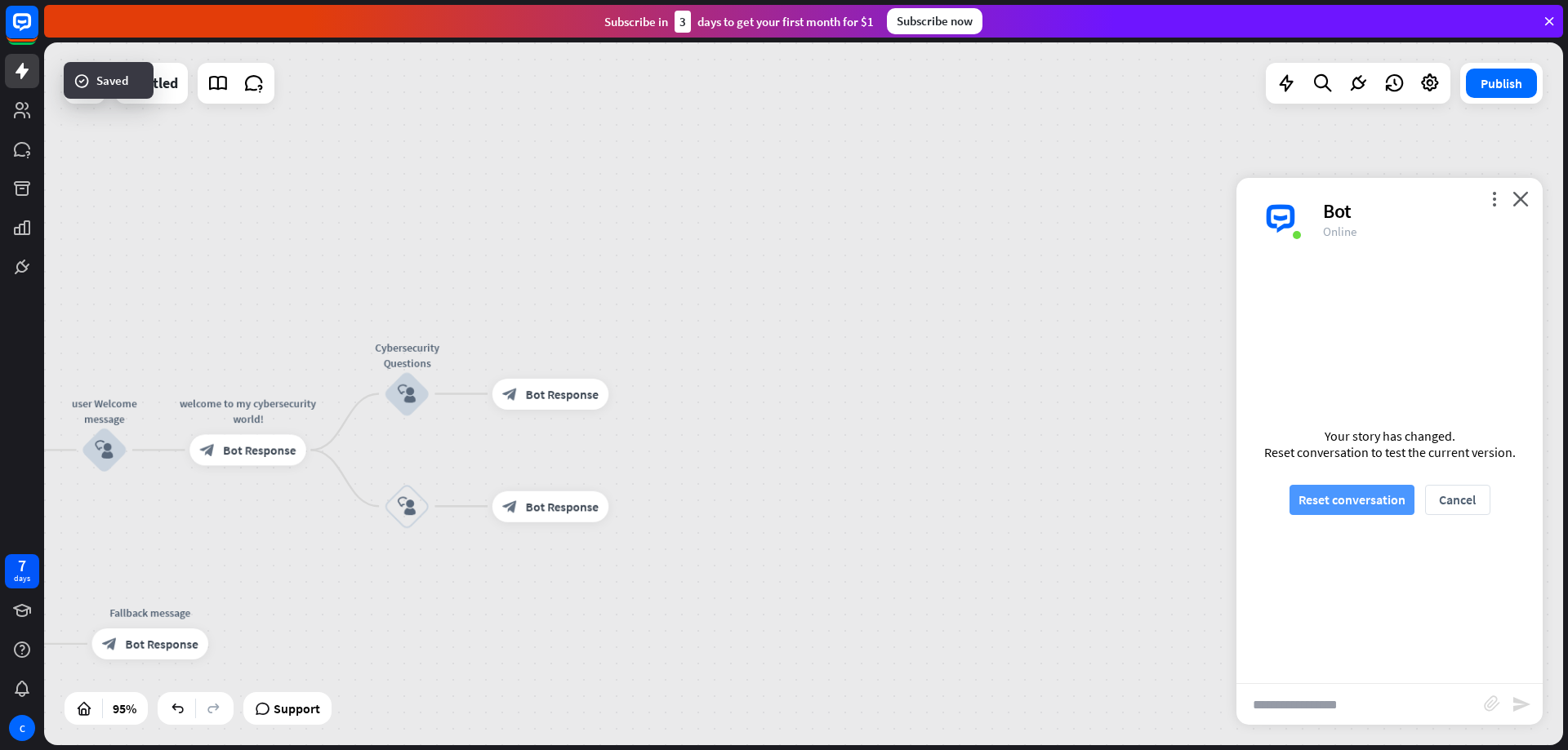
click at [1326, 502] on button "Reset conversation" at bounding box center [1352, 500] width 125 height 30
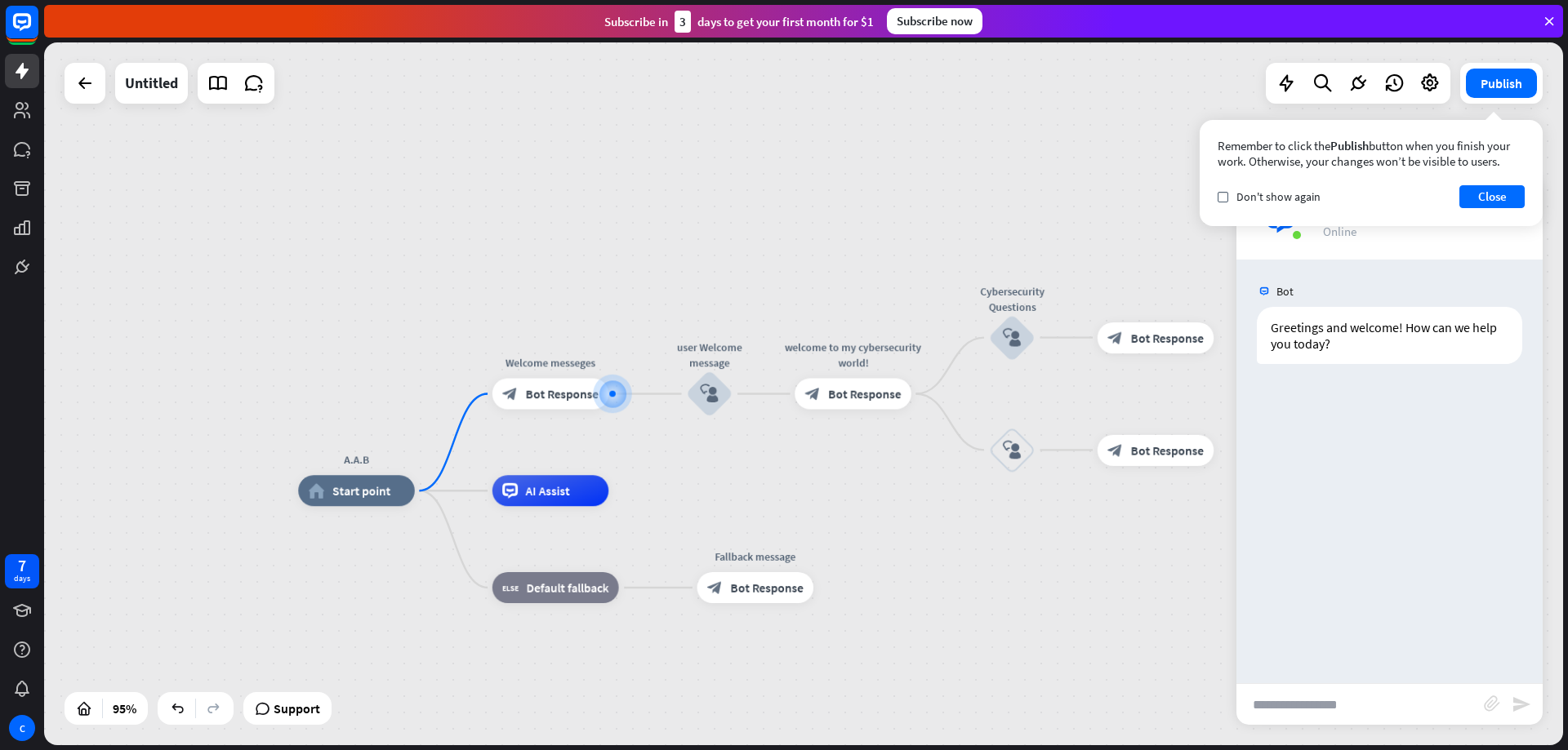
click at [1272, 711] on input "text" at bounding box center [1361, 704] width 248 height 41
type input "**********"
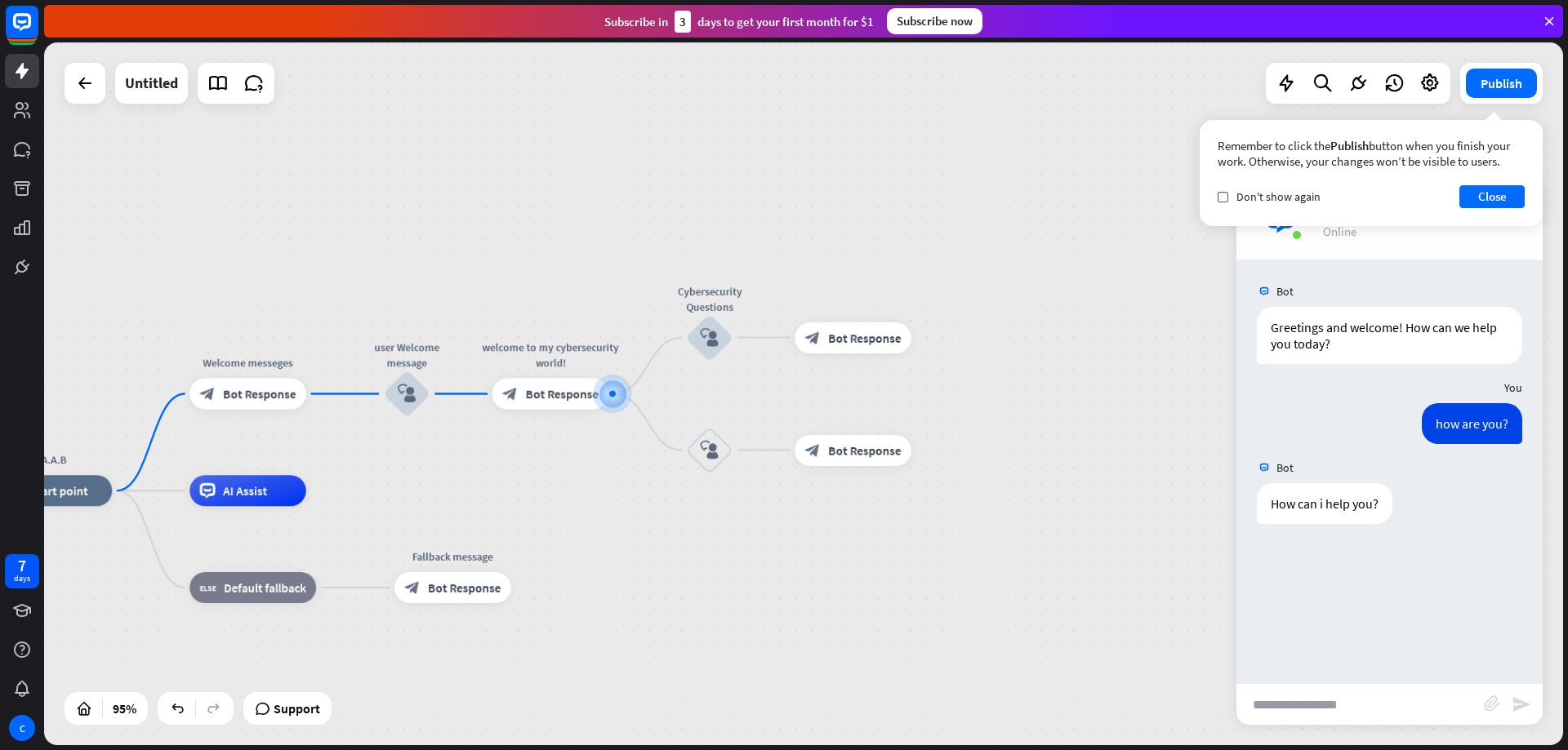
click at [1307, 708] on input "text" at bounding box center [1361, 704] width 248 height 41
type input "**********"
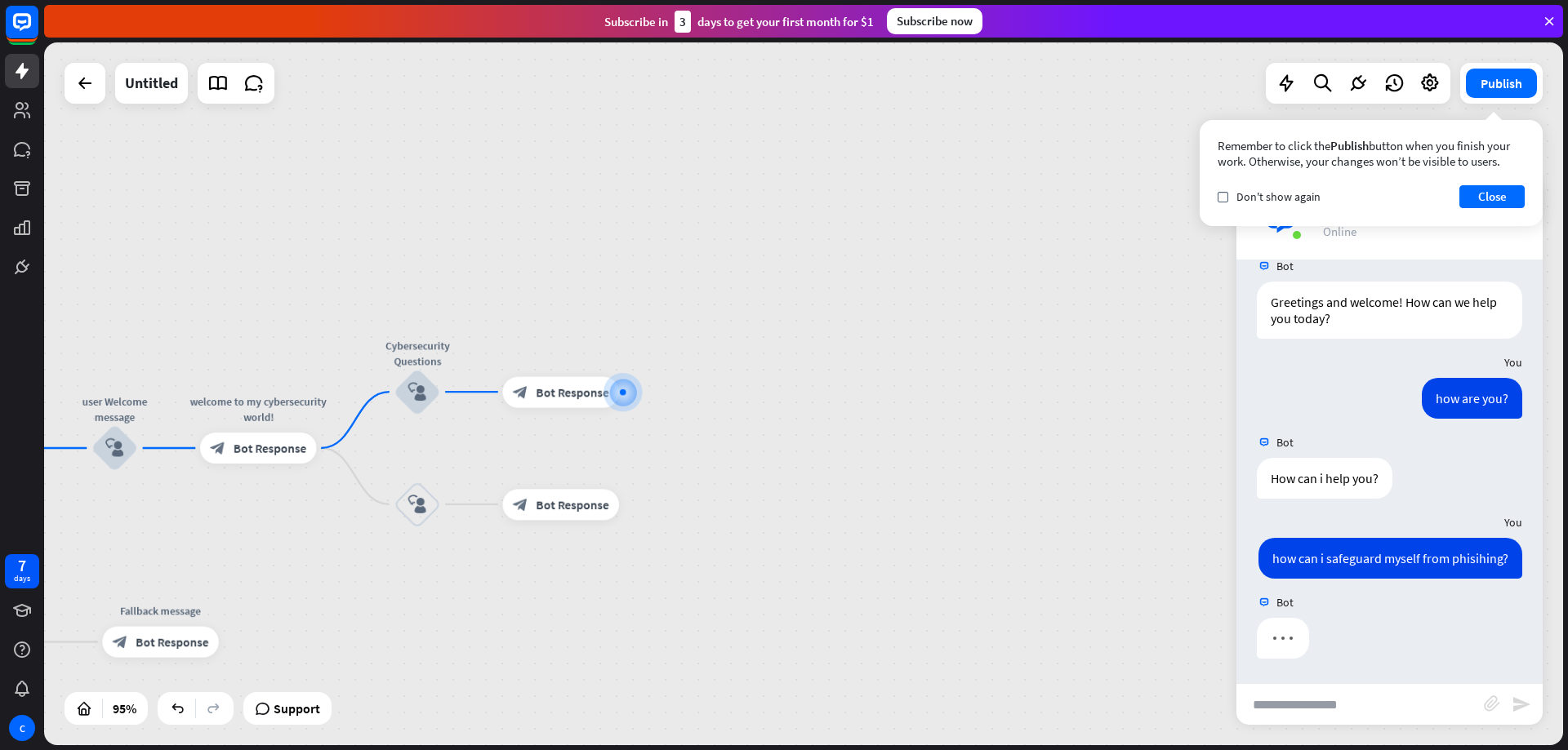
scroll to position [41, 0]
click at [1308, 720] on input "text" at bounding box center [1361, 704] width 248 height 41
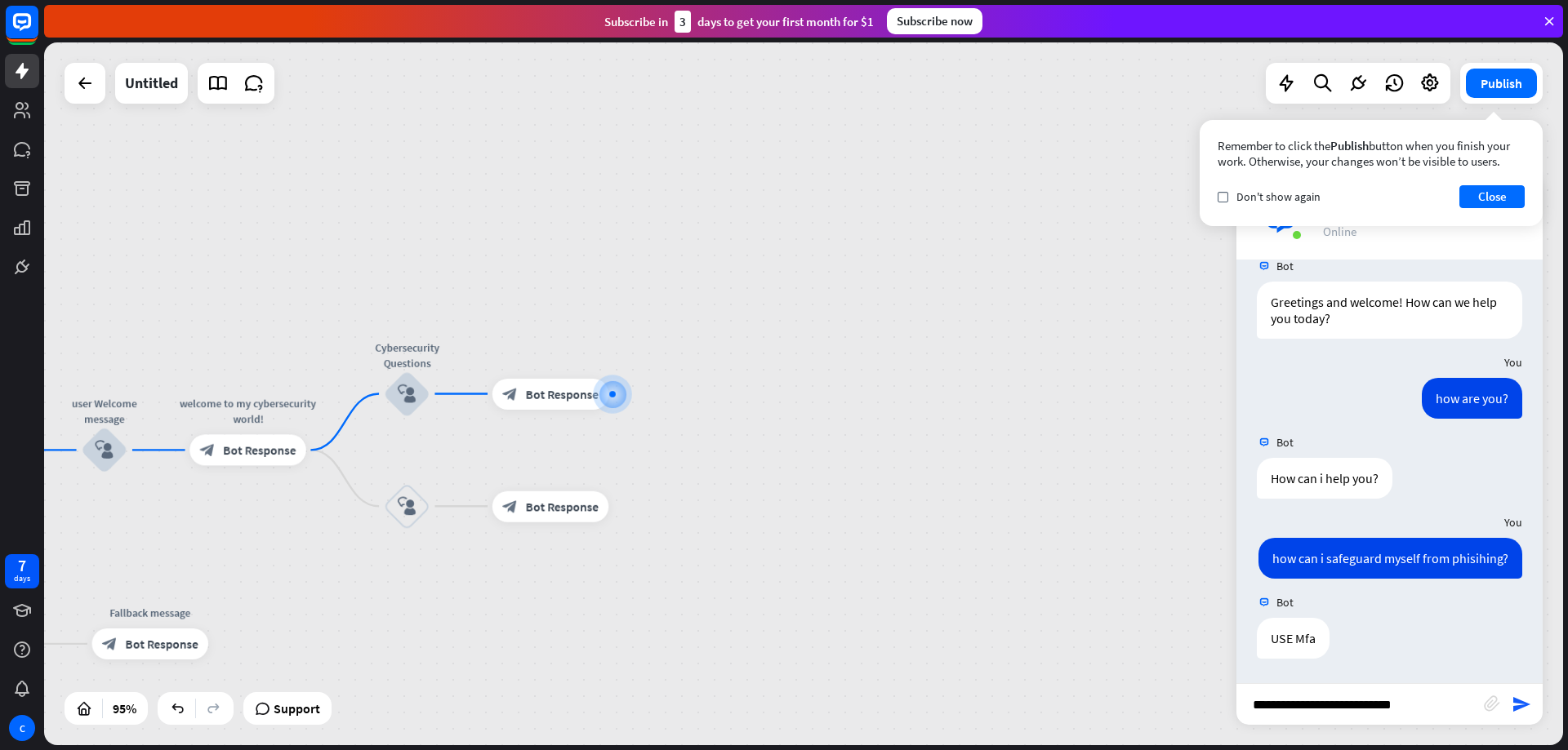
type input "**********"
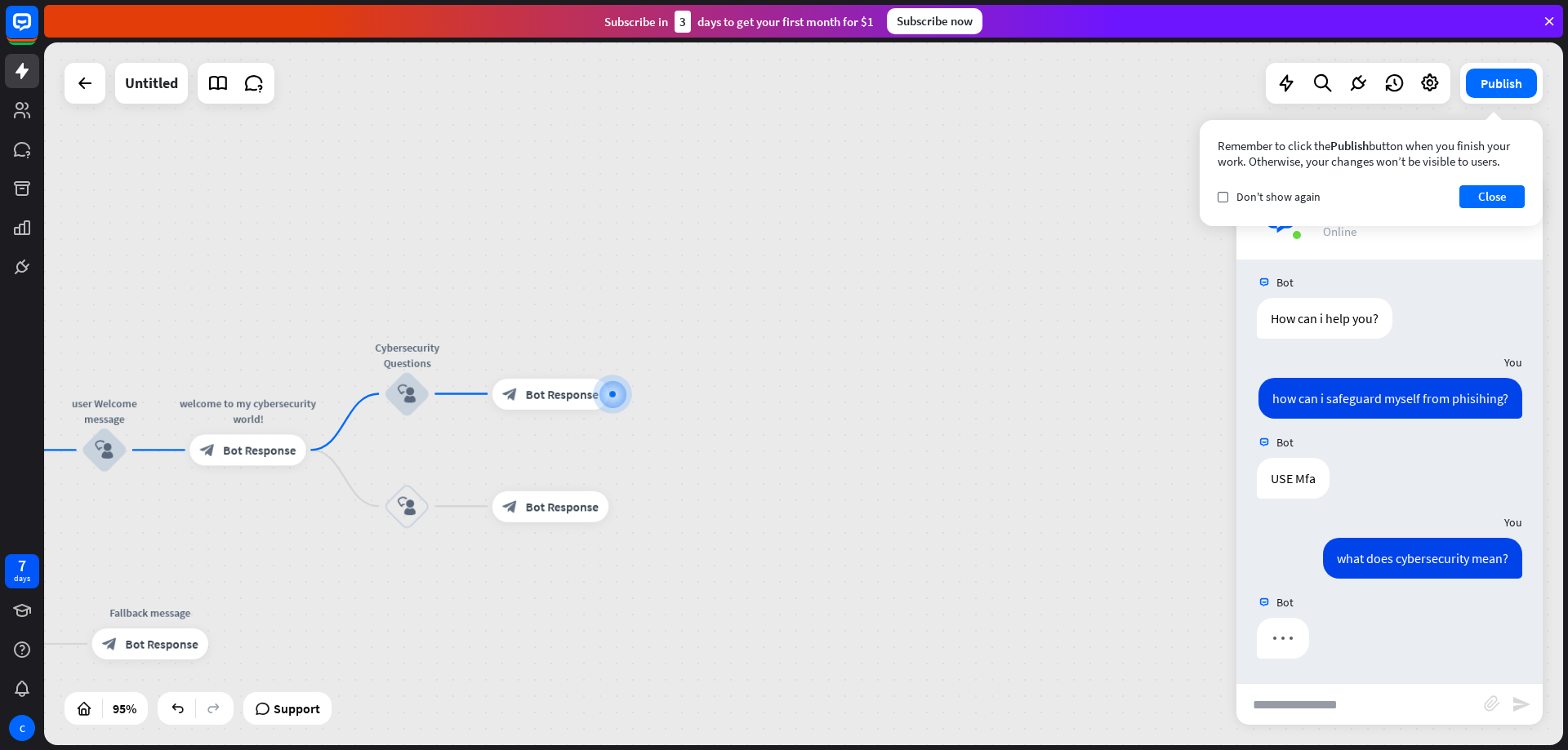
scroll to position [201, 0]
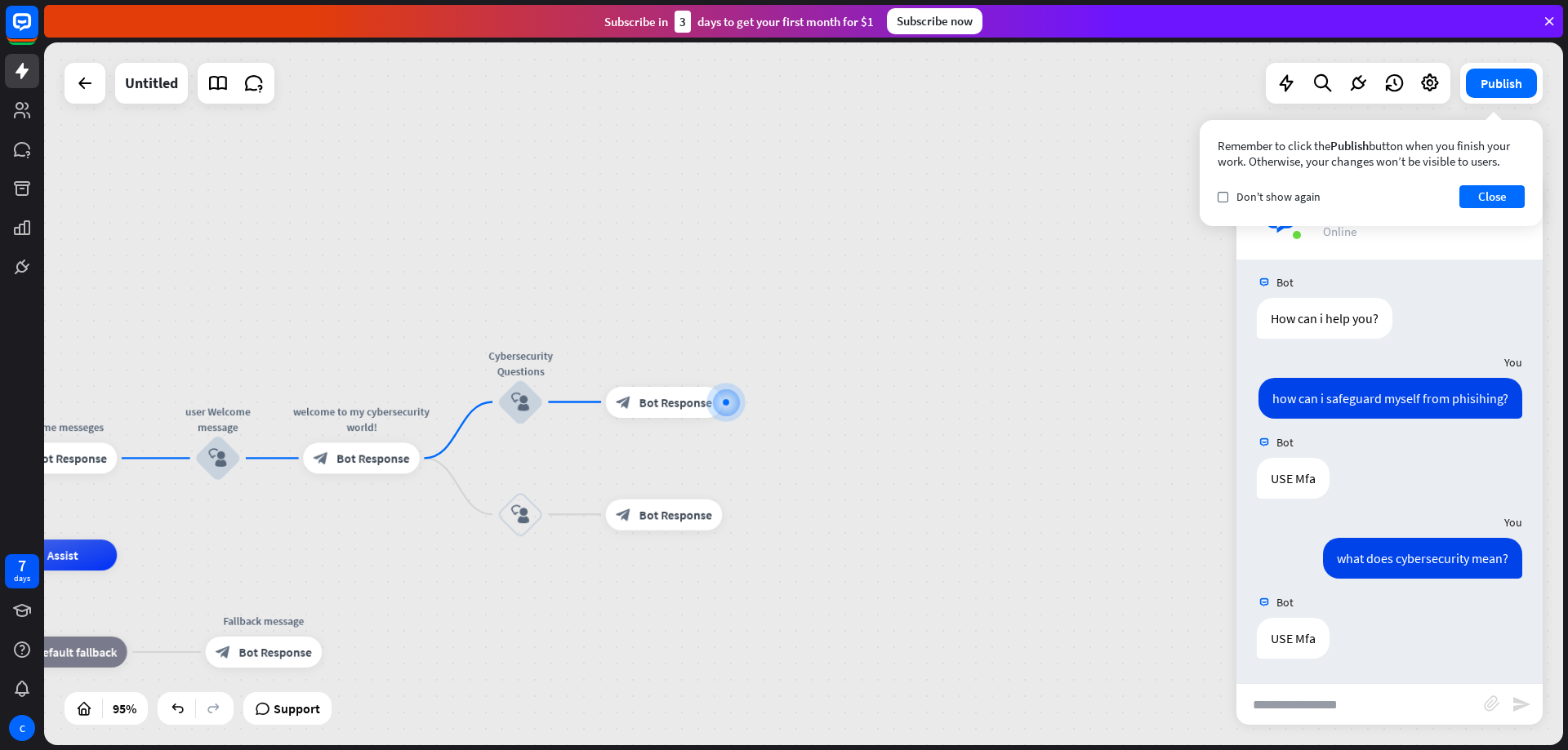
drag, startPoint x: 694, startPoint y: 418, endPoint x: 807, endPoint y: 426, distance: 113.3
click at [807, 426] on div "A.A.B home_2 Start point Welcome messeges block_bot_response Bot Response user …" at bounding box center [803, 393] width 1519 height 703
click at [679, 406] on span "Bot Response" at bounding box center [677, 402] width 73 height 15
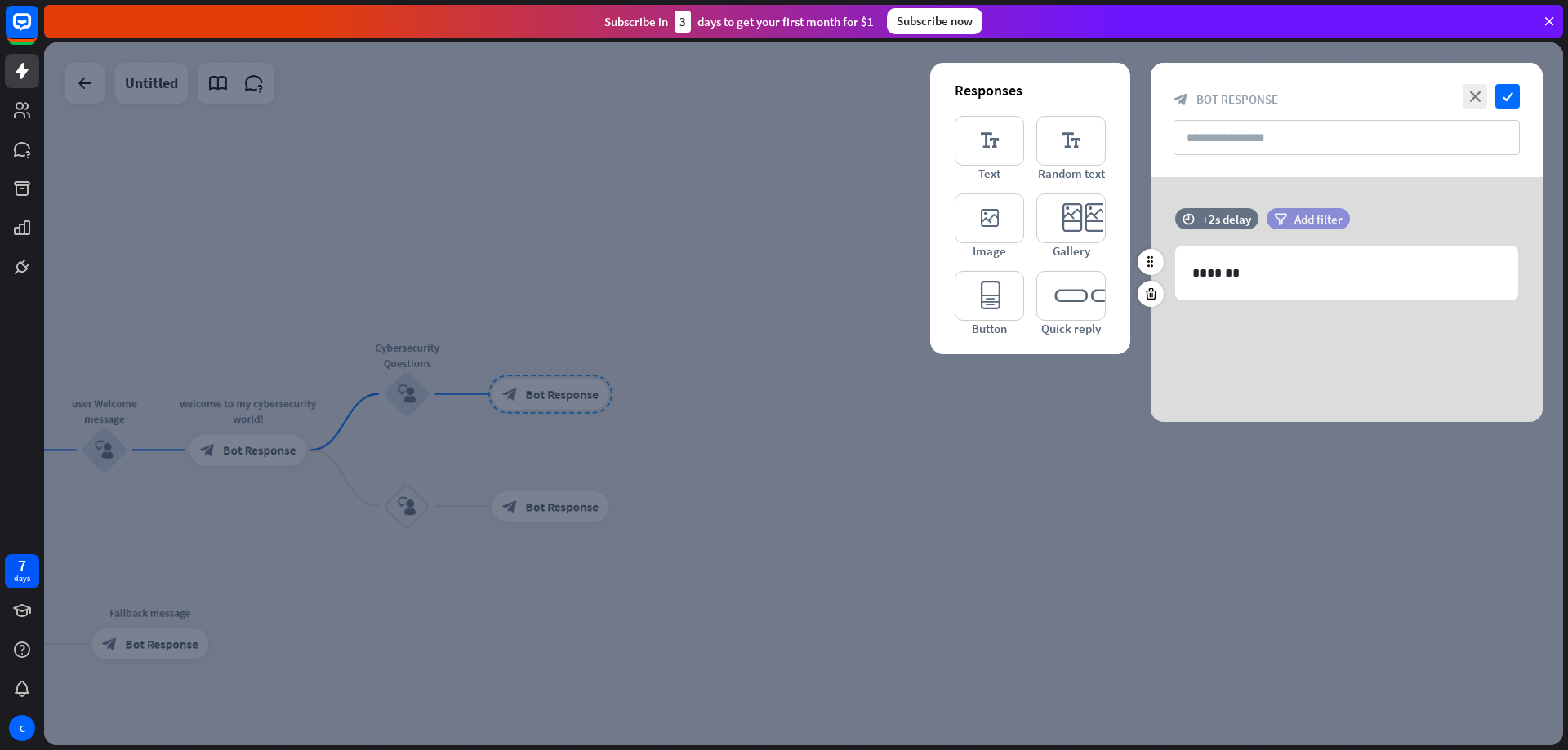
click at [1303, 219] on span "Add filter" at bounding box center [1319, 219] width 48 height 15
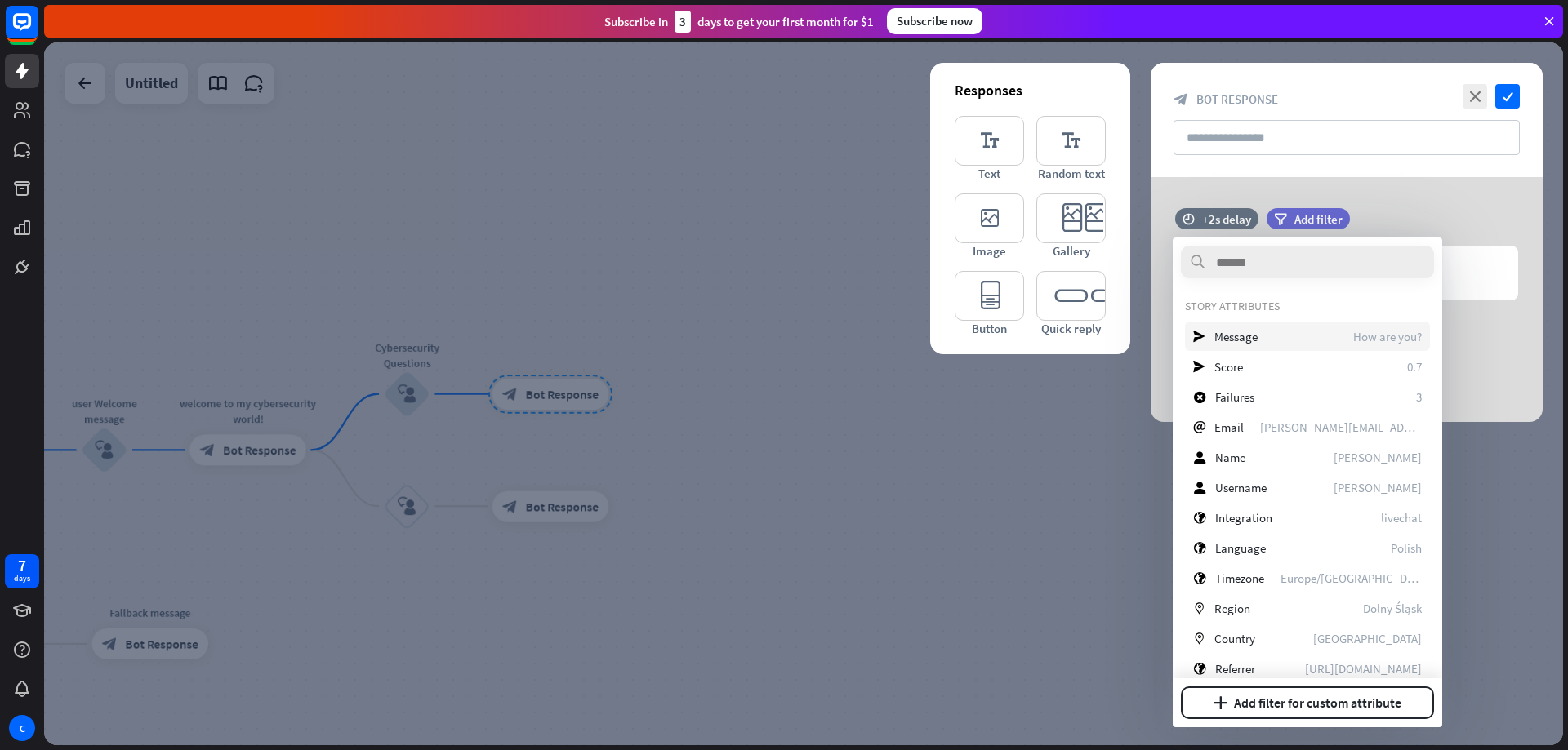
click at [1276, 330] on div "send Message How are you?" at bounding box center [1307, 336] width 245 height 30
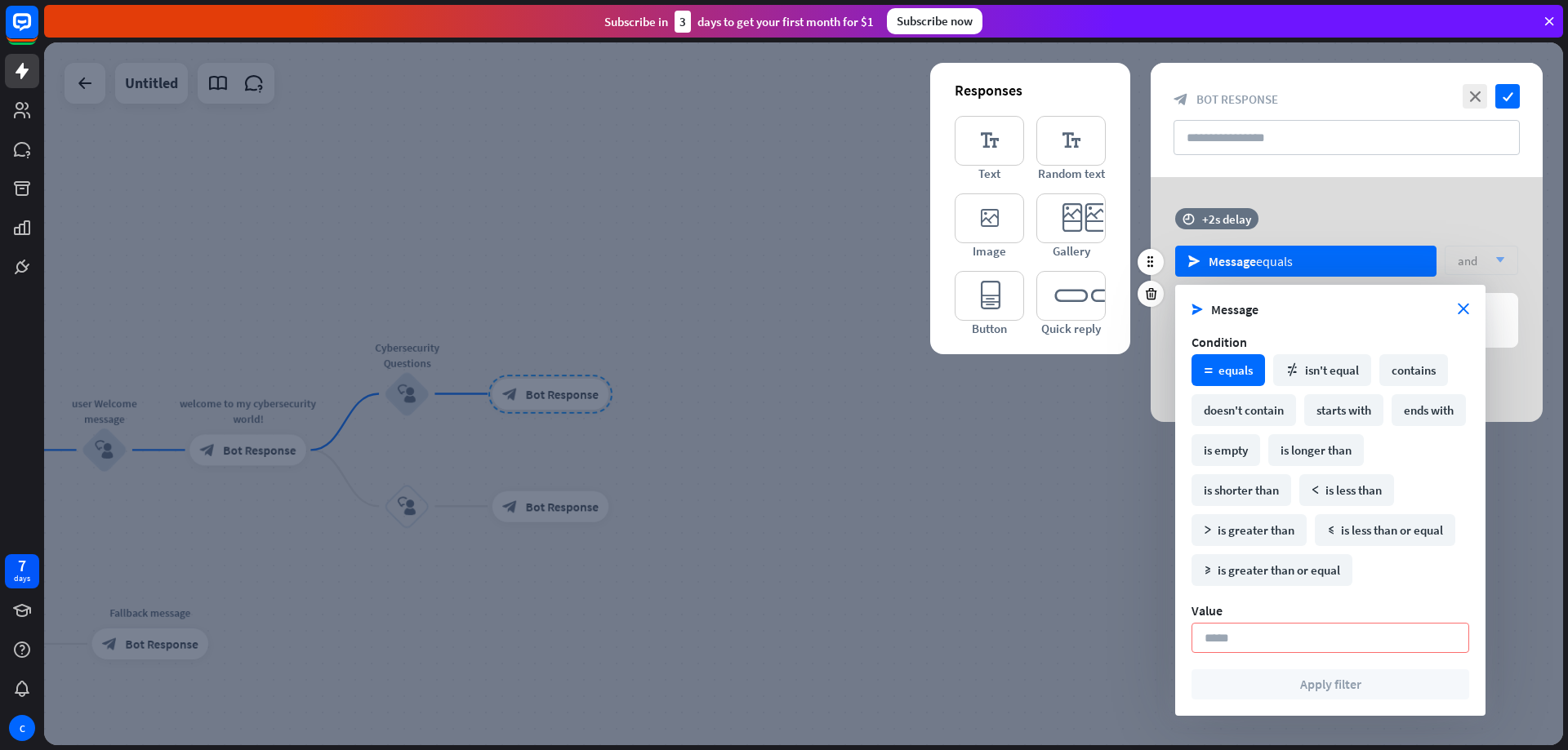
click at [1406, 215] on div "time +2s delay send Message equals and arrow_down" at bounding box center [1346, 250] width 392 height 85
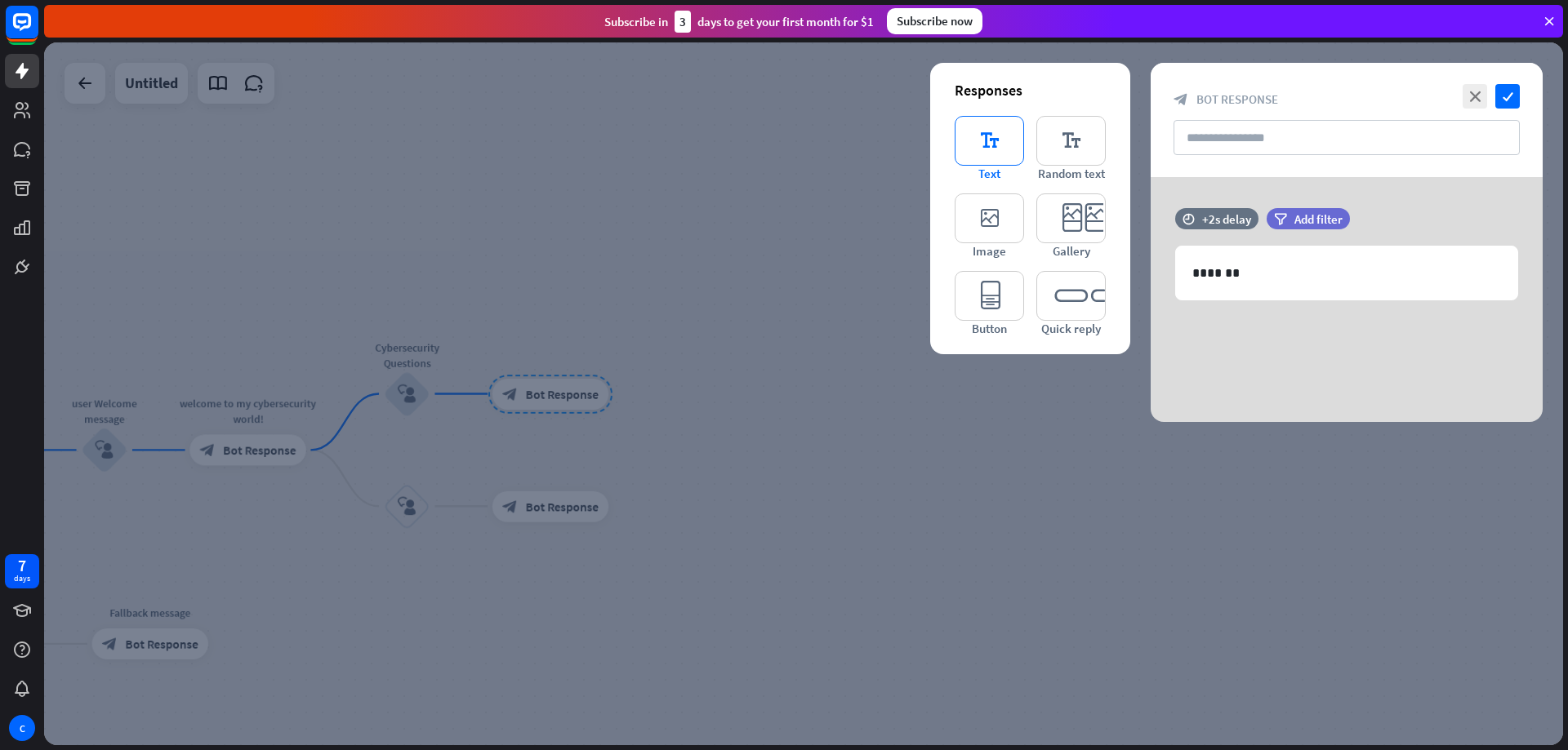
click at [962, 148] on icon "editor_text" at bounding box center [989, 141] width 69 height 50
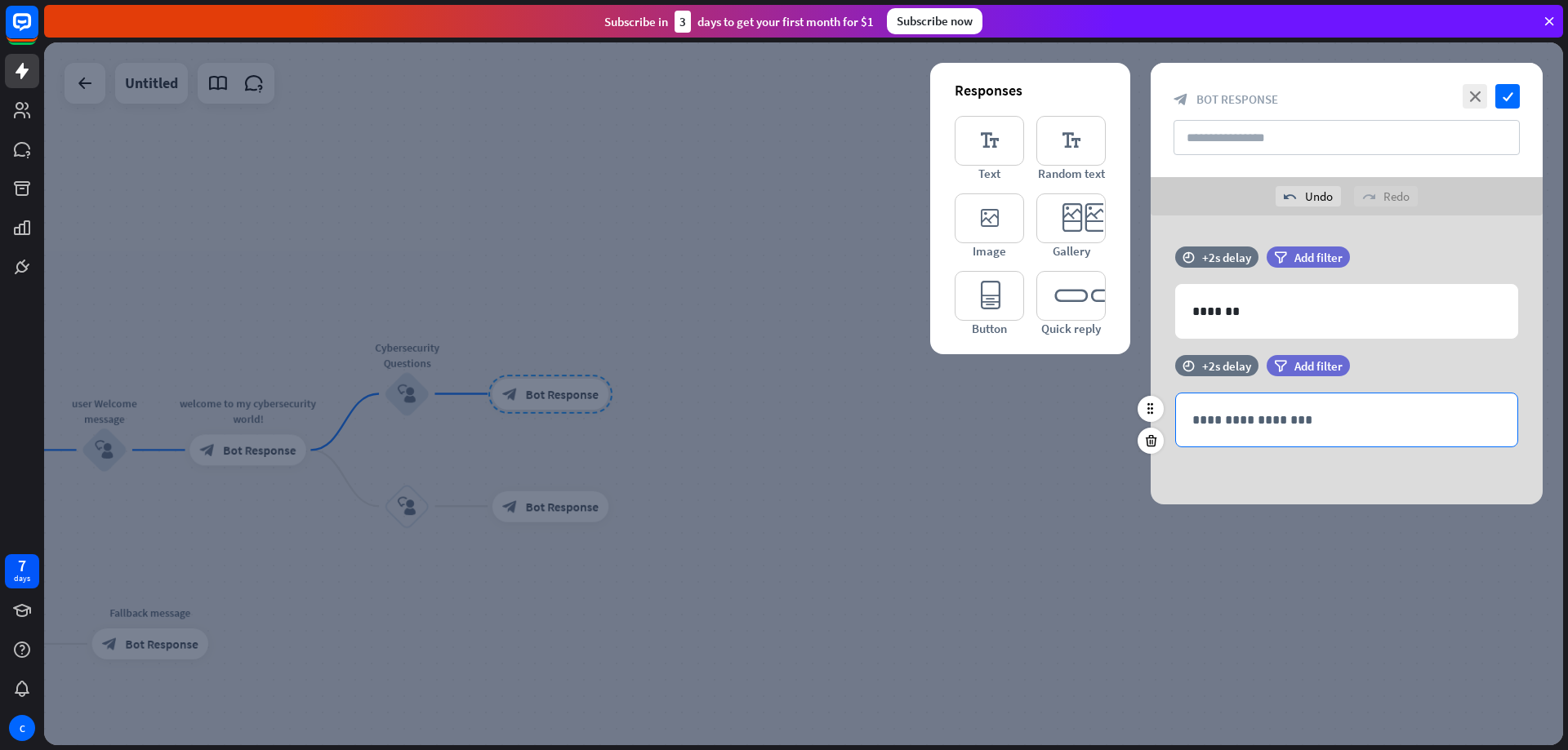
click at [1284, 404] on div "**********" at bounding box center [1347, 419] width 342 height 53
click at [1477, 90] on icon "close" at bounding box center [1476, 97] width 25 height 25
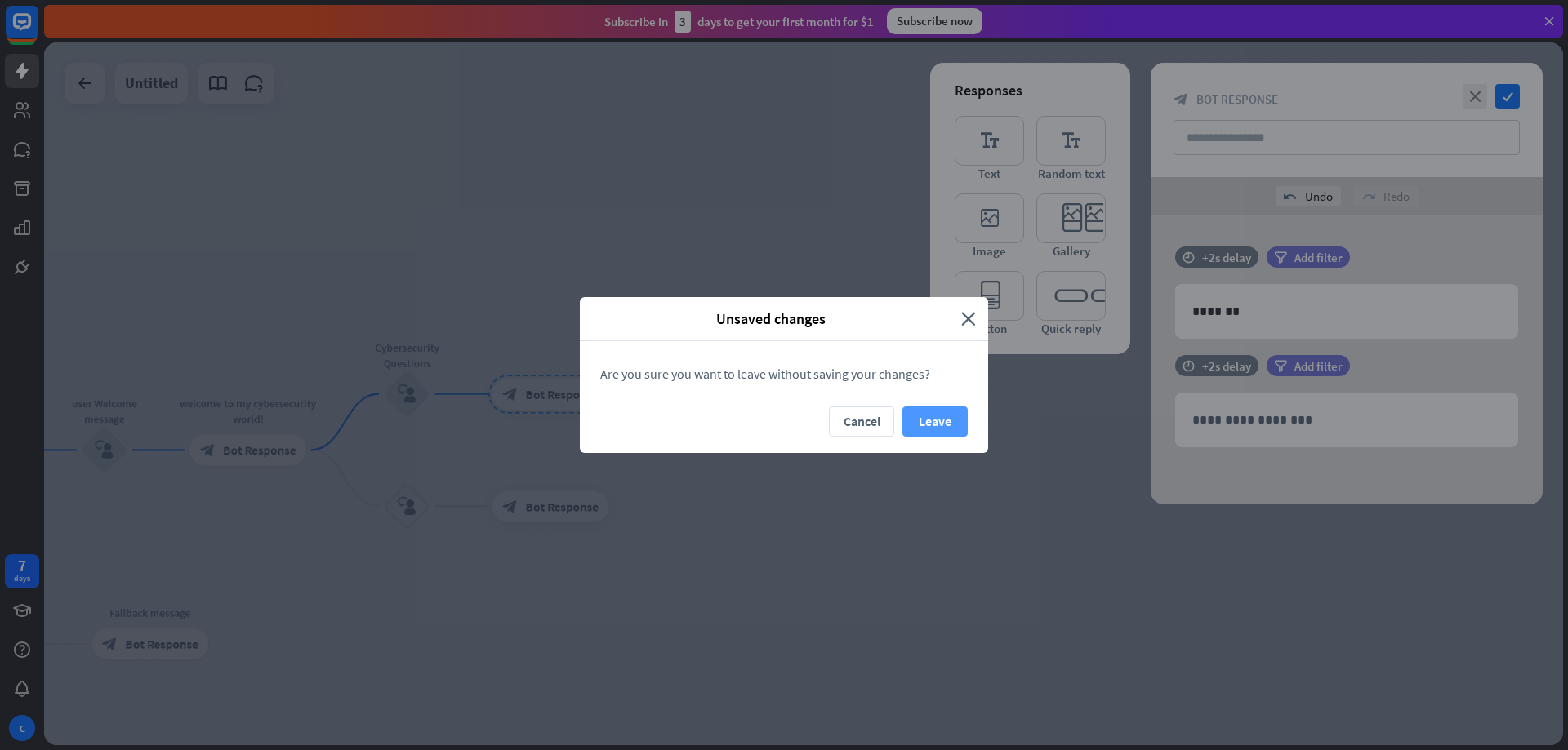
click at [955, 417] on button "Leave" at bounding box center [936, 421] width 65 height 30
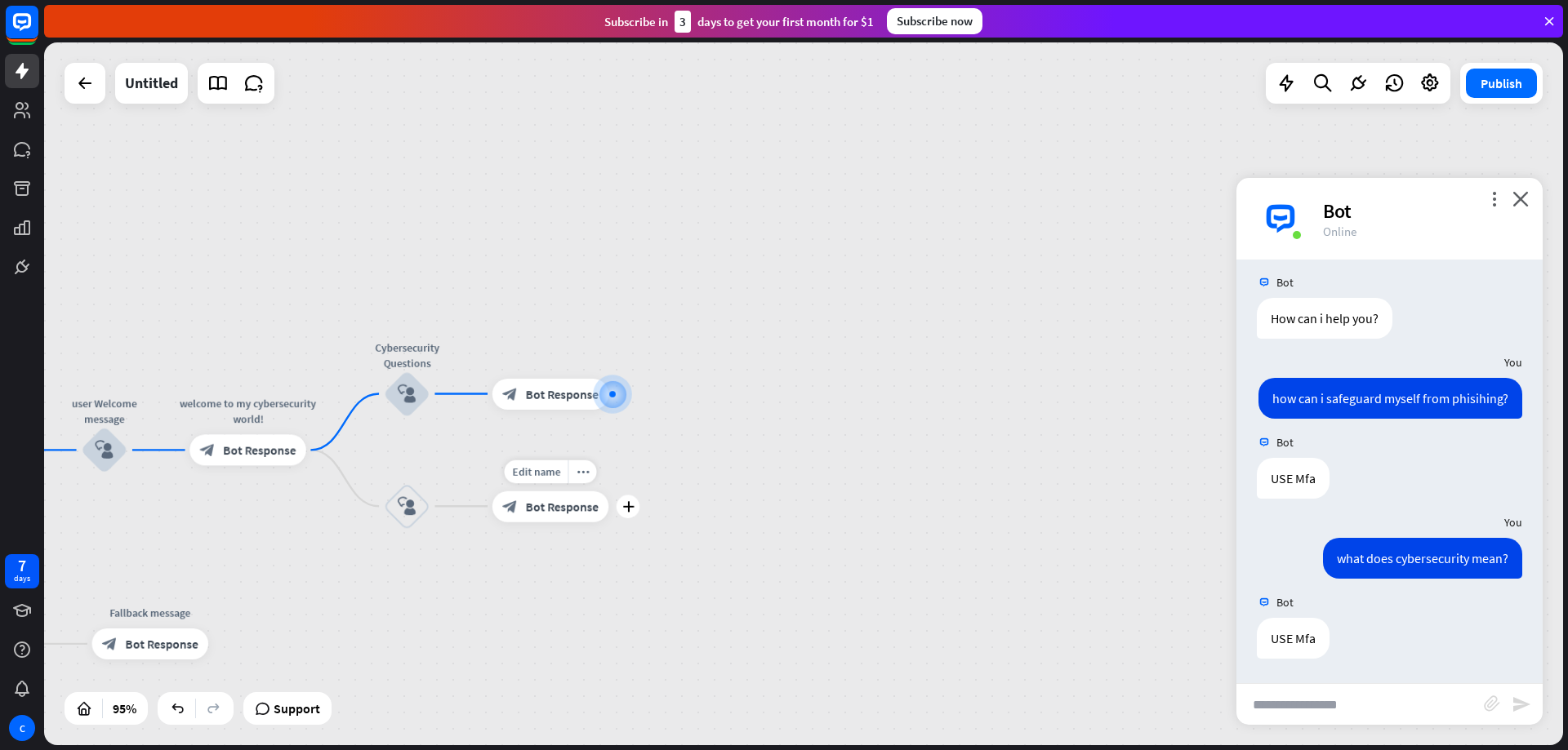
click at [582, 511] on span "Bot Response" at bounding box center [562, 506] width 73 height 15
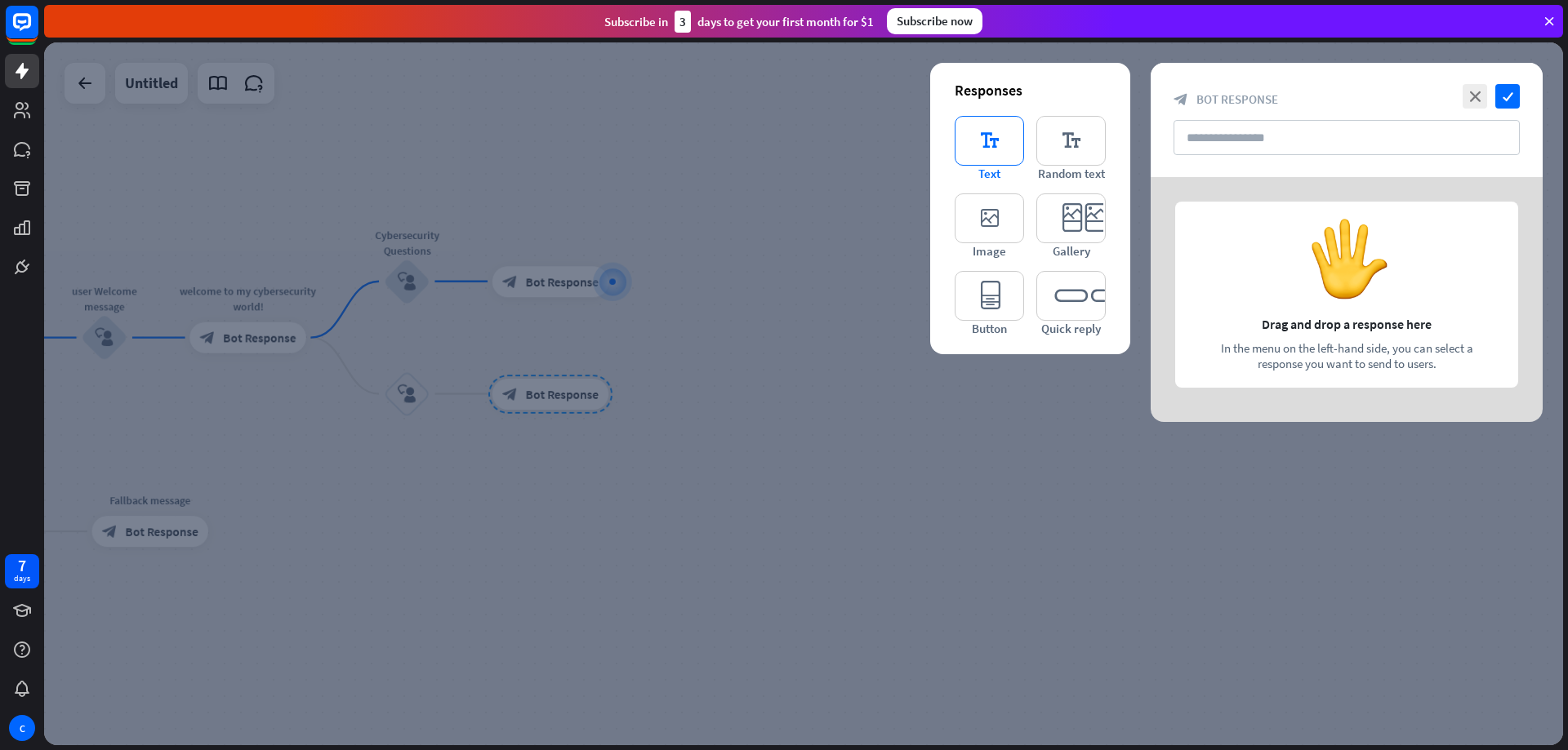
click at [999, 136] on icon "editor_text" at bounding box center [989, 141] width 69 height 50
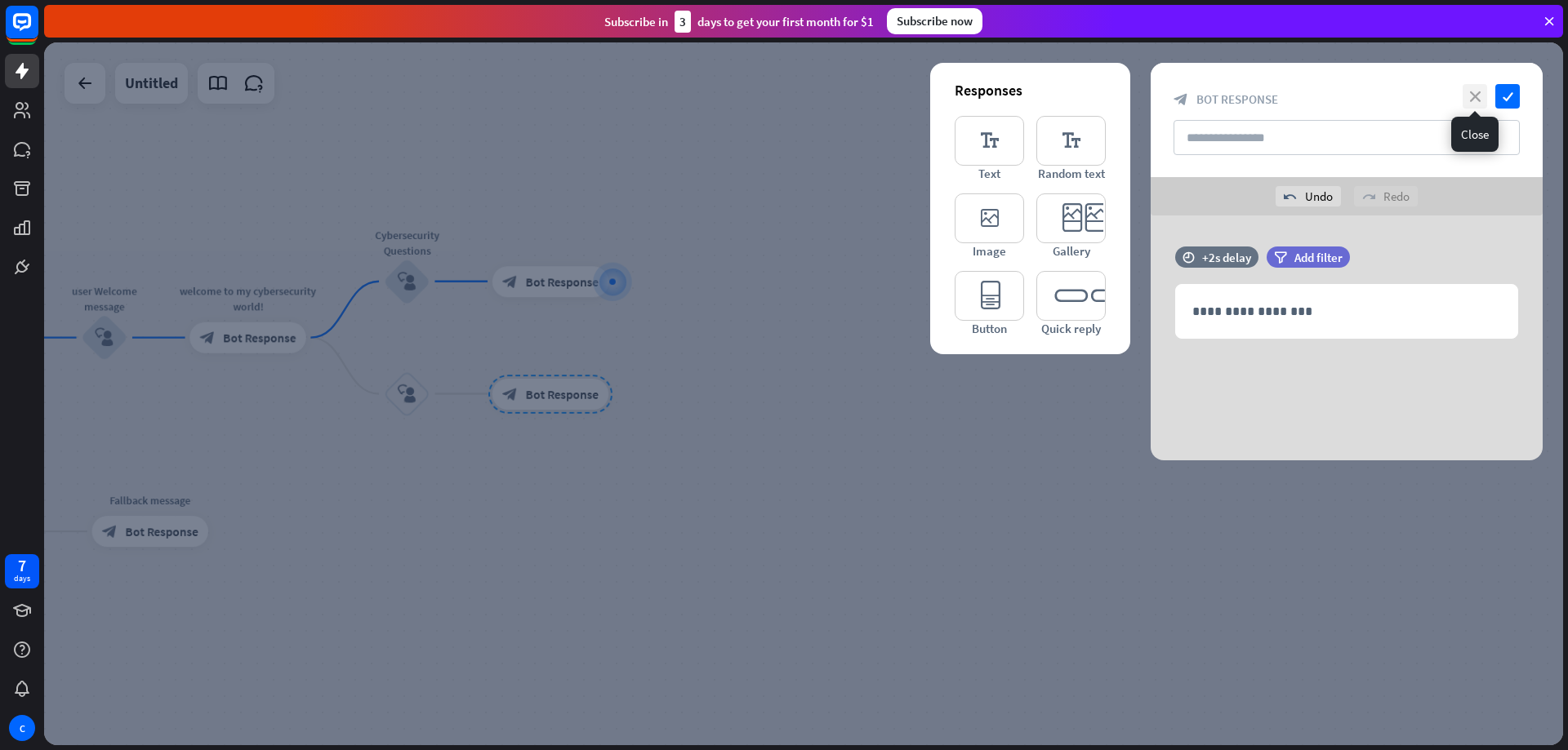
click at [1480, 100] on icon "close" at bounding box center [1476, 97] width 25 height 25
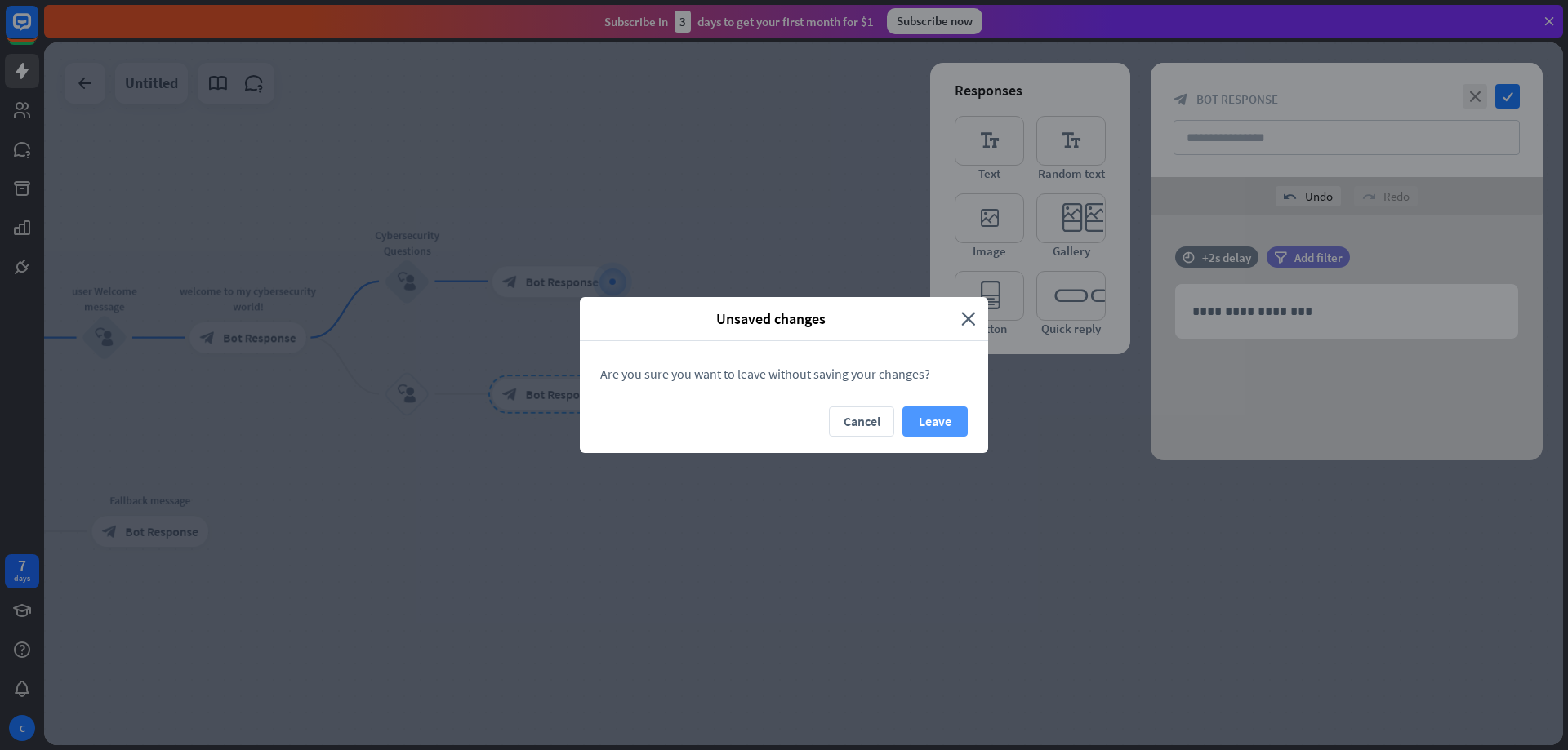
click at [944, 419] on button "Leave" at bounding box center [936, 421] width 65 height 30
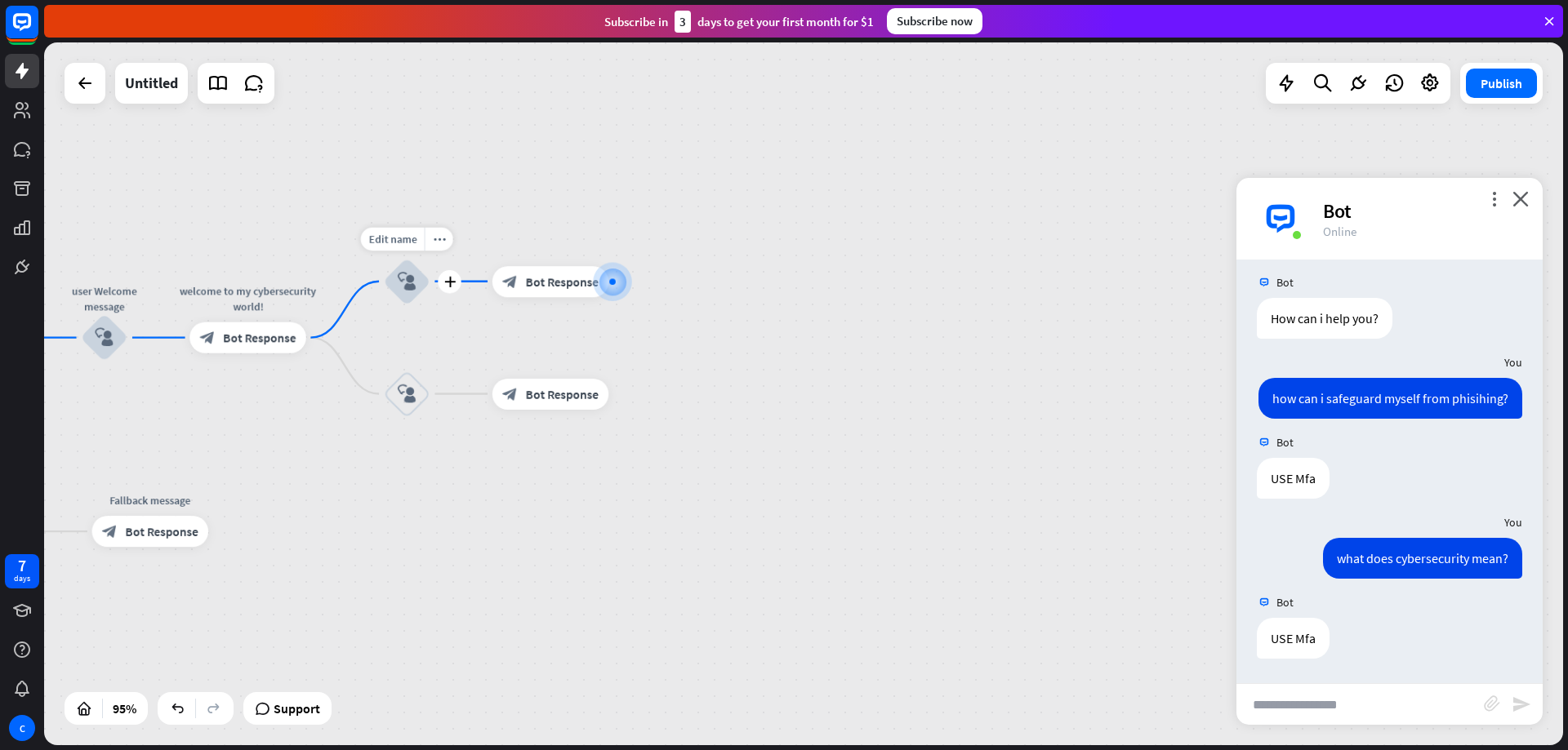
click at [413, 287] on icon "block_user_input" at bounding box center [408, 281] width 19 height 19
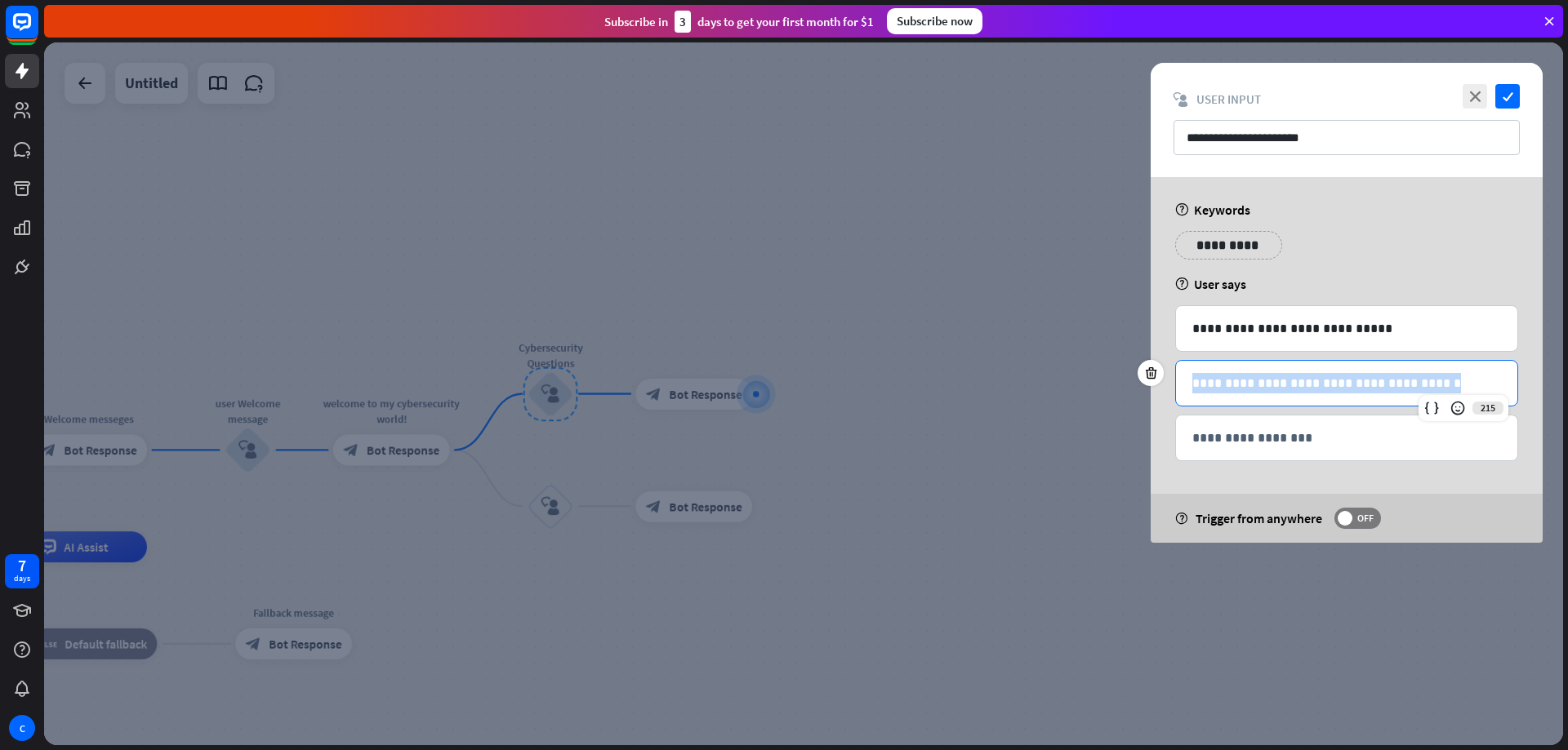
drag, startPoint x: 1437, startPoint y: 383, endPoint x: 1183, endPoint y: 363, distance: 254.8
click at [1183, 363] on div "**********" at bounding box center [1347, 383] width 342 height 45
click at [1224, 429] on p "**********" at bounding box center [1347, 437] width 309 height 20
drag, startPoint x: 1452, startPoint y: 384, endPoint x: 1200, endPoint y: 363, distance: 252.9
click at [1200, 363] on div "**********" at bounding box center [1347, 383] width 342 height 45
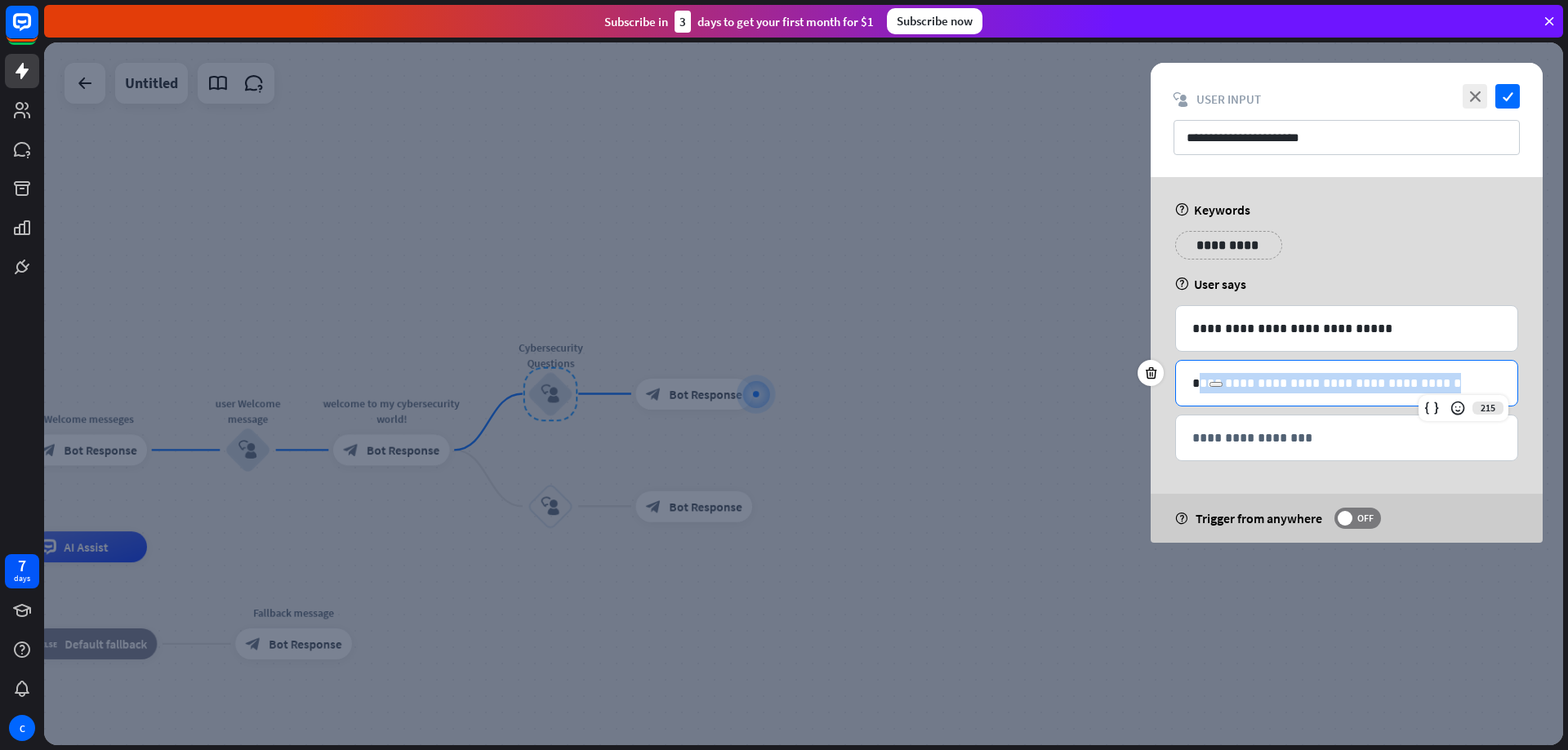
click at [1485, 387] on p "**********" at bounding box center [1347, 383] width 309 height 20
drag, startPoint x: 1431, startPoint y: 379, endPoint x: 1191, endPoint y: 380, distance: 240.0
click at [1191, 380] on div "**********" at bounding box center [1347, 383] width 342 height 45
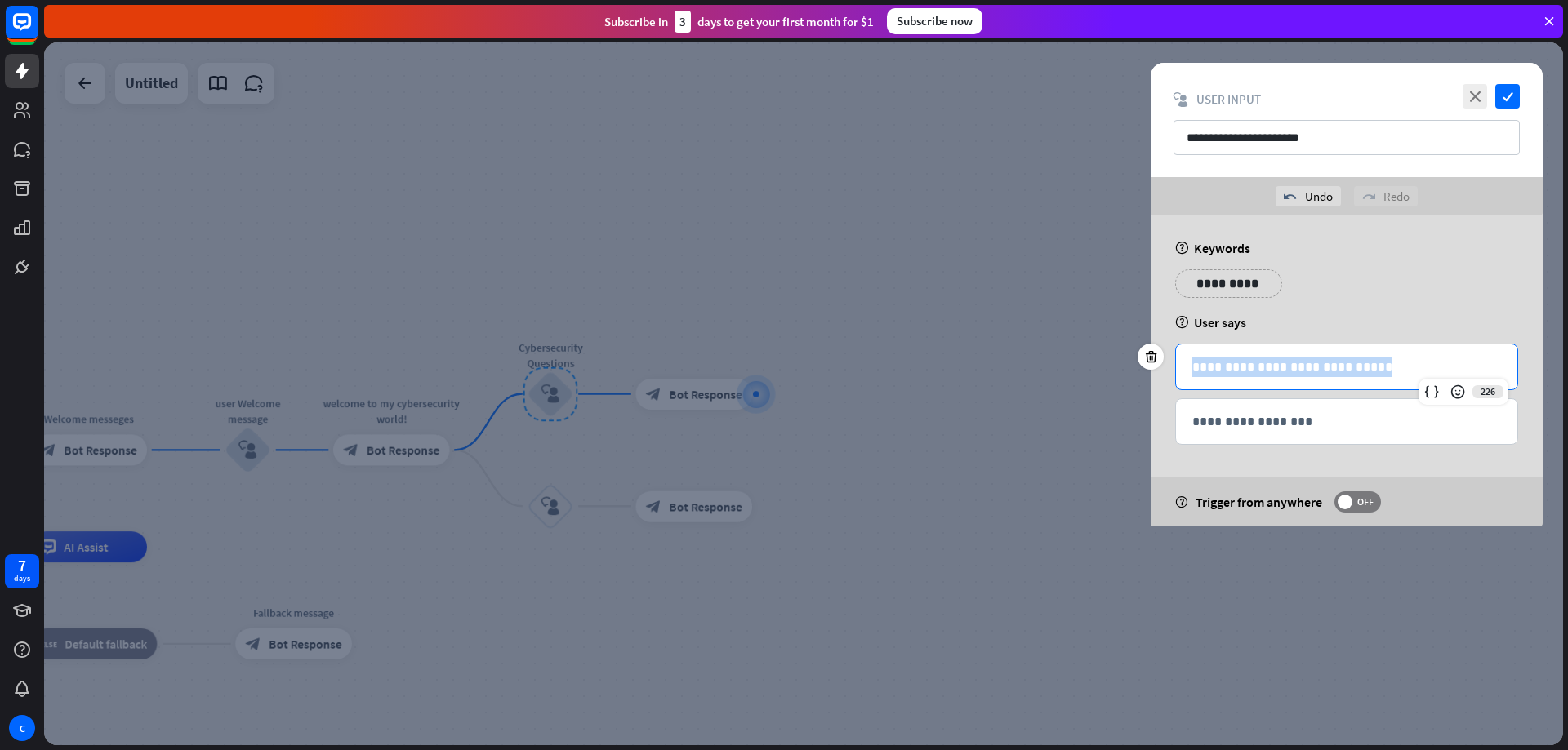
drag, startPoint x: 1359, startPoint y: 367, endPoint x: 1177, endPoint y: 363, distance: 182.0
click at [1177, 363] on div "**********" at bounding box center [1347, 366] width 342 height 45
click at [1511, 94] on icon "check" at bounding box center [1509, 97] width 25 height 25
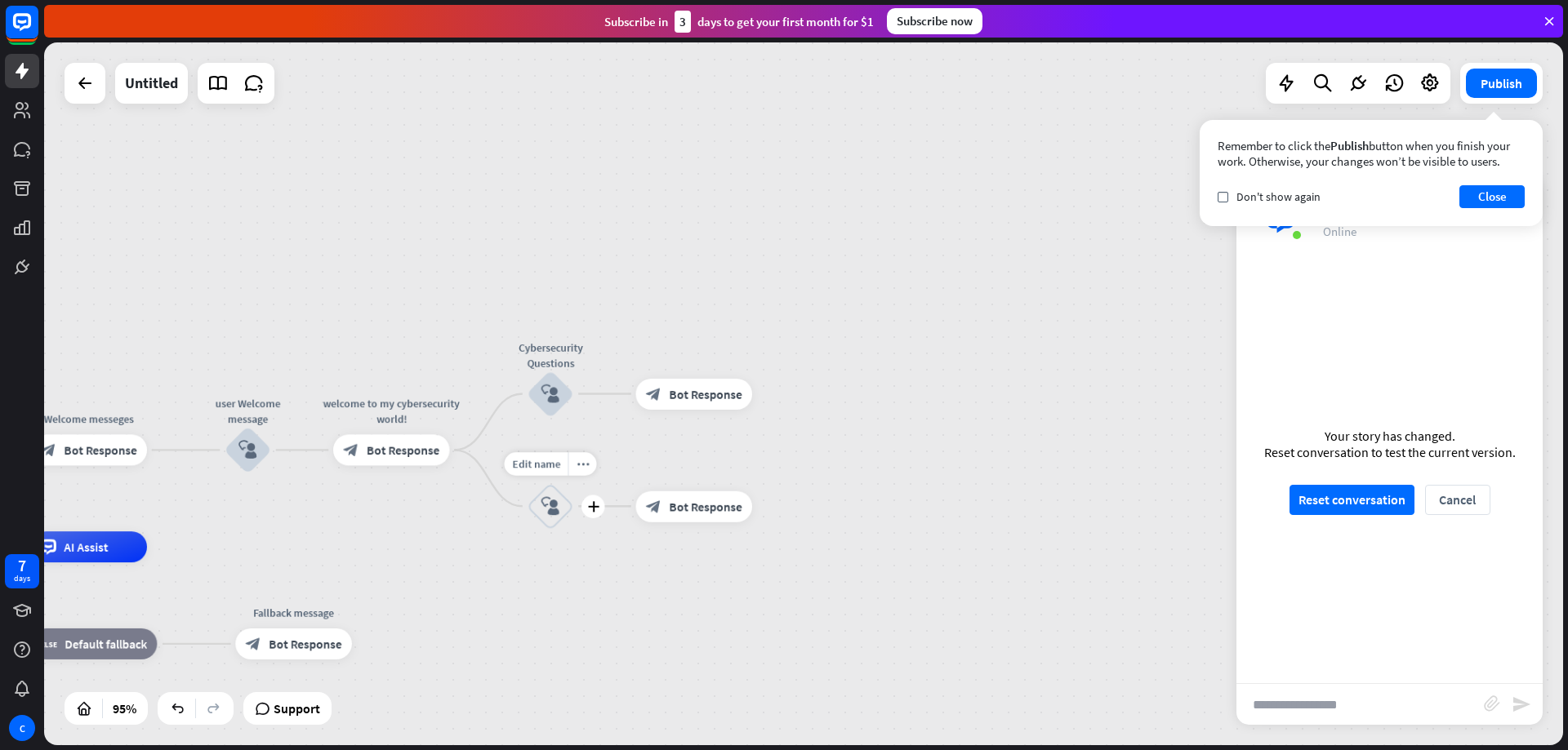
click at [556, 510] on icon "block_user_input" at bounding box center [551, 506] width 19 height 19
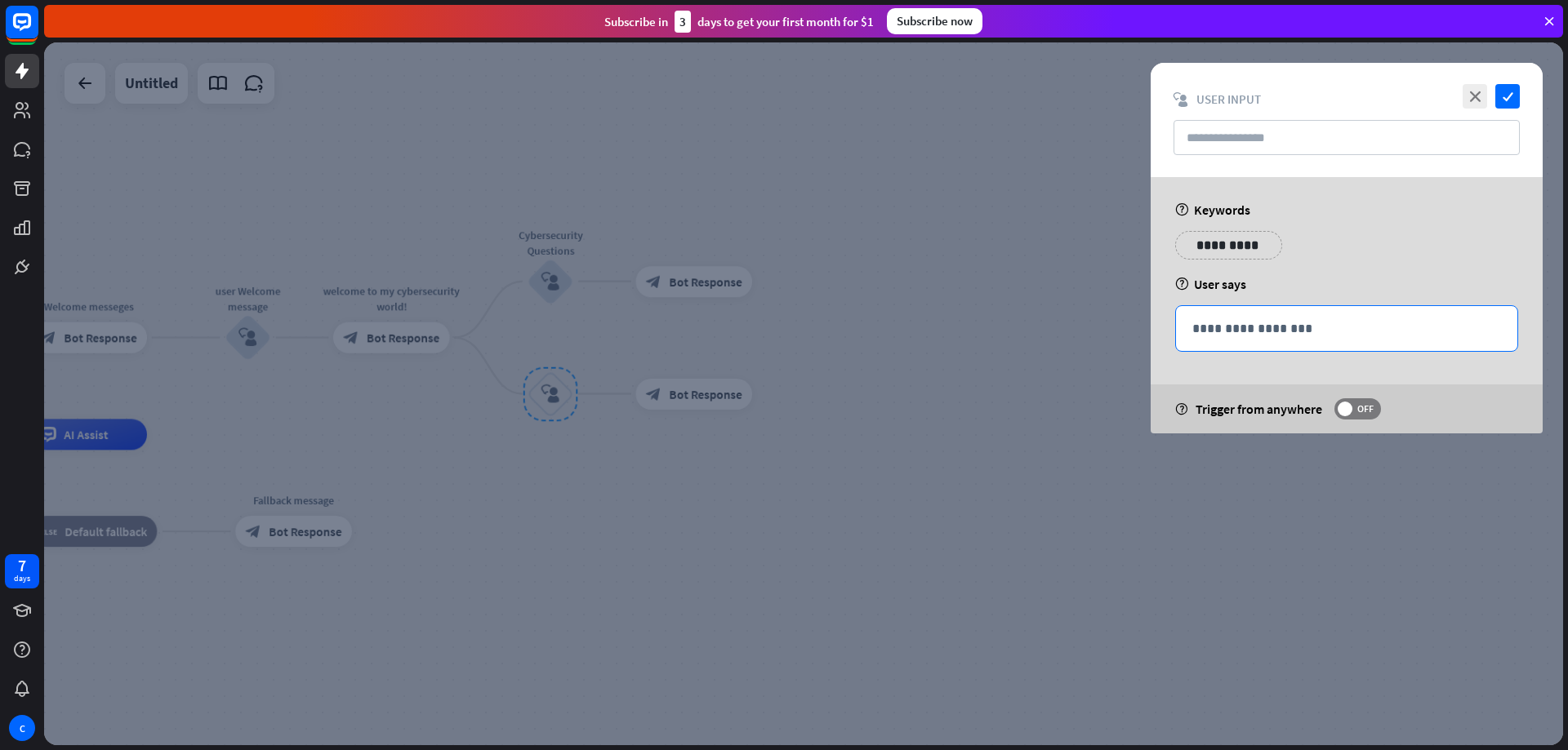
click at [1238, 337] on p "**********" at bounding box center [1347, 328] width 309 height 20
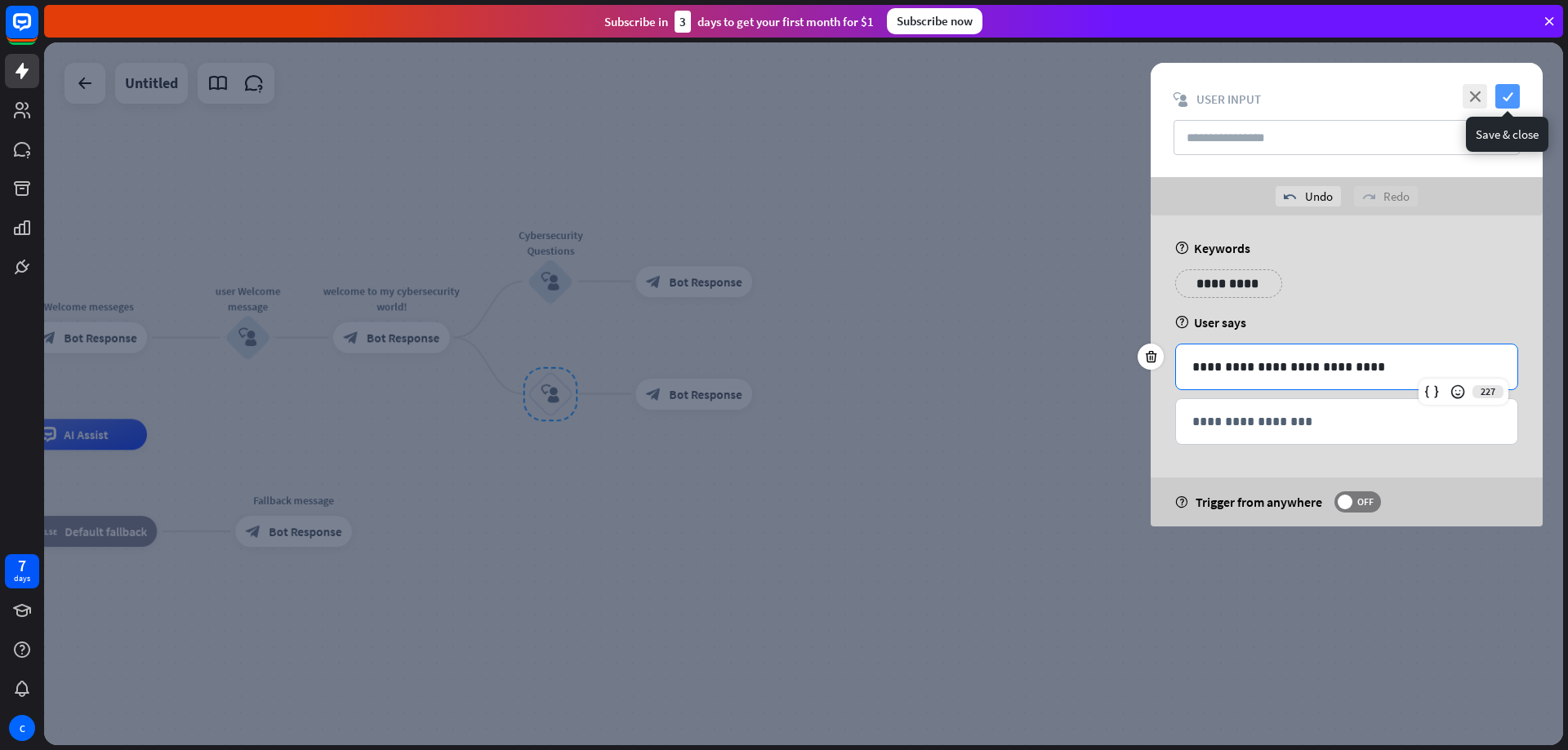
click at [1513, 99] on icon "check" at bounding box center [1509, 97] width 25 height 25
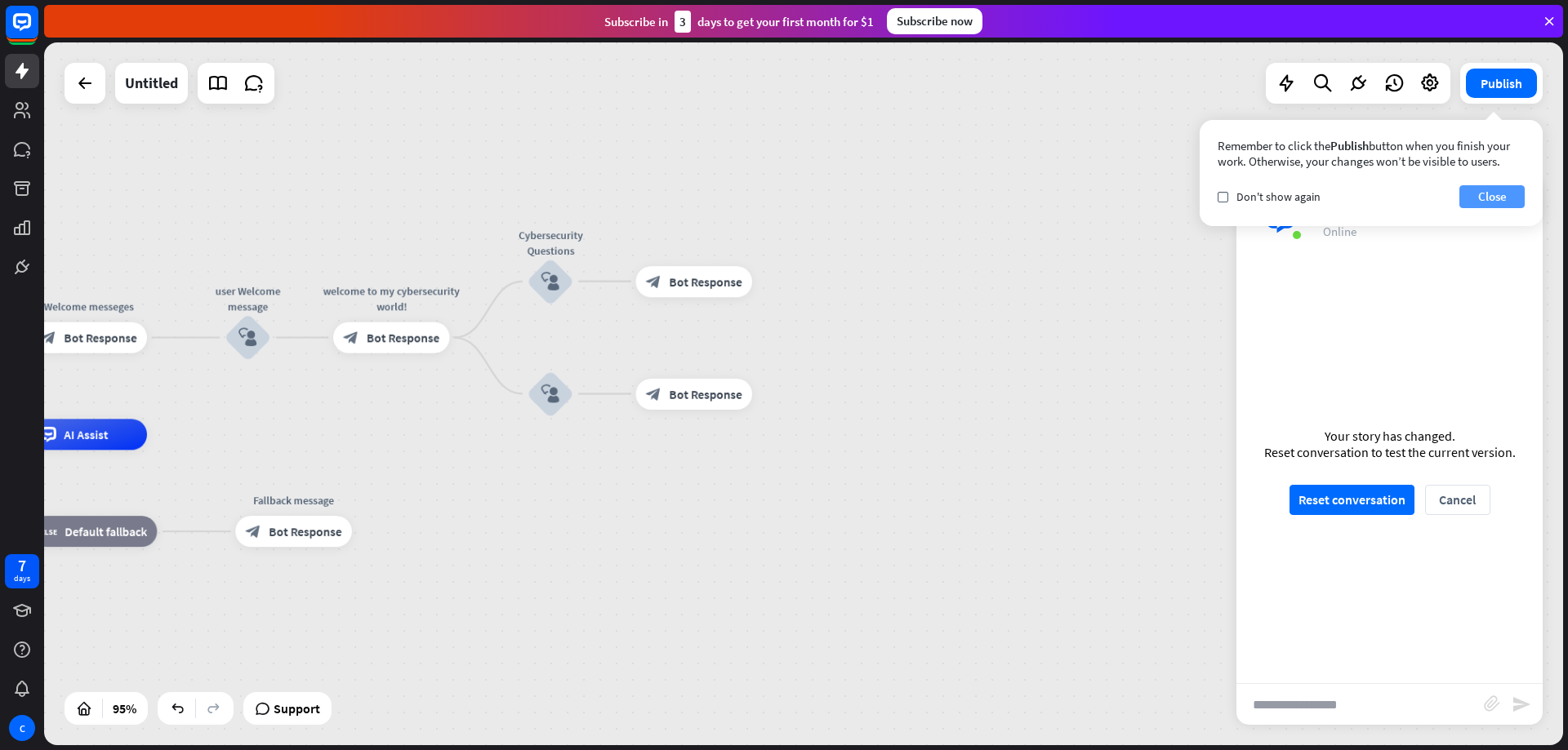
click at [1516, 191] on button "Close" at bounding box center [1492, 197] width 65 height 23
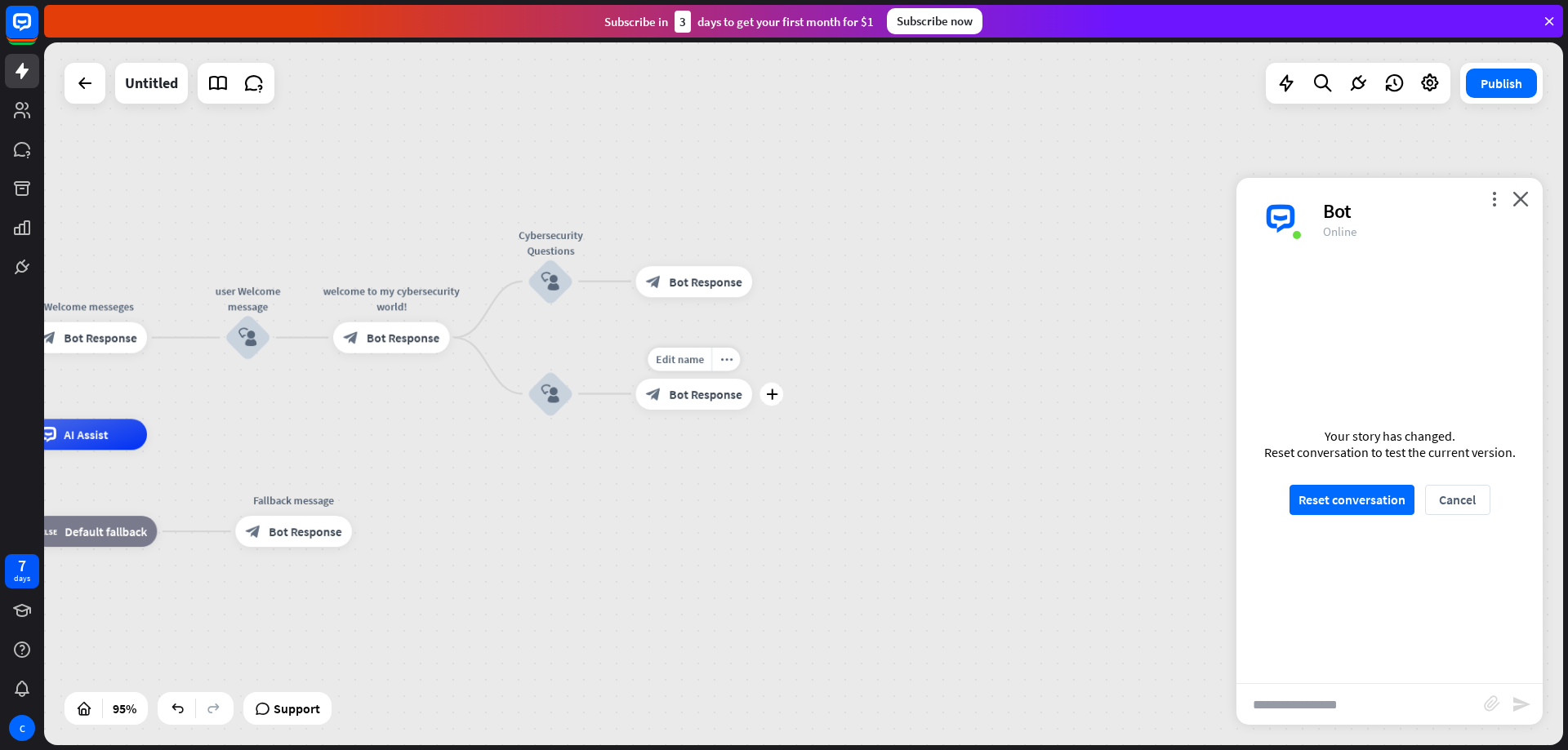
click at [716, 400] on span "Bot Response" at bounding box center [705, 394] width 73 height 15
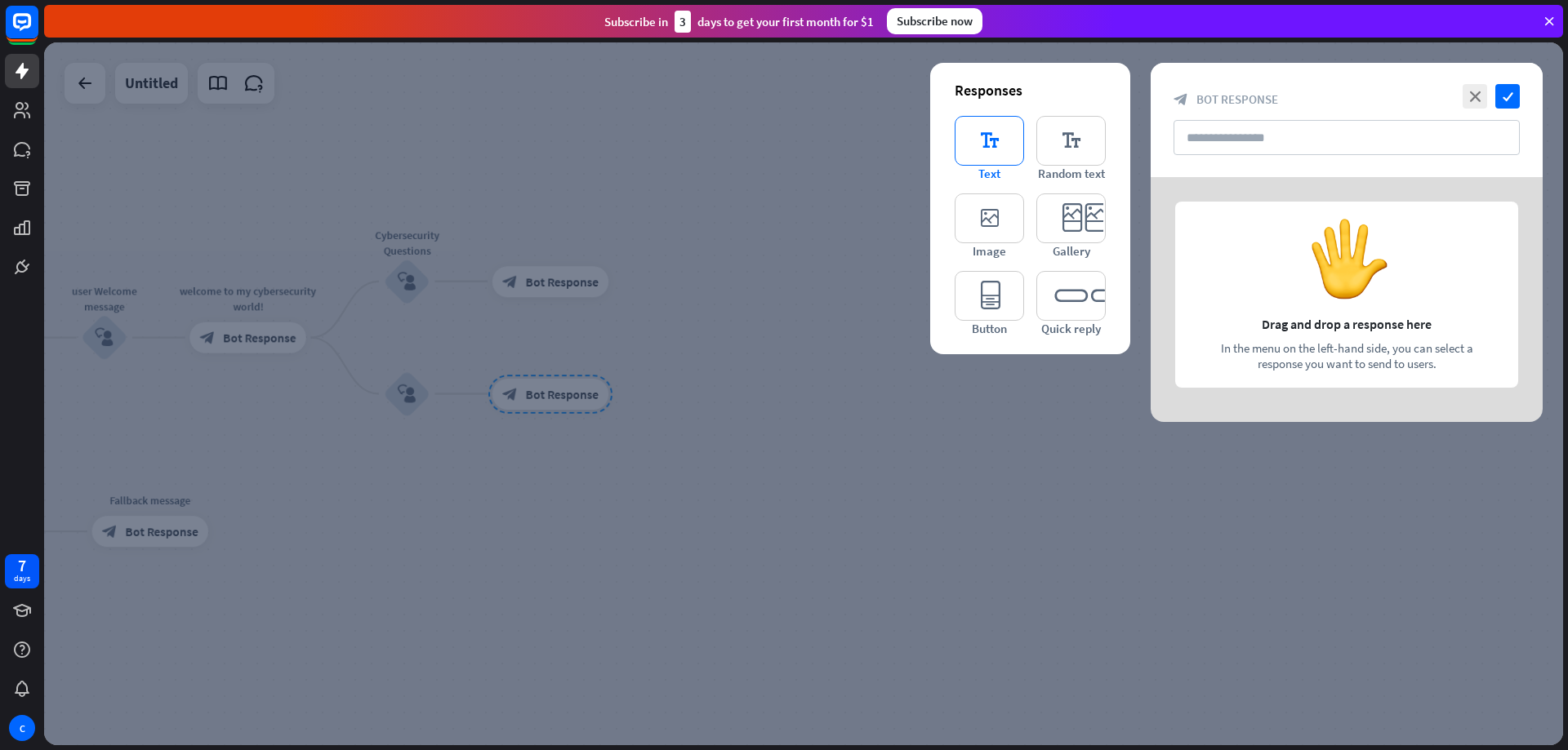
click at [972, 116] on icon "editor_text" at bounding box center [989, 141] width 69 height 50
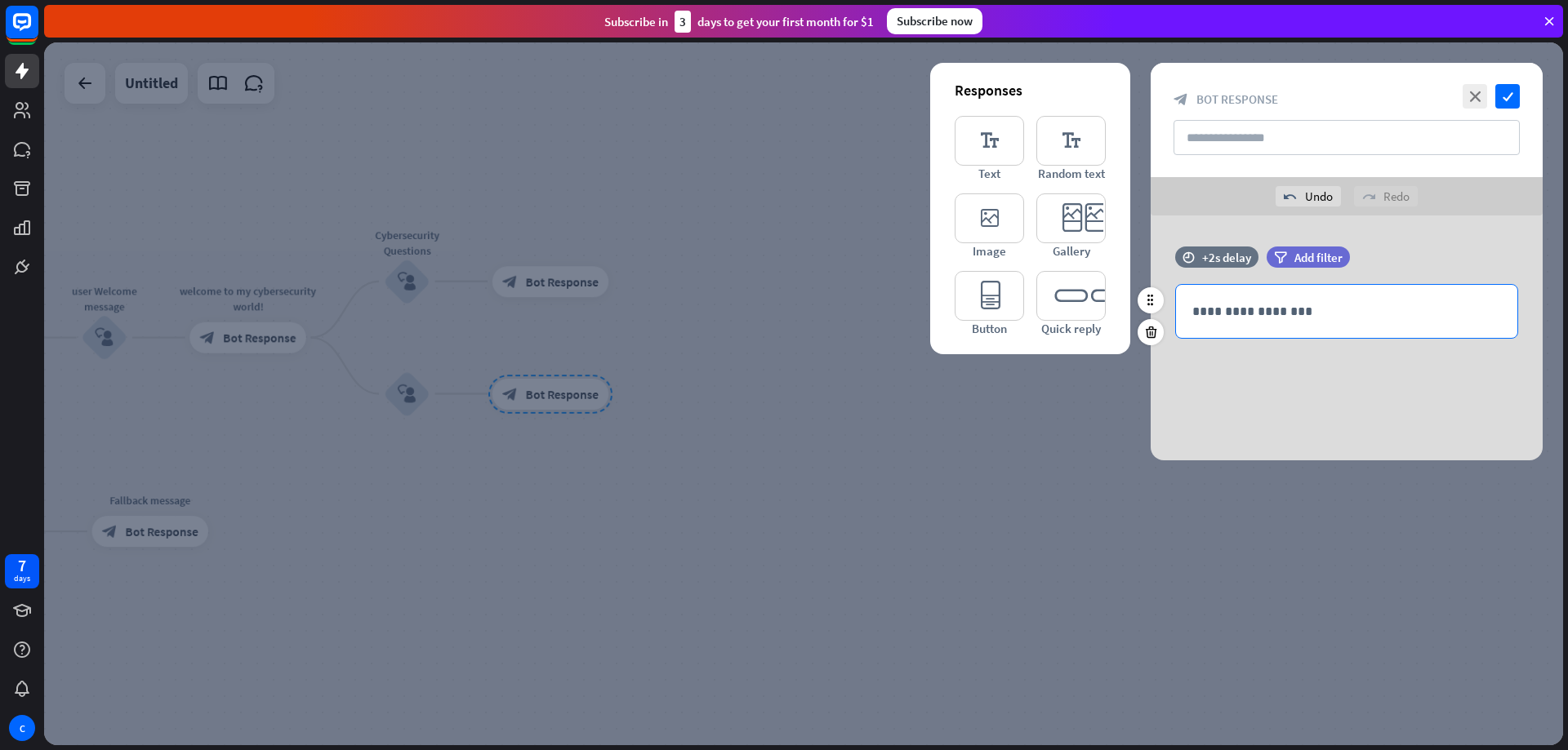
click at [1252, 328] on div "**********" at bounding box center [1347, 311] width 342 height 53
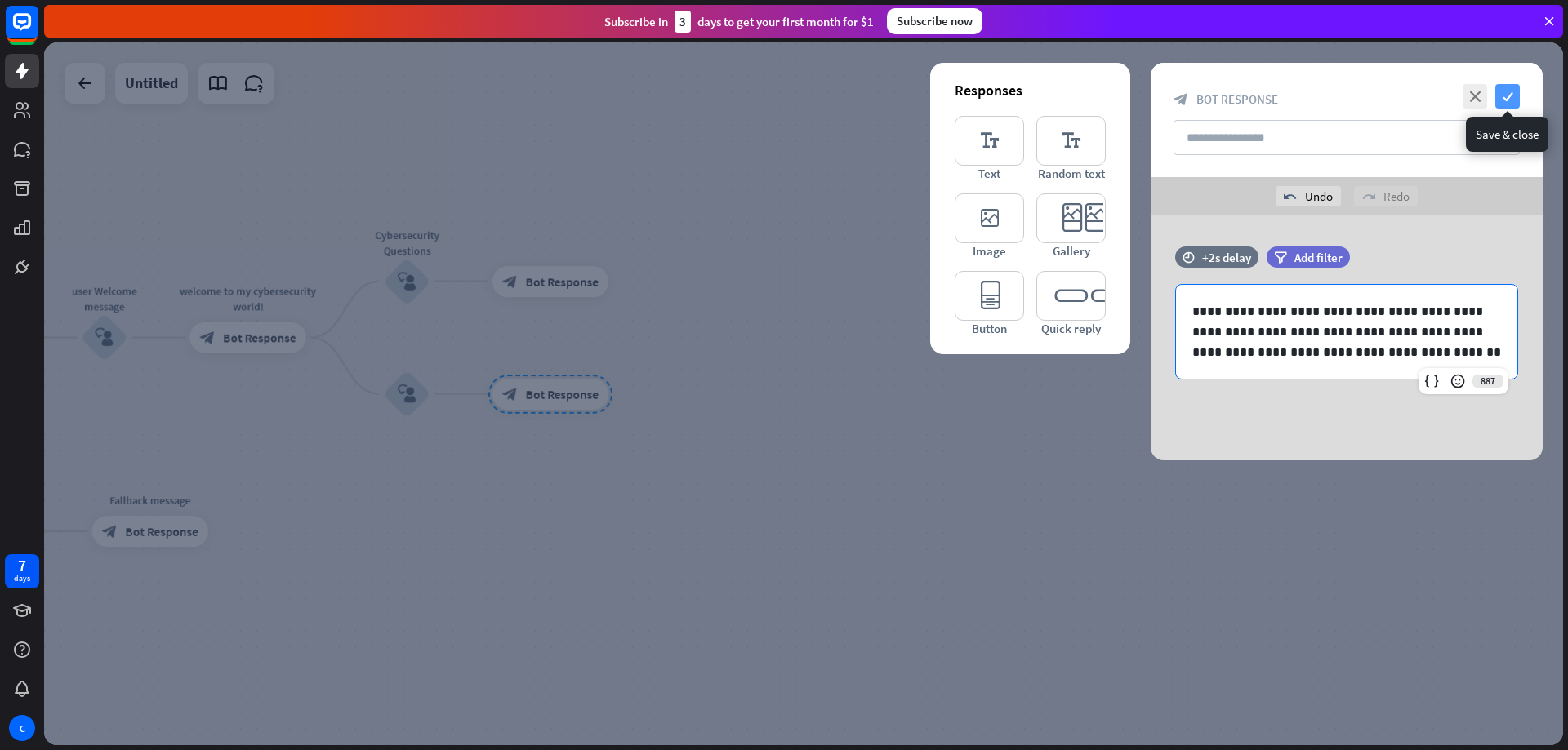
click at [1518, 87] on icon "check" at bounding box center [1509, 97] width 25 height 25
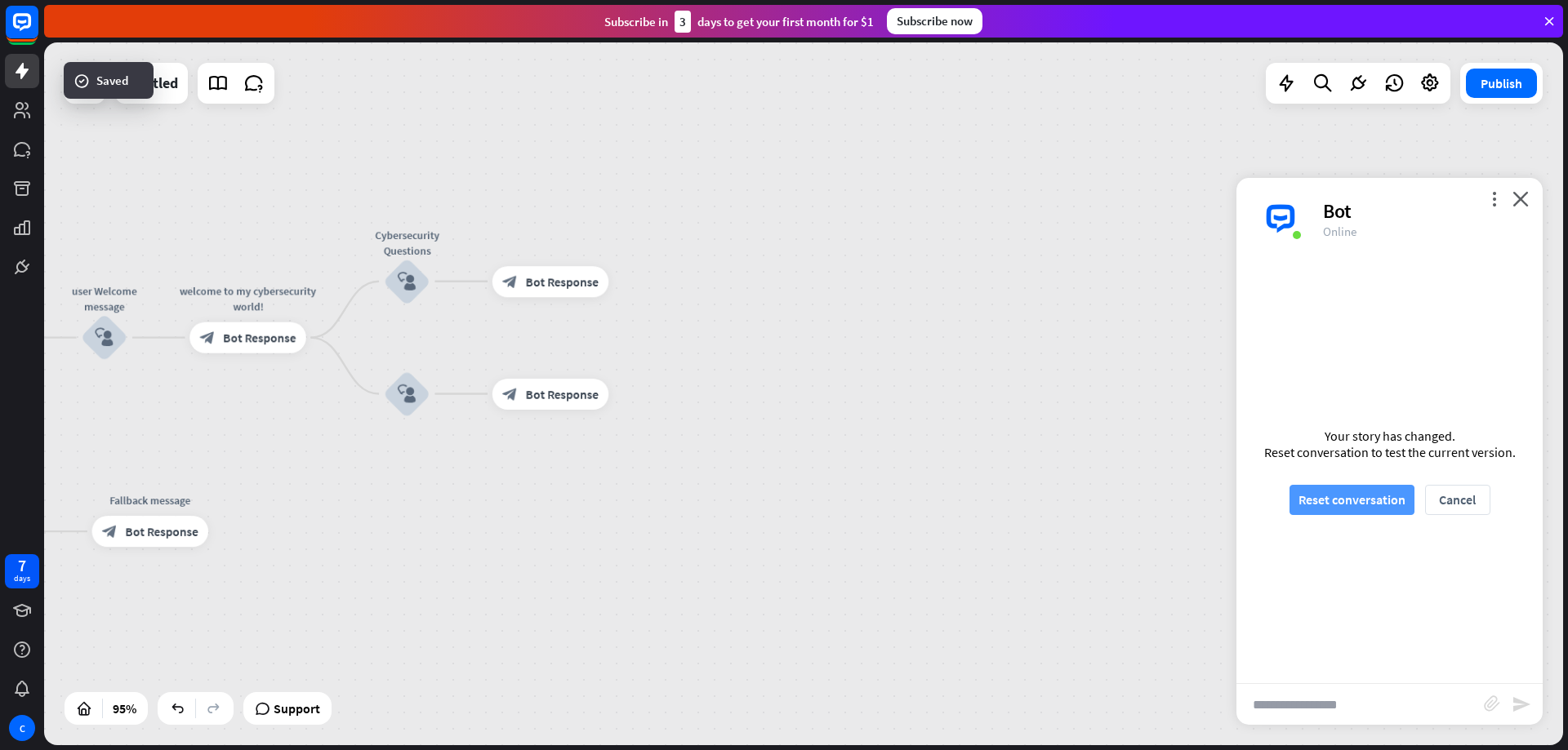
click at [1360, 502] on button "Reset conversation" at bounding box center [1352, 500] width 125 height 30
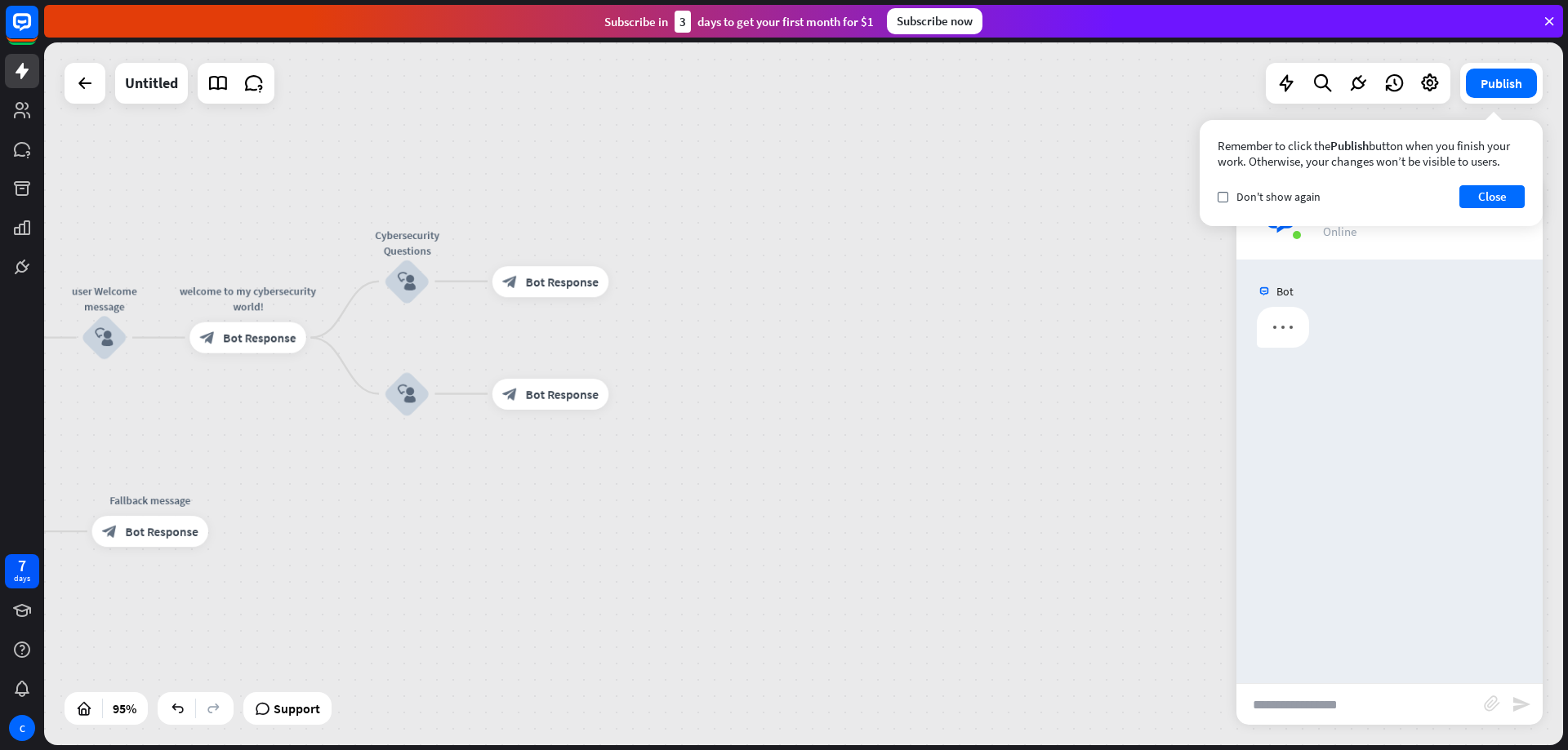
click at [1307, 700] on input "text" at bounding box center [1361, 704] width 248 height 41
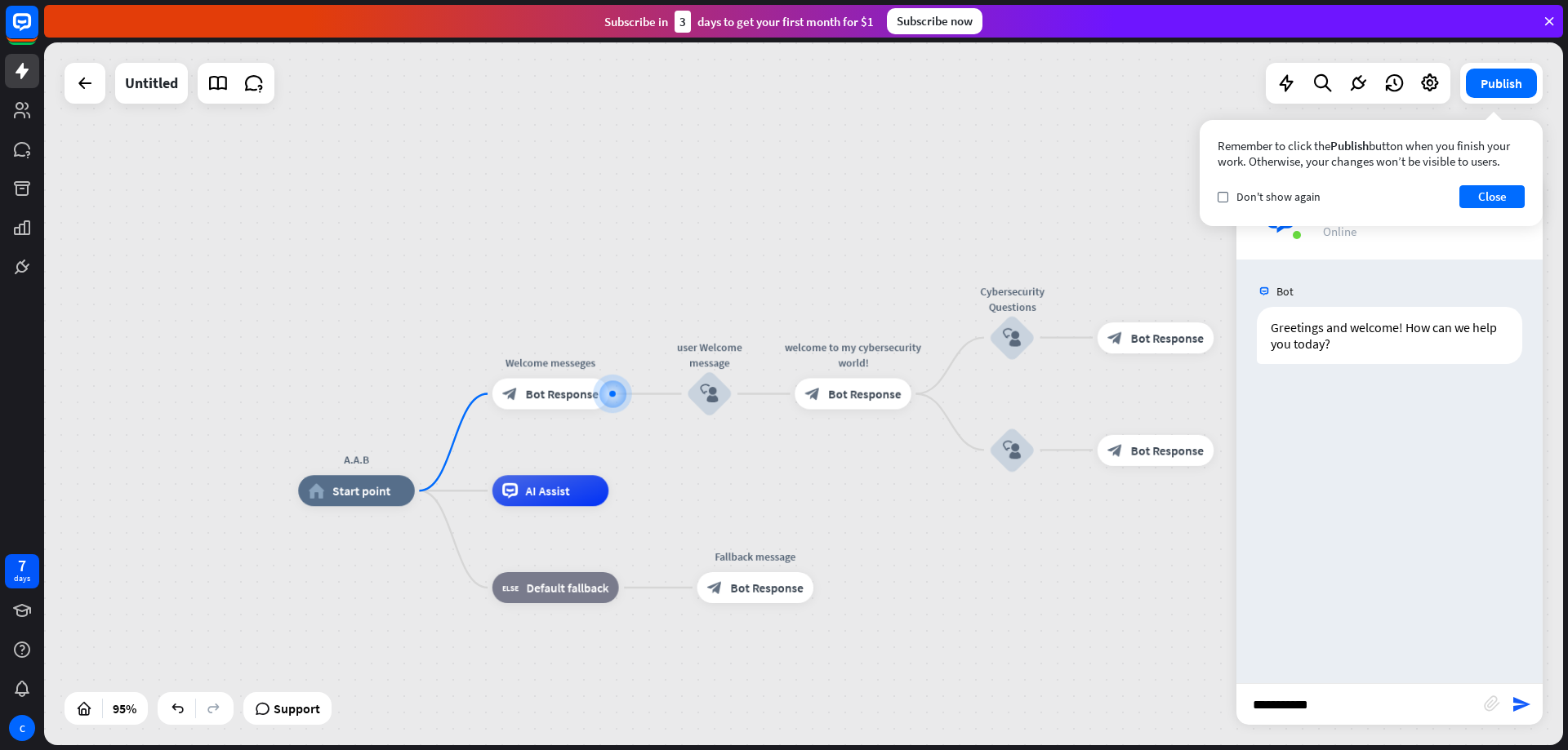
type input "**********"
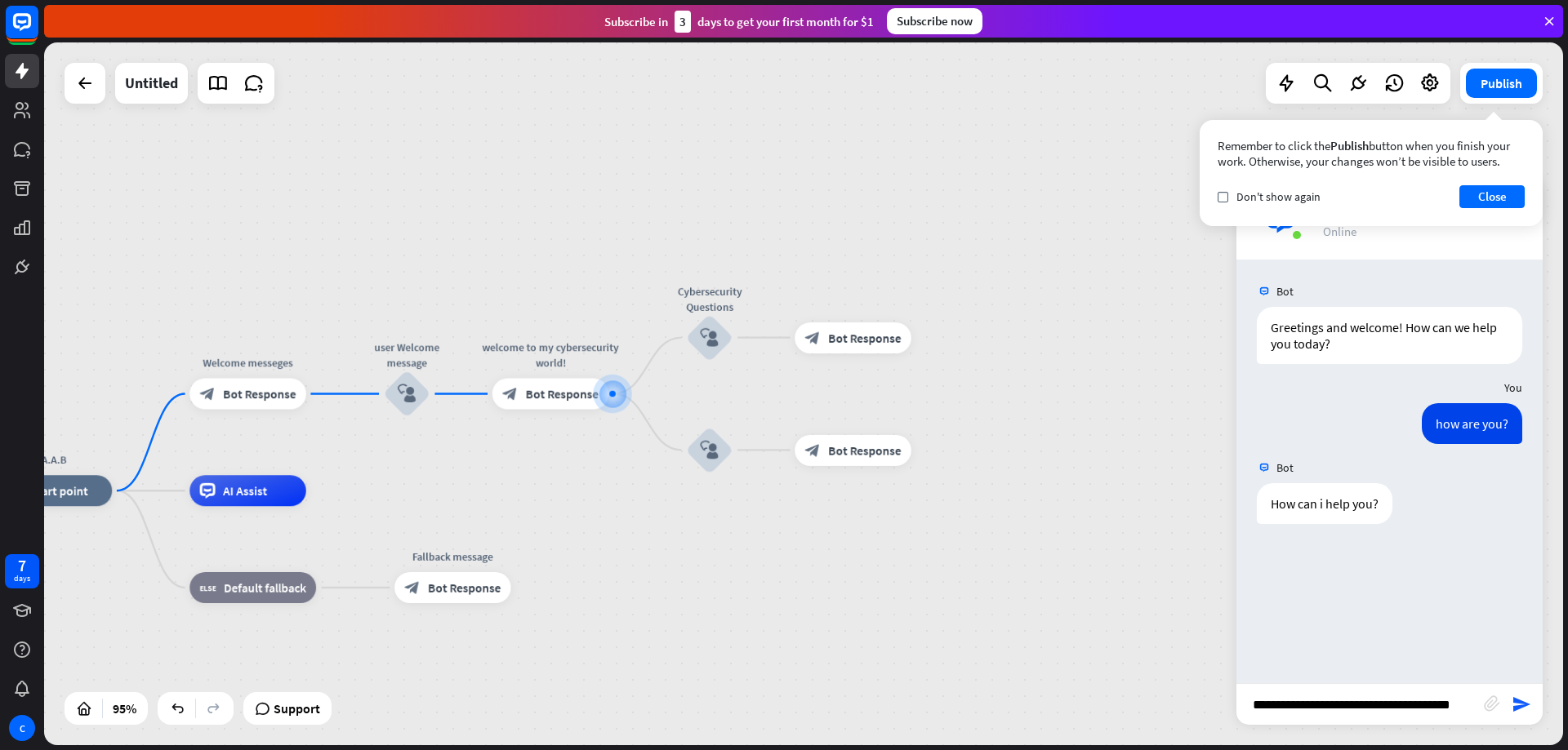
scroll to position [0, 10]
type input "**********"
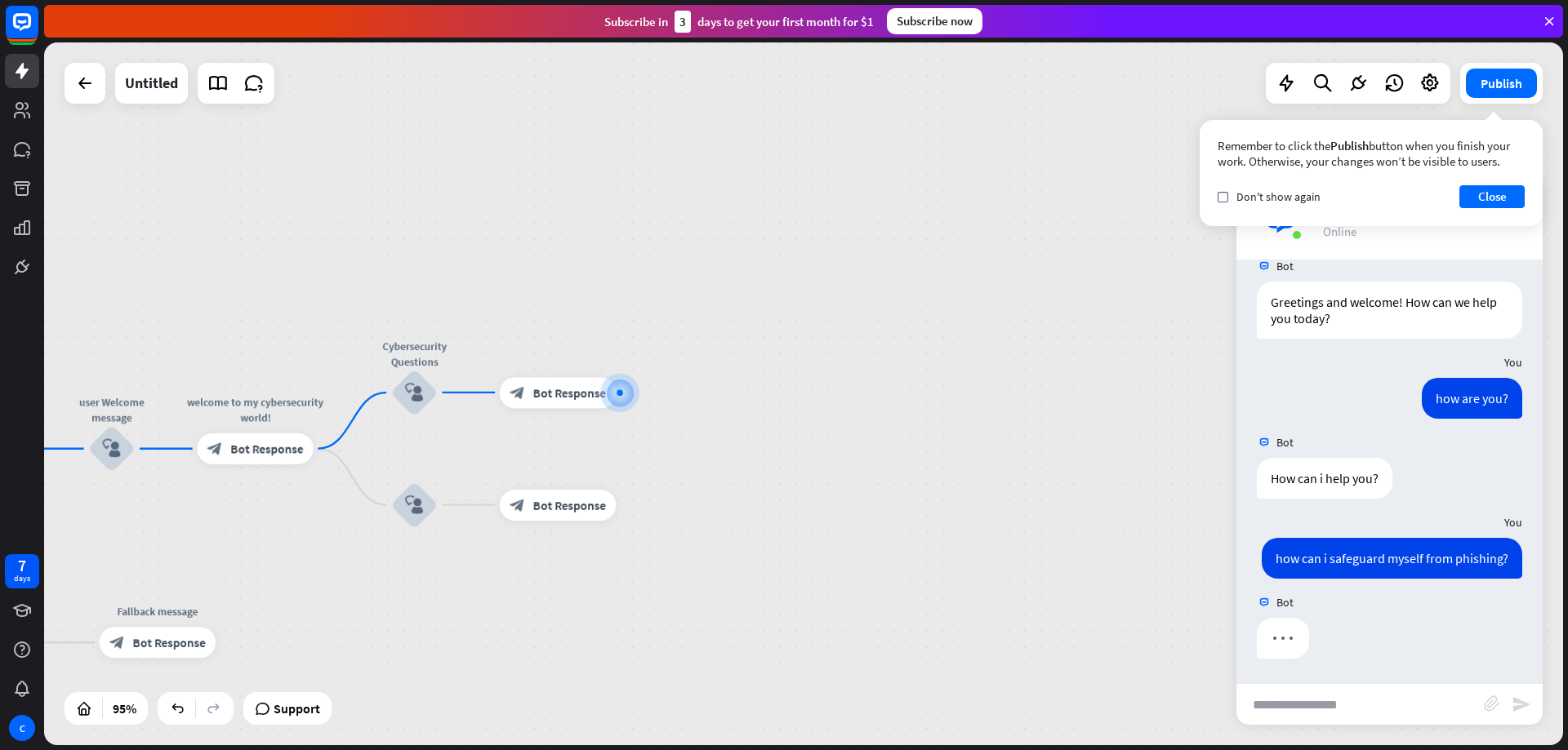
scroll to position [41, 0]
type input "**********"
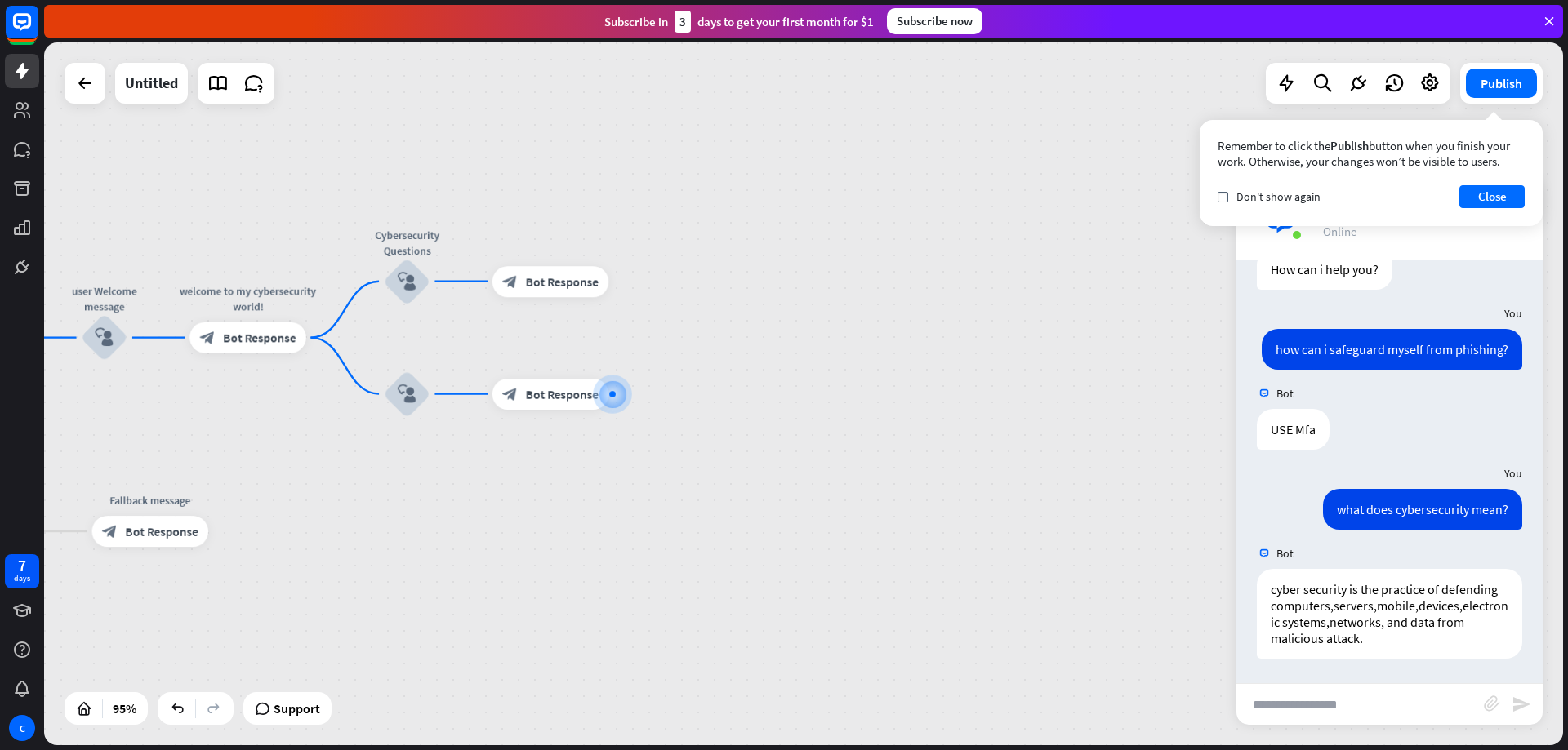
scroll to position [267, 0]
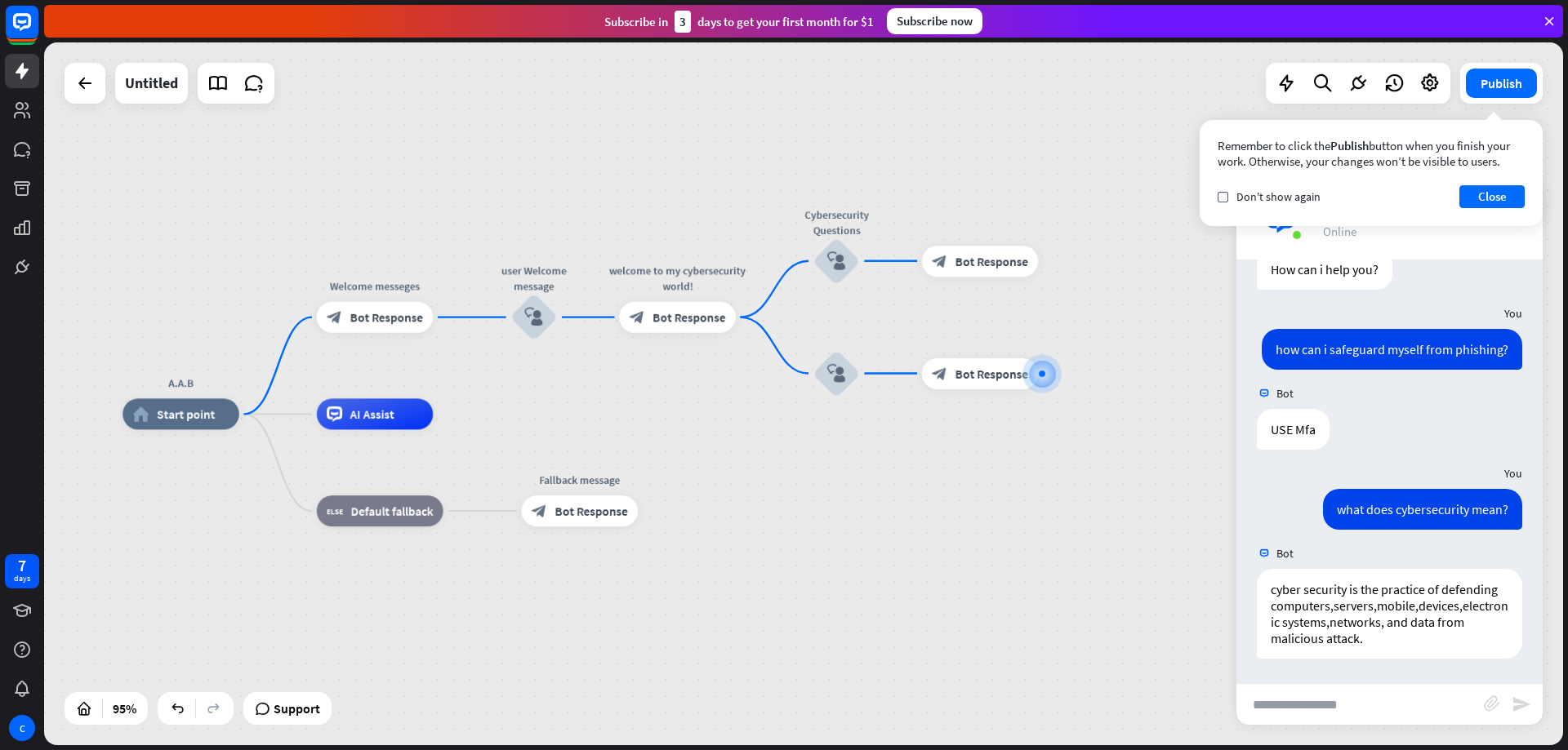
drag, startPoint x: 887, startPoint y: 341, endPoint x: 1109, endPoint y: 302, distance: 225.4
click at [1109, 302] on div "A.A.B home_2 Start point Welcome messeges block_bot_response Bot Response user …" at bounding box center [803, 393] width 1519 height 703
click at [1468, 198] on button "Close" at bounding box center [1492, 197] width 65 height 23
